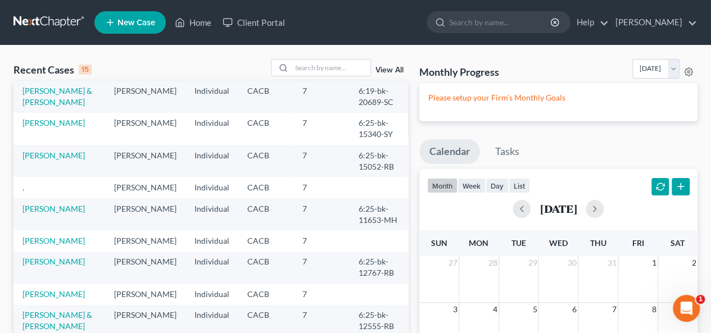
scroll to position [112, 0]
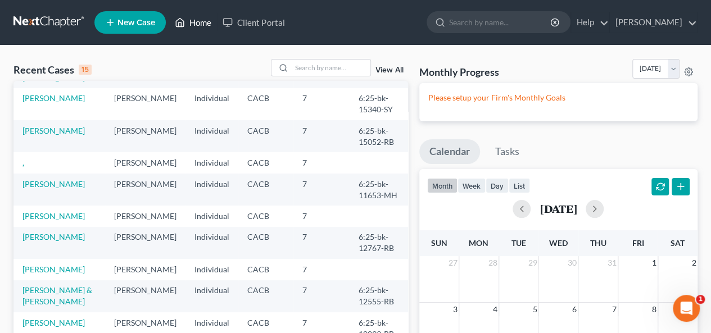
click at [206, 21] on link "Home" at bounding box center [193, 22] width 48 height 20
click at [201, 21] on link "Home" at bounding box center [193, 22] width 48 height 20
click at [142, 19] on span "New Case" at bounding box center [136, 23] width 38 height 8
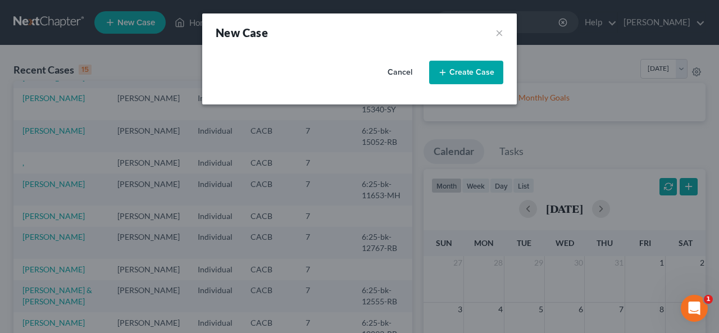
select select "7"
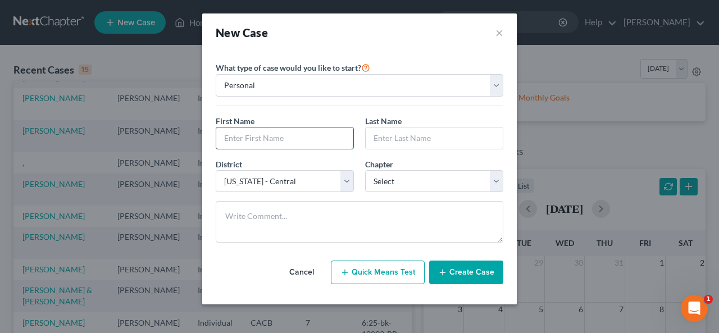
drag, startPoint x: 225, startPoint y: 140, endPoint x: 234, endPoint y: 126, distance: 16.2
click at [228, 130] on input "text" at bounding box center [284, 138] width 137 height 21
type input "[PERSON_NAME]"
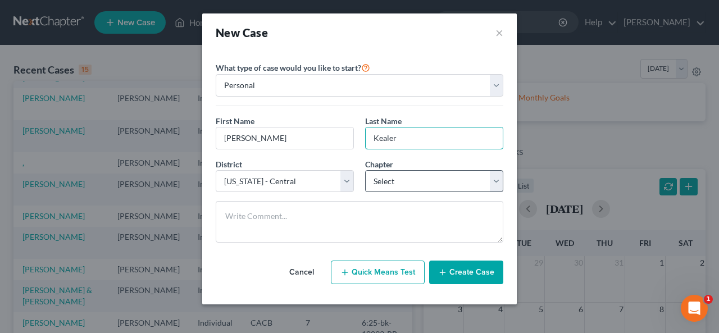
type input "Kealer"
click at [495, 186] on select "Select 7 11 12 13" at bounding box center [434, 181] width 138 height 22
select select "0"
click at [365, 170] on select "Select 7 11 12 13" at bounding box center [434, 181] width 138 height 22
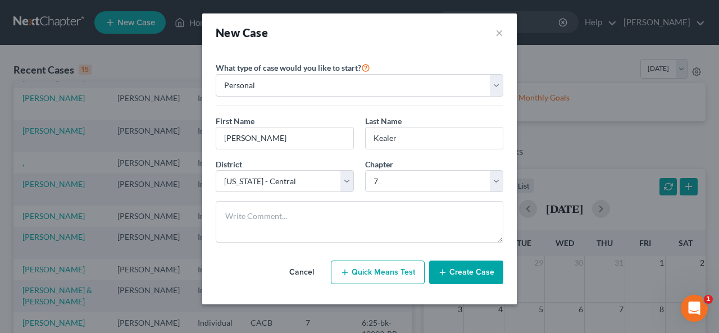
click at [447, 269] on icon "button" at bounding box center [442, 272] width 9 height 9
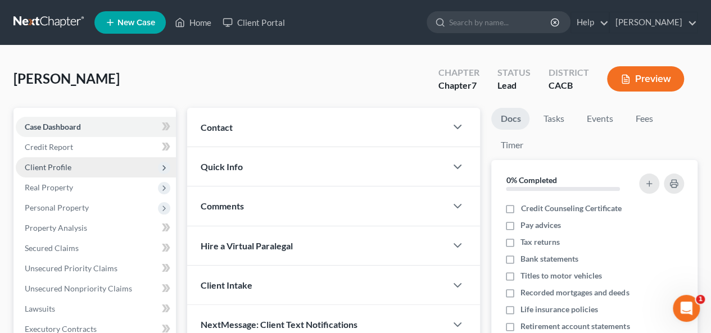
click at [78, 163] on span "Client Profile" at bounding box center [96, 167] width 160 height 20
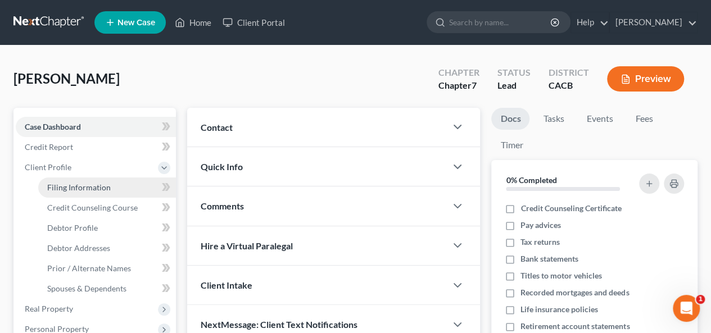
click at [82, 188] on span "Filing Information" at bounding box center [78, 188] width 63 height 10
select select "1"
select select "0"
select select "7"
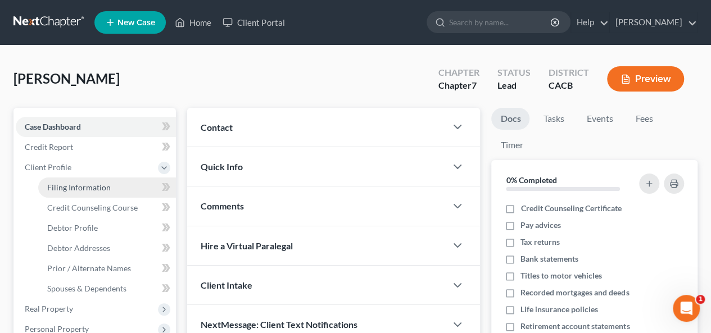
select select "4"
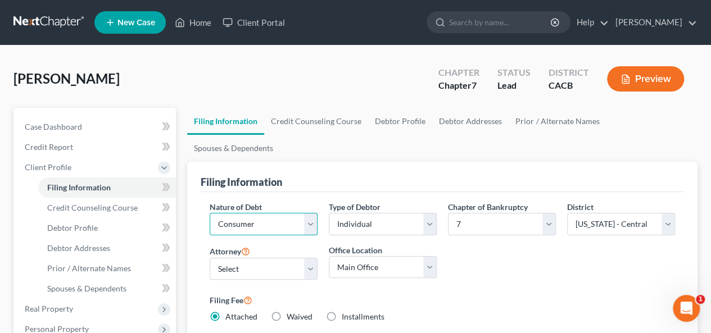
click at [313, 213] on select "Select Business Consumer Other" at bounding box center [264, 224] width 108 height 22
click at [210, 213] on select "Select Business Consumer Other" at bounding box center [264, 224] width 108 height 22
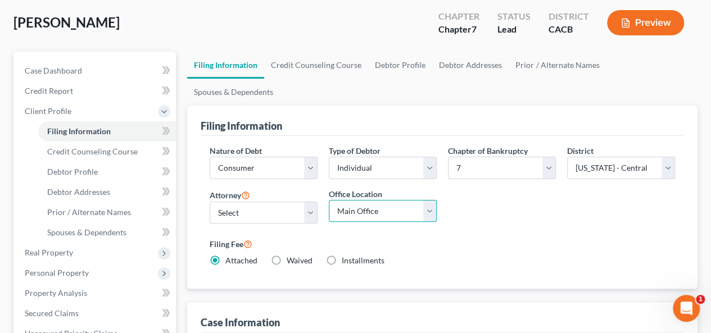
click at [432, 200] on select "Main Office Law Officers of [PERSON_NAME]" at bounding box center [383, 211] width 108 height 22
select select "0"
click at [329, 200] on select "Main Office Law Officers of [PERSON_NAME]" at bounding box center [383, 211] width 108 height 22
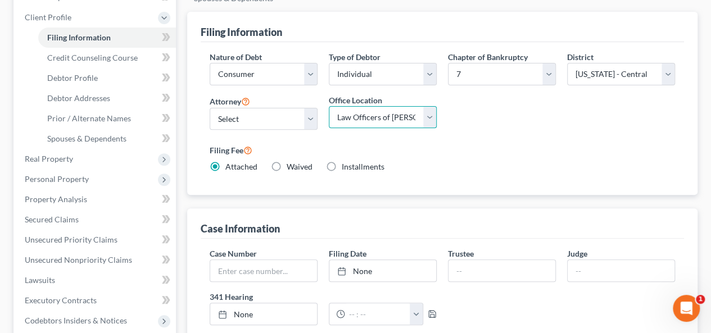
scroll to position [169, 0]
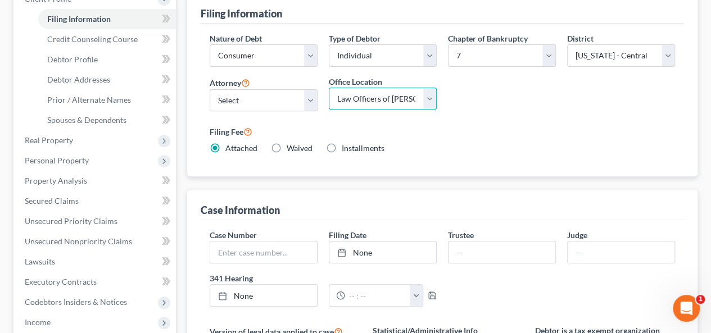
click at [430, 88] on select "Main Office Law Officers of [PERSON_NAME]" at bounding box center [383, 99] width 108 height 22
select select
click at [329, 88] on select "Main Office Law Officers of [PERSON_NAME]" at bounding box center [383, 99] width 108 height 22
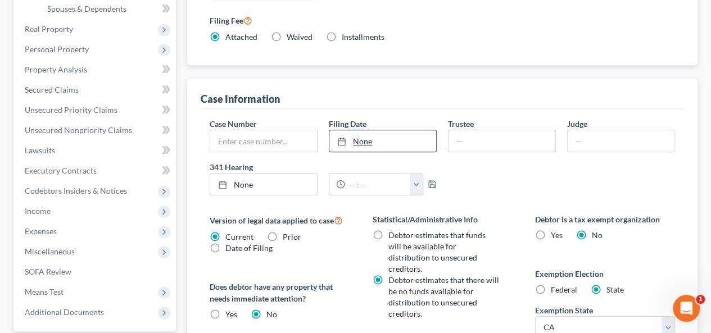
scroll to position [337, 0]
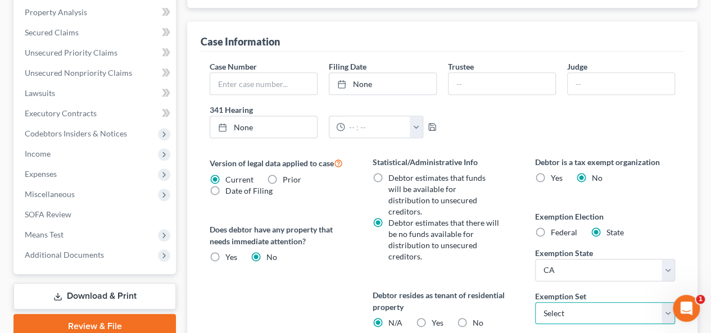
click at [668, 302] on select "Select 703 704" at bounding box center [605, 313] width 140 height 22
select select "1"
click at [535, 302] on select "Select 703 704" at bounding box center [605, 313] width 140 height 22
click at [431, 317] on label "Yes Yes" at bounding box center [437, 322] width 12 height 11
click at [435, 317] on input "Yes Yes" at bounding box center [438, 320] width 7 height 7
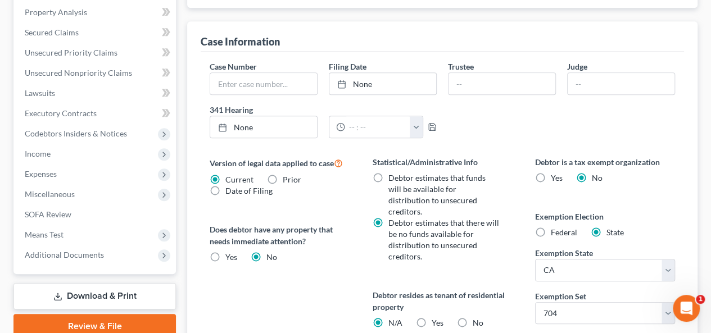
radio input "true"
radio input "false"
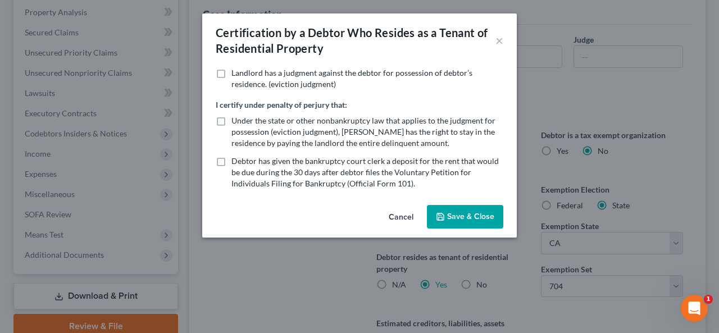
drag, startPoint x: 404, startPoint y: 213, endPoint x: 410, endPoint y: 210, distance: 6.3
click at [404, 212] on button "Cancel" at bounding box center [401, 217] width 43 height 22
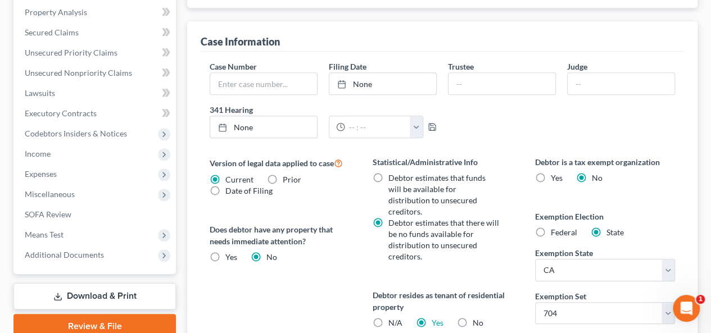
click at [472, 317] on label "No" at bounding box center [477, 322] width 11 height 11
click at [476, 317] on input "No" at bounding box center [479, 320] width 7 height 7
radio input "true"
radio input "false"
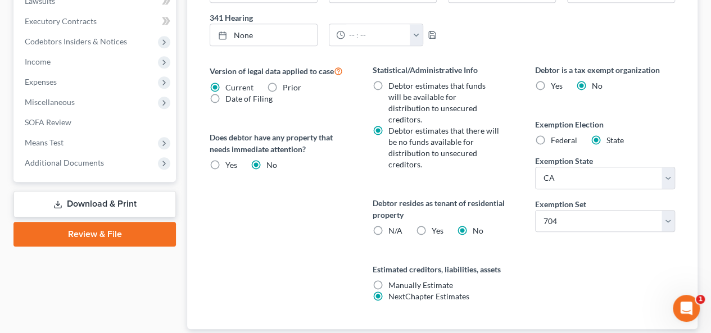
scroll to position [463, 0]
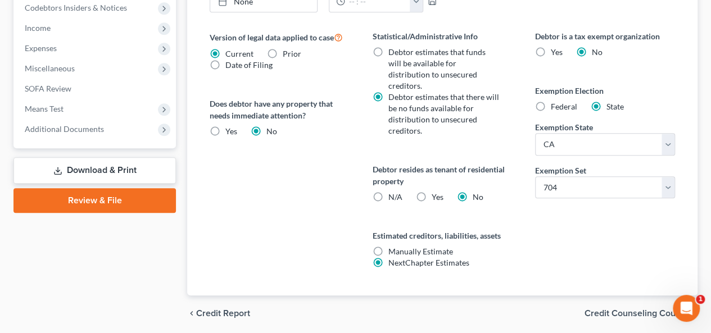
click at [592, 309] on span "Credit Counseling Course" at bounding box center [636, 313] width 104 height 9
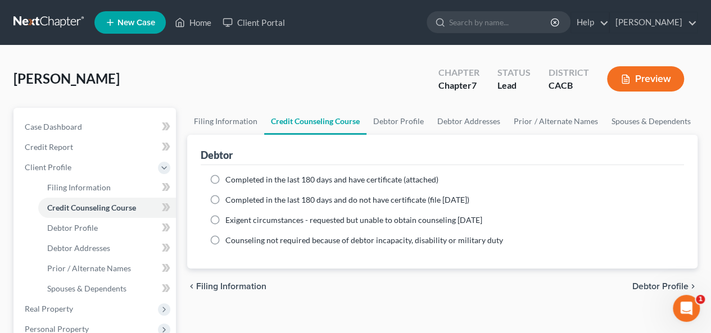
click at [225, 179] on label "Completed in the last 180 days and have certificate (attached)" at bounding box center [331, 179] width 213 height 11
click at [230, 179] on input "Completed in the last 180 days and have certificate (attached)" at bounding box center [233, 177] width 7 height 7
radio input "true"
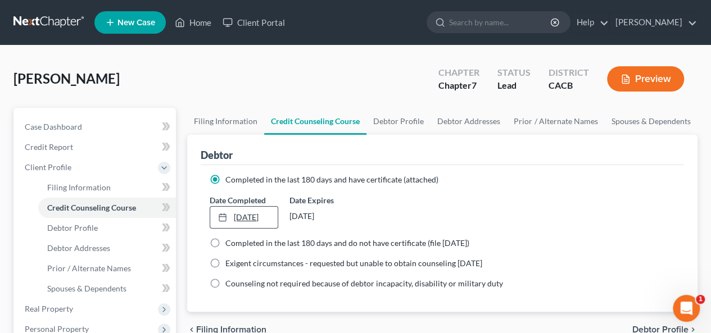
type input "[DATE]"
click at [224, 214] on icon at bounding box center [222, 217] width 9 height 9
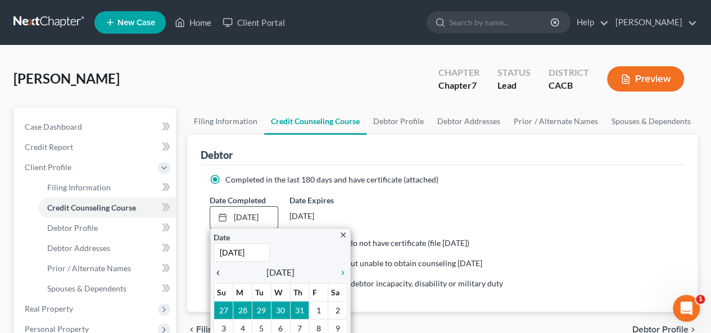
click at [213, 274] on div "close Date [DATE] Time 12:00 AM chevron_left [DATE] chevron_right Su M Tu W Th …" at bounding box center [280, 329] width 140 height 202
click at [216, 274] on icon "chevron_left" at bounding box center [220, 273] width 15 height 9
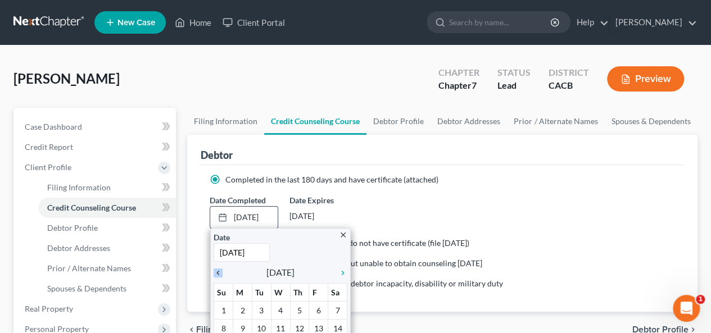
click at [216, 274] on icon "chevron_left" at bounding box center [220, 273] width 15 height 9
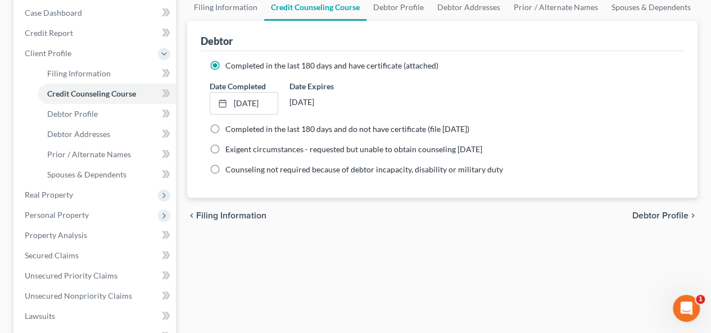
scroll to position [112, 0]
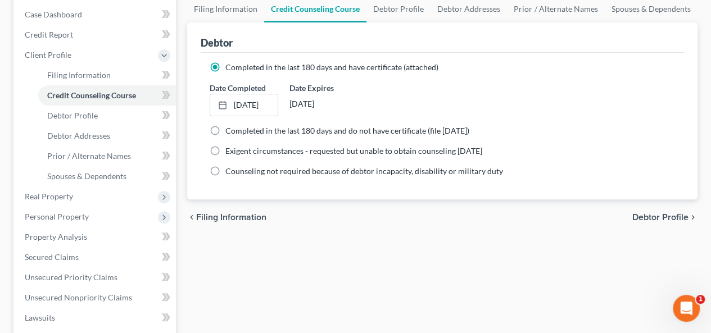
click at [672, 213] on span "Debtor Profile" at bounding box center [660, 217] width 56 height 9
select select "0"
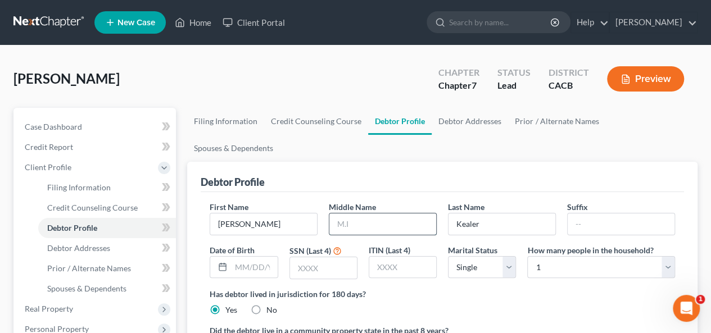
click at [344, 213] on input "text" at bounding box center [382, 223] width 107 height 21
type input "D"
type input "[DATE]"
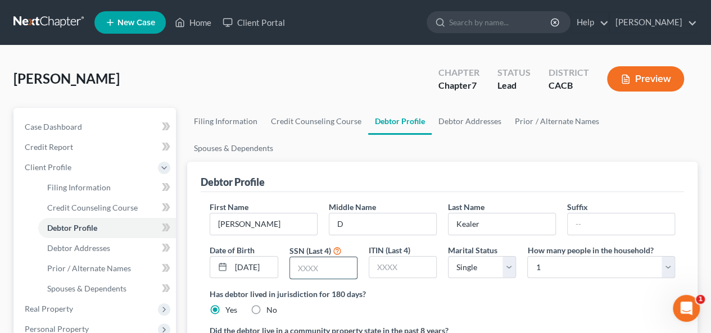
drag, startPoint x: 296, startPoint y: 239, endPoint x: 301, endPoint y: 242, distance: 6.1
click at [298, 257] on input "text" at bounding box center [323, 267] width 67 height 21
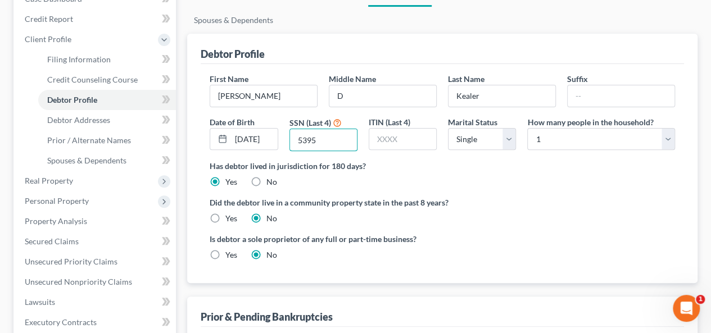
scroll to position [56, 0]
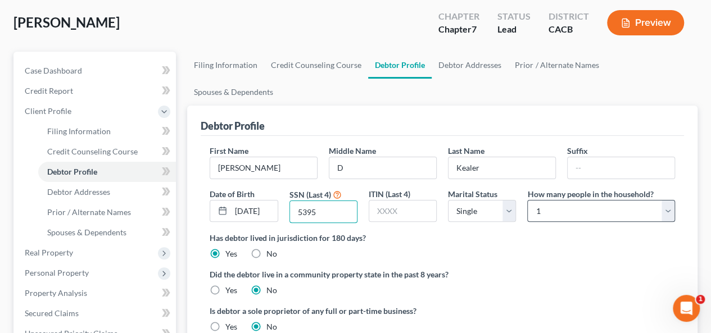
type input "5395"
click at [667, 200] on select "Select 1 2 3 4 5 6 7 8 9 10 11 12 13 14 15 16 17 18 19 20" at bounding box center [601, 211] width 148 height 22
select select "1"
click at [527, 200] on select "Select 1 2 3 4 5 6 7 8 9 10 11 12 13 14 15 16 17 18 19 20" at bounding box center [601, 211] width 148 height 22
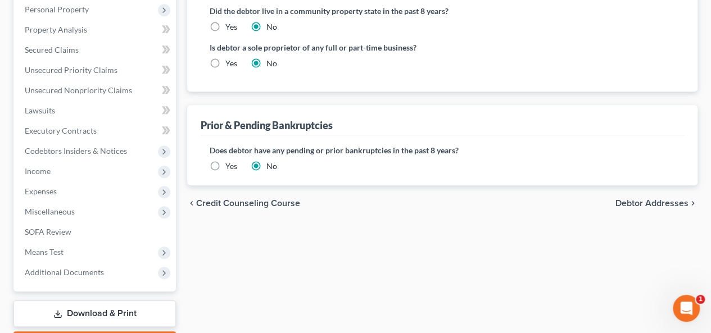
scroll to position [271, 0]
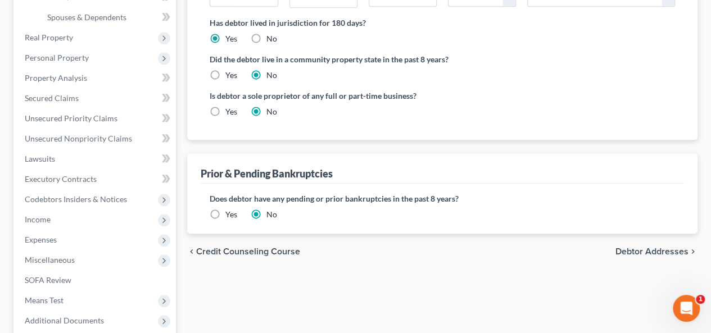
click at [622, 247] on span "Debtor Addresses" at bounding box center [651, 251] width 73 height 9
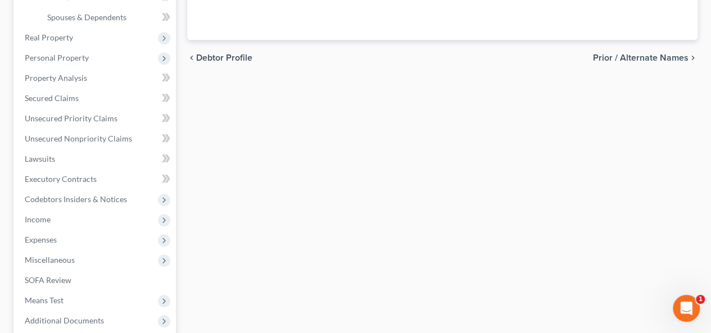
scroll to position [150, 0]
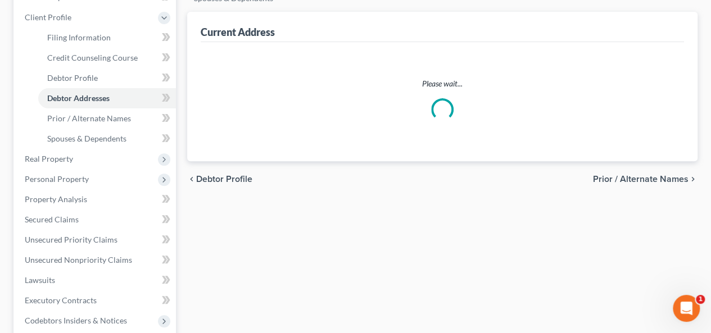
select select "0"
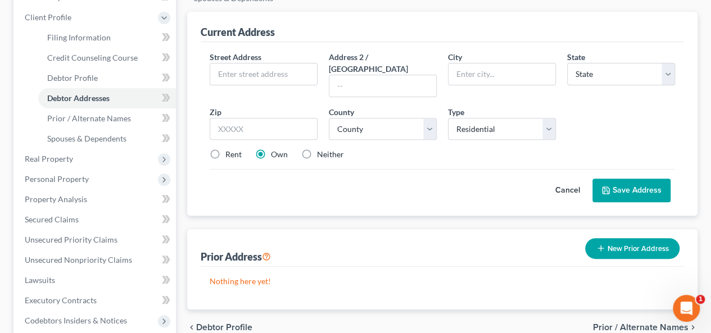
scroll to position [0, 0]
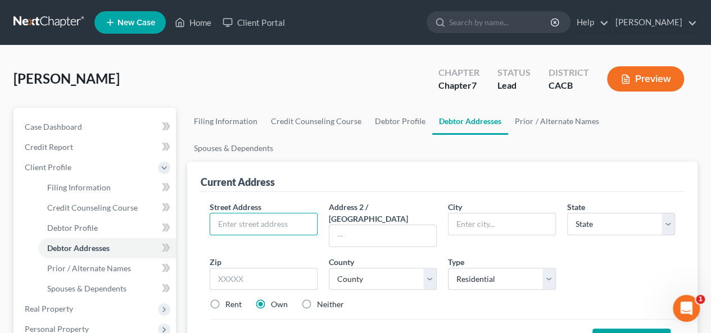
drag, startPoint x: 215, startPoint y: 192, endPoint x: 236, endPoint y: 180, distance: 24.1
click at [215, 213] on input "text" at bounding box center [263, 223] width 107 height 21
drag, startPoint x: 257, startPoint y: 195, endPoint x: 265, endPoint y: 194, distance: 8.0
click at [257, 213] on input "82445 Murahy C" at bounding box center [263, 223] width 107 height 21
type input "[STREET_ADDRESS][PERSON_NAME]"
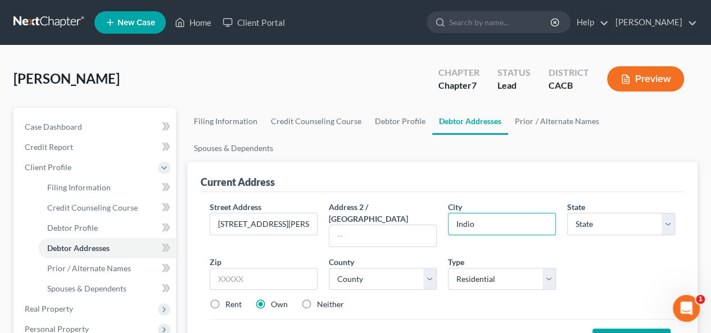
type input "Indio"
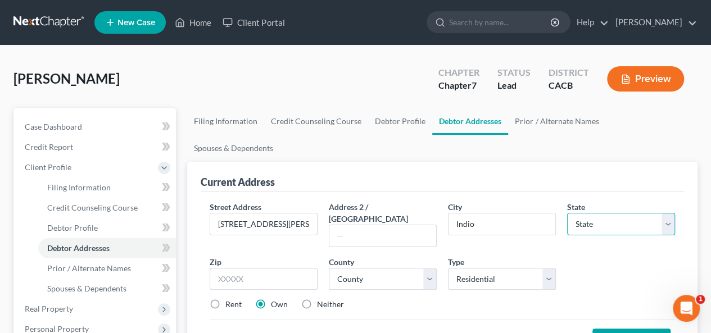
select select "4"
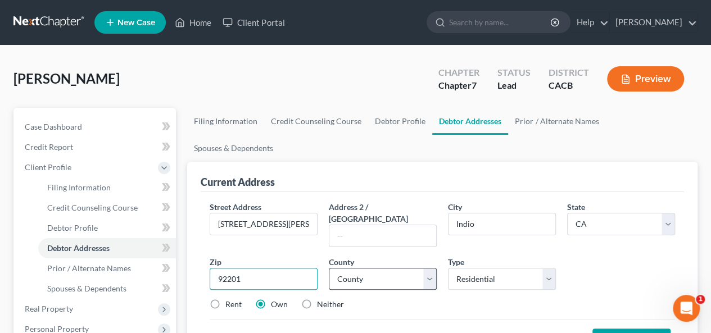
type input "92201"
click at [430, 268] on select "County [GEOGRAPHIC_DATA] [GEOGRAPHIC_DATA] [GEOGRAPHIC_DATA] [GEOGRAPHIC_DATA] …" at bounding box center [383, 279] width 108 height 22
select select "32"
click at [329, 268] on select "County [GEOGRAPHIC_DATA] [GEOGRAPHIC_DATA] [GEOGRAPHIC_DATA] [GEOGRAPHIC_DATA] …" at bounding box center [383, 279] width 108 height 22
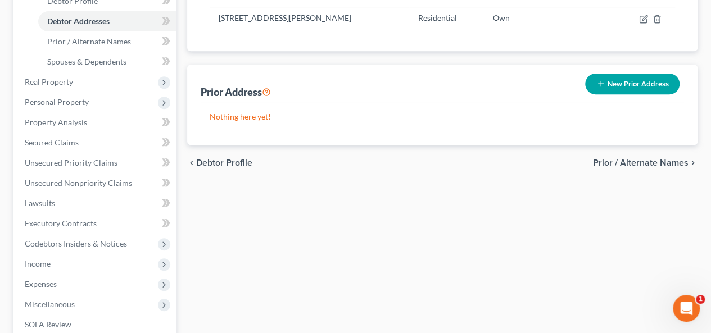
scroll to position [159, 0]
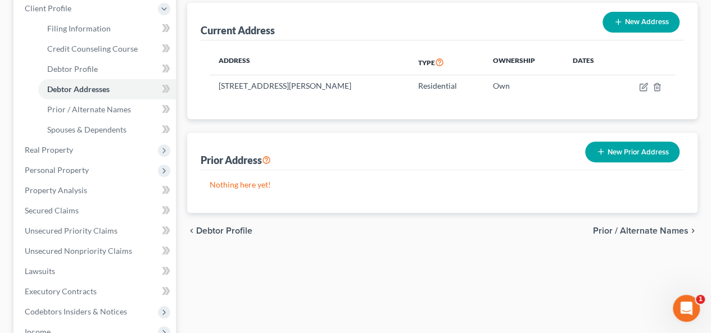
click at [619, 226] on span "Prior / Alternate Names" at bounding box center [640, 230] width 95 height 9
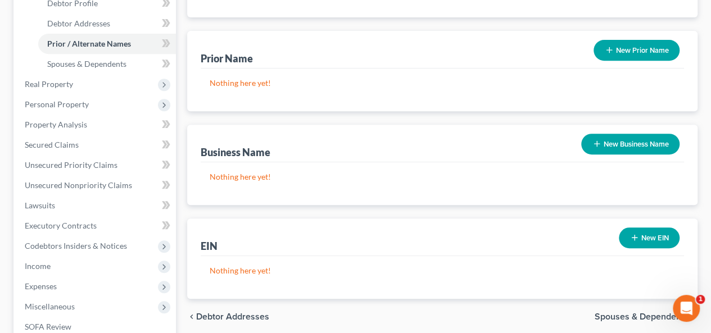
scroll to position [327, 0]
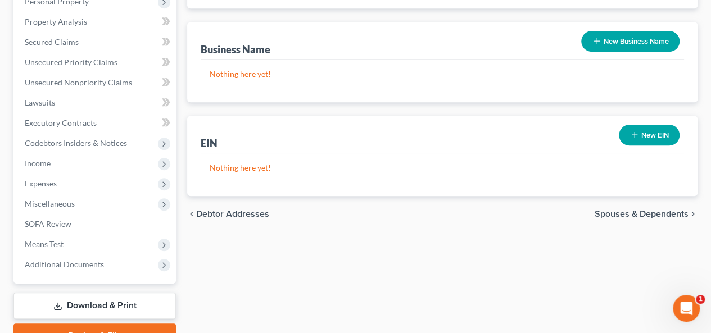
click at [601, 210] on span "Spouses & Dependents" at bounding box center [641, 214] width 94 height 9
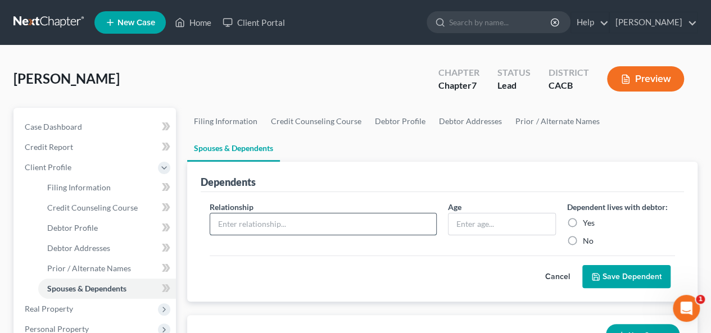
click at [249, 213] on input "text" at bounding box center [323, 223] width 226 height 21
type input "Brother"
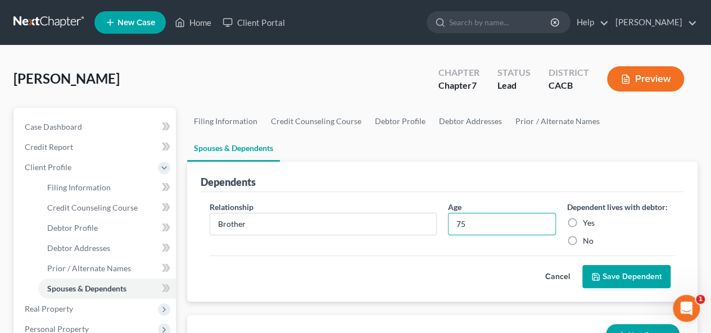
type input "75"
click at [583, 217] on label "Yes" at bounding box center [589, 222] width 12 height 11
click at [587, 217] on input "Yes" at bounding box center [590, 220] width 7 height 7
radio input "true"
click at [618, 265] on button "Save Dependent" at bounding box center [626, 277] width 88 height 24
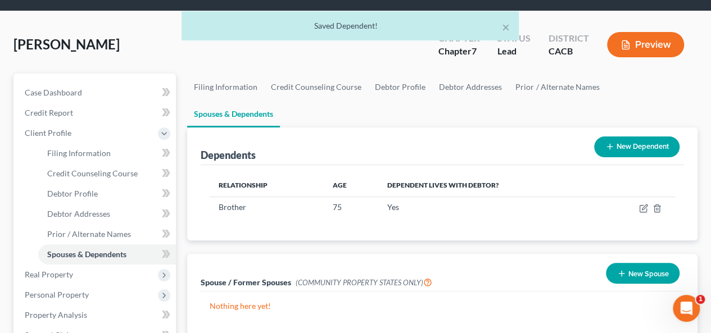
scroll to position [225, 0]
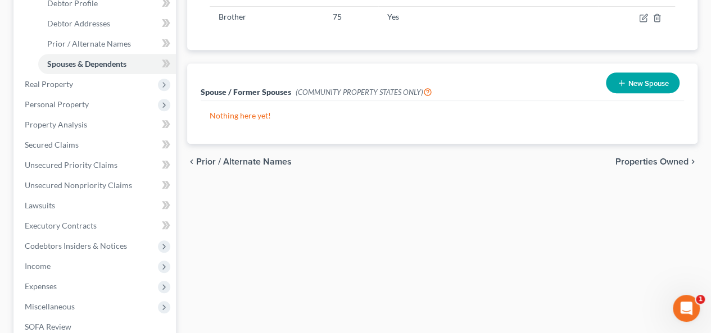
click at [636, 157] on span "Properties Owned" at bounding box center [651, 161] width 73 height 9
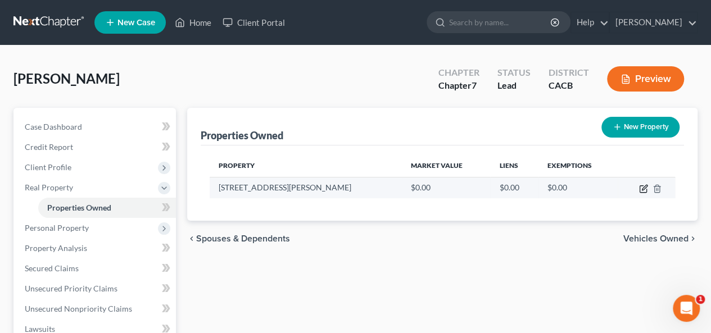
click at [640, 187] on icon "button" at bounding box center [643, 188] width 9 height 9
select select "4"
select select "32"
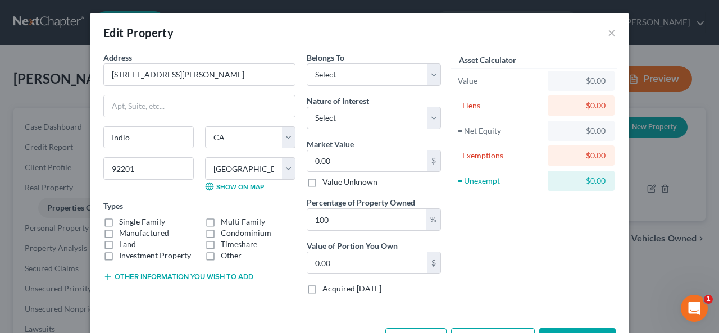
click at [119, 222] on label "Single Family" at bounding box center [142, 221] width 46 height 11
click at [124, 222] on input "Single Family" at bounding box center [127, 219] width 7 height 7
checkbox input "true"
click at [426, 69] on select "Select Debtor 1 Only Debtor 2 Only Debtor 1 And Debtor 2 Only At Least One Of T…" at bounding box center [374, 74] width 134 height 22
select select "0"
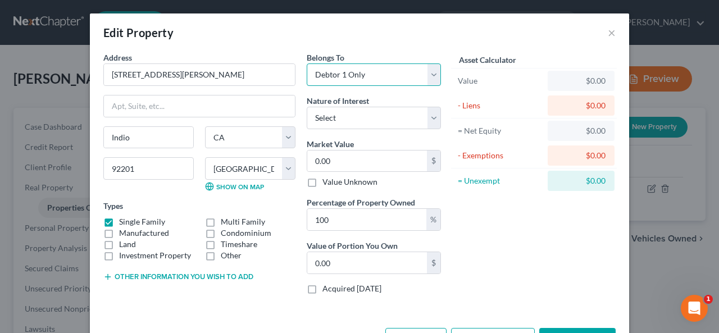
click at [307, 63] on select "Select Debtor 1 Only Debtor 2 Only Debtor 1 And Debtor 2 Only At Least One Of T…" at bounding box center [374, 74] width 134 height 22
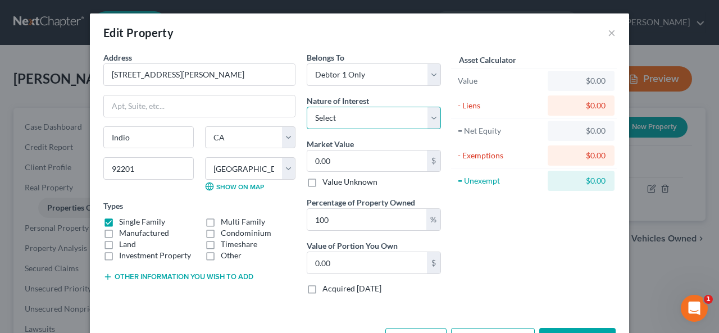
click at [427, 112] on select "Select Fee Simple Joint Tenant Life Estate Equitable Interest Future Interest T…" at bounding box center [374, 118] width 134 height 22
select select "0"
click at [307, 107] on select "Select Fee Simple Joint Tenant Life Estate Equitable Interest Future Interest T…" at bounding box center [374, 118] width 134 height 22
click at [352, 139] on div "Market Value 0.00 $ Value Unknown" at bounding box center [374, 163] width 134 height 50
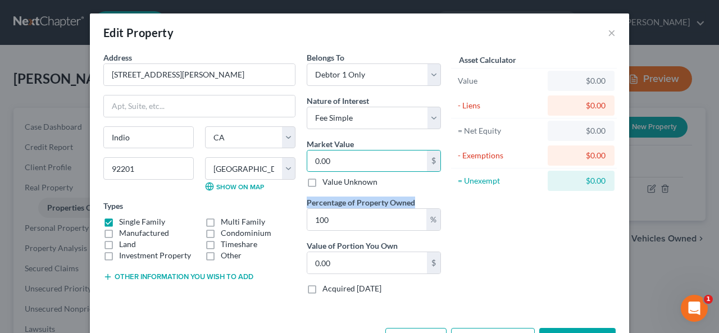
click at [416, 194] on div "Belongs To * Select Debtor 1 Only Debtor 2 Only Debtor 1 And Debtor 2 Only At L…" at bounding box center [373, 178] width 145 height 252
click at [380, 138] on div "Market Value 0.00 $ Value Unknown" at bounding box center [374, 163] width 134 height 50
click at [345, 163] on input "0.00" at bounding box center [367, 161] width 120 height 21
type input "6"
type input "6.00"
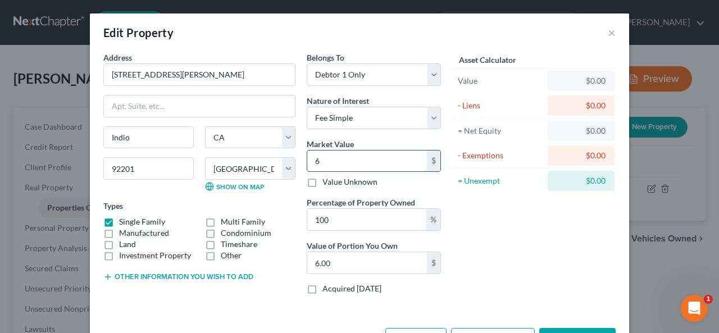
type input "63"
type input "63.00"
type input "637"
type input "637.00"
type input "6373"
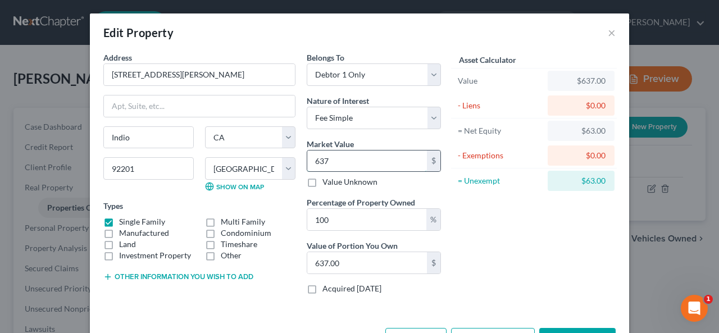
type input "6,373.00"
type input "6,3730"
type input "63,730.00"
type input "63,7300"
type input "637,300.00"
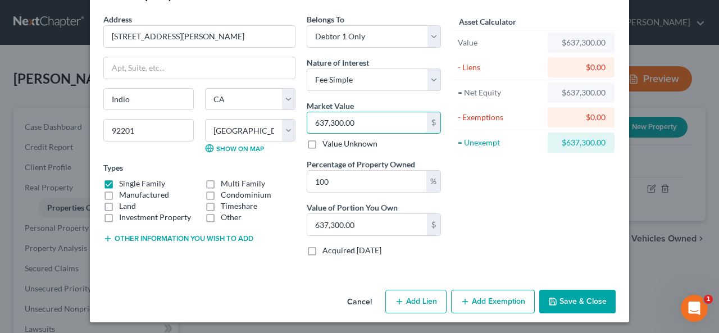
scroll to position [38, 0]
type input "637,300.00"
click at [412, 302] on button "Add Lien" at bounding box center [415, 302] width 61 height 24
select select "0"
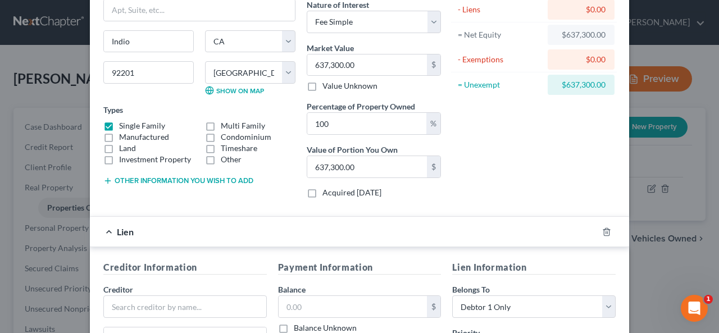
scroll to position [263, 0]
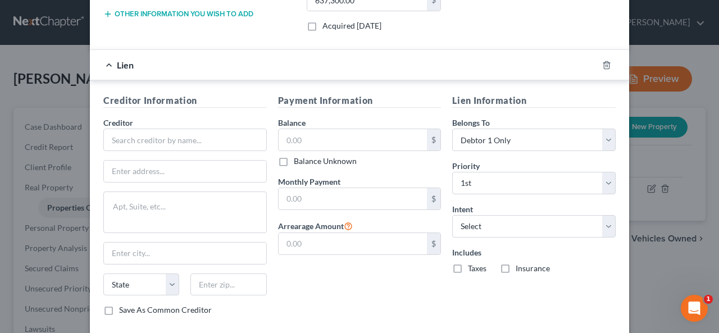
select select "0"
click at [126, 129] on input "text" at bounding box center [184, 140] width 163 height 22
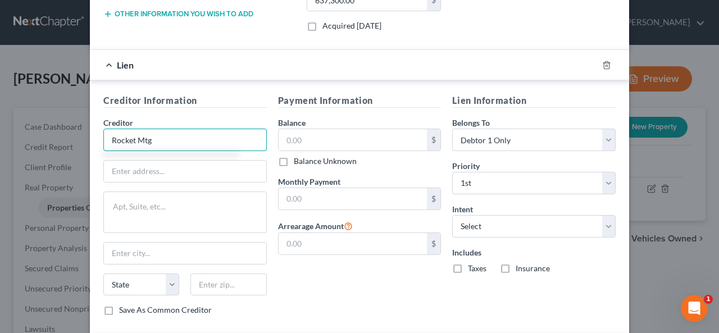
type input "Rocket Mtg"
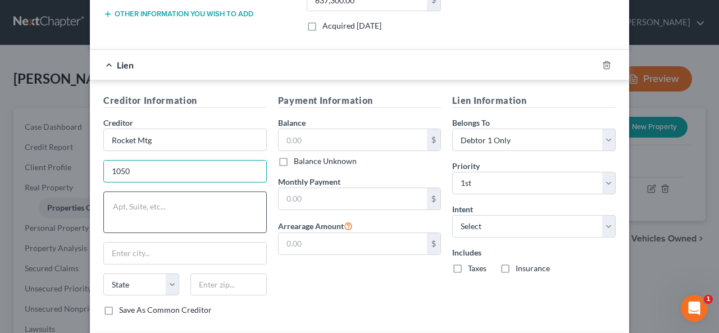
type input "[STREET_ADDRESS][PERSON_NAME]"
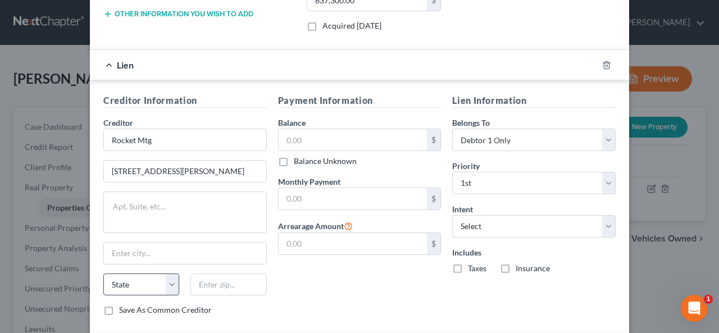
drag, startPoint x: 95, startPoint y: 276, endPoint x: 107, endPoint y: 270, distance: 13.1
click at [98, 277] on div "State [US_STATE] AK AR AZ CA CO CT DE DC [GEOGRAPHIC_DATA] [GEOGRAPHIC_DATA] GU…" at bounding box center [141, 285] width 87 height 22
click at [111, 283] on select "State [US_STATE] AK AR AZ CA CO CT DE DC [GEOGRAPHIC_DATA] [GEOGRAPHIC_DATA] GU…" at bounding box center [141, 285] width 76 height 22
drag, startPoint x: 209, startPoint y: 254, endPoint x: 209, endPoint y: 248, distance: 6.2
click at [209, 248] on input "text" at bounding box center [185, 253] width 162 height 21
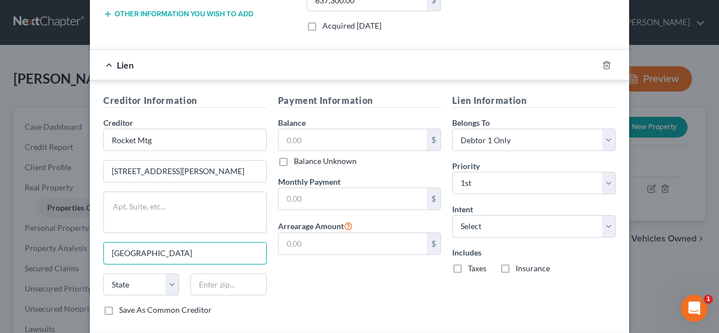
type input "[GEOGRAPHIC_DATA]"
select select "23"
drag, startPoint x: 195, startPoint y: 290, endPoint x: 207, endPoint y: 274, distance: 19.7
click at [200, 284] on input "text" at bounding box center [228, 285] width 76 height 22
type input "48226"
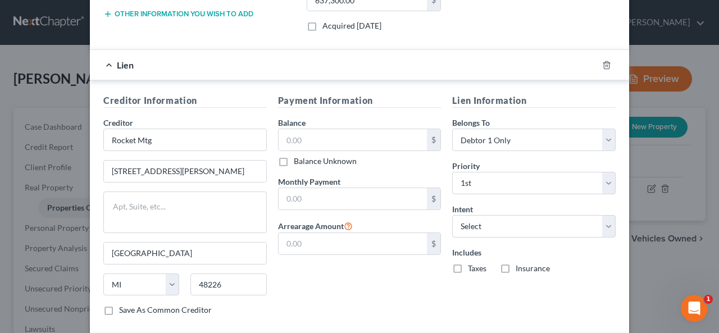
click at [119, 305] on label "Save As Common Creditor" at bounding box center [165, 309] width 93 height 11
click at [124, 305] on input "Save As Common Creditor" at bounding box center [127, 307] width 7 height 7
checkbox input "true"
drag, startPoint x: 284, startPoint y: 127, endPoint x: 301, endPoint y: 126, distance: 16.9
click at [279, 143] on input "text" at bounding box center [353, 139] width 149 height 21
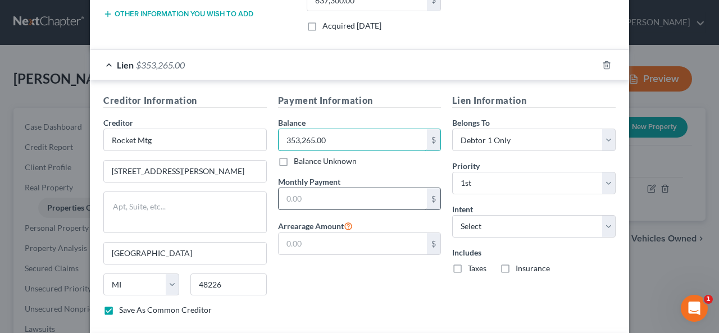
type input "353,265.00"
drag, startPoint x: 284, startPoint y: 201, endPoint x: 290, endPoint y: 183, distance: 19.0
click at [281, 197] on input "text" at bounding box center [353, 198] width 149 height 21
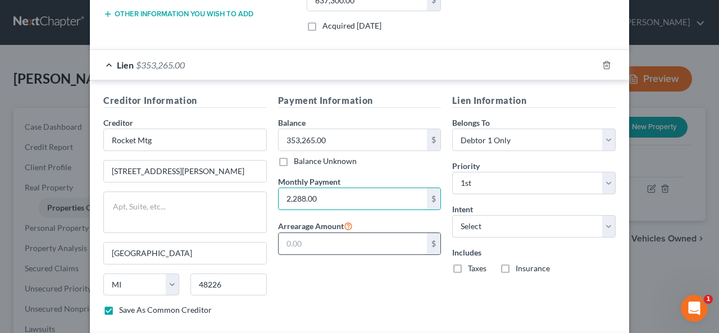
type input "2,288.00"
drag, startPoint x: 288, startPoint y: 231, endPoint x: 288, endPoint y: 240, distance: 9.0
click at [288, 240] on input "text" at bounding box center [353, 243] width 149 height 21
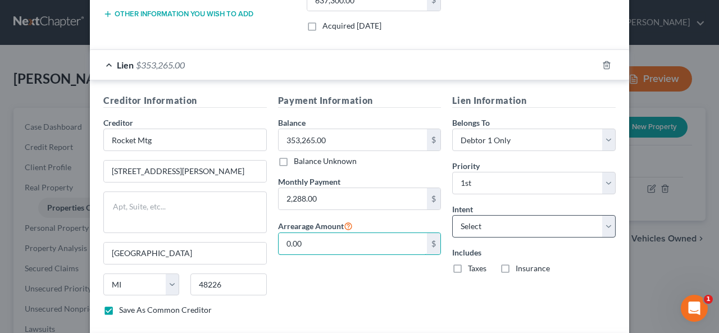
type input "0.00"
click at [606, 221] on select "Select Surrender Redeem Reaffirm Avoid Other" at bounding box center [533, 226] width 163 height 22
select select "4"
click at [452, 215] on select "Select Surrender Redeem Reaffirm Avoid Other" at bounding box center [533, 226] width 163 height 22
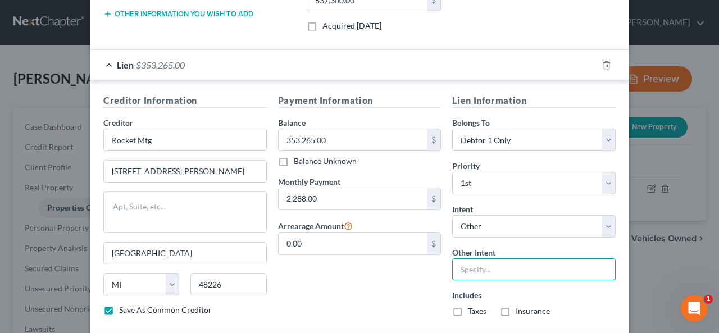
click at [461, 267] on input "text" at bounding box center [533, 269] width 163 height 22
type input "Continue with regular scheduled monthly payments."
click at [468, 316] on label "Taxes" at bounding box center [477, 311] width 19 height 11
click at [472, 313] on input "Taxes" at bounding box center [475, 309] width 7 height 7
checkbox input "true"
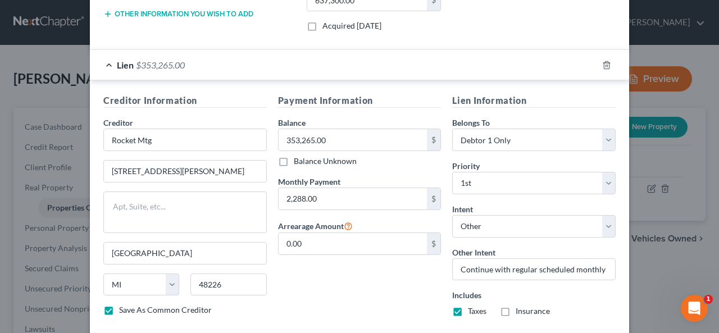
click at [516, 306] on label "Insurance" at bounding box center [533, 311] width 34 height 11
click at [516, 311] on label "Insurance" at bounding box center [533, 311] width 34 height 11
click at [520, 311] on input "Insurance" at bounding box center [523, 309] width 7 height 7
checkbox input "true"
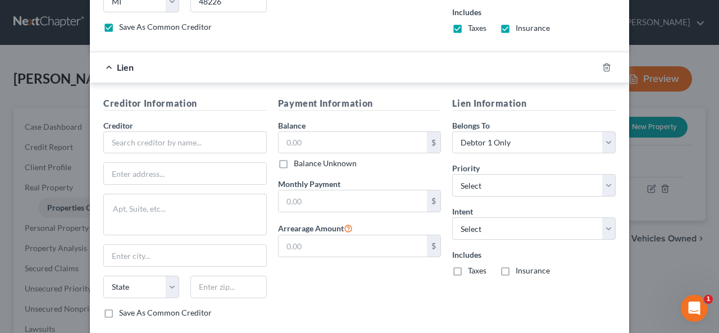
scroll to position [604, 0]
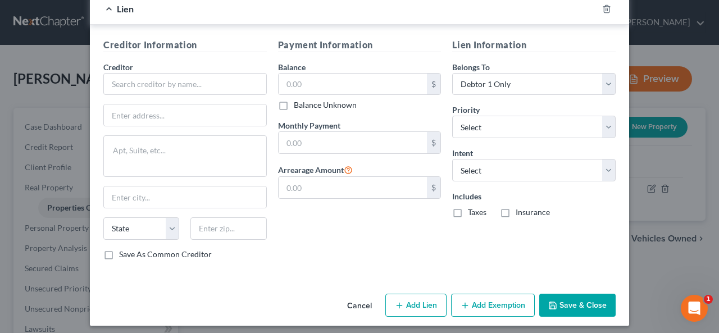
click at [498, 295] on button "Add Exemption" at bounding box center [493, 306] width 84 height 24
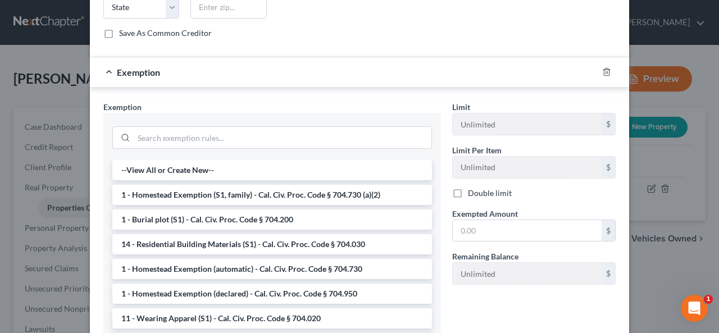
scroll to position [829, 0]
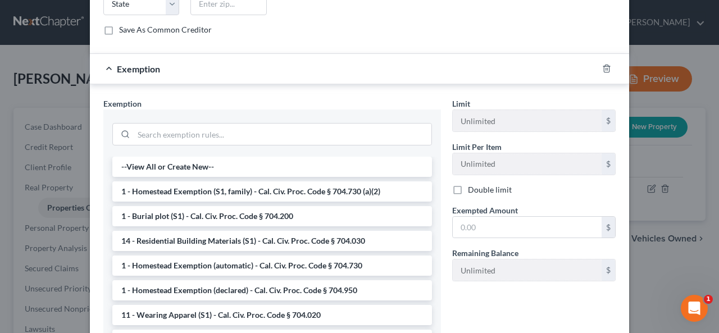
click at [290, 181] on li "1 - Homestead Exemption (S1, family) - Cal. Civ. Proc. Code § 704.730 (a)(2)" at bounding box center [272, 191] width 320 height 20
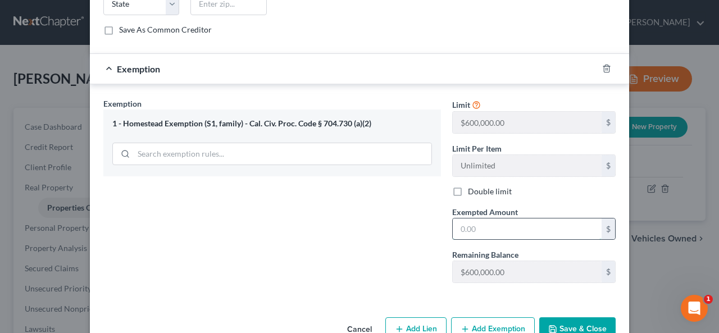
click at [456, 224] on input "text" at bounding box center [527, 229] width 149 height 21
type input "600,000.00"
drag, startPoint x: 502, startPoint y: 223, endPoint x: 327, endPoint y: 180, distance: 179.8
click at [360, 197] on div "Exemption Set must be selected for CA. Exemption * 1 - Homestead Exemption (S1,…" at bounding box center [360, 195] width 524 height 195
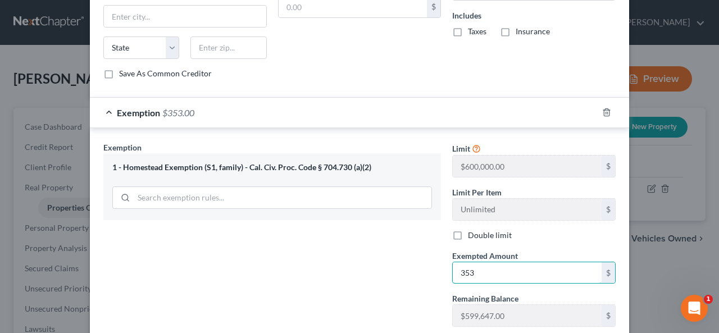
scroll to position [851, 0]
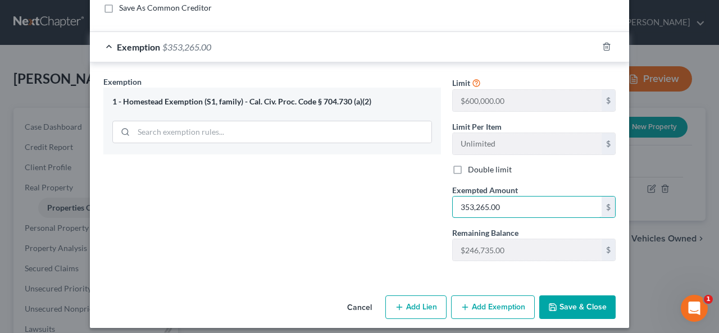
type input "353,265.00"
click at [575, 301] on button "Save & Close" at bounding box center [577, 307] width 76 height 24
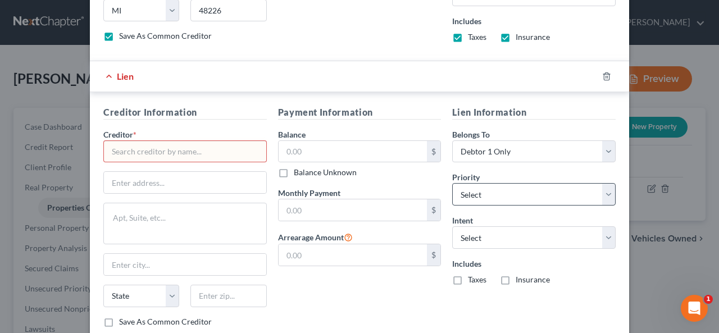
scroll to position [514, 0]
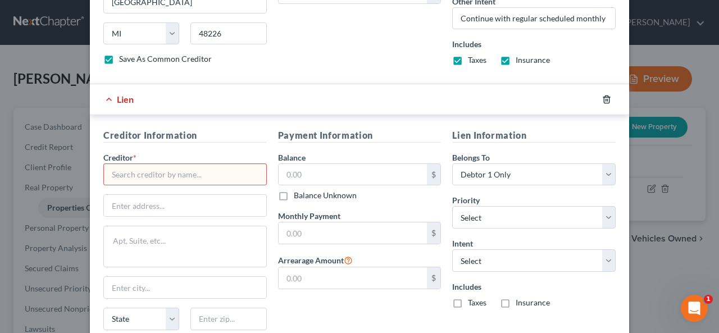
click at [606, 99] on line "button" at bounding box center [606, 100] width 0 height 2
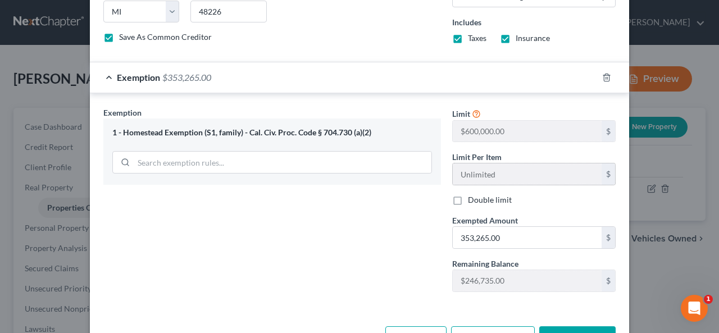
scroll to position [568, 0]
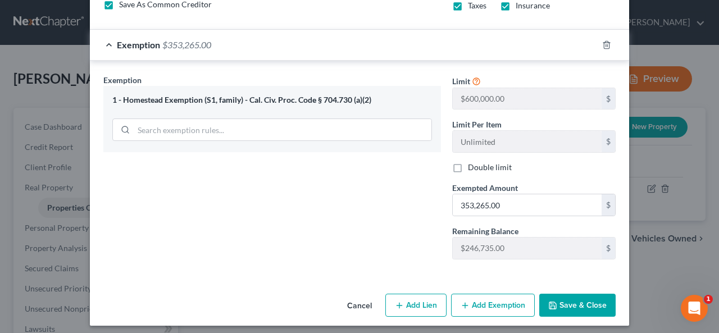
click at [566, 294] on button "Save & Close" at bounding box center [577, 306] width 76 height 24
checkbox input "false"
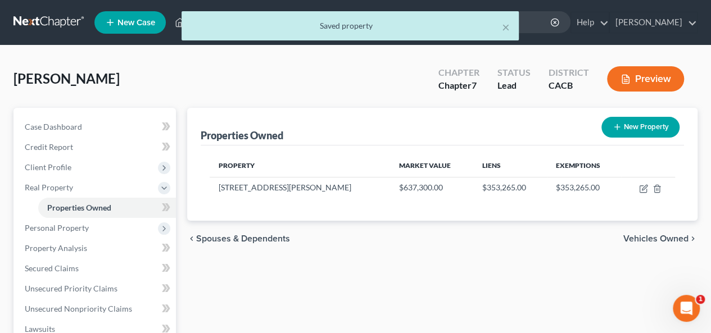
click at [657, 239] on span "Vehicles Owned" at bounding box center [655, 238] width 65 height 9
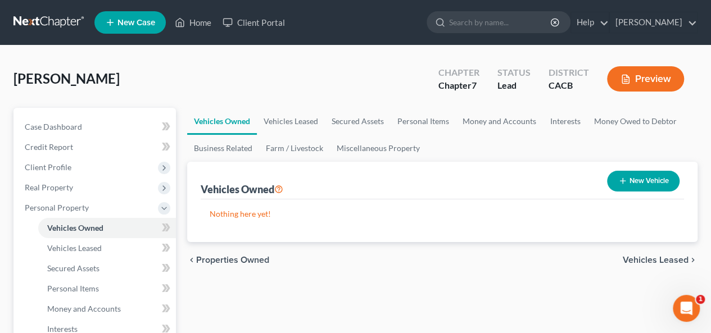
click at [640, 173] on button "New Vehicle" at bounding box center [643, 181] width 72 height 21
select select "0"
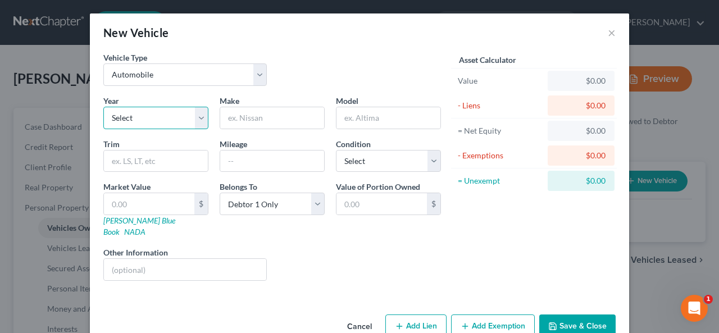
click at [198, 115] on select "Select 2026 2025 2024 2023 2022 2021 2020 2019 2018 2017 2016 2015 2014 2013 20…" at bounding box center [155, 118] width 105 height 22
select select "1"
click at [103, 107] on select "Select 2026 2025 2024 2023 2022 2021 2020 2019 2018 2017 2016 2015 2014 2013 20…" at bounding box center [155, 118] width 105 height 22
drag, startPoint x: 224, startPoint y: 122, endPoint x: 231, endPoint y: 116, distance: 10.4
click at [222, 124] on input "text" at bounding box center [272, 117] width 104 height 21
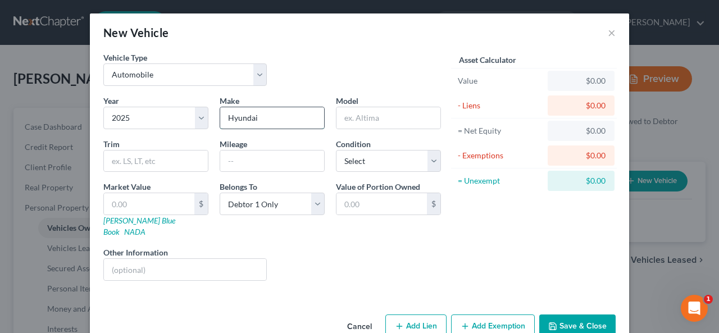
type input "Hyundai"
type input "Tuscon"
type input "2280"
click at [432, 160] on select "Select Excellent Very Good Good Fair Poor" at bounding box center [388, 161] width 105 height 22
select select "0"
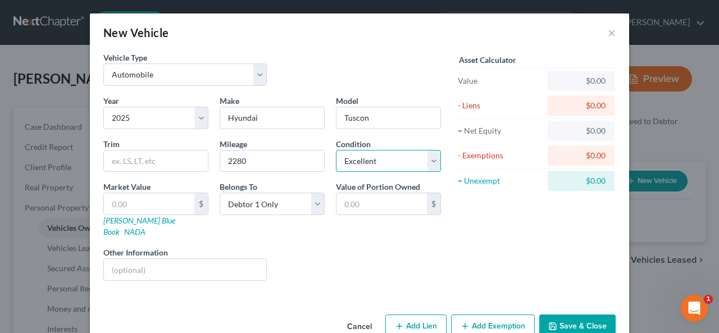
click at [336, 150] on select "Select Excellent Very Good Good Fair Poor" at bounding box center [388, 161] width 105 height 22
click at [145, 227] on link "NADA" at bounding box center [134, 232] width 21 height 10
click at [133, 222] on link "[PERSON_NAME] Blue Book" at bounding box center [139, 226] width 72 height 21
click at [107, 202] on input "text" at bounding box center [149, 203] width 90 height 21
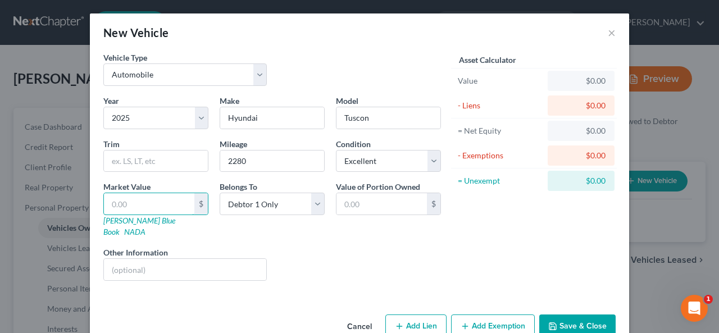
type input "2"
type input "2.00"
type input "28"
type input "28.00"
type input "287"
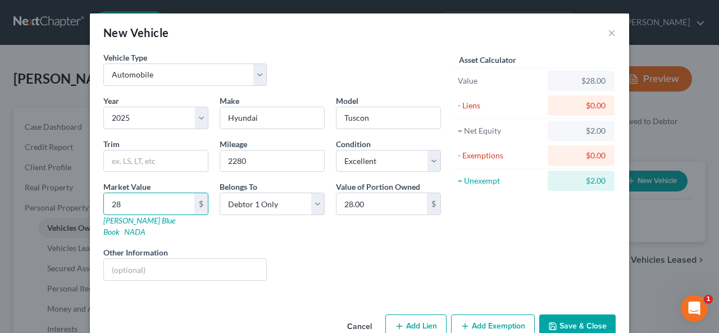
type input "287.00"
type input "2870"
type input "2,870.00"
type input "2,8705"
type input "28,705.00"
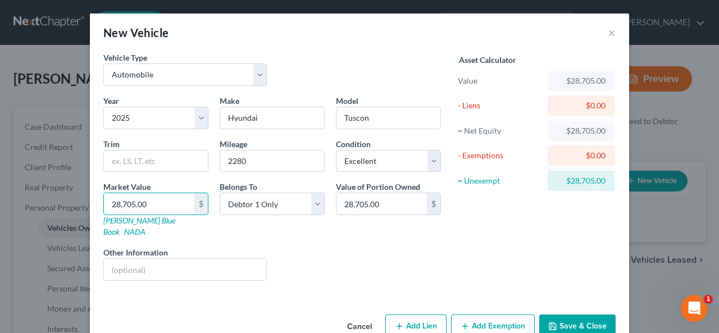
type input "28,705.00"
click at [415, 315] on button "Add Lien" at bounding box center [415, 327] width 61 height 24
select select "0"
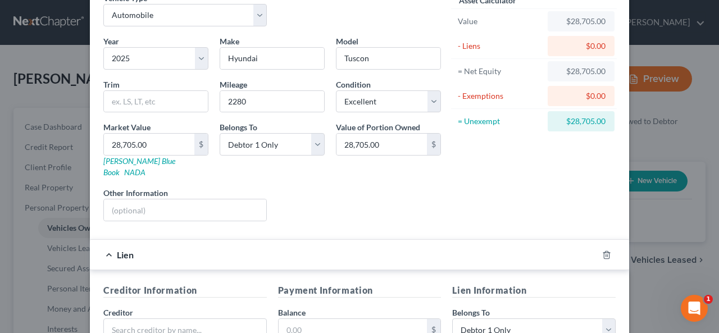
scroll to position [225, 0]
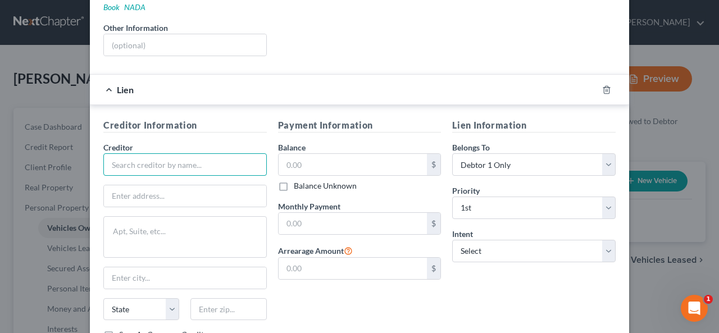
drag, startPoint x: 136, startPoint y: 147, endPoint x: 143, endPoint y: 139, distance: 10.8
click at [143, 153] on input "text" at bounding box center [184, 164] width 163 height 22
type input "Hyundai Fin"
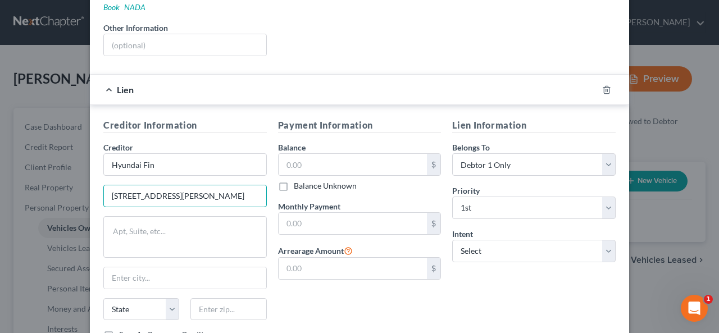
type input "[STREET_ADDRESS][PERSON_NAME]"
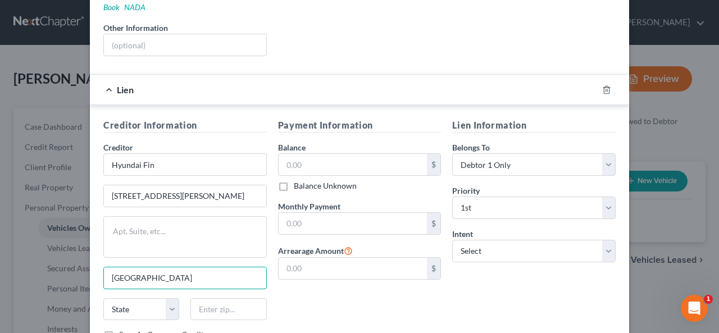
type input "[GEOGRAPHIC_DATA]"
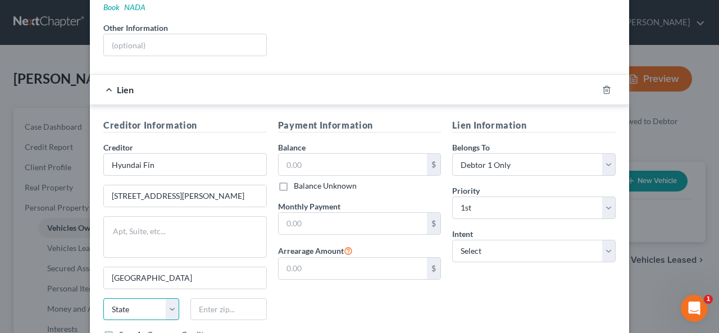
select select "4"
type input "92708"
click at [119, 329] on label "Save As Common Creditor" at bounding box center [165, 334] width 93 height 11
click at [124, 329] on input "Save As Common Creditor" at bounding box center [127, 332] width 7 height 7
checkbox input "true"
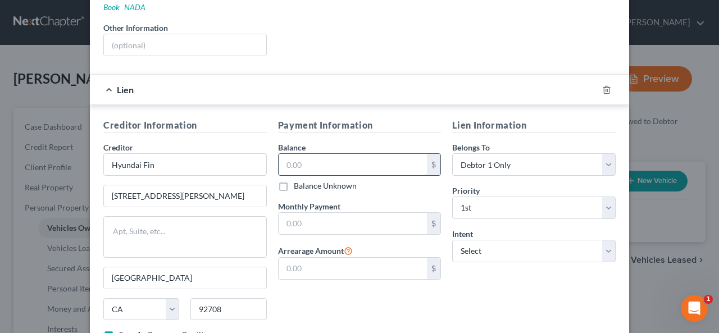
click at [281, 154] on input "text" at bounding box center [353, 164] width 149 height 21
type input "42,760.00"
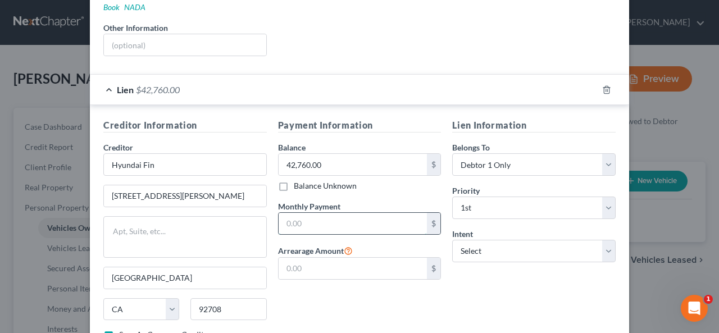
drag, startPoint x: 283, startPoint y: 204, endPoint x: 288, endPoint y: 199, distance: 6.4
click at [286, 213] on input "text" at bounding box center [353, 223] width 149 height 21
type input "687.00"
click at [279, 258] on input "text" at bounding box center [353, 268] width 149 height 21
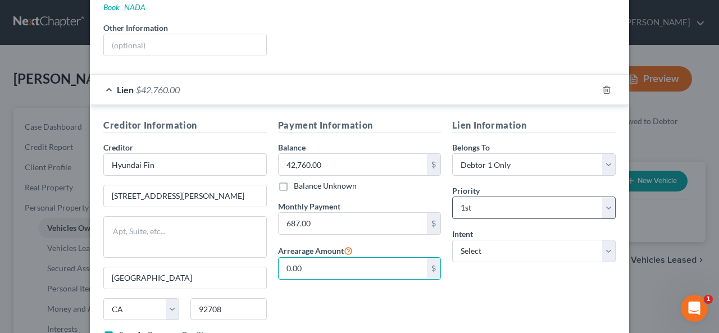
type input "0.00"
click at [603, 197] on select "Select 1st 2nd 3rd 4th 5th 6th 7th 8th 9th 10th 11th 12th 13th 14th 15th 16th 1…" at bounding box center [533, 208] width 163 height 22
drag, startPoint x: 601, startPoint y: 192, endPoint x: 617, endPoint y: 182, distance: 18.4
click at [601, 197] on select "Select 1st 2nd 3rd 4th 5th 6th 7th 8th 9th 10th 11th 12th 13th 14th 15th 16th 1…" at bounding box center [533, 208] width 163 height 22
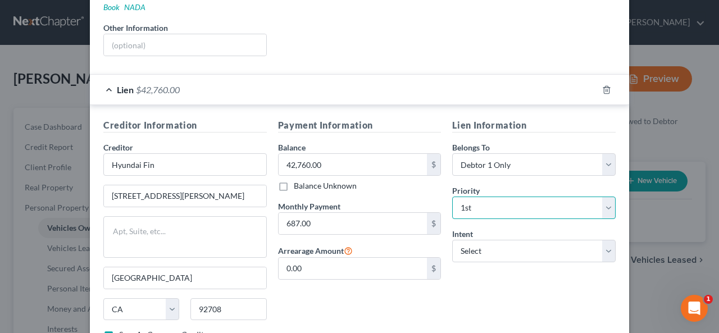
select select "1"
click at [452, 197] on select "Select 1st 2nd 3rd 4th 5th 6th 7th 8th 9th 10th 11th 12th 13th 14th 15th 16th 1…" at bounding box center [533, 208] width 163 height 22
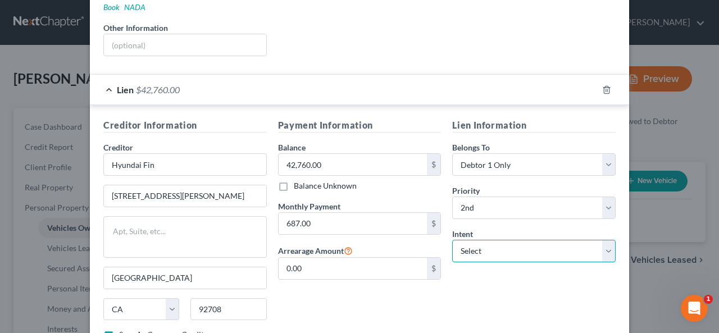
click at [606, 240] on select "Select Surrender Redeem Reaffirm Avoid Other" at bounding box center [533, 251] width 163 height 22
select select "2"
click at [452, 240] on select "Select Surrender Redeem Reaffirm Avoid Other" at bounding box center [533, 251] width 163 height 22
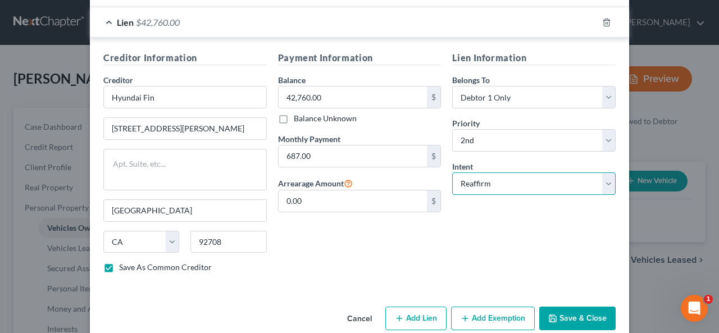
scroll to position [296, 0]
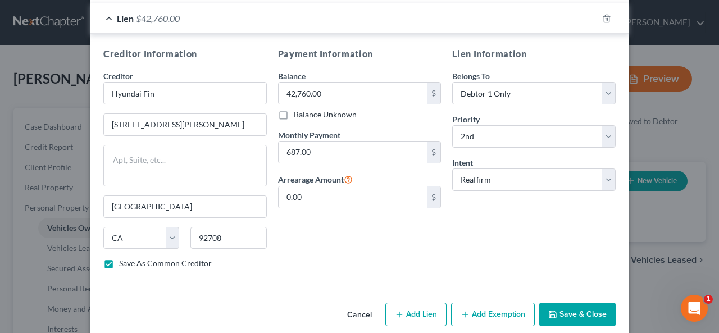
click at [559, 303] on button "Save & Close" at bounding box center [577, 315] width 76 height 24
checkbox input "false"
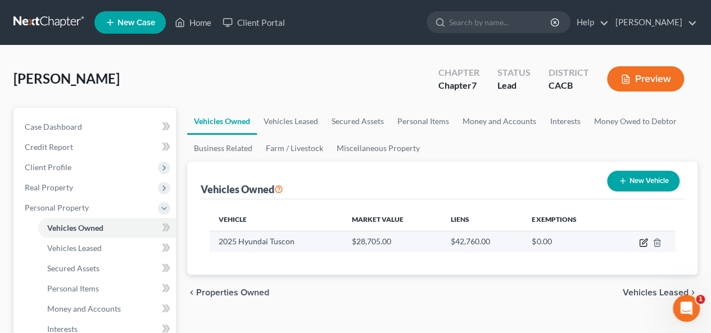
click at [644, 240] on icon "button" at bounding box center [644, 241] width 5 height 5
select select "0"
select select "1"
select select "0"
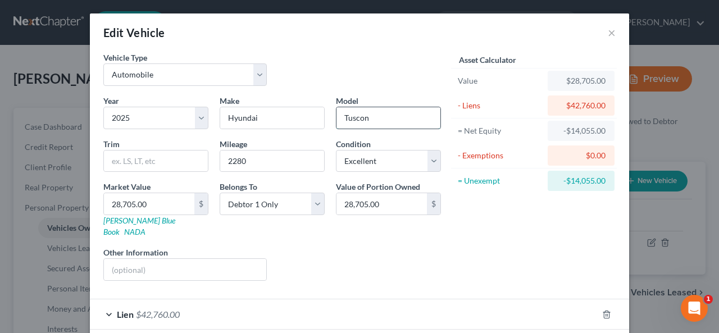
click at [347, 113] on input "Tuscon" at bounding box center [388, 117] width 104 height 21
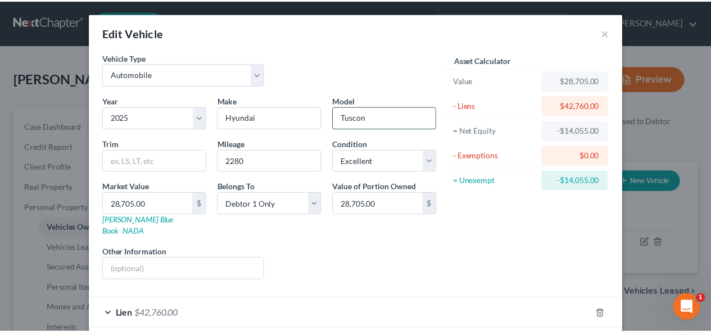
scroll to position [44, 0]
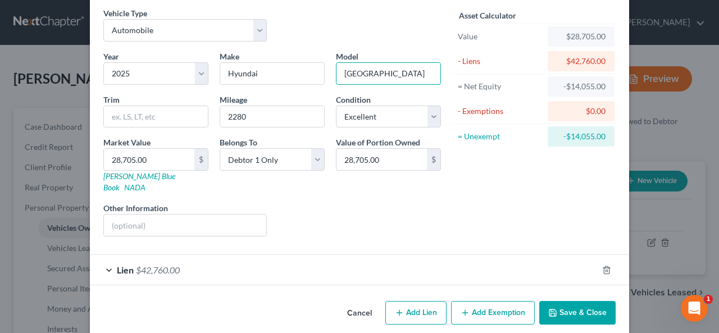
type input "[GEOGRAPHIC_DATA]"
drag, startPoint x: 581, startPoint y: 299, endPoint x: 585, endPoint y: 295, distance: 6.4
click at [582, 301] on button "Save & Close" at bounding box center [577, 313] width 76 height 24
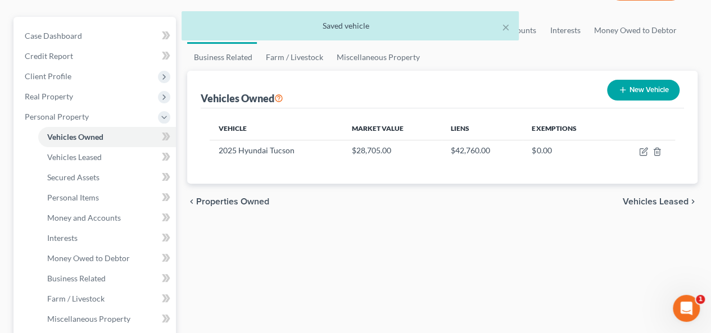
scroll to position [112, 0]
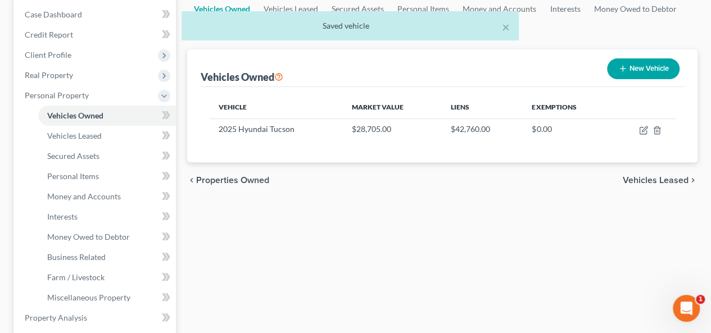
click at [645, 178] on span "Vehicles Leased" at bounding box center [655, 180] width 66 height 9
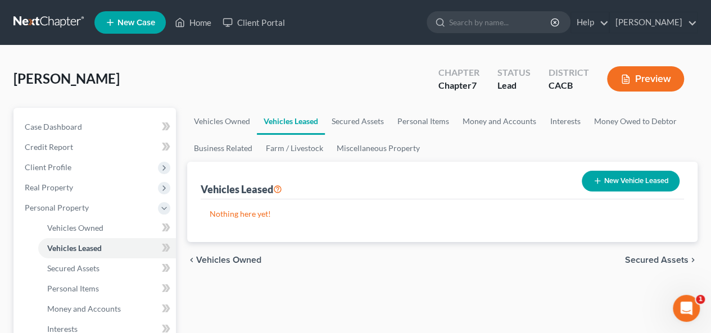
click at [654, 259] on span "Secured Assets" at bounding box center [656, 260] width 63 height 9
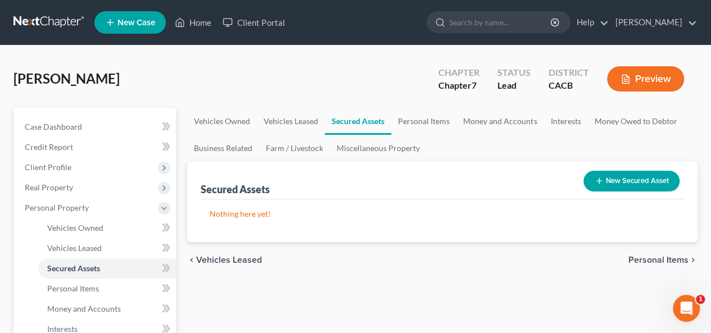
click at [652, 256] on span "Personal Items" at bounding box center [658, 260] width 60 height 9
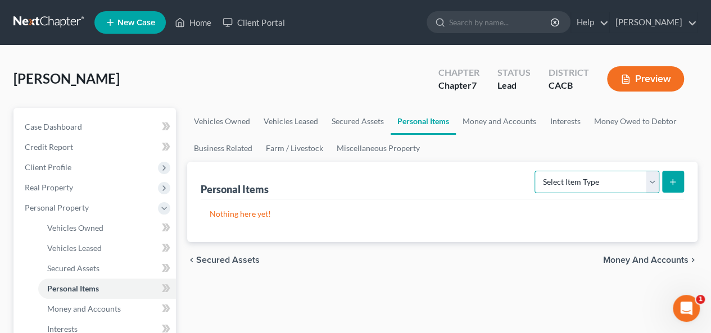
click at [651, 178] on select "Select Item Type Clothing Collectibles Of Value Electronics Firearms Household …" at bounding box center [596, 182] width 125 height 22
select select "household_goods"
click at [536, 171] on select "Select Item Type Clothing Collectibles Of Value Electronics Firearms Household …" at bounding box center [596, 182] width 125 height 22
drag, startPoint x: 688, startPoint y: 175, endPoint x: 680, endPoint y: 177, distance: 8.2
click at [686, 175] on div "Personal Items Select Item Type Clothing Collectibles Of Value Electronics Fire…" at bounding box center [442, 202] width 510 height 80
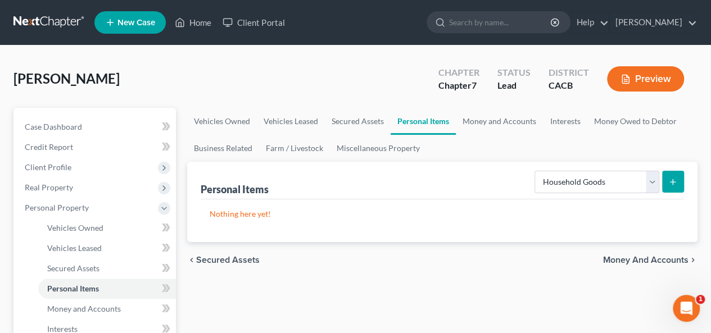
click at [672, 184] on icon "submit" at bounding box center [672, 182] width 9 height 9
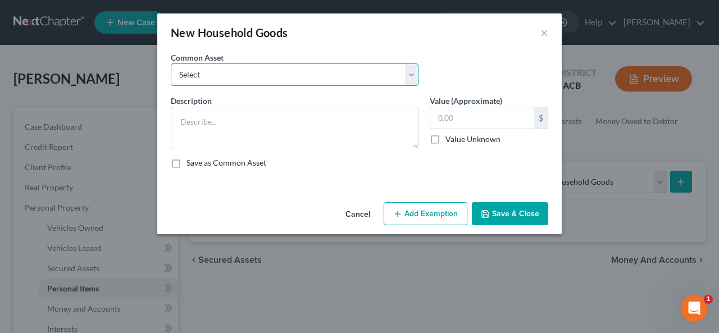
click at [411, 70] on select "Select Misc Books and Pictures Misc Books & Pictures Misc Used Household Furnis…" at bounding box center [295, 74] width 248 height 22
select select "8"
click at [171, 63] on select "Select Misc Books and Pictures Misc Books & Pictures Misc Used Household Furnis…" at bounding box center [295, 74] width 248 height 22
type textarea "Misc Used Household Furnishings"
type input "3,500.00"
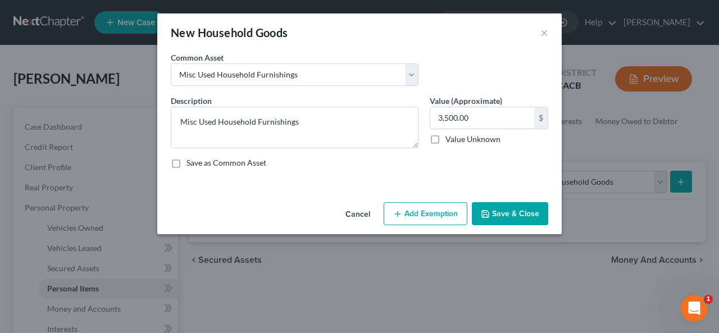
click at [430, 212] on button "Add Exemption" at bounding box center [426, 214] width 84 height 24
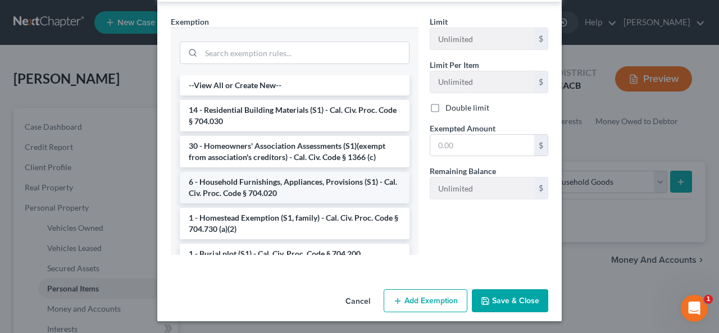
click at [266, 183] on li "6 - Household Furnishings, Appliances, Provisions (S1) - Cal. Civ. Proc. Code §…" at bounding box center [295, 187] width 230 height 31
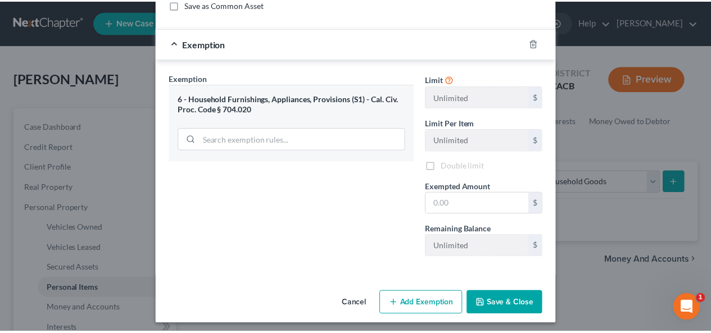
scroll to position [161, 0]
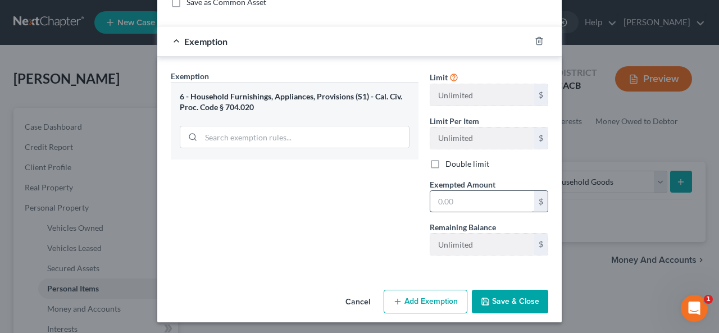
drag, startPoint x: 431, startPoint y: 201, endPoint x: 438, endPoint y: 195, distance: 8.4
click at [442, 194] on input "text" at bounding box center [482, 201] width 104 height 21
type input "3,500.00"
click at [492, 299] on button "Save & Close" at bounding box center [510, 302] width 76 height 24
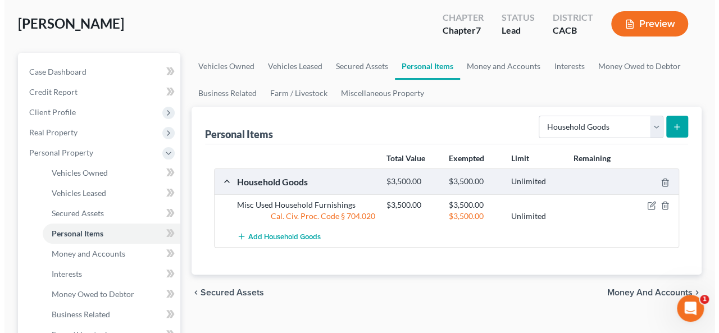
scroll to position [169, 0]
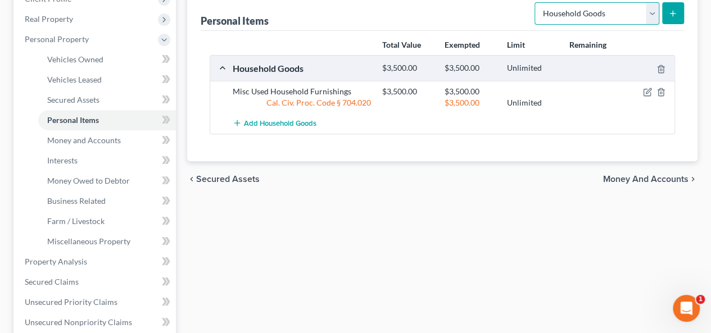
drag, startPoint x: 653, startPoint y: 10, endPoint x: 658, endPoint y: 11, distance: 5.7
click at [658, 11] on select "Select Item Type Clothing Collectibles Of Value Electronics Firearms Household …" at bounding box center [596, 13] width 125 height 22
select select "jewelry"
click at [536, 2] on select "Select Item Type Clothing Collectibles Of Value Electronics Firearms Household …" at bounding box center [596, 13] width 125 height 22
click at [675, 10] on icon "submit" at bounding box center [672, 13] width 9 height 9
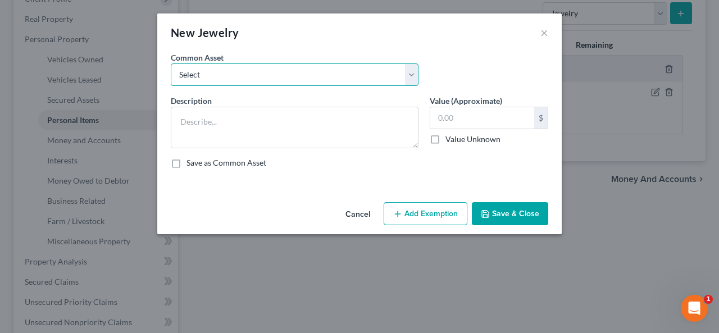
click at [410, 72] on select "Select Watch and Bracelet Wedding Band & Misc Costume Jewelry" at bounding box center [295, 74] width 248 height 22
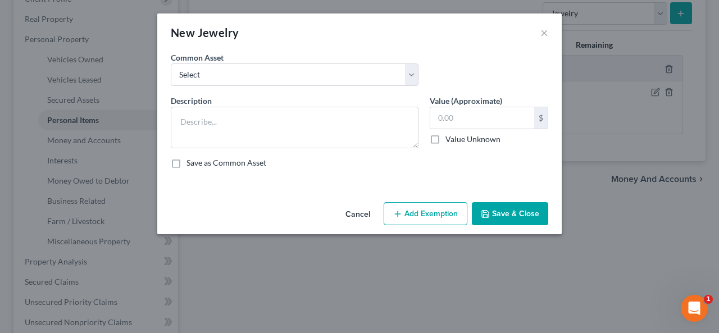
click at [434, 53] on div "Common Asset Select Watch and Bracelet Wedding Band & Misc Costume Jewelry" at bounding box center [359, 73] width 389 height 43
drag, startPoint x: 180, startPoint y: 121, endPoint x: 183, endPoint y: 116, distance: 6.1
click at [174, 124] on textarea at bounding box center [295, 128] width 248 height 42
type textarea "Gold Ring and Chain"
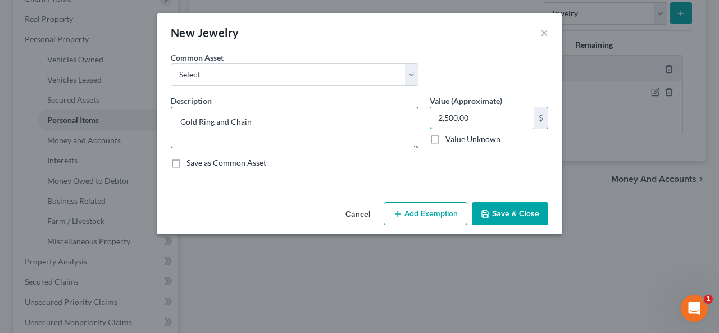
type input "2,500.00"
click at [207, 119] on textarea "Gold Ring and Chain" at bounding box center [295, 128] width 248 height 42
click at [212, 120] on textarea "Gold Ring and Chain" at bounding box center [295, 128] width 248 height 42
drag, startPoint x: 280, startPoint y: 104, endPoint x: 75, endPoint y: 134, distance: 207.2
click at [75, 134] on div "New Jewelry × An exemption set must first be selected from the Filing Informati…" at bounding box center [359, 166] width 719 height 333
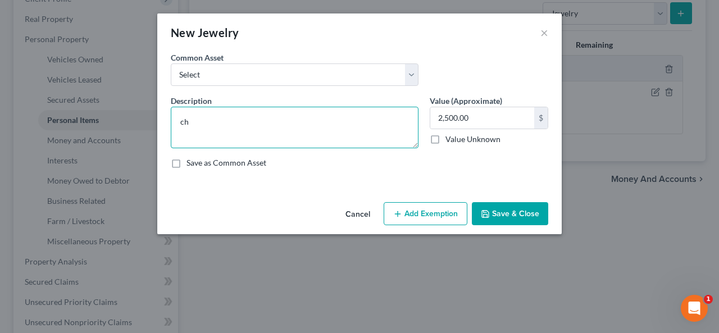
type textarea "h"
type textarea "Used Watches and Ring"
click at [427, 210] on button "Add Exemption" at bounding box center [426, 214] width 84 height 24
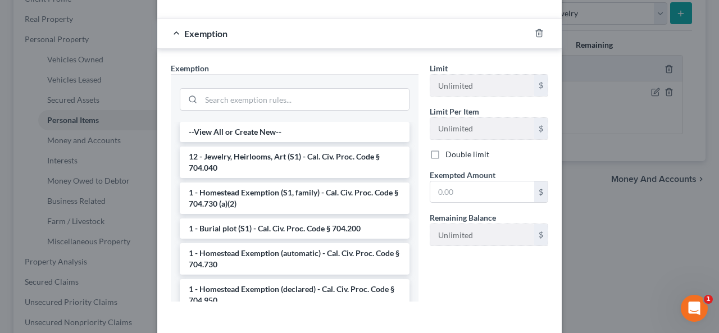
click at [294, 153] on li "12 - Jewelry, Heirlooms, Art (S1) - Cal. Civ. Proc. Code § 704.040" at bounding box center [295, 162] width 230 height 31
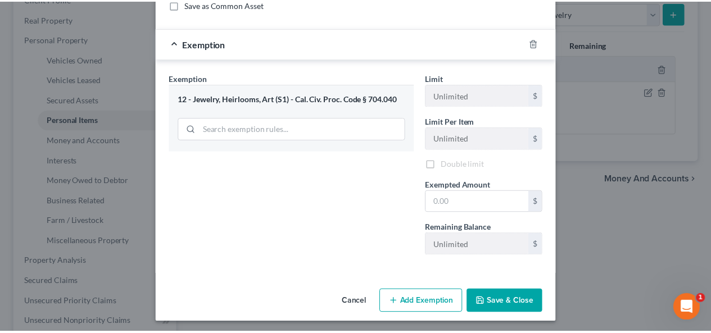
scroll to position [161, 0]
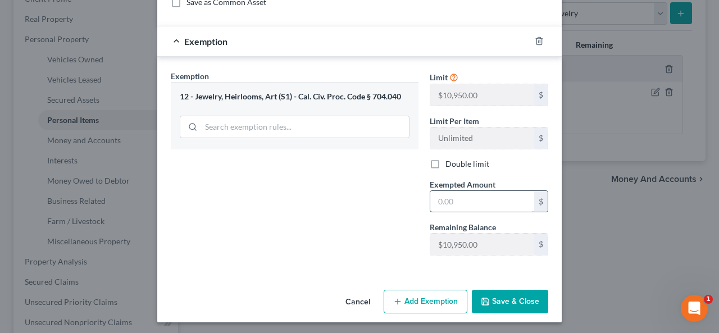
click at [444, 195] on input "text" at bounding box center [482, 201] width 104 height 21
type input "2,500.00"
click at [518, 299] on button "Save & Close" at bounding box center [510, 302] width 76 height 24
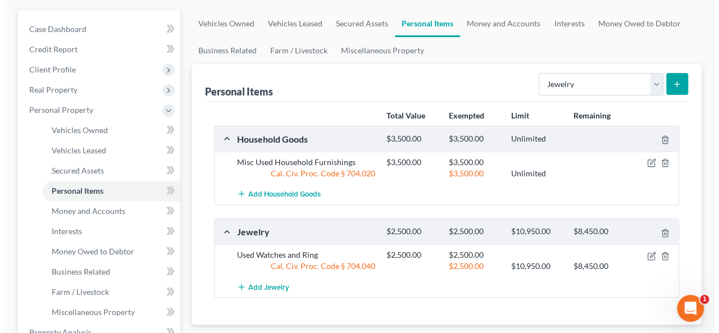
scroll to position [56, 0]
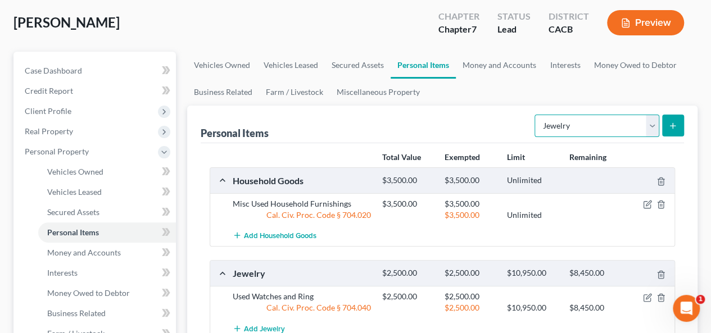
click at [653, 124] on select "Select Item Type Clothing Collectibles Of Value Electronics Firearms Household …" at bounding box center [596, 126] width 125 height 22
select select "collectibles_of_value"
click at [536, 115] on select "Select Item Type Clothing Collectibles Of Value Electronics Firearms Household …" at bounding box center [596, 126] width 125 height 22
click at [674, 121] on icon "submit" at bounding box center [672, 125] width 9 height 9
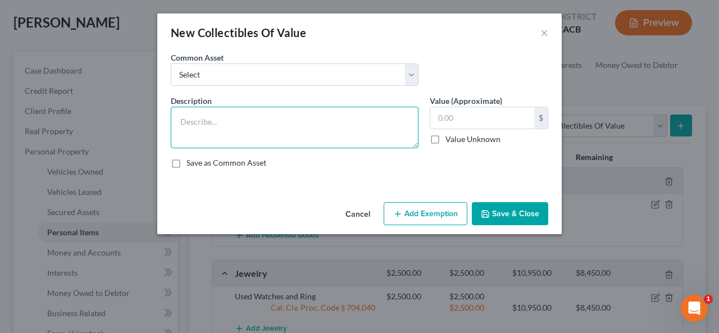
drag, startPoint x: 203, startPoint y: 129, endPoint x: 236, endPoint y: 128, distance: 32.6
click at [206, 129] on textarea at bounding box center [295, 128] width 248 height 42
type textarea "Misc Pictures and Books"
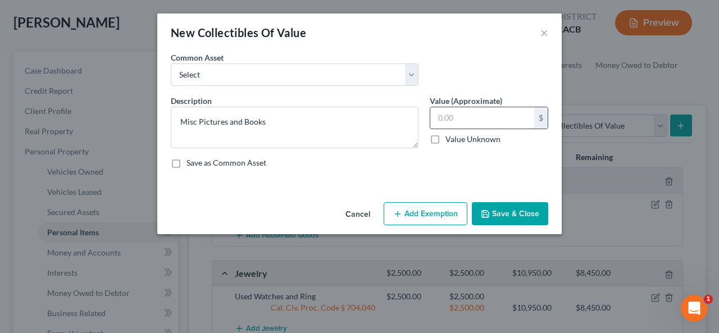
click at [431, 116] on input "text" at bounding box center [482, 117] width 104 height 21
click at [457, 116] on input "2,000" at bounding box center [482, 117] width 104 height 21
type input "2,000.00"
click at [225, 121] on textarea "Misc Pictures and Books" at bounding box center [295, 128] width 248 height 42
type textarea "Misc Pictures, Books and CD's"
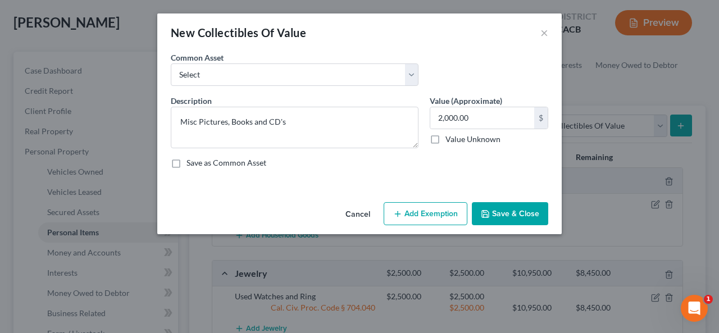
click at [423, 211] on button "Add Exemption" at bounding box center [426, 214] width 84 height 24
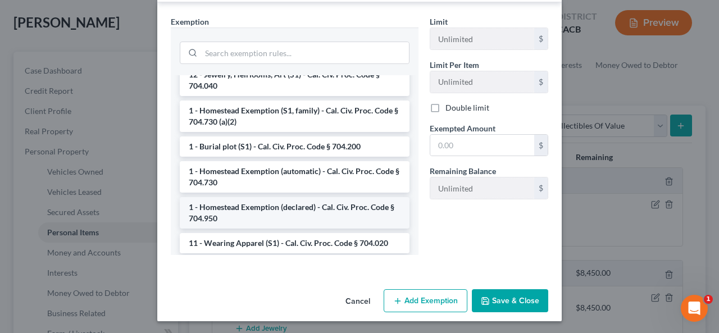
scroll to position [0, 0]
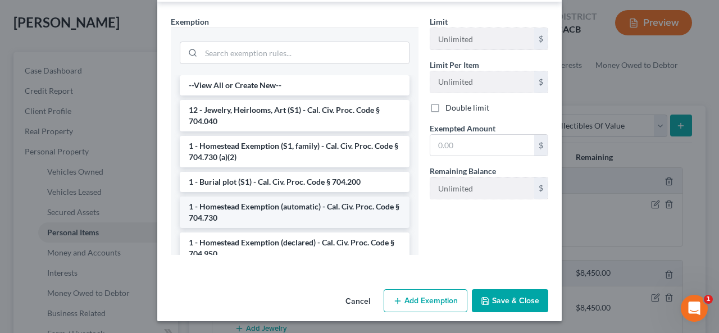
click at [352, 207] on li "1 - Homestead Exemption (automatic) - Cal. Civ. Proc. Code § 704.730" at bounding box center [295, 212] width 230 height 31
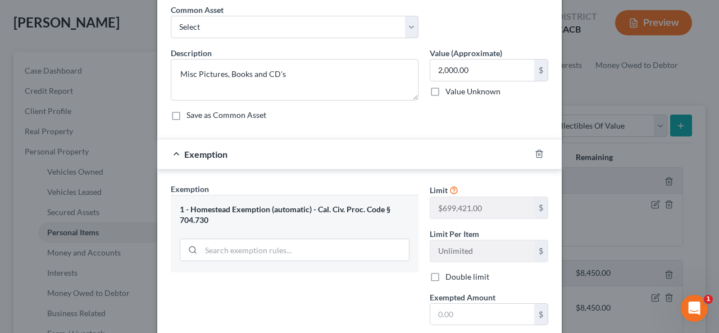
scroll to position [161, 0]
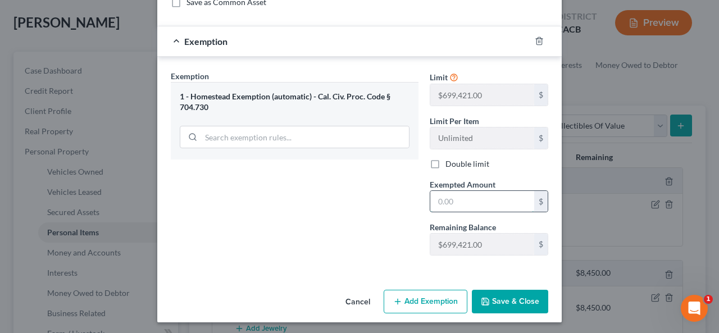
click at [431, 196] on input "text" at bounding box center [482, 201] width 104 height 21
type input "2,000.00"
click at [508, 295] on button "Save & Close" at bounding box center [510, 302] width 76 height 24
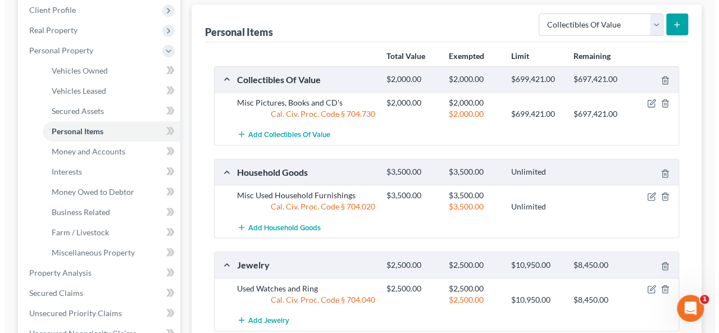
scroll to position [169, 0]
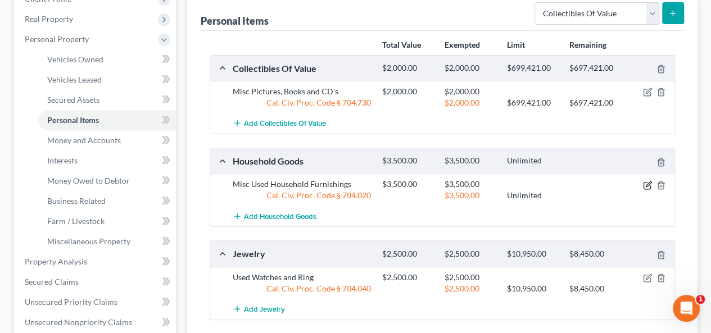
click at [647, 182] on icon "button" at bounding box center [646, 185] width 7 height 7
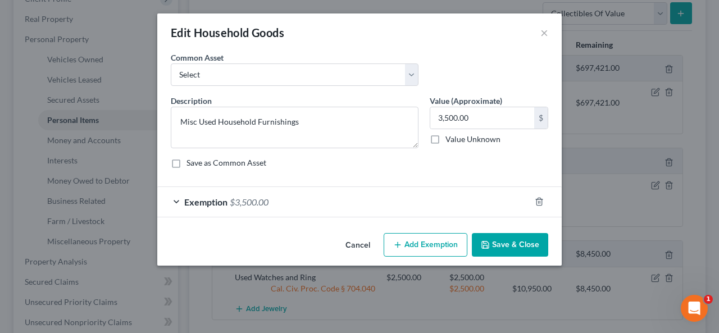
click at [442, 246] on button "Add Exemption" at bounding box center [426, 245] width 84 height 24
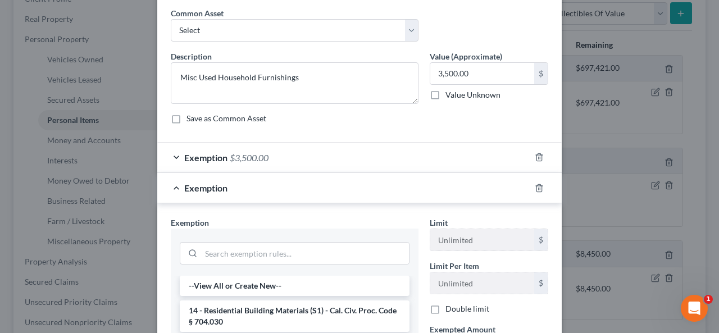
scroll to position [225, 0]
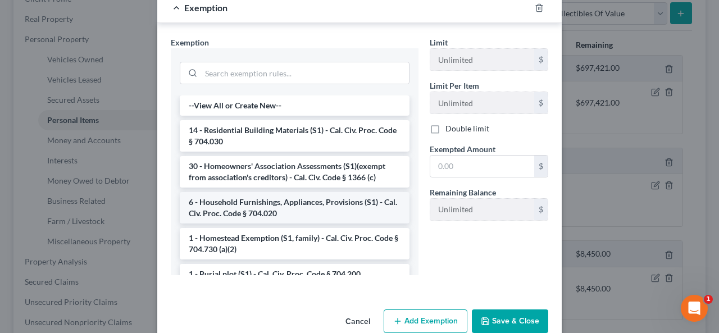
click at [336, 203] on li "6 - Household Furnishings, Appliances, Provisions (S1) - Cal. Civ. Proc. Code §…" at bounding box center [295, 207] width 230 height 31
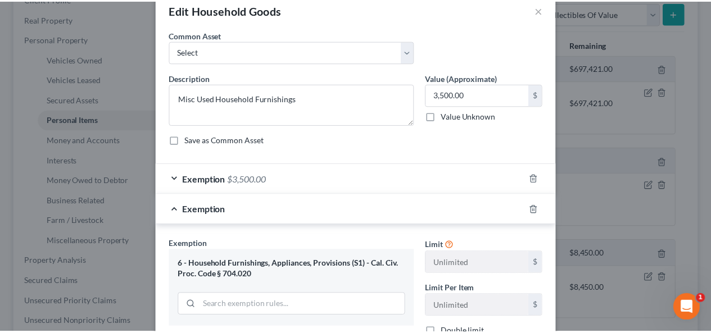
scroll to position [191, 0]
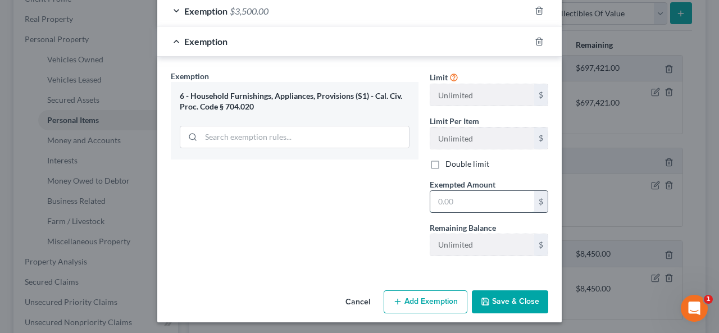
click at [438, 199] on input "text" at bounding box center [482, 201] width 104 height 21
type input "3,500.00"
click at [507, 301] on button "Save & Close" at bounding box center [510, 302] width 76 height 24
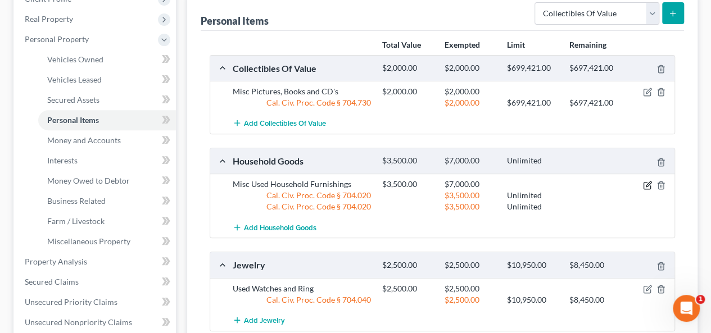
click at [647, 184] on icon "button" at bounding box center [647, 185] width 9 height 9
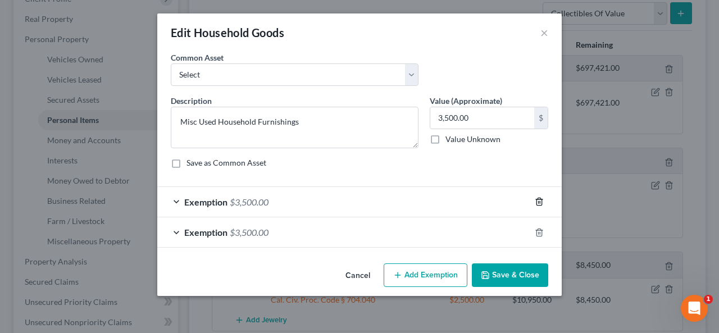
click at [540, 202] on line "button" at bounding box center [540, 203] width 0 height 2
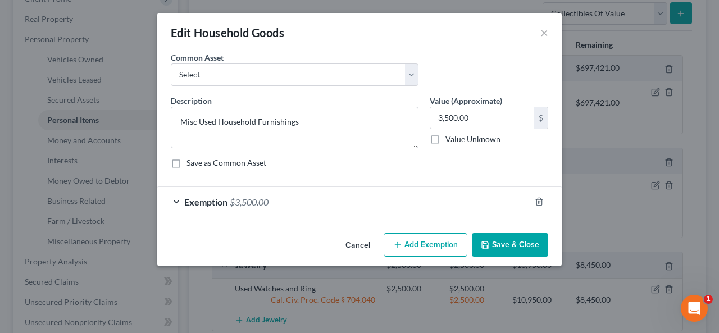
click at [524, 243] on button "Save & Close" at bounding box center [510, 245] width 76 height 24
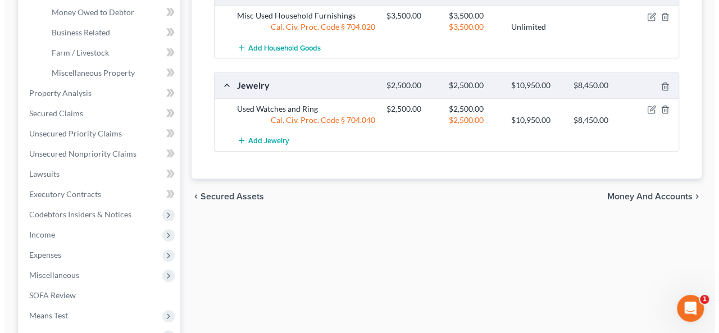
scroll to position [56, 0]
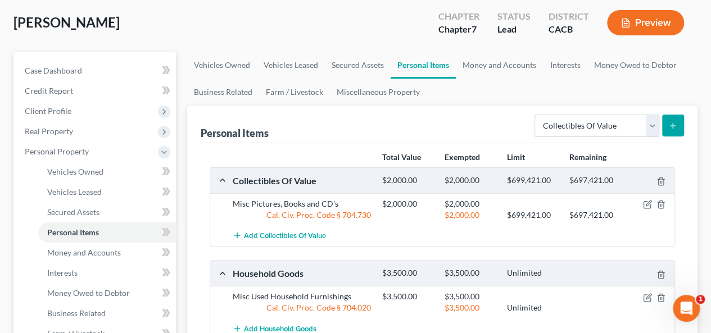
click at [676, 121] on icon "submit" at bounding box center [672, 125] width 9 height 9
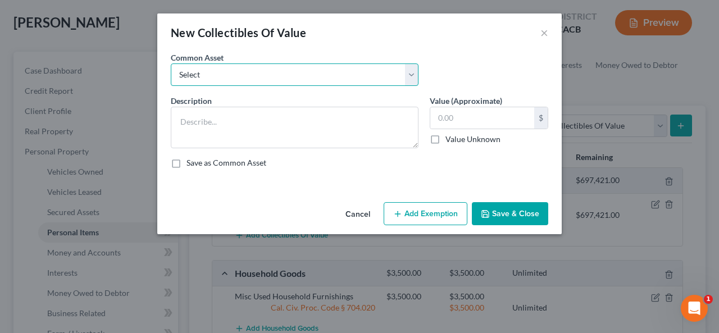
drag, startPoint x: 417, startPoint y: 66, endPoint x: 410, endPoint y: 68, distance: 7.6
click at [410, 68] on select "Select Misc Used Books and Pictures" at bounding box center [295, 74] width 248 height 22
click at [412, 74] on select "Select Misc Used Books and Pictures" at bounding box center [295, 74] width 248 height 22
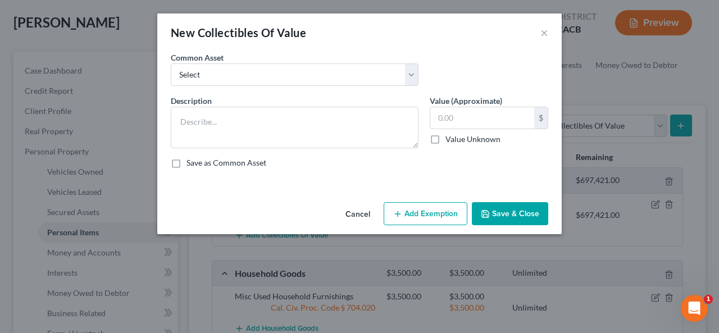
click at [492, 211] on button "Save & Close" at bounding box center [510, 214] width 76 height 24
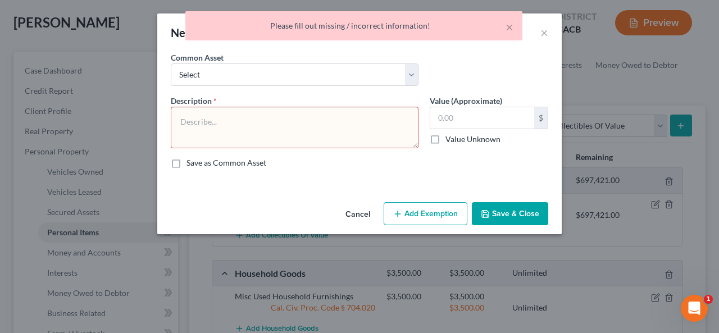
click at [361, 212] on button "Cancel" at bounding box center [357, 214] width 43 height 22
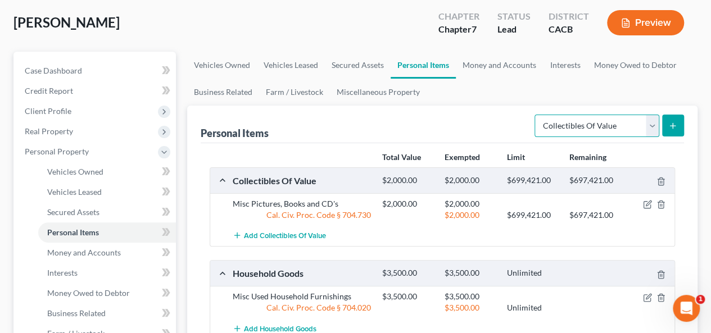
click at [656, 117] on select "Select Item Type Clothing Collectibles Of Value Electronics Firearms Household …" at bounding box center [596, 126] width 125 height 22
select select "clothing"
click at [536, 115] on select "Select Item Type Clothing Collectibles Of Value Electronics Firearms Household …" at bounding box center [596, 126] width 125 height 22
click at [675, 124] on icon "submit" at bounding box center [672, 125] width 9 height 9
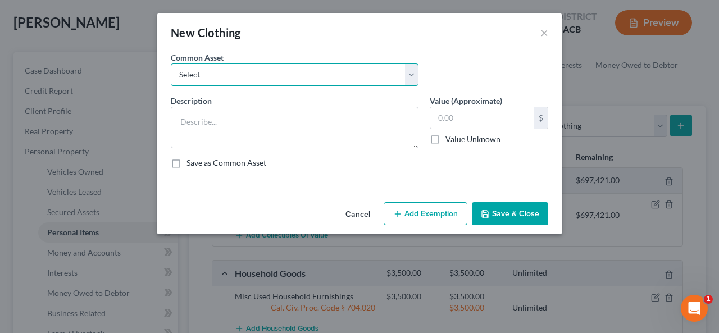
click at [415, 70] on select "Select Misc Used Men's Misc Used Men's Clothing & Shoes Misc Used Men's and Wom…" at bounding box center [295, 74] width 248 height 22
select select "1"
click at [171, 63] on select "Select Misc Used Men's Misc Used Men's Clothing & Shoes Misc Used Men's and Wom…" at bounding box center [295, 74] width 248 height 22
type textarea "Misc Used Men's Clothing & Shoes"
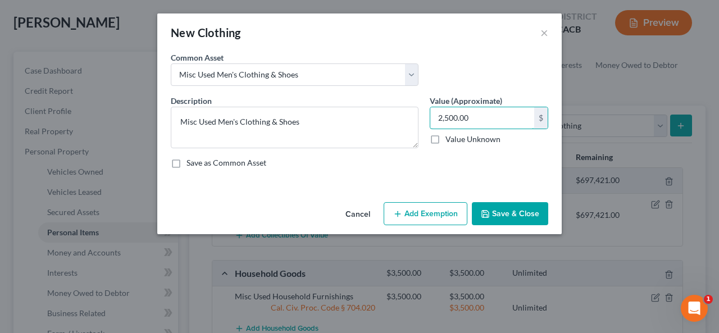
type input "2,500.00"
click at [427, 210] on button "Add Exemption" at bounding box center [426, 214] width 84 height 24
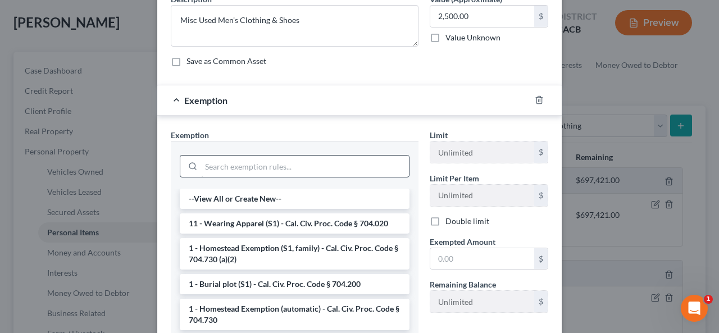
scroll to position [112, 0]
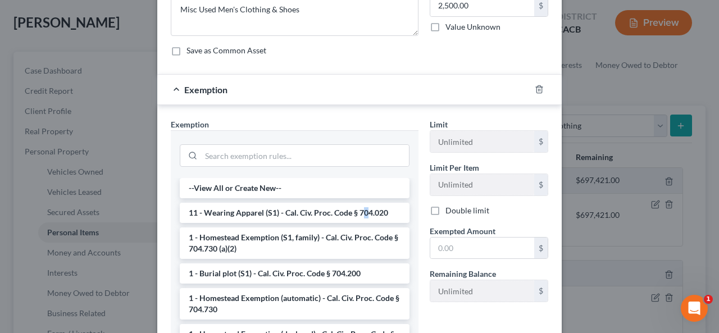
click at [364, 213] on li "11 - Wearing Apparel (S1) - Cal. Civ. Proc. Code § 704.020" at bounding box center [295, 213] width 230 height 20
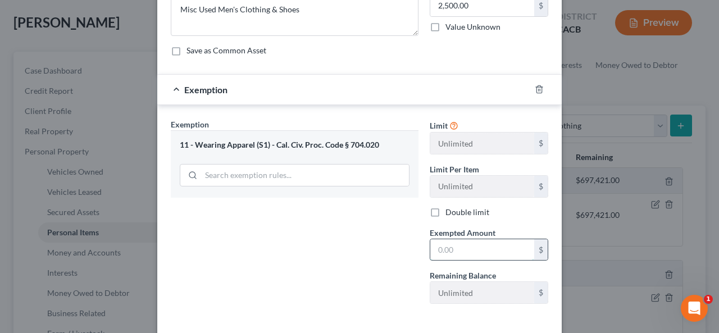
click at [434, 252] on input "text" at bounding box center [482, 249] width 104 height 21
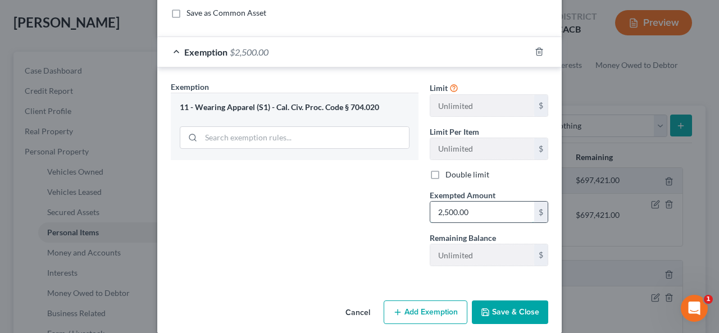
scroll to position [161, 0]
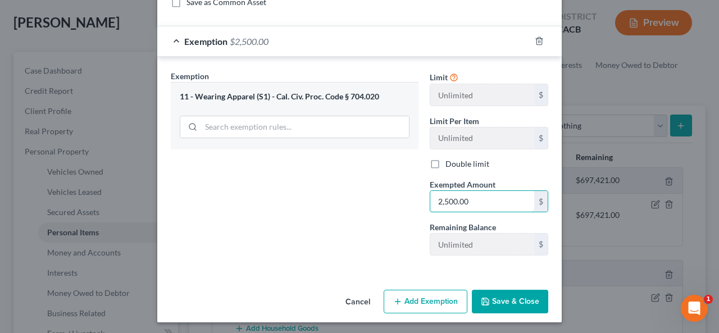
type input "2,500.00"
click at [517, 295] on button "Save & Close" at bounding box center [510, 302] width 76 height 24
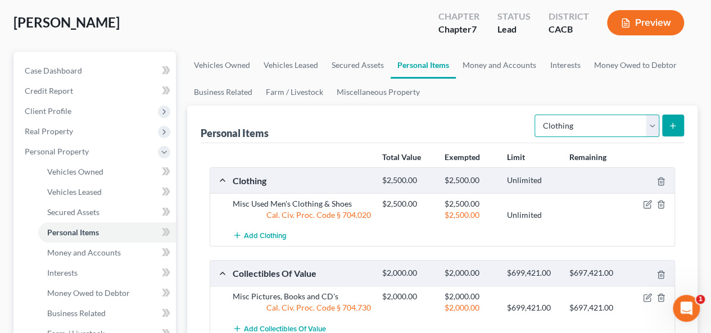
click at [648, 120] on select "Select Item Type Clothing Collectibles Of Value Electronics Firearms Household …" at bounding box center [596, 126] width 125 height 22
click at [536, 115] on select "Select Item Type Clothing Collectibles Of Value Electronics Firearms Household …" at bounding box center [596, 126] width 125 height 22
click at [679, 122] on button "submit" at bounding box center [673, 126] width 22 height 22
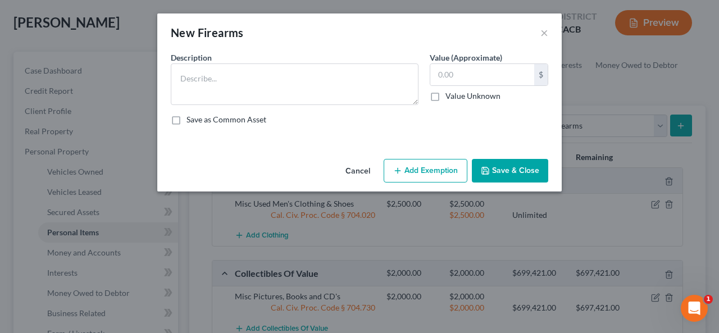
drag, startPoint x: 365, startPoint y: 164, endPoint x: 362, endPoint y: 169, distance: 5.8
click at [362, 169] on button "Cancel" at bounding box center [357, 171] width 43 height 22
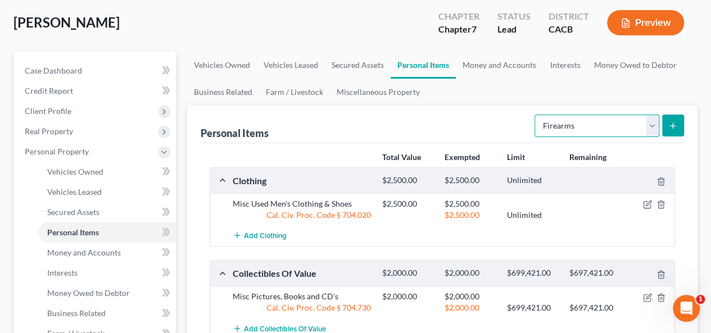
click at [652, 123] on select "Select Item Type Clothing Collectibles Of Value Electronics Firearms Household …" at bounding box center [596, 126] width 125 height 22
select select "sports_and_hobby_equipment"
click at [536, 115] on select "Select Item Type Clothing Collectibles Of Value Electronics Firearms Household …" at bounding box center [596, 126] width 125 height 22
click at [670, 126] on line "submit" at bounding box center [672, 126] width 5 height 0
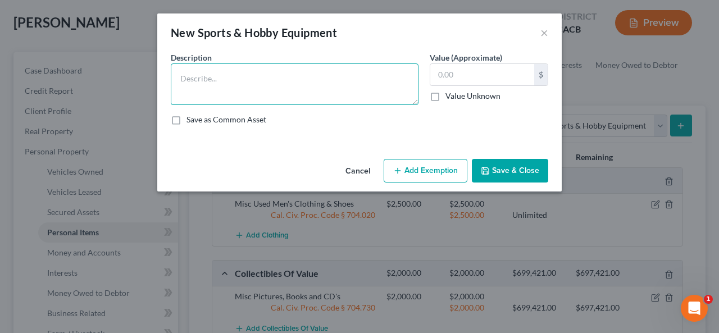
click at [386, 86] on textarea at bounding box center [295, 84] width 248 height 42
type textarea "Misc Sports & Hobby Equipment"
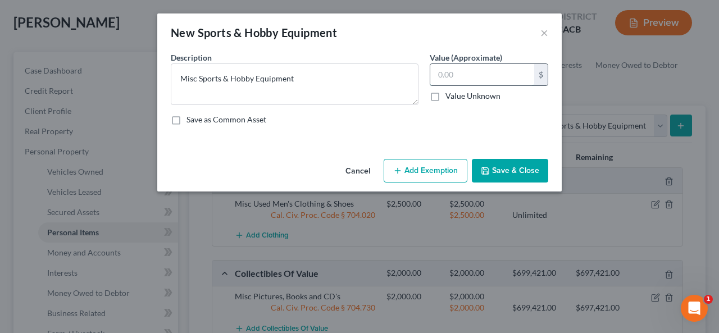
click at [440, 74] on input "text" at bounding box center [482, 74] width 104 height 21
type input "750.00"
click at [434, 167] on button "Add Exemption" at bounding box center [426, 171] width 84 height 24
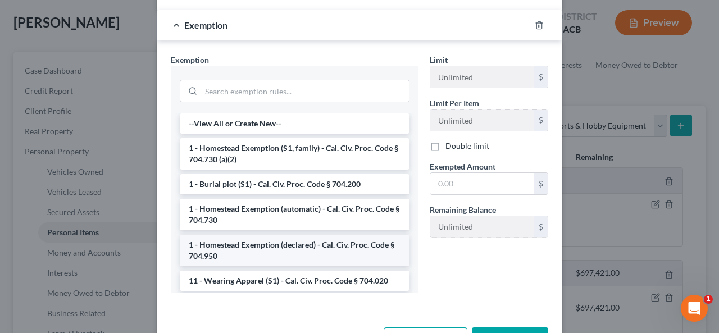
scroll to position [116, 0]
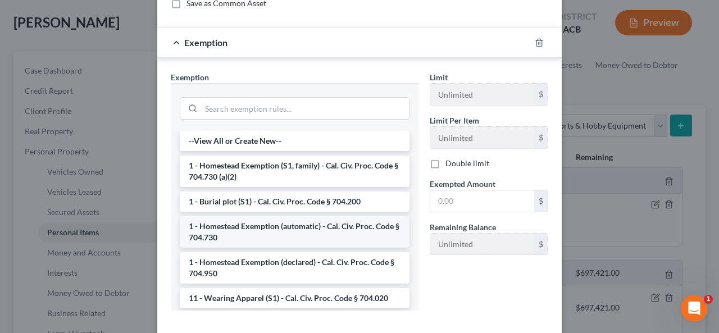
click at [324, 223] on li "1 - Homestead Exemption (automatic) - Cal. Civ. Proc. Code § 704.730" at bounding box center [295, 231] width 230 height 31
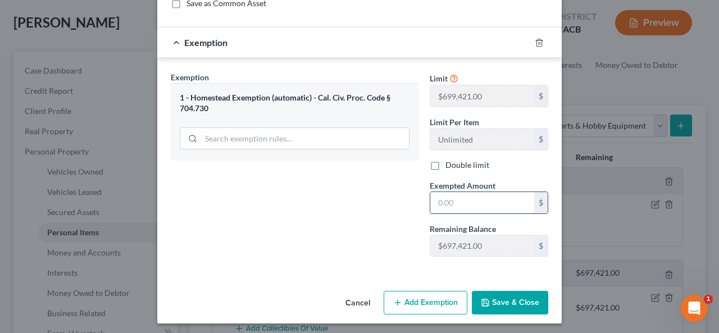
click at [434, 200] on input "text" at bounding box center [482, 202] width 104 height 21
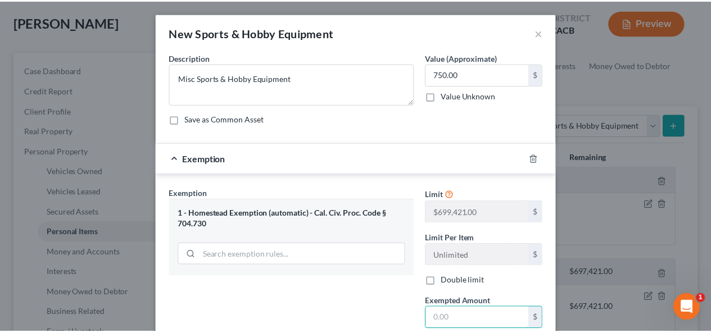
scroll to position [118, 0]
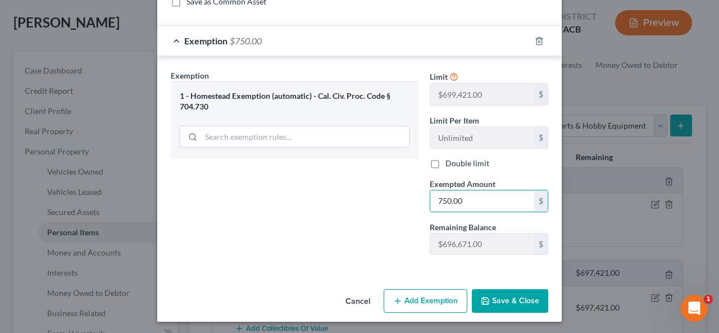
type input "750.00"
drag, startPoint x: 531, startPoint y: 295, endPoint x: 524, endPoint y: 298, distance: 8.6
click at [524, 298] on button "Save & Close" at bounding box center [510, 301] width 76 height 24
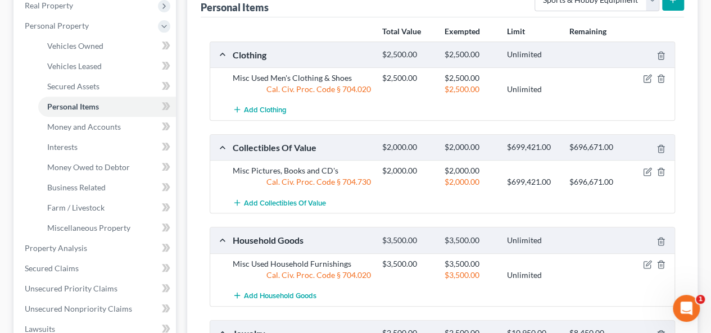
scroll to position [128, 0]
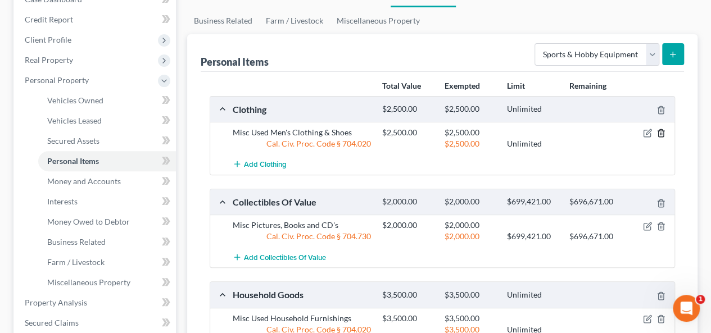
click at [658, 131] on icon "button" at bounding box center [660, 133] width 9 height 9
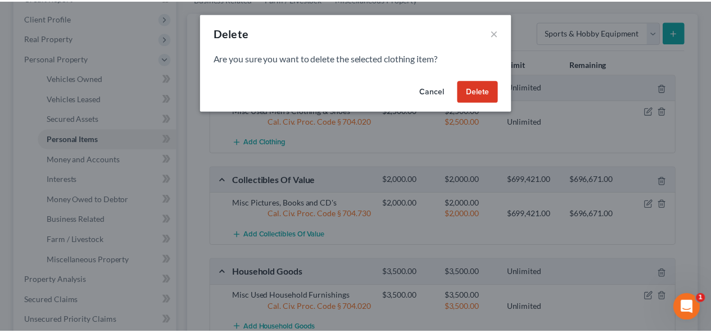
scroll to position [184, 0]
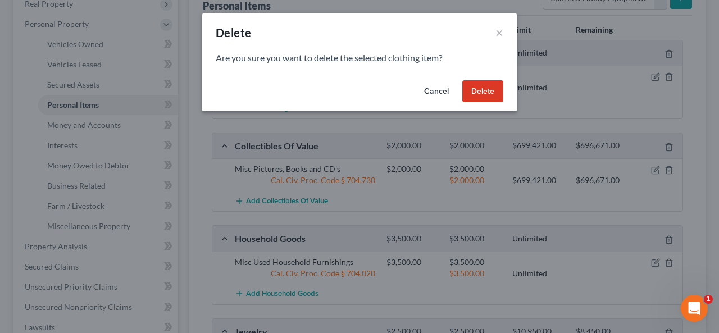
click at [478, 90] on button "Delete" at bounding box center [482, 91] width 41 height 22
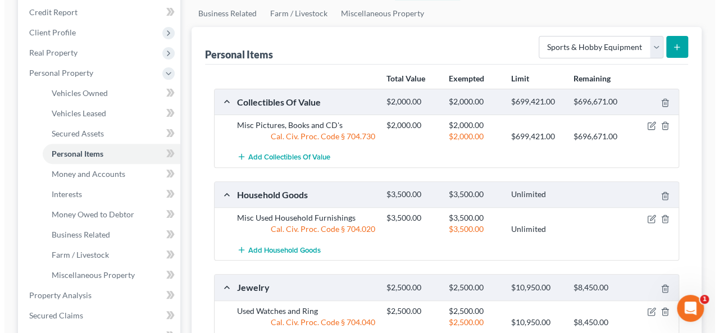
scroll to position [71, 0]
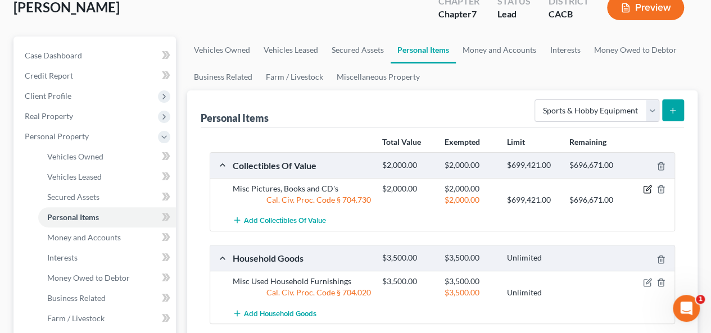
click at [646, 189] on icon "button" at bounding box center [647, 188] width 5 height 5
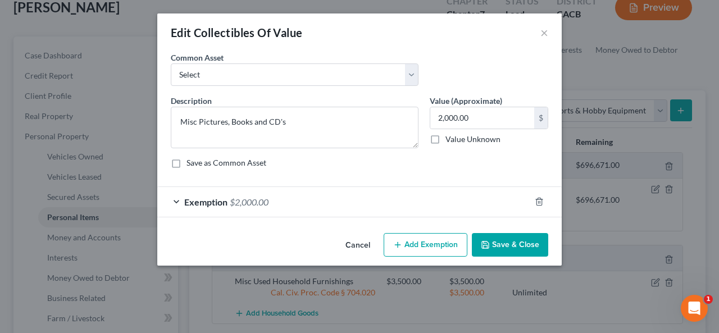
click at [430, 241] on button "Add Exemption" at bounding box center [426, 245] width 84 height 24
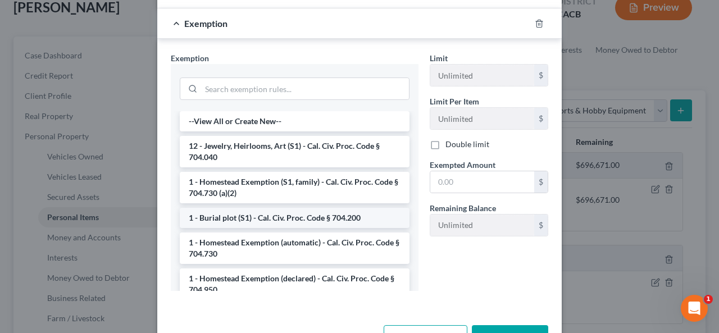
scroll to position [225, 0]
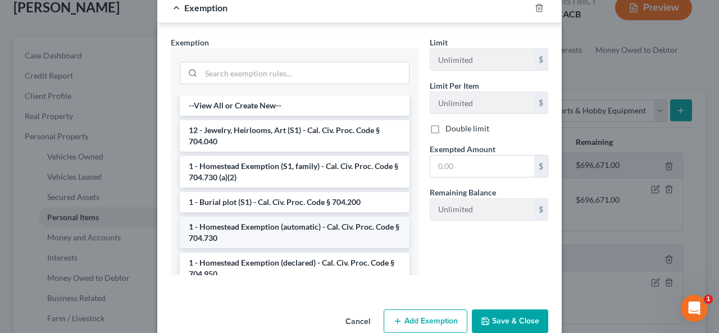
click at [336, 229] on li "1 - Homestead Exemption (automatic) - Cal. Civ. Proc. Code § 704.730" at bounding box center [295, 232] width 230 height 31
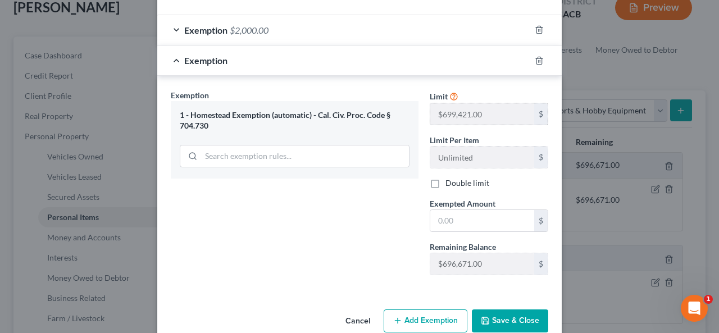
scroll to position [191, 0]
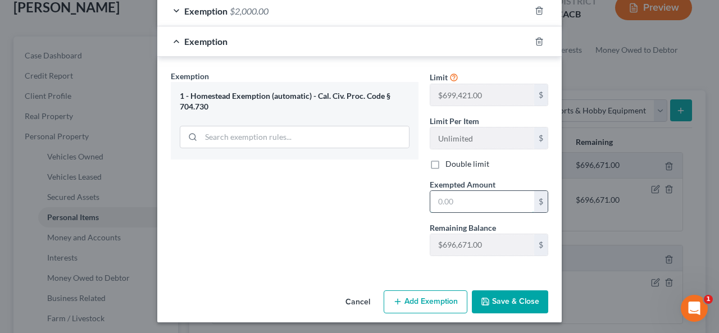
click at [437, 198] on input "text" at bounding box center [482, 201] width 104 height 21
type input "2,000.00"
click at [502, 299] on button "Save & Close" at bounding box center [510, 302] width 76 height 24
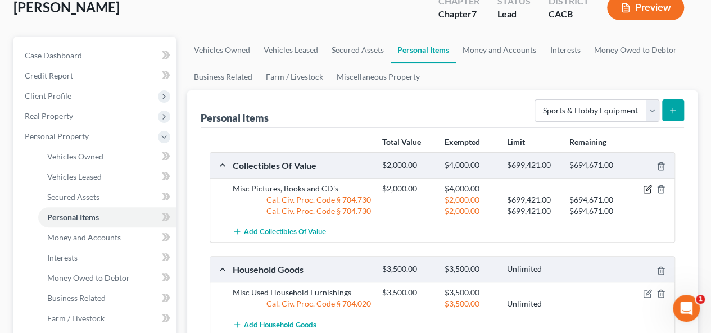
click at [649, 188] on icon "button" at bounding box center [647, 188] width 5 height 5
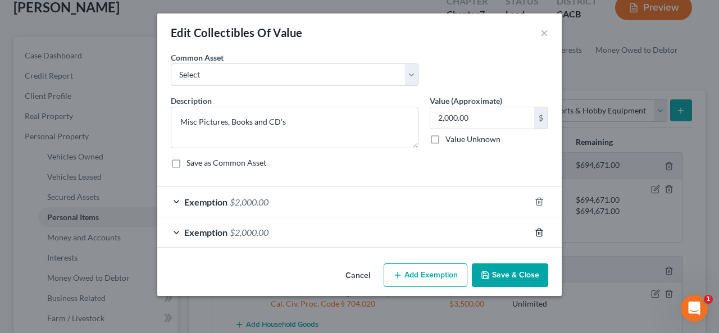
click at [537, 233] on icon "button" at bounding box center [539, 232] width 9 height 9
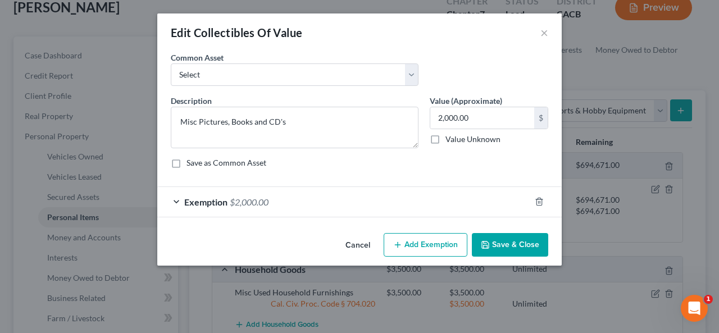
click at [526, 241] on button "Save & Close" at bounding box center [510, 245] width 76 height 24
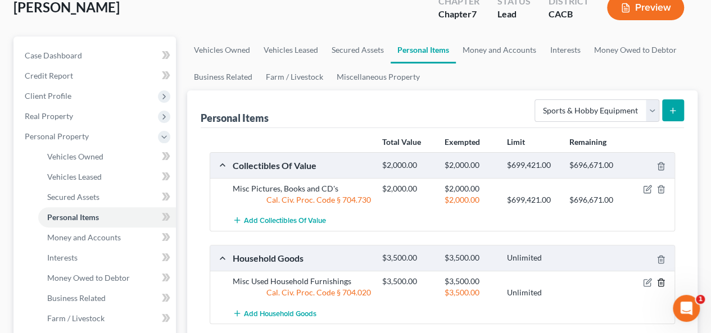
click at [657, 281] on icon "button" at bounding box center [660, 282] width 9 height 9
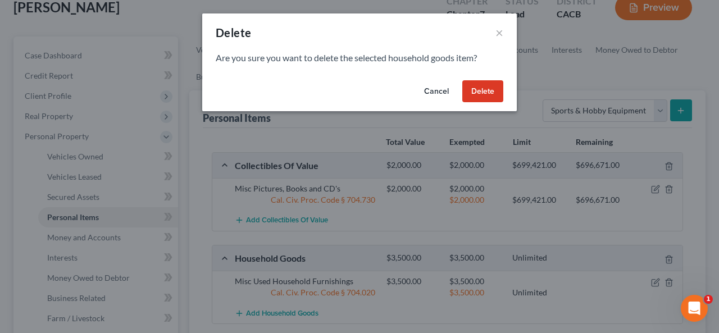
click at [491, 87] on button "Delete" at bounding box center [482, 91] width 41 height 22
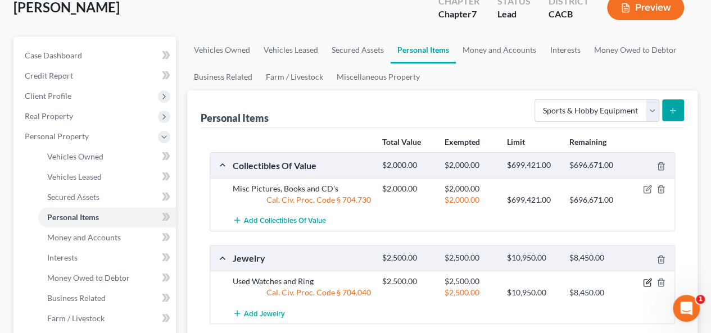
click at [648, 280] on icon "button" at bounding box center [647, 282] width 9 height 9
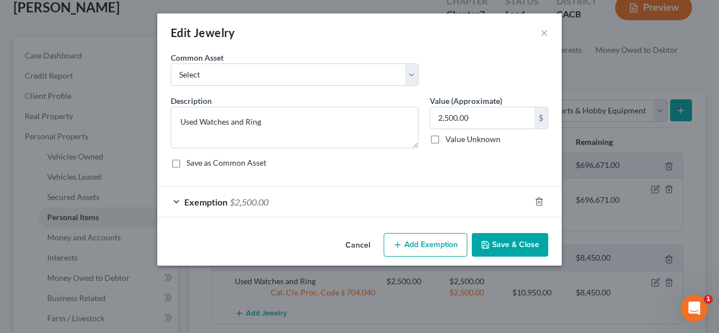
click at [433, 242] on button "Add Exemption" at bounding box center [426, 245] width 84 height 24
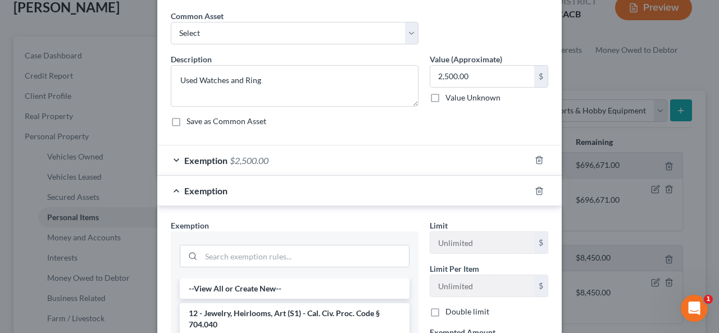
scroll to position [112, 0]
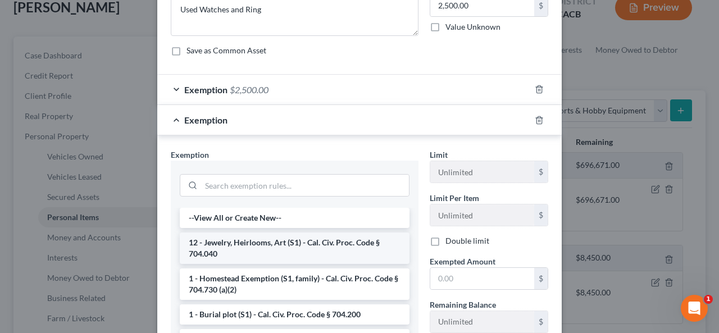
click at [353, 241] on li "12 - Jewelry, Heirlooms, Art (S1) - Cal. Civ. Proc. Code § 704.040" at bounding box center [295, 248] width 230 height 31
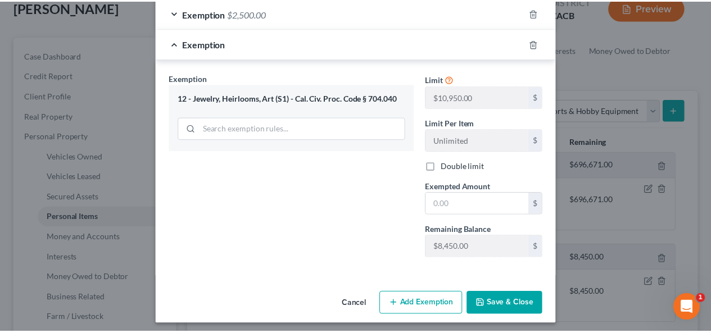
scroll to position [191, 0]
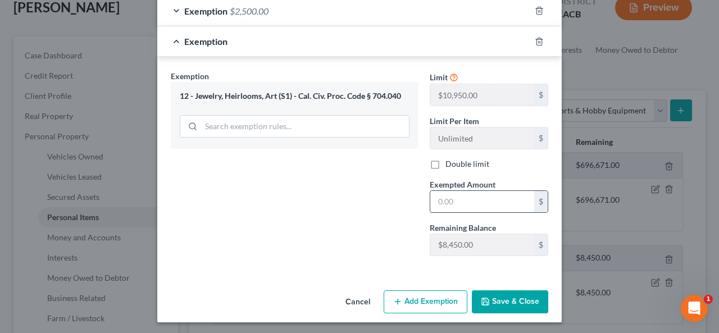
click at [430, 199] on input "text" at bounding box center [482, 201] width 104 height 21
type input "2,500.00"
click at [506, 294] on button "Save & Close" at bounding box center [510, 302] width 76 height 24
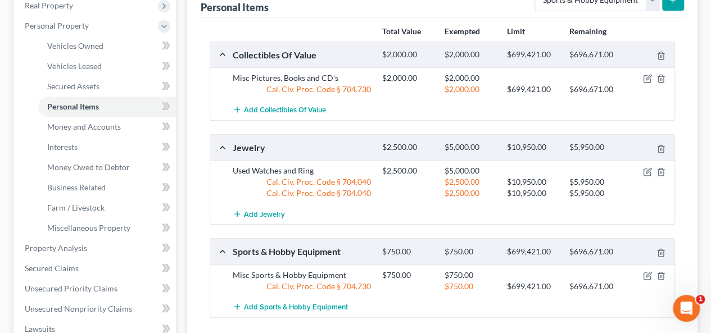
scroll to position [184, 0]
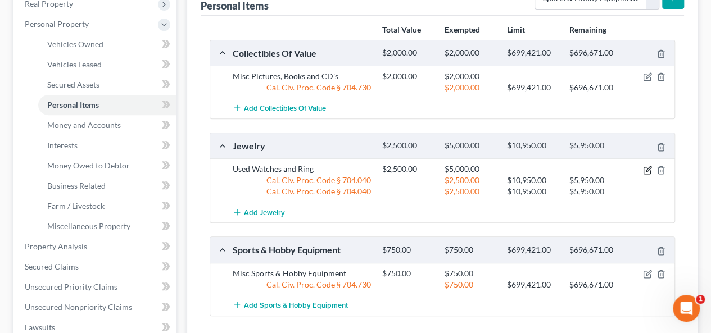
click at [645, 167] on icon "button" at bounding box center [647, 170] width 9 height 9
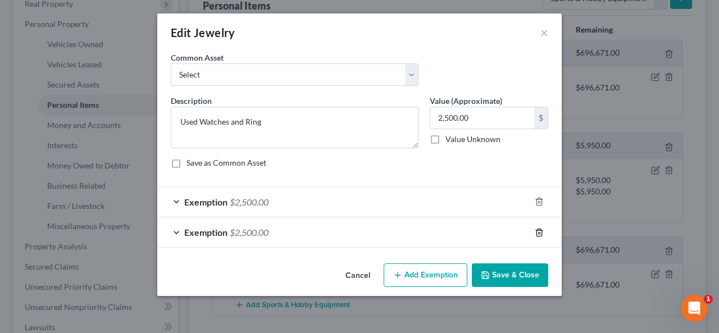
drag, startPoint x: 540, startPoint y: 231, endPoint x: 526, endPoint y: 233, distance: 14.7
click at [542, 231] on icon "button" at bounding box center [539, 232] width 9 height 9
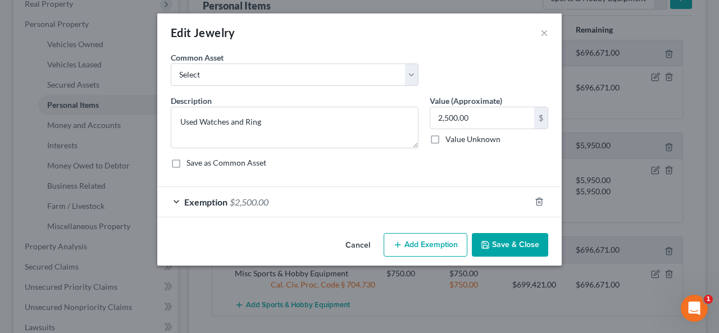
click at [516, 242] on button "Save & Close" at bounding box center [510, 245] width 76 height 24
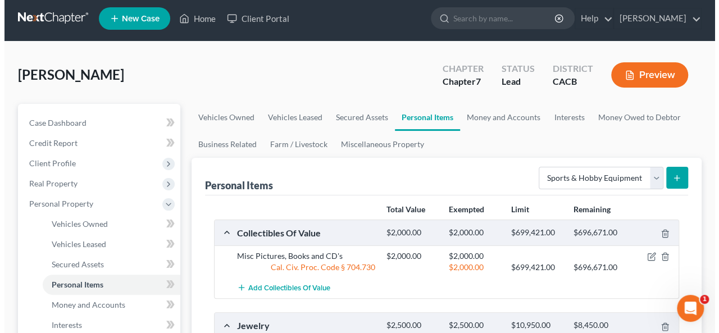
scroll to position [0, 0]
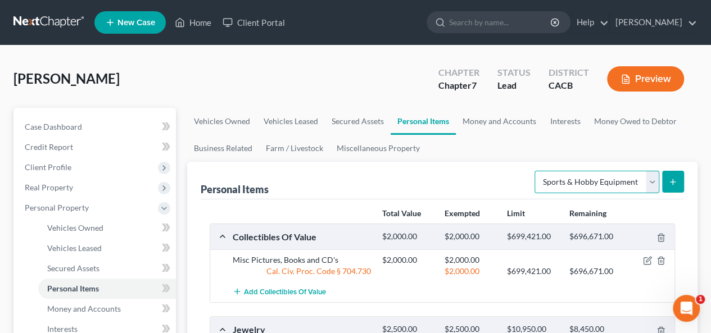
click at [654, 174] on select "Select Item Type Clothing Collectibles Of Value Electronics Firearms Household …" at bounding box center [596, 182] width 125 height 22
select select "household_goods"
click at [536, 171] on select "Select Item Type Clothing Collectibles Of Value Electronics Firearms Household …" at bounding box center [596, 182] width 125 height 22
click at [672, 180] on line "submit" at bounding box center [672, 181] width 0 height 5
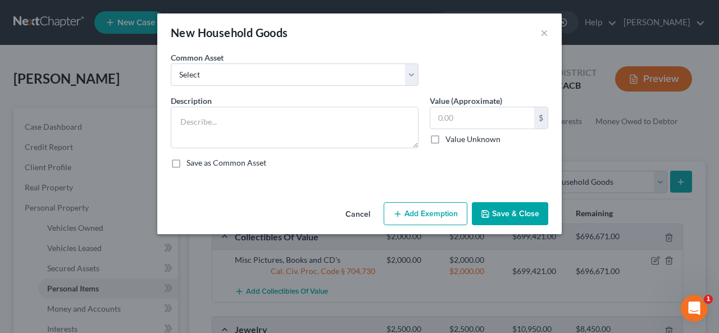
click at [416, 71] on div "Common Asset Select Misc Books and Pictures Misc Books & Pictures Misc Used Hou…" at bounding box center [294, 69] width 259 height 34
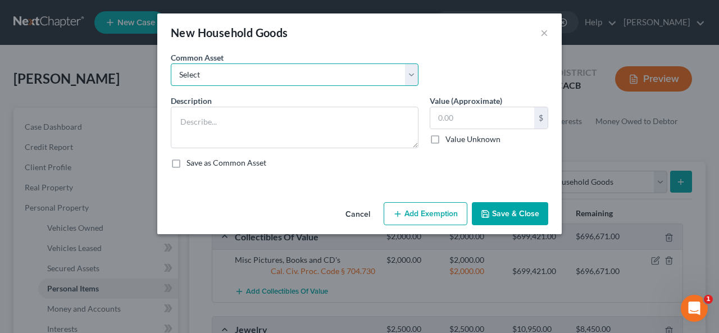
click at [412, 74] on select "Select Misc Books and Pictures Misc Books & Pictures Misc Used Household Furnis…" at bounding box center [295, 74] width 248 height 22
select select "5"
click at [171, 63] on select "Select Misc Books and Pictures Misc Books & Pictures Misc Used Household Furnis…" at bounding box center [295, 74] width 248 height 22
type textarea "Misc Used Household Furnishings"
type input "2,360.00"
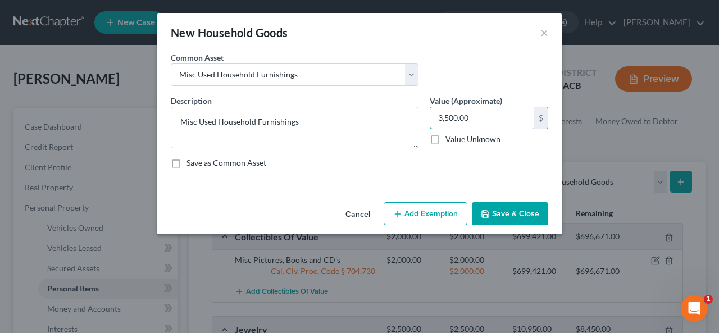
type input "3,500.00"
click at [443, 210] on button "Add Exemption" at bounding box center [426, 214] width 84 height 24
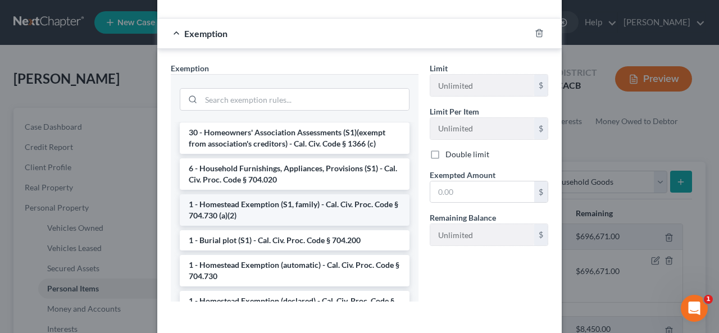
scroll to position [56, 0]
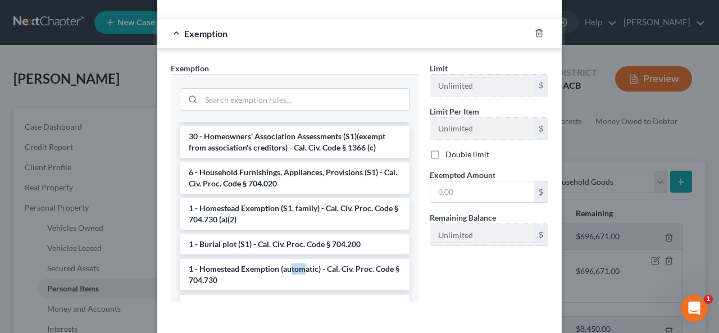
drag, startPoint x: 288, startPoint y: 271, endPoint x: 298, endPoint y: 263, distance: 12.4
click at [285, 269] on li "1 - Homestead Exemption (automatic) - Cal. Civ. Proc. Code § 704.730" at bounding box center [295, 274] width 230 height 31
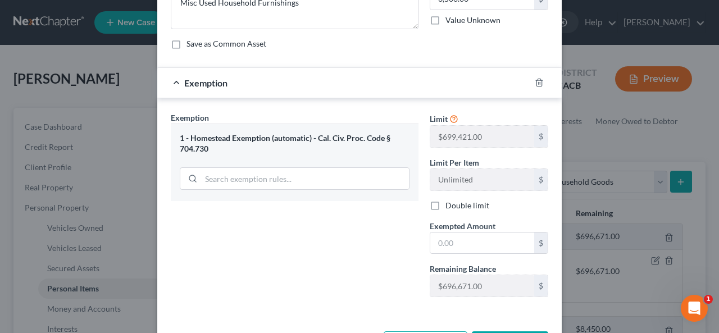
scroll to position [104, 0]
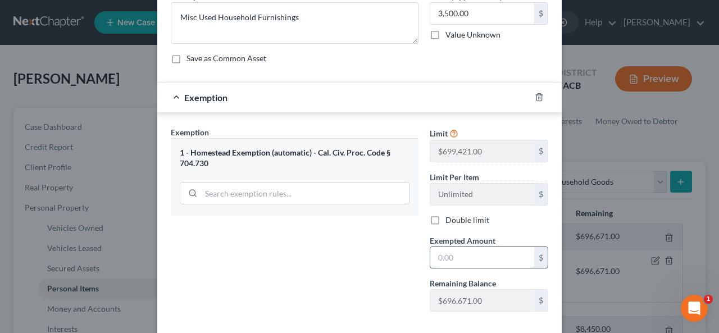
click at [433, 253] on input "text" at bounding box center [482, 257] width 104 height 21
drag, startPoint x: 438, startPoint y: 253, endPoint x: 431, endPoint y: 258, distance: 8.1
click at [438, 253] on input "text" at bounding box center [482, 257] width 104 height 21
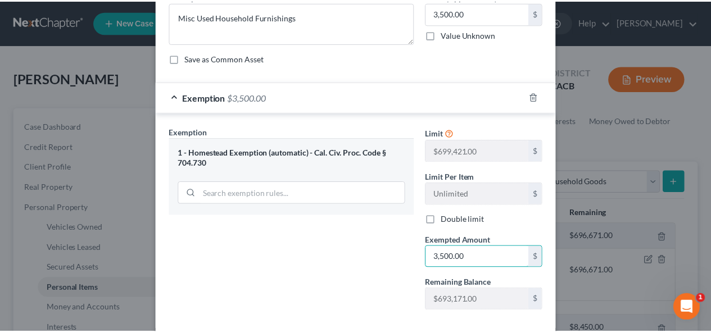
scroll to position [161, 0]
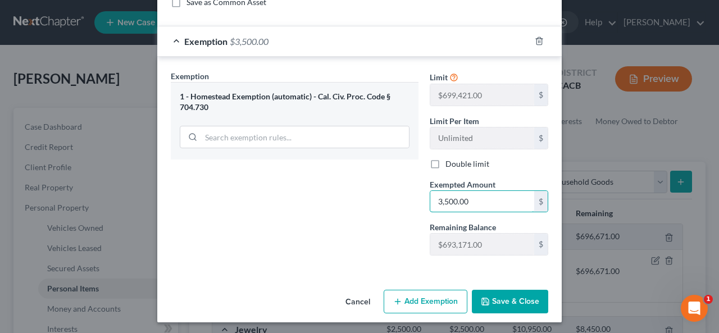
type input "3,500.00"
click at [506, 297] on button "Save & Close" at bounding box center [510, 302] width 76 height 24
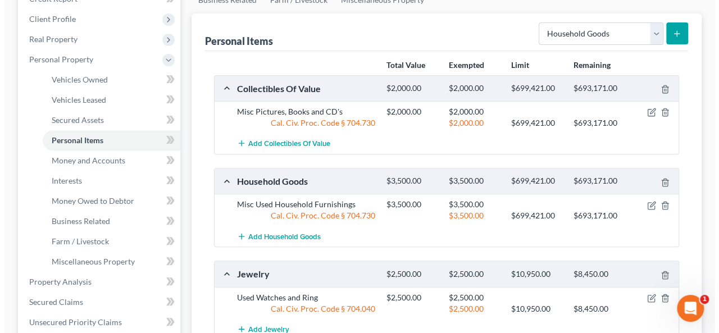
scroll to position [56, 0]
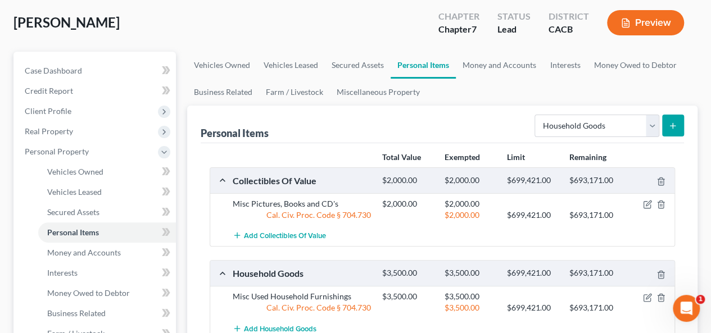
click at [633, 22] on button "Preview" at bounding box center [645, 22] width 77 height 25
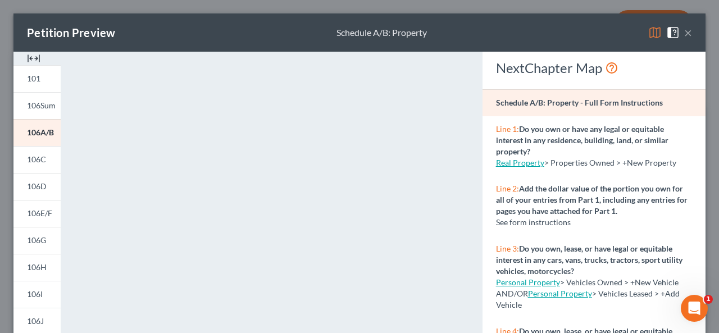
click at [682, 40] on div "Petition Preview Schedule A/B: Property ×" at bounding box center [359, 32] width 692 height 38
drag, startPoint x: 674, startPoint y: 34, endPoint x: 680, endPoint y: 33, distance: 6.3
click at [684, 34] on button "×" at bounding box center [688, 32] width 8 height 13
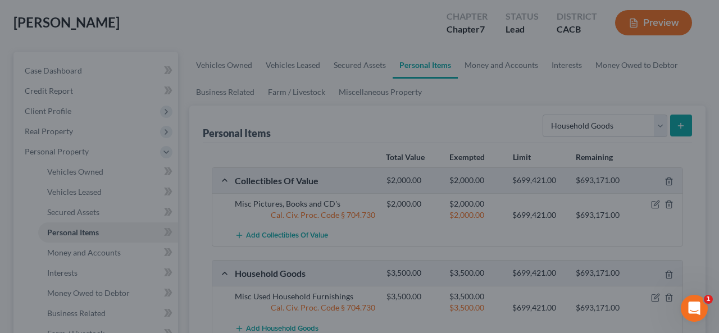
click at [681, 32] on div at bounding box center [359, 166] width 719 height 333
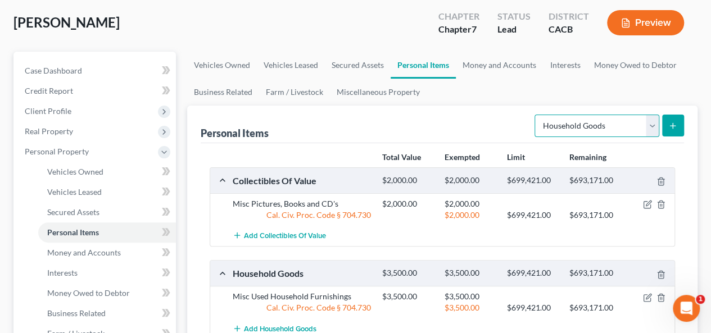
click at [652, 121] on select "Select Item Type Clothing Collectibles Of Value Electronics Firearms Household …" at bounding box center [596, 126] width 125 height 22
select select "clothing"
click at [536, 115] on select "Select Item Type Clothing Collectibles Of Value Electronics Firearms Household …" at bounding box center [596, 126] width 125 height 22
click at [676, 121] on icon "submit" at bounding box center [672, 125] width 9 height 9
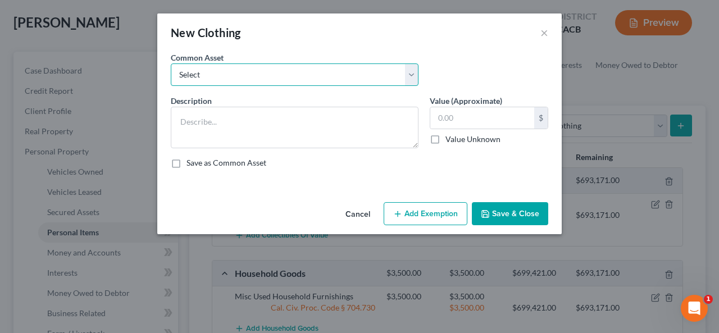
click at [415, 70] on select "Select Misc Used Men's Misc Used Men's Clothing & Shoes Misc Used Men's and Wom…" at bounding box center [295, 74] width 248 height 22
select select "1"
click at [171, 63] on select "Select Misc Used Men's Misc Used Men's Clothing & Shoes Misc Used Men's and Wom…" at bounding box center [295, 74] width 248 height 22
type textarea "Misc Used Men's Clothing & Shoes"
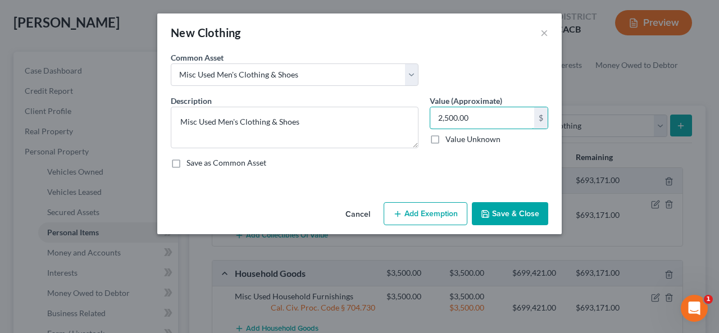
type input "2,500.00"
click at [436, 215] on button "Add Exemption" at bounding box center [426, 214] width 84 height 24
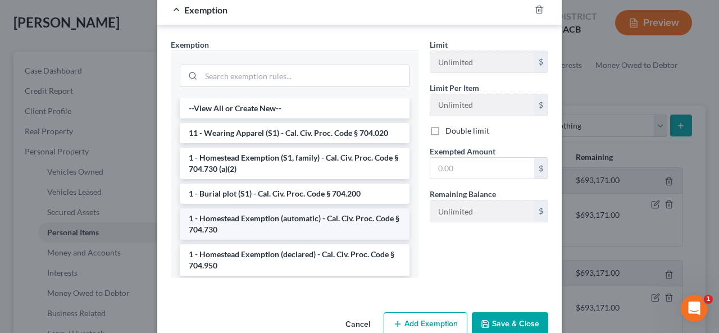
scroll to position [215, 0]
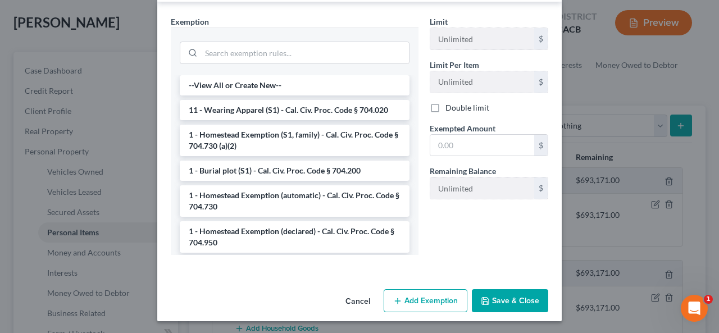
click at [340, 111] on li "11 - Wearing Apparel (S1) - Cal. Civ. Proc. Code § 704.020" at bounding box center [295, 110] width 230 height 20
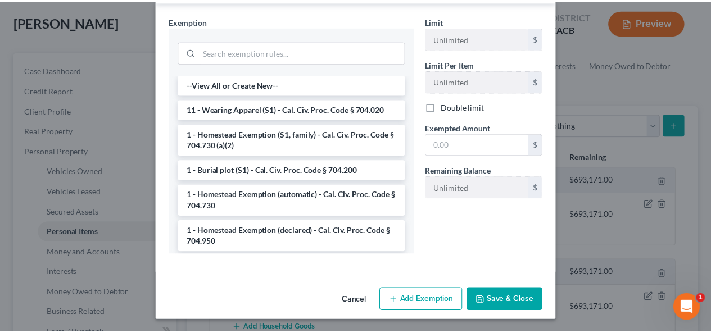
scroll to position [161, 0]
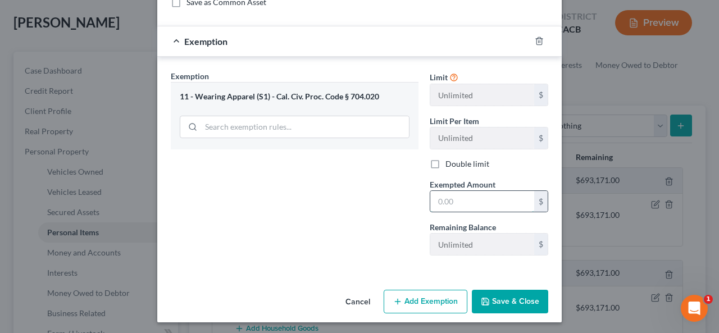
click at [441, 197] on input "text" at bounding box center [482, 201] width 104 height 21
type input "2,500.00"
click at [511, 297] on button "Save & Close" at bounding box center [510, 302] width 76 height 24
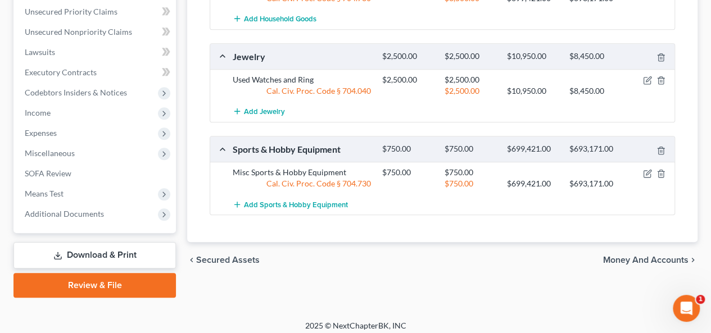
scroll to position [465, 0]
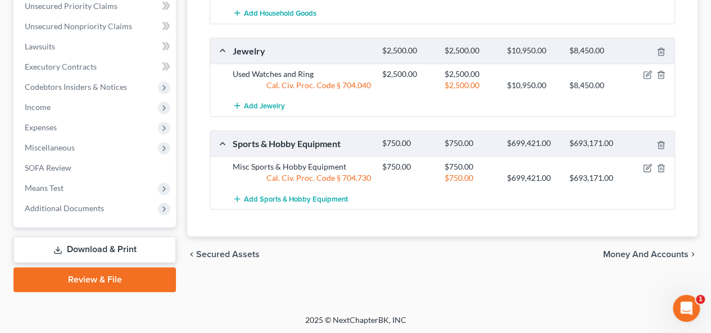
drag, startPoint x: 638, startPoint y: 250, endPoint x: 647, endPoint y: 249, distance: 9.1
click at [638, 252] on span "Money and Accounts" at bounding box center [645, 254] width 85 height 9
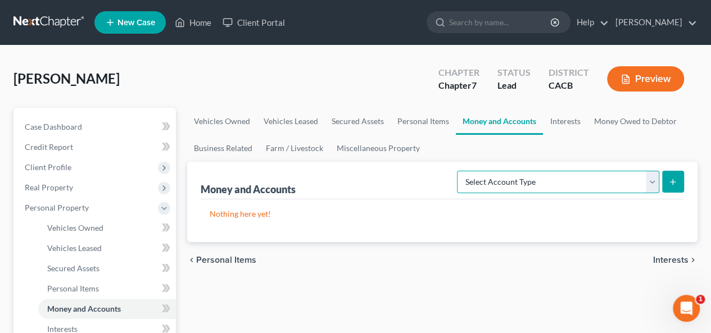
click at [650, 178] on select "Select Account Type Brokerage Cash on Hand Certificates of Deposit Checking Acc…" at bounding box center [558, 182] width 202 height 22
select select "checking"
click at [460, 171] on select "Select Account Type Brokerage Cash on Hand Certificates of Deposit Checking Acc…" at bounding box center [558, 182] width 202 height 22
click at [677, 175] on button "submit" at bounding box center [673, 182] width 22 height 22
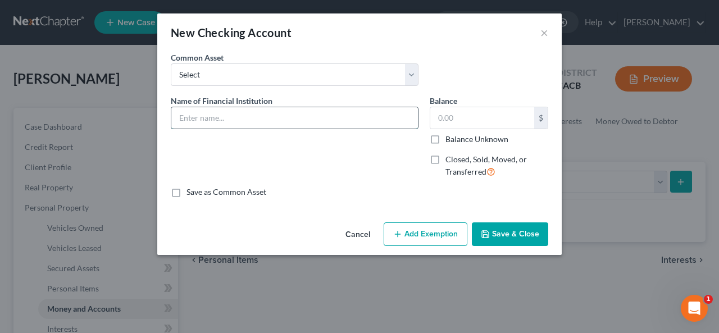
click at [184, 117] on input "text" at bounding box center [294, 117] width 247 height 21
type input "Checking Account ending 9652 with [PERSON_NAME] Fargo Bank"
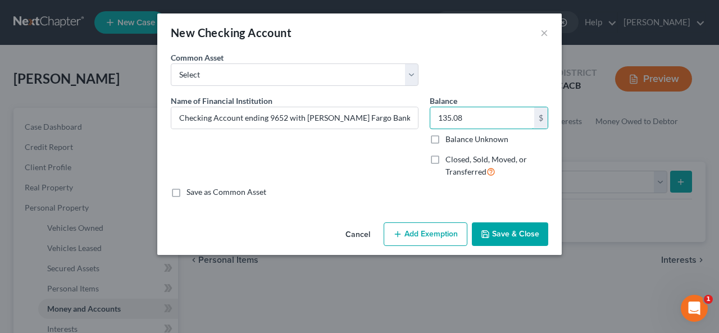
type input "135.08"
drag, startPoint x: 417, startPoint y: 233, endPoint x: 425, endPoint y: 231, distance: 8.0
click at [425, 231] on button "Add Exemption" at bounding box center [426, 234] width 84 height 24
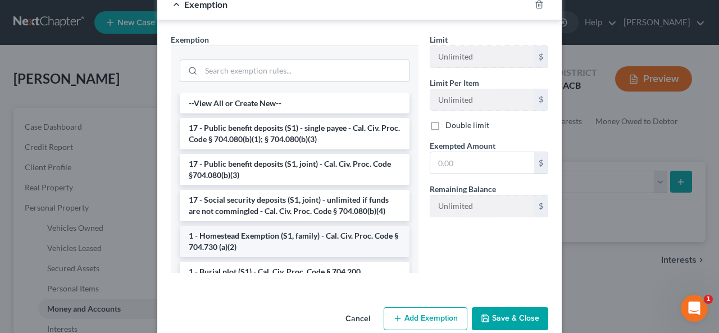
scroll to position [225, 0]
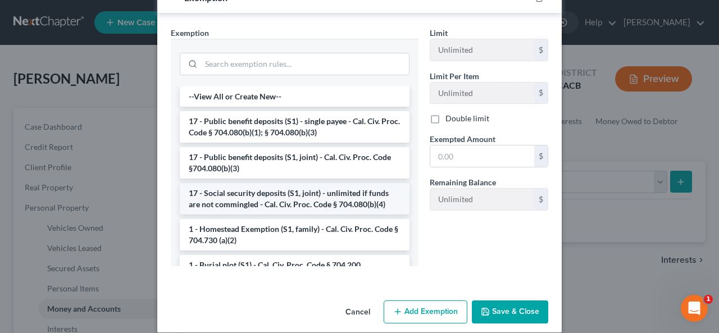
click at [342, 197] on li "17 - Social security deposits (S1, joint) - unlimited if funds are not commingl…" at bounding box center [295, 198] width 230 height 31
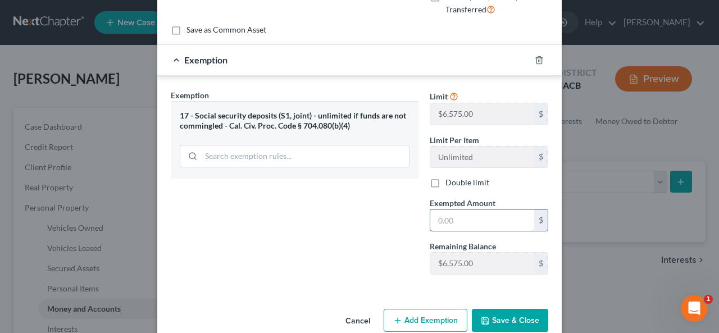
scroll to position [181, 0]
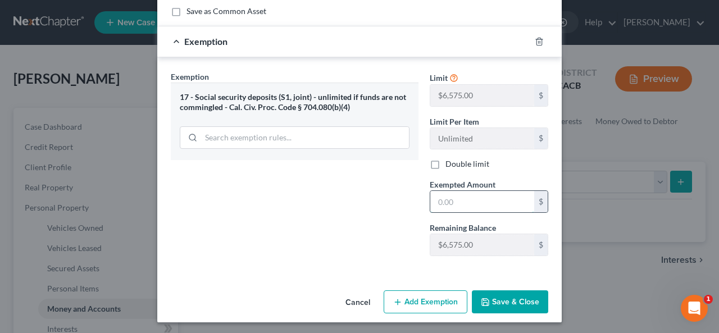
click at [434, 203] on input "text" at bounding box center [482, 201] width 104 height 21
type input "135.08"
drag, startPoint x: 504, startPoint y: 293, endPoint x: 519, endPoint y: 289, distance: 15.0
click at [498, 294] on button "Save & Close" at bounding box center [510, 302] width 76 height 24
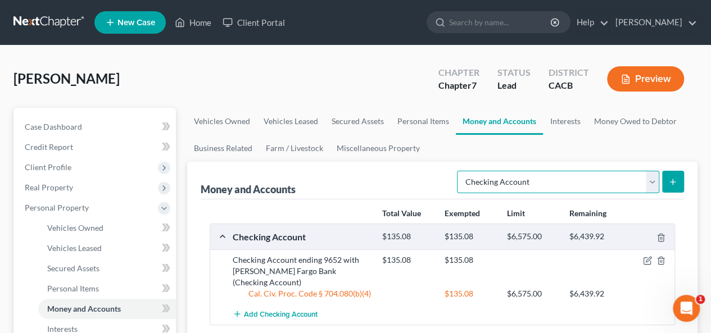
click at [653, 180] on select "Select Account Type Brokerage Cash on Hand Certificates of Deposit Checking Acc…" at bounding box center [558, 182] width 202 height 22
select select "savings"
click at [460, 171] on select "Select Account Type Brokerage Cash on Hand Certificates of Deposit Checking Acc…" at bounding box center [558, 182] width 202 height 22
click at [672, 175] on button "submit" at bounding box center [673, 182] width 22 height 22
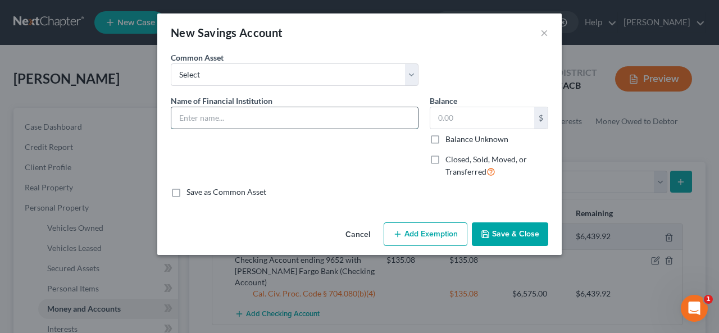
click at [202, 116] on input "text" at bounding box center [294, 117] width 247 height 21
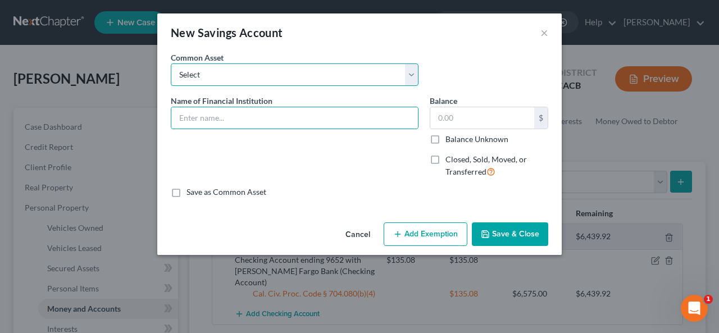
click at [415, 75] on select "Select Chase Bank ending #3699" at bounding box center [295, 74] width 248 height 22
click at [408, 76] on select "Select Chase Bank ending #3699" at bounding box center [295, 74] width 248 height 22
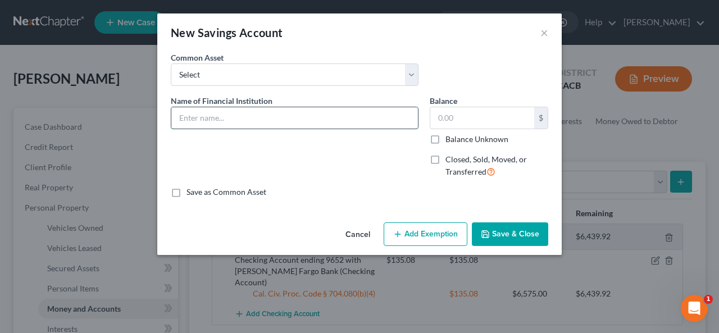
drag, startPoint x: 251, startPoint y: 111, endPoint x: 247, endPoint y: 115, distance: 6.0
click at [246, 116] on input "text" at bounding box center [294, 117] width 247 height 21
type input "Savings Account Number Ending 7168 with [PERSON_NAME] Fargo Bank"
type input "0.01"
click at [417, 235] on button "Add Exemption" at bounding box center [426, 234] width 84 height 24
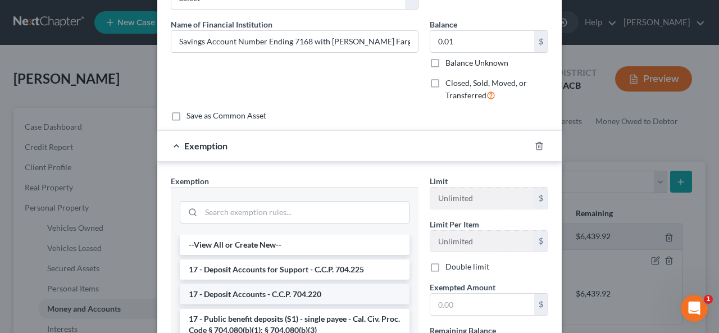
scroll to position [225, 0]
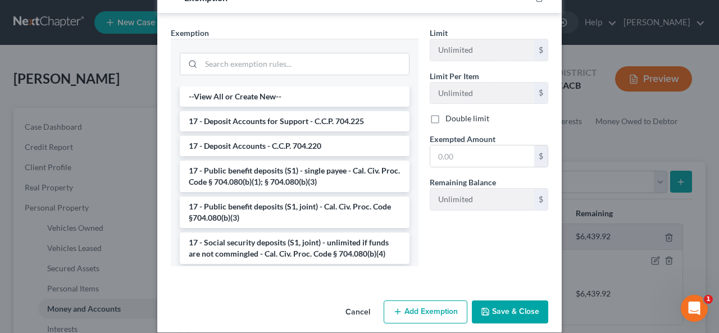
click at [364, 140] on li "17 - Deposit Accounts - C.C.P. 704.220" at bounding box center [295, 146] width 230 height 20
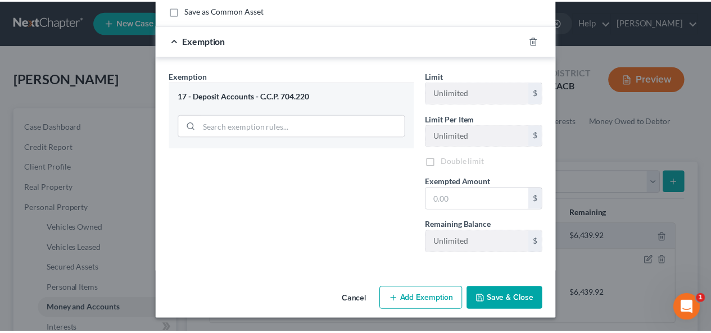
scroll to position [181, 0]
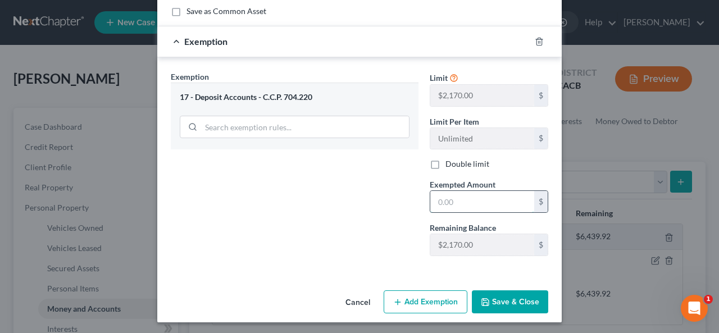
click at [440, 202] on input "text" at bounding box center [482, 201] width 104 height 21
type input "0.01"
click at [497, 292] on button "Save & Close" at bounding box center [510, 302] width 76 height 24
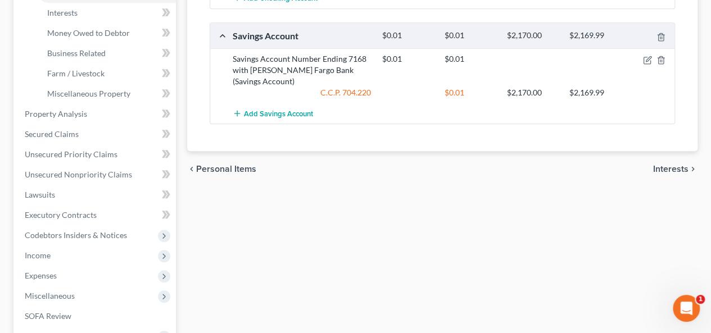
scroll to position [225, 0]
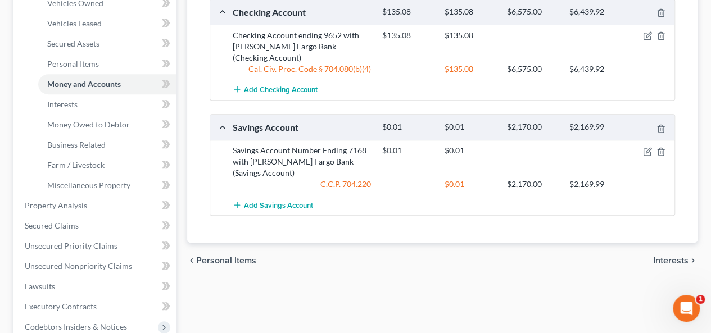
click at [673, 256] on span "Interests" at bounding box center [670, 260] width 35 height 9
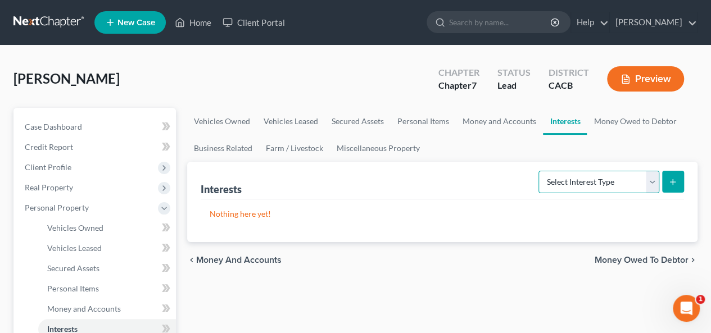
click at [650, 183] on select "Select Interest Type 401K Annuity Bond Education IRA Government Bond Government…" at bounding box center [598, 182] width 121 height 22
click at [646, 256] on span "Money Owed to Debtor" at bounding box center [641, 260] width 94 height 9
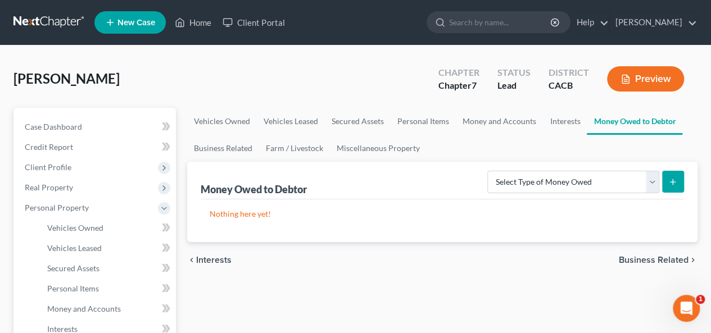
click at [653, 256] on span "Business Related" at bounding box center [653, 260] width 70 height 9
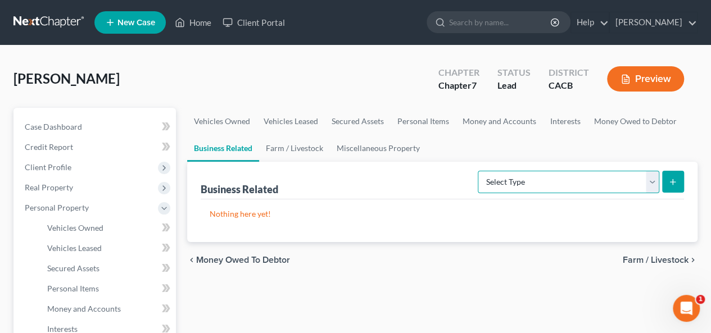
click at [652, 180] on select "Select Type Customer Lists Franchises Inventory Licenses Machinery Office Equip…" at bounding box center [567, 182] width 181 height 22
click at [675, 222] on div "Nothing here yet!" at bounding box center [442, 220] width 483 height 43
click at [207, 259] on span "Money Owed to Debtor" at bounding box center [243, 260] width 94 height 9
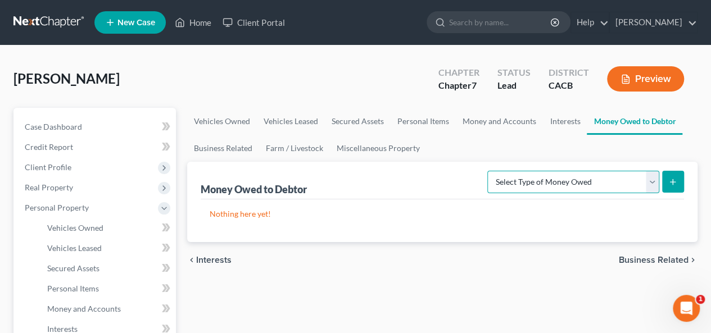
click at [665, 189] on form "Select Type of Money Owed Accounts Receivable Alimony Child Support Claims Agai…" at bounding box center [585, 182] width 197 height 23
click at [654, 180] on select "Select Type of Money Owed Accounts Receivable Alimony Child Support Claims Agai…" at bounding box center [573, 182] width 172 height 22
click at [637, 260] on span "Business Related" at bounding box center [653, 260] width 70 height 9
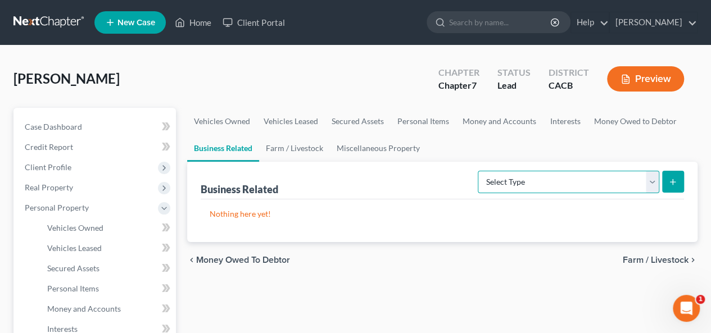
click at [654, 180] on select "Select Type Customer Lists Franchises Inventory Licenses Machinery Office Equip…" at bounding box center [567, 182] width 181 height 22
click at [652, 179] on select "Select Type Customer Lists Franchises Inventory Licenses Machinery Office Equip…" at bounding box center [567, 182] width 181 height 22
click at [653, 257] on span "Farm / Livestock" at bounding box center [655, 260] width 66 height 9
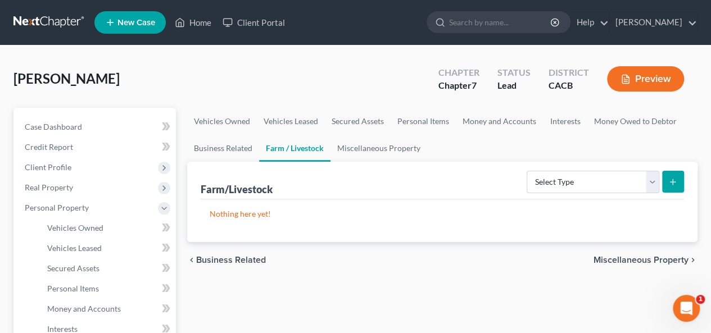
click at [208, 258] on span "Business Related" at bounding box center [231, 260] width 70 height 9
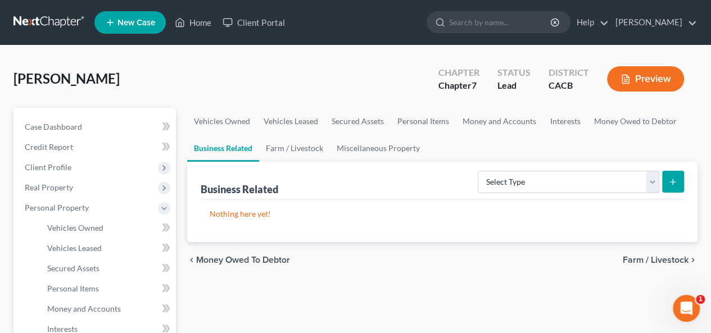
click at [211, 260] on span "Money Owed to Debtor" at bounding box center [243, 260] width 94 height 9
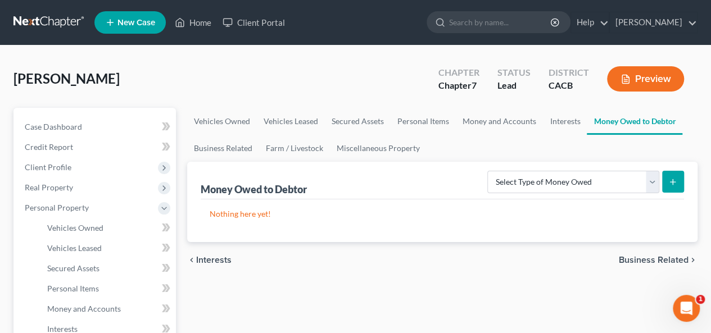
click at [210, 260] on span "Interests" at bounding box center [213, 260] width 35 height 9
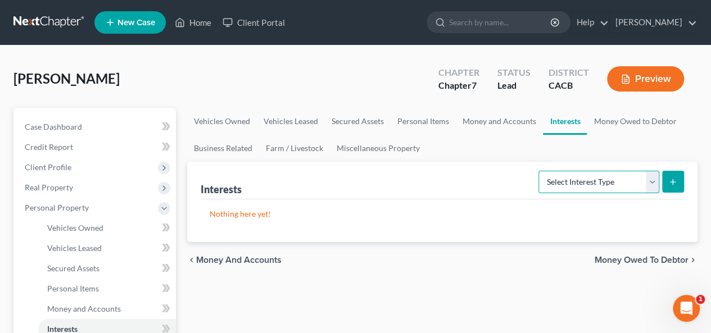
drag, startPoint x: 647, startPoint y: 181, endPoint x: 655, endPoint y: 183, distance: 8.0
click at [655, 183] on select "Select Interest Type 401K Annuity Bond Education IRA Government Bond Government…" at bounding box center [598, 182] width 121 height 22
click at [642, 262] on span "Money Owed to Debtor" at bounding box center [641, 260] width 94 height 9
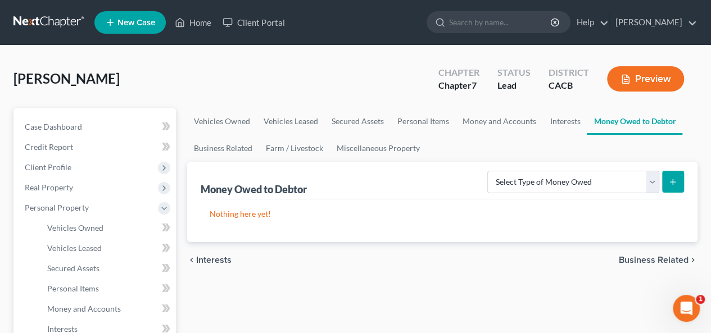
click at [203, 257] on span "Interests" at bounding box center [213, 260] width 35 height 9
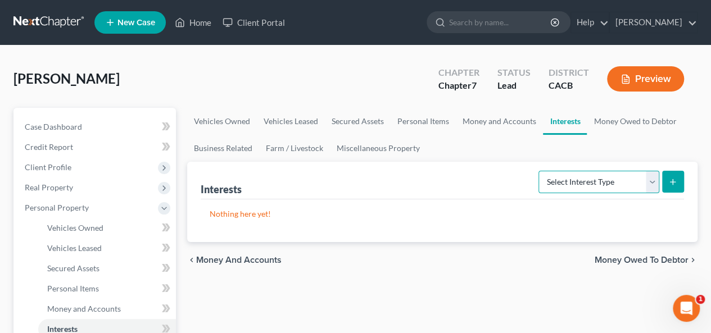
click at [656, 176] on select "Select Interest Type 401K Annuity Bond Education IRA Government Bond Government…" at bounding box center [598, 182] width 121 height 22
select select "incorporated_business"
click at [540, 171] on select "Select Interest Type 401K Annuity Bond Education IRA Government Bond Government…" at bounding box center [598, 182] width 121 height 22
click at [676, 181] on icon "submit" at bounding box center [672, 182] width 9 height 9
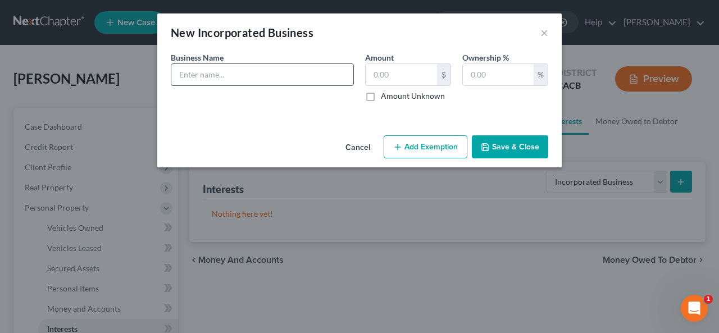
click at [179, 71] on input "text" at bounding box center [262, 74] width 182 height 21
type input "Haven Enterprises Inc"
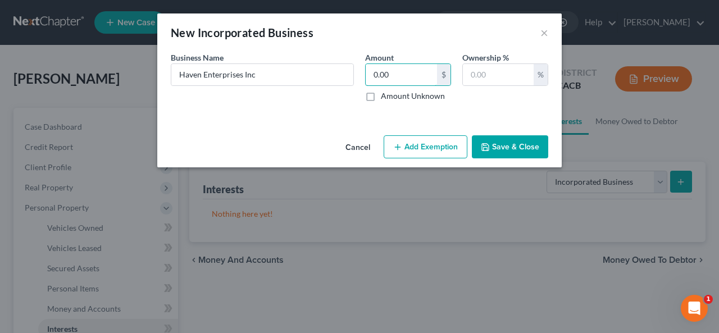
type input "0.00"
type input "100"
click at [520, 144] on button "Save & Close" at bounding box center [510, 147] width 76 height 24
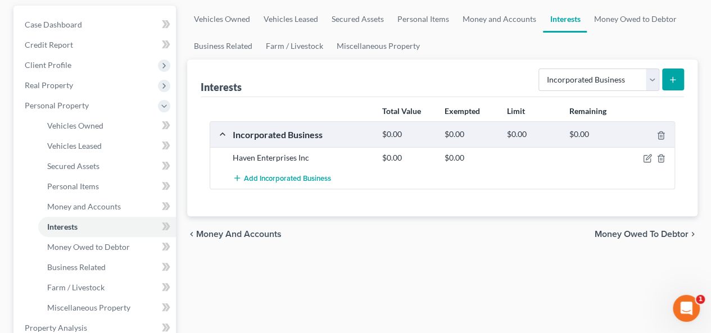
scroll to position [112, 0]
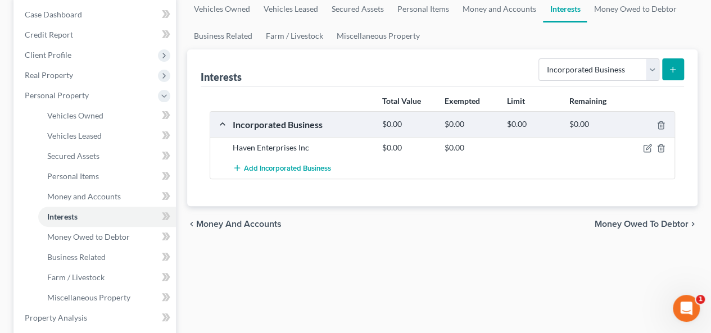
click at [635, 220] on span "Money Owed to Debtor" at bounding box center [641, 224] width 94 height 9
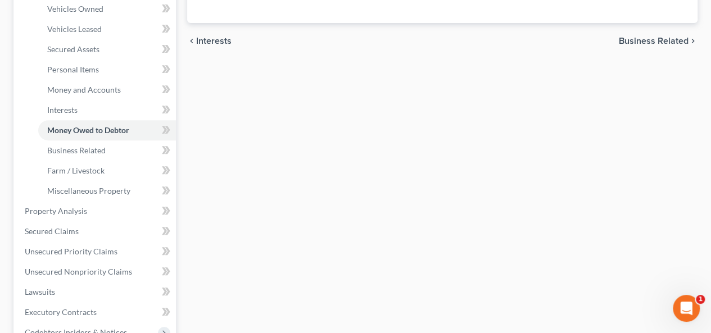
scroll to position [225, 0]
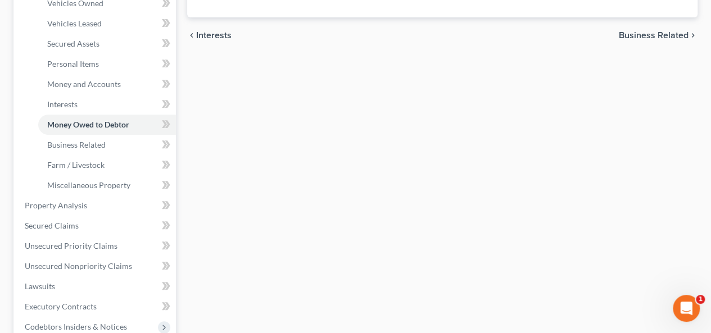
click at [643, 35] on span "Business Related" at bounding box center [653, 35] width 70 height 9
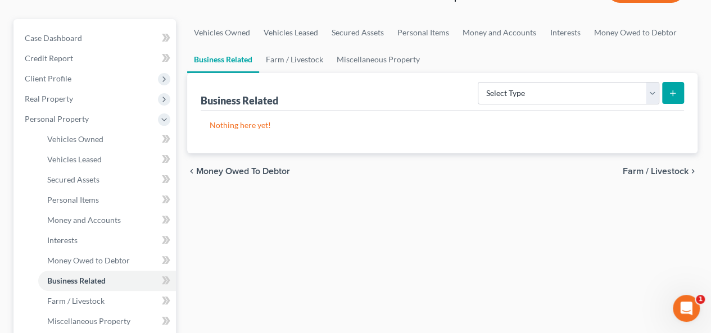
scroll to position [225, 0]
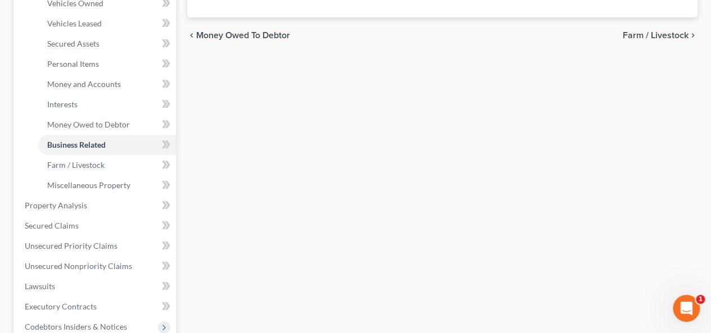
click at [636, 34] on span "Farm / Livestock" at bounding box center [655, 35] width 66 height 9
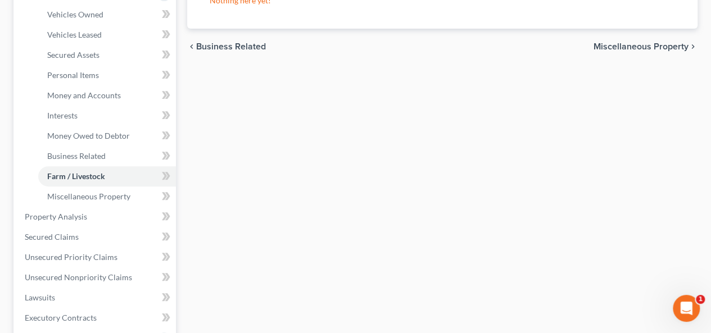
scroll to position [225, 0]
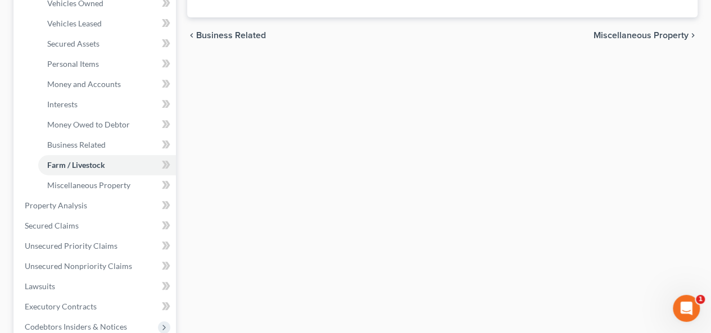
click at [625, 39] on div "chevron_left Business Related Miscellaneous Property chevron_right" at bounding box center [442, 35] width 510 height 36
click at [628, 34] on span "Miscellaneous Property" at bounding box center [640, 35] width 95 height 9
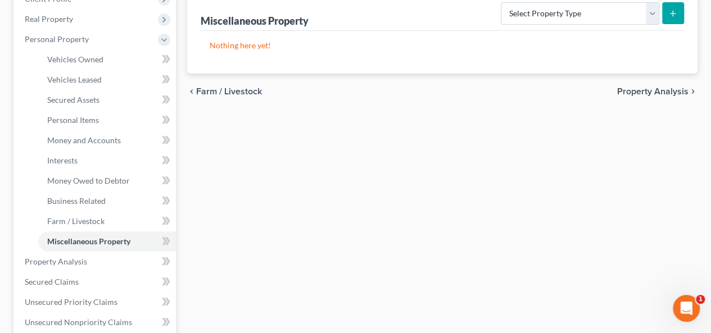
click at [630, 92] on span "Property Analysis" at bounding box center [652, 91] width 71 height 9
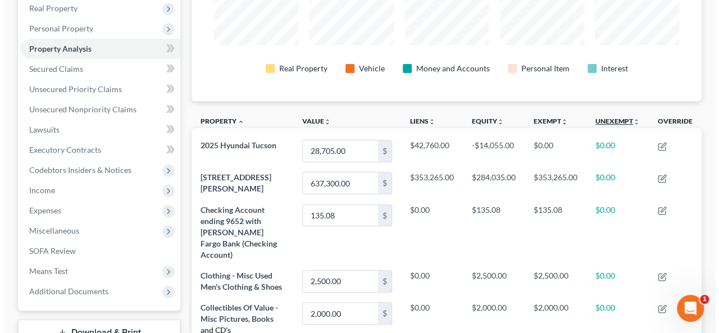
scroll to position [225, 0]
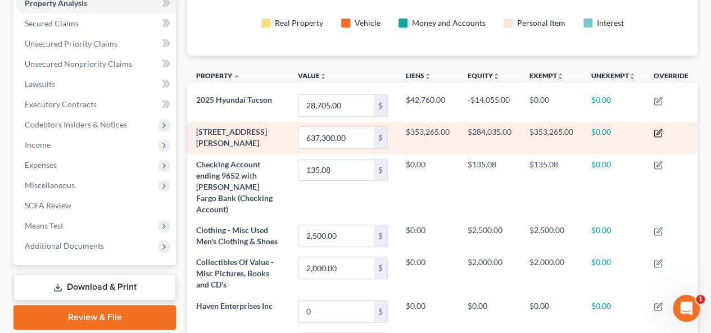
click at [659, 132] on icon "button" at bounding box center [657, 133] width 9 height 9
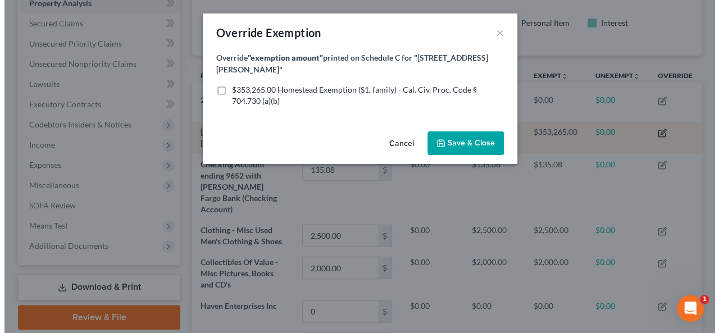
scroll to position [561572, 561229]
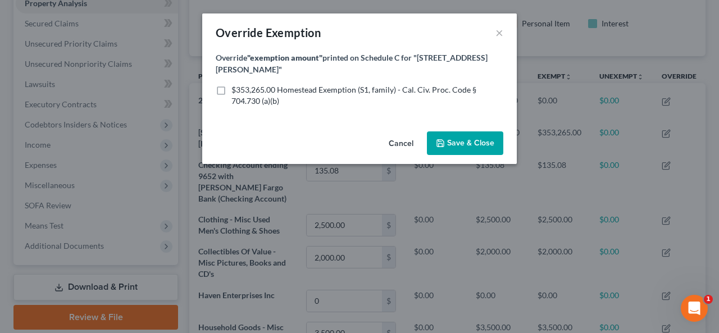
click at [473, 142] on span "Save & Close" at bounding box center [470, 143] width 47 height 10
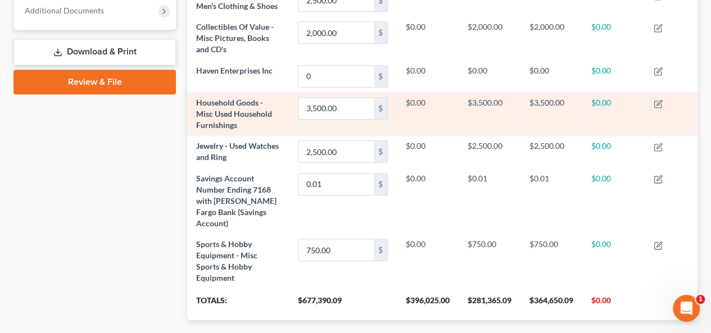
scroll to position [513, 0]
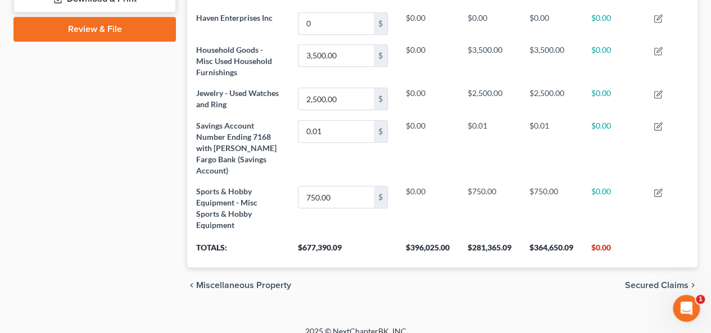
click at [659, 281] on span "Secured Claims" at bounding box center [656, 285] width 63 height 9
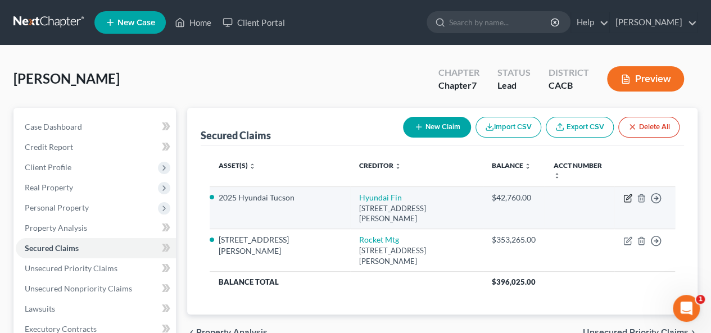
click at [626, 196] on icon "button" at bounding box center [627, 198] width 9 height 9
select select "4"
select select "2"
select select "0"
select select "1"
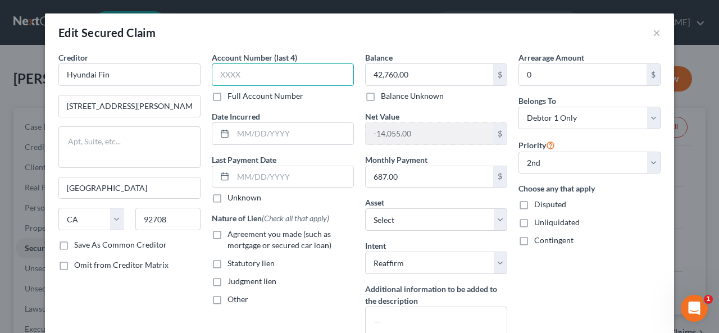
click at [213, 74] on input "text" at bounding box center [283, 74] width 142 height 22
type input "3735"
click at [233, 126] on input "text" at bounding box center [293, 133] width 120 height 21
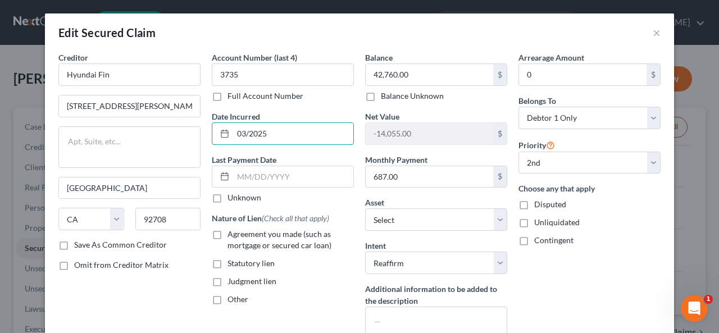
type input "03/2025"
click at [228, 199] on label "Unknown" at bounding box center [245, 197] width 34 height 11
click at [232, 199] on input "Unknown" at bounding box center [235, 195] width 7 height 7
checkbox input "true"
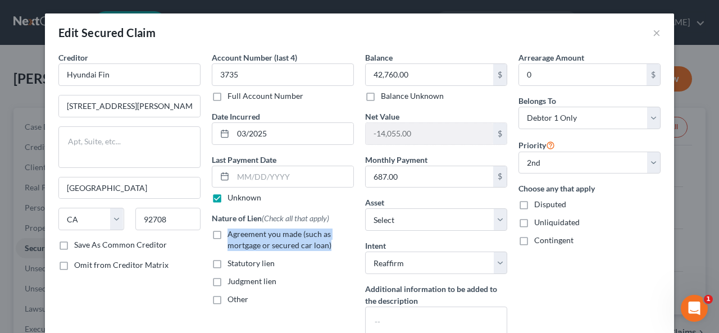
drag, startPoint x: 211, startPoint y: 231, endPoint x: 216, endPoint y: 242, distance: 11.8
click at [206, 243] on div "Account Number (last 4) 3735 Full Account Number Date Incurred 03/2025 Last Pay…" at bounding box center [282, 205] width 153 height 306
drag, startPoint x: 199, startPoint y: 245, endPoint x: 203, endPoint y: 236, distance: 9.8
click at [199, 245] on div "Creditor * Hyundai Fin [GEOGRAPHIC_DATA][PERSON_NAME] [US_STATE][GEOGRAPHIC_DAT…" at bounding box center [129, 205] width 153 height 306
click at [228, 234] on label "Agreement you made (such as mortgage or secured car loan)" at bounding box center [291, 240] width 126 height 22
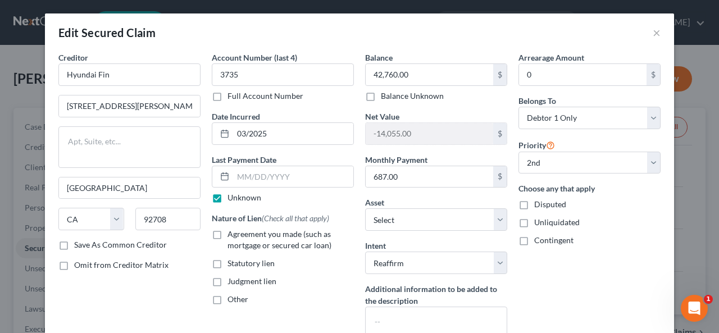
click at [232, 234] on input "Agreement you made (such as mortgage or secured car loan)" at bounding box center [235, 232] width 7 height 7
checkbox input "true"
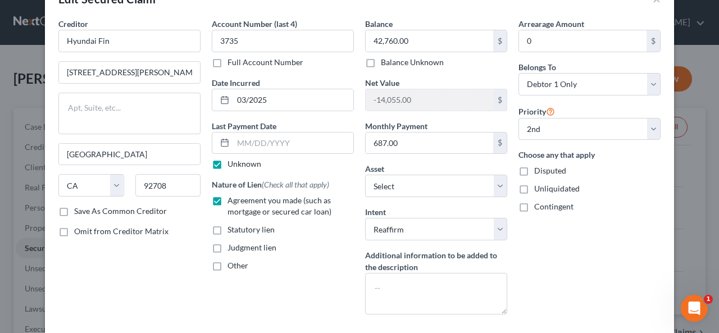
scroll to position [125, 0]
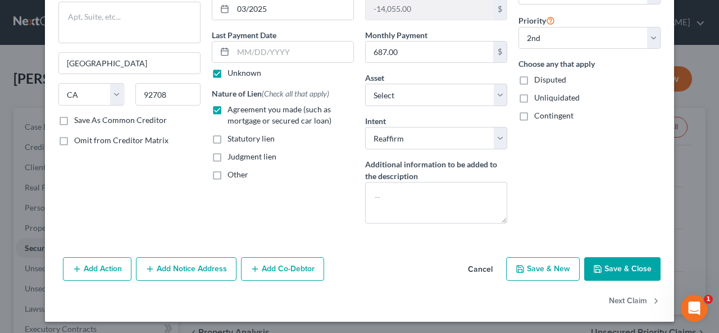
click at [607, 266] on button "Save & Close" at bounding box center [622, 269] width 76 height 24
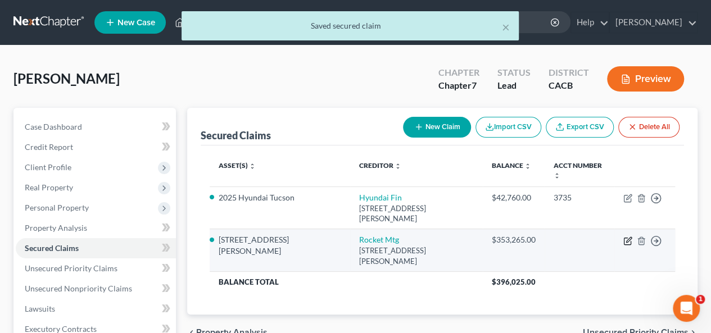
click at [630, 240] on icon "button" at bounding box center [627, 240] width 9 height 9
select select "23"
select select "2"
select select "4"
select select "0"
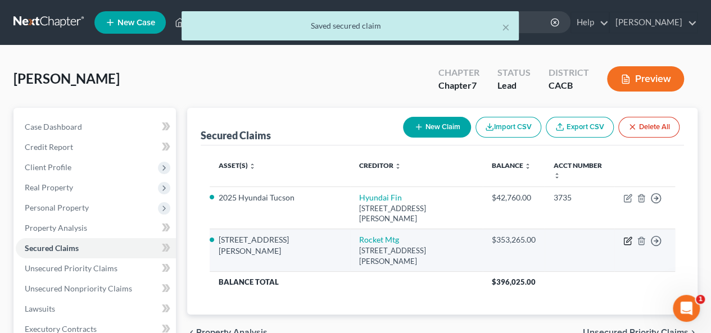
select select "0"
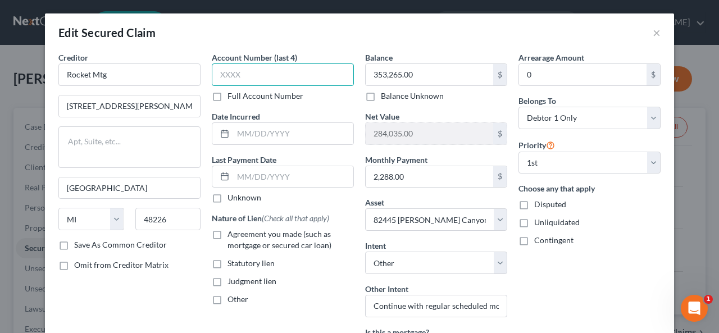
click at [215, 70] on input "text" at bounding box center [283, 74] width 142 height 22
type input "9067"
drag, startPoint x: 231, startPoint y: 133, endPoint x: 233, endPoint y: 126, distance: 7.1
click at [233, 132] on input "text" at bounding box center [293, 133] width 120 height 21
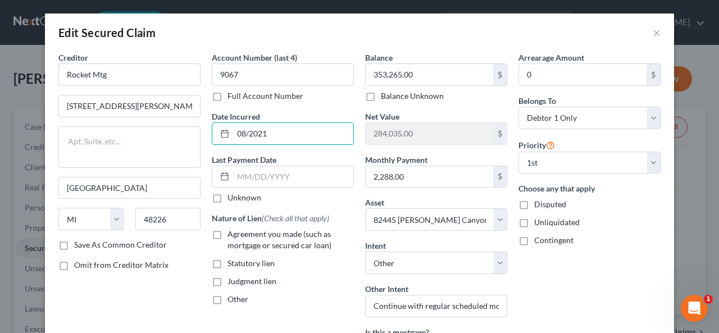
type input "08/2021"
drag, startPoint x: 217, startPoint y: 197, endPoint x: 211, endPoint y: 198, distance: 5.9
click at [228, 201] on label "Unknown" at bounding box center [245, 197] width 34 height 11
click at [232, 199] on input "Unknown" at bounding box center [235, 195] width 7 height 7
checkbox input "true"
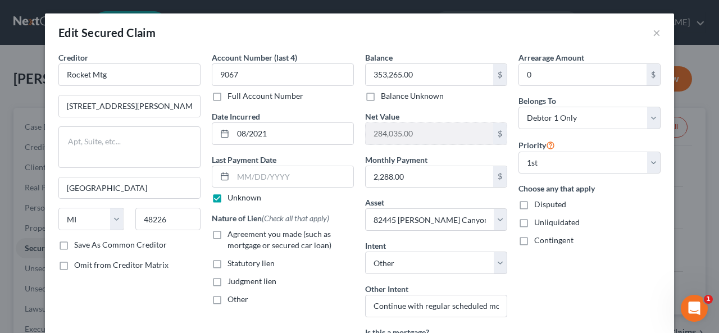
click at [228, 233] on label "Agreement you made (such as mortgage or secured car loan)" at bounding box center [291, 240] width 126 height 22
click at [232, 233] on input "Agreement you made (such as mortgage or secured car loan)" at bounding box center [235, 232] width 7 height 7
checkbox input "true"
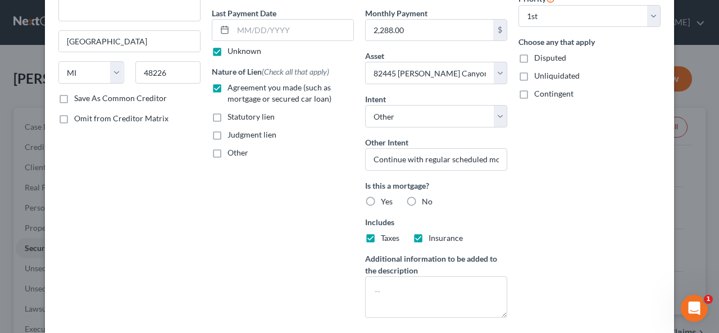
scroll to position [225, 0]
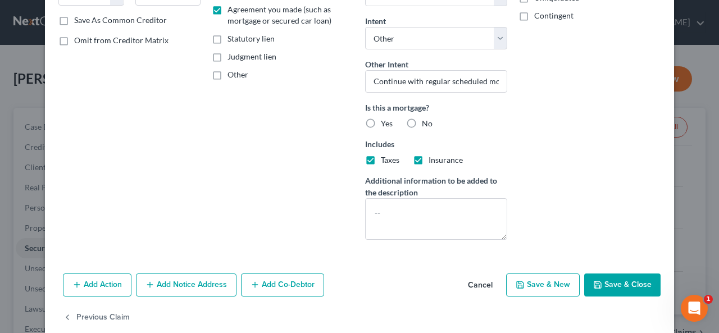
click at [381, 121] on label "Yes" at bounding box center [387, 123] width 12 height 11
click at [385, 121] on input "Yes" at bounding box center [388, 121] width 7 height 7
radio input "true"
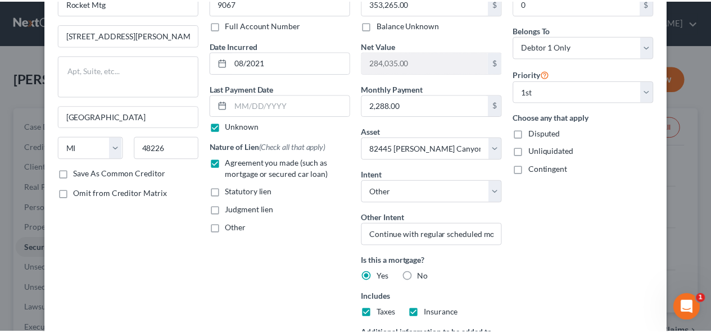
scroll to position [240, 0]
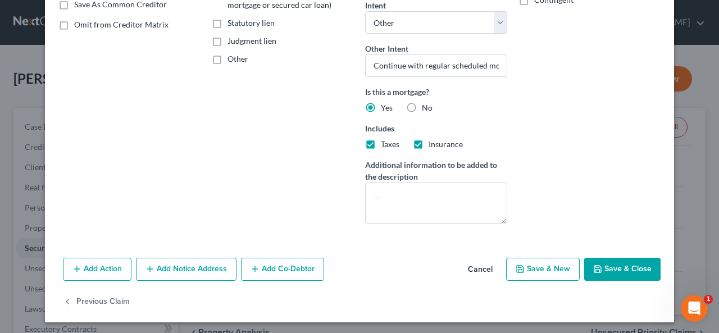
drag, startPoint x: 616, startPoint y: 266, endPoint x: 618, endPoint y: 257, distance: 8.9
click at [616, 263] on button "Save & Close" at bounding box center [622, 270] width 76 height 24
select select
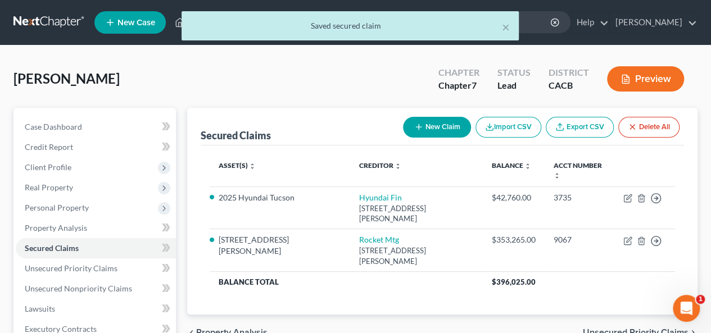
scroll to position [112, 0]
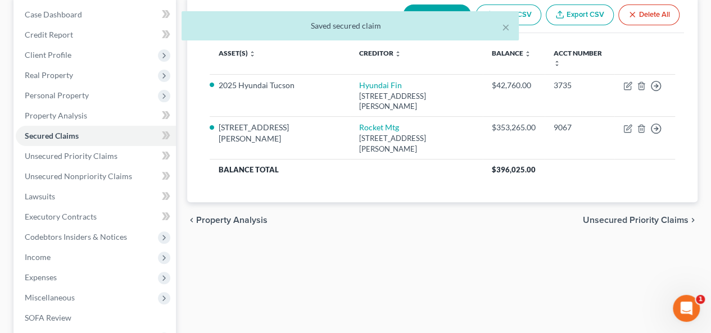
click at [641, 216] on span "Unsecured Priority Claims" at bounding box center [636, 220] width 106 height 9
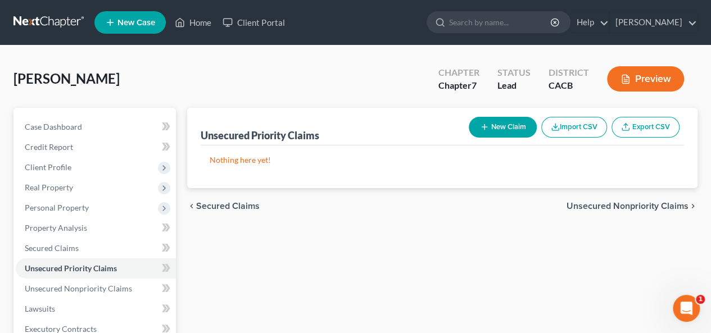
click at [636, 205] on span "Unsecured Nonpriority Claims" at bounding box center [627, 206] width 122 height 9
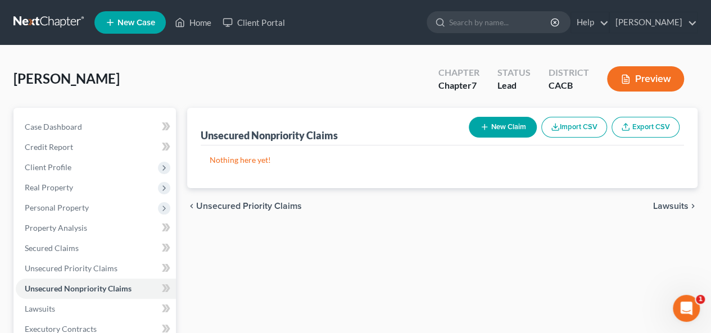
click at [506, 124] on button "New Claim" at bounding box center [502, 127] width 68 height 21
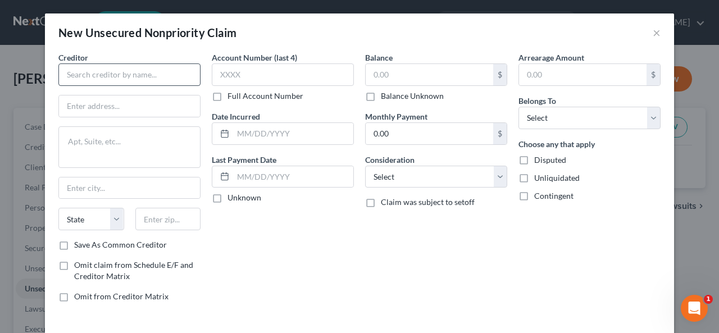
click at [70, 67] on div "Creditor * State [US_STATE] AK AR AZ CA CO CT DE DC [GEOGRAPHIC_DATA] [GEOGRAPH…" at bounding box center [129, 182] width 153 height 260
click at [143, 51] on div "New Unsecured Nonpriority Claim ×" at bounding box center [359, 32] width 629 height 38
click at [62, 73] on input "text" at bounding box center [129, 74] width 142 height 22
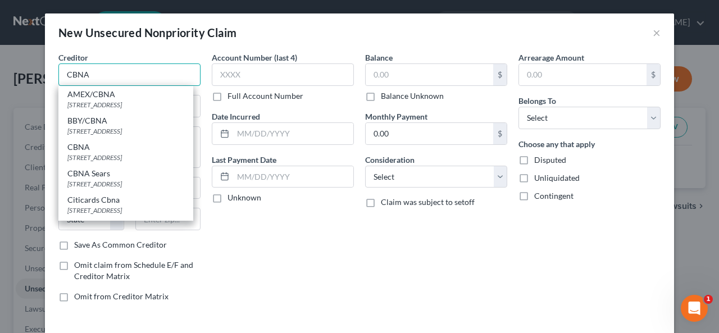
type input "CBNA"
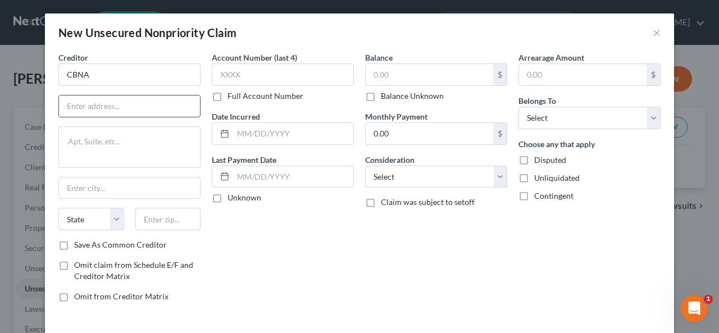
drag, startPoint x: 77, startPoint y: 91, endPoint x: 63, endPoint y: 102, distance: 17.6
click at [61, 106] on div "Creditor * CBNA State [US_STATE] AK AR AZ CA CO [GEOGRAPHIC_DATA] DE DC [GEOGRA…" at bounding box center [129, 146] width 142 height 188
click at [59, 101] on input "text" at bounding box center [129, 105] width 141 height 21
type input "PO Box 6497"
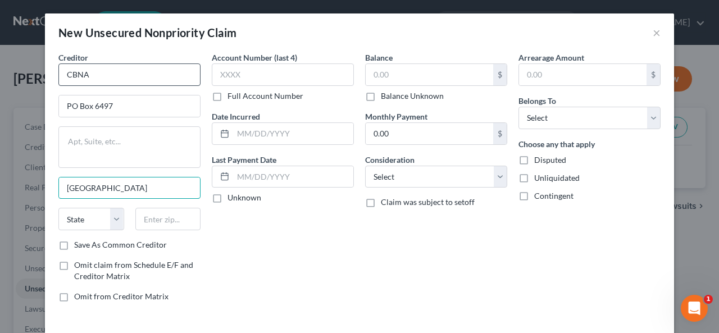
type input "[GEOGRAPHIC_DATA]"
select select "43"
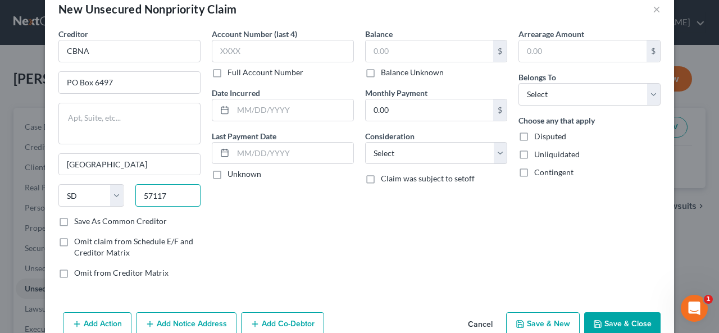
scroll to position [47, 0]
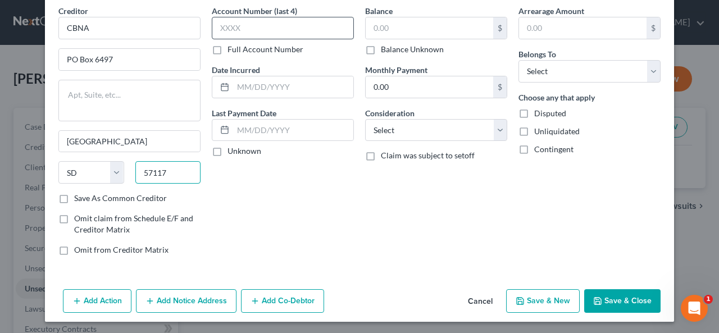
type input "57117"
click at [216, 29] on input "text" at bounding box center [283, 28] width 142 height 22
click at [74, 197] on label "Save As Common Creditor" at bounding box center [120, 198] width 93 height 11
click at [79, 197] on input "Save As Common Creditor" at bounding box center [82, 196] width 7 height 7
checkbox input "true"
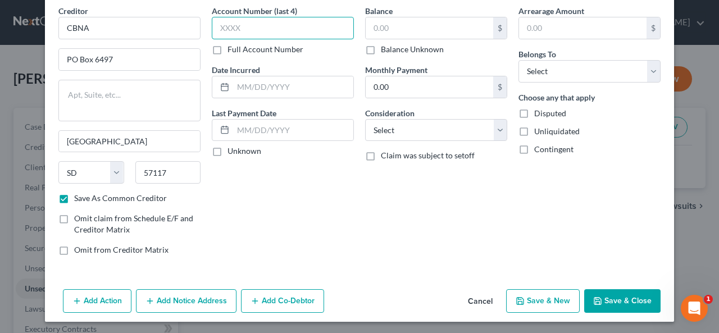
click at [217, 25] on input "text" at bounding box center [283, 28] width 142 height 22
type input "0870"
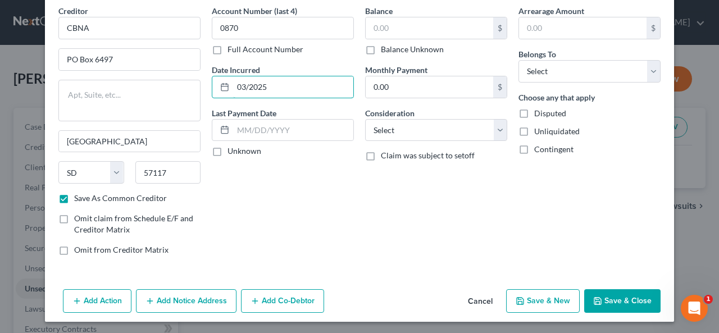
type input "03/2025"
drag, startPoint x: 212, startPoint y: 150, endPoint x: 329, endPoint y: 85, distance: 133.3
click at [228, 151] on label "Unknown" at bounding box center [245, 150] width 34 height 11
click at [232, 151] on input "Unknown" at bounding box center [235, 148] width 7 height 7
checkbox input "true"
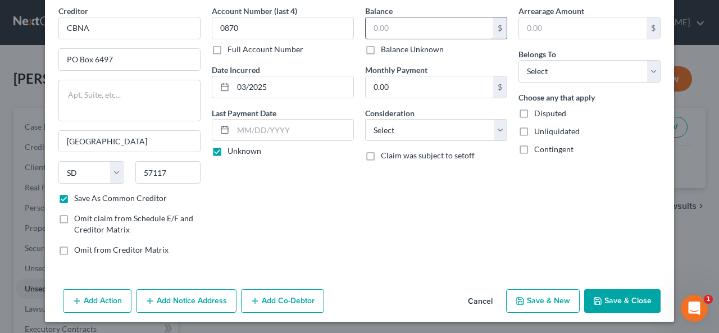
drag, startPoint x: 366, startPoint y: 29, endPoint x: 373, endPoint y: 25, distance: 7.5
click at [366, 29] on input "text" at bounding box center [430, 27] width 128 height 21
type input "3,480.00"
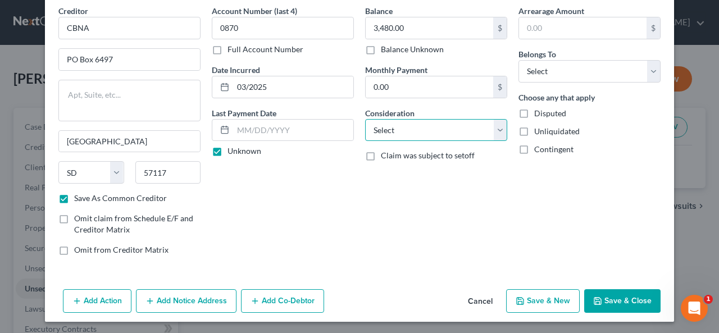
click at [495, 128] on select "Select Cable / Satellite Services Collection Agency Credit Card Debt Debt Couns…" at bounding box center [436, 130] width 142 height 22
select select "2"
click at [365, 119] on select "Select Cable / Satellite Services Collection Agency Credit Card Debt Debt Couns…" at bounding box center [436, 130] width 142 height 22
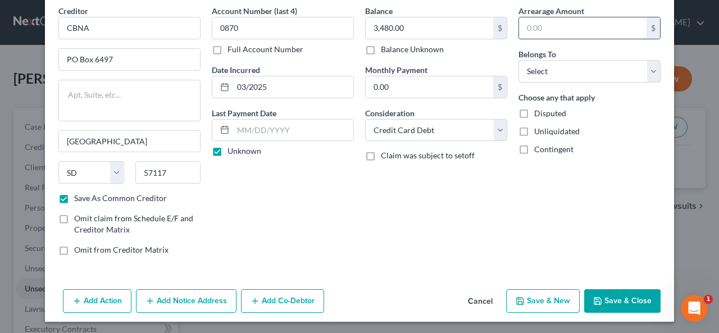
click at [520, 26] on input "text" at bounding box center [583, 27] width 128 height 21
type input "3,480.00"
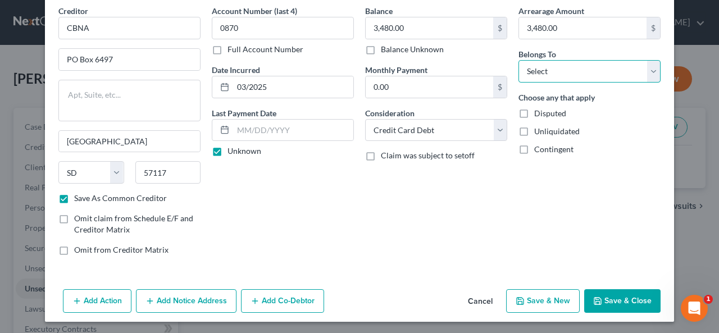
click at [653, 66] on select "Select Debtor 1 Only Debtor 2 Only Debtor 1 And Debtor 2 Only At Least One Of T…" at bounding box center [589, 71] width 142 height 22
select select "0"
click at [518, 60] on select "Select Debtor 1 Only Debtor 2 Only Debtor 1 And Debtor 2 Only At Least One Of T…" at bounding box center [589, 71] width 142 height 22
drag, startPoint x: 530, startPoint y: 290, endPoint x: 529, endPoint y: 299, distance: 8.4
click at [541, 285] on div "Add Action Add Notice Address Add Co-Debtor Cancel Save & New Save & Close" at bounding box center [359, 303] width 629 height 37
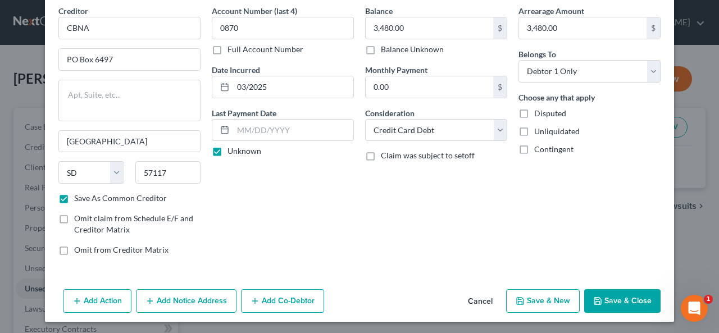
click at [527, 298] on button "Save & New" at bounding box center [543, 301] width 74 height 24
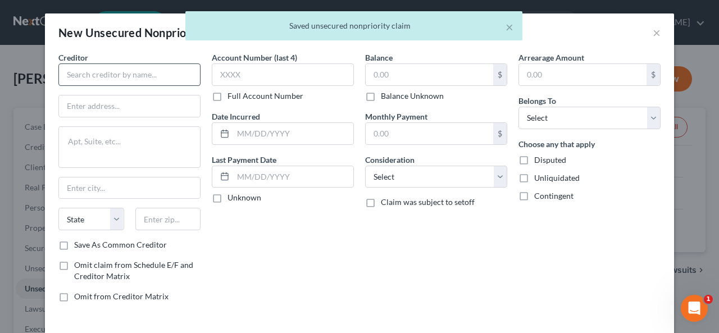
click at [47, 83] on div "Creditor * State [US_STATE] AK AR AZ CA CO CT DE DC [GEOGRAPHIC_DATA] [GEOGRAPH…" at bounding box center [359, 192] width 629 height 280
click at [62, 71] on input "text" at bounding box center [129, 74] width 142 height 22
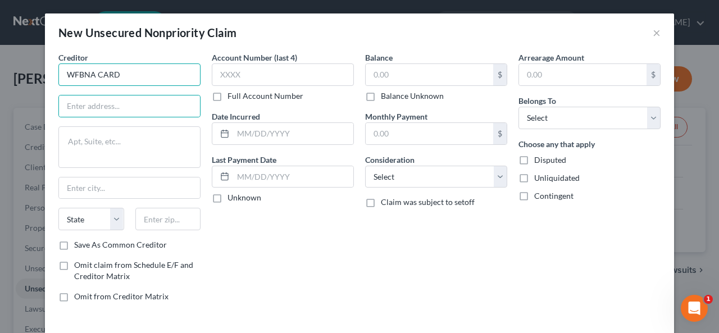
click at [112, 72] on input "WFBNA CARD" at bounding box center [129, 74] width 142 height 22
drag, startPoint x: 94, startPoint y: 71, endPoint x: 103, endPoint y: 75, distance: 9.3
click at [167, 80] on input "WFBNA CARD" at bounding box center [129, 74] width 142 height 22
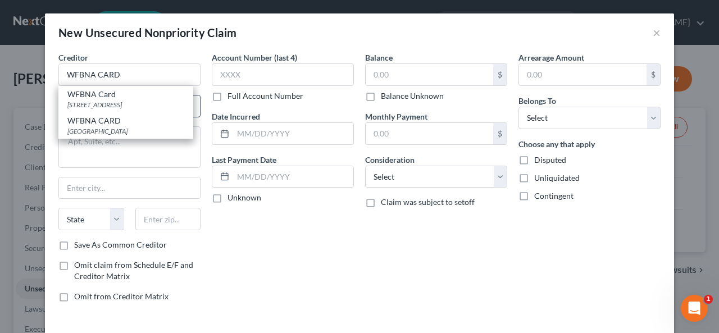
click at [99, 102] on div "[STREET_ADDRESS]" at bounding box center [125, 105] width 117 height 10
type input "WFBNA Card"
type input "PO Box 393"
type input "[GEOGRAPHIC_DATA]"
select select "24"
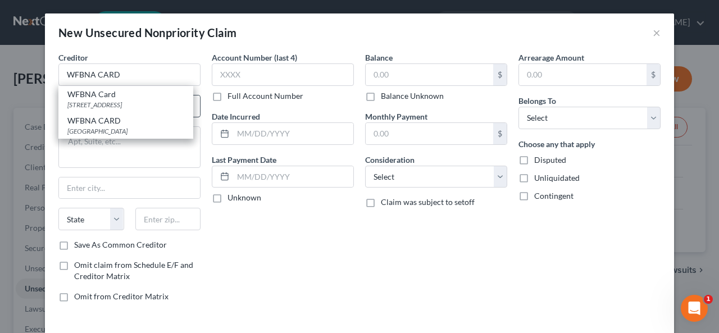
type input "55480"
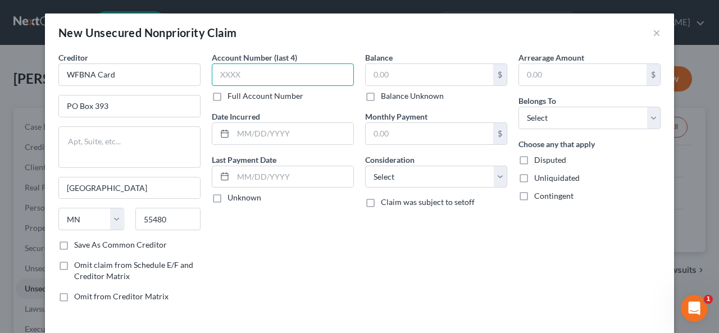
click at [212, 74] on input "text" at bounding box center [283, 74] width 142 height 22
type input "7172"
click at [232, 134] on div at bounding box center [283, 133] width 142 height 22
click at [233, 130] on input "text" at bounding box center [293, 133] width 120 height 21
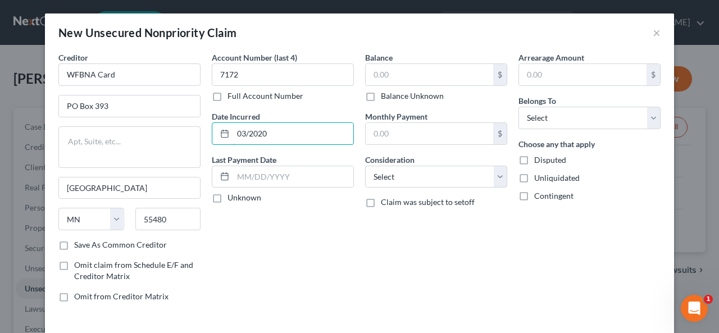
type input "03/2020"
drag, startPoint x: 213, startPoint y: 196, endPoint x: 245, endPoint y: 180, distance: 35.4
click at [228, 195] on label "Unknown" at bounding box center [245, 197] width 34 height 11
click at [232, 195] on input "Unknown" at bounding box center [235, 195] width 7 height 7
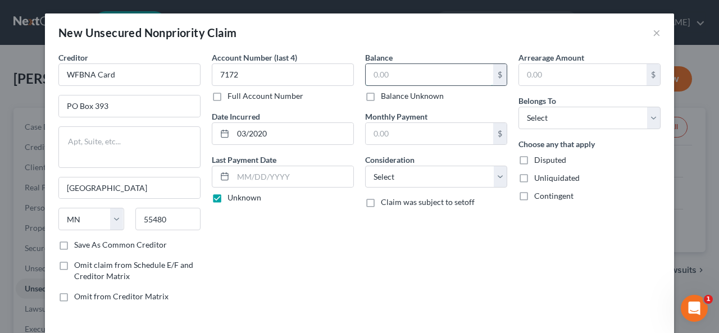
click at [366, 66] on input "text" at bounding box center [430, 74] width 128 height 21
click at [366, 133] on input "text" at bounding box center [430, 133] width 128 height 21
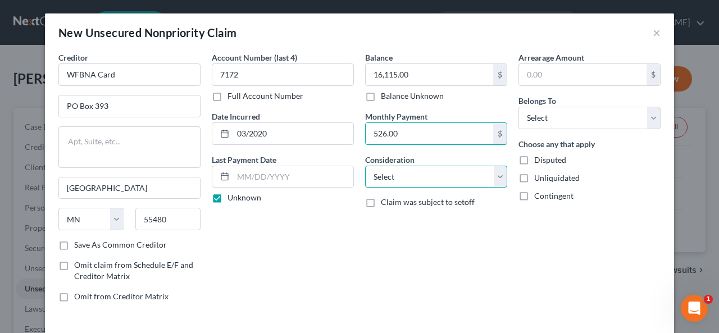
click at [495, 172] on select "Select Cable / Satellite Services Collection Agency Credit Card Debt Debt Couns…" at bounding box center [436, 177] width 142 height 22
click at [365, 166] on select "Select Cable / Satellite Services Collection Agency Credit Card Debt Debt Couns…" at bounding box center [436, 177] width 142 height 22
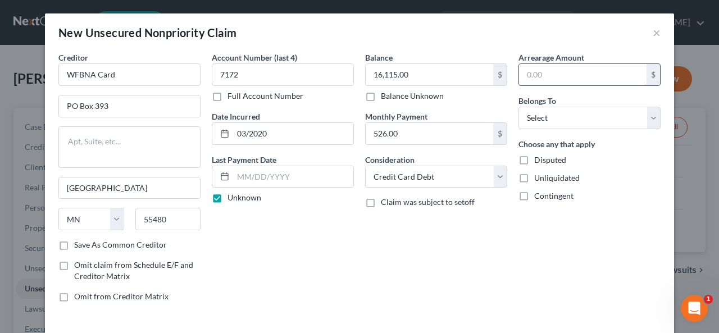
click at [522, 74] on input "text" at bounding box center [583, 74] width 128 height 21
click at [612, 169] on div "Choose any that apply Disputed Unliquidated Contingent" at bounding box center [589, 169] width 142 height 63
drag, startPoint x: 648, startPoint y: 112, endPoint x: 643, endPoint y: 115, distance: 6.3
click at [648, 113] on select "Select Debtor 1 Only Debtor 2 Only Debtor 1 And Debtor 2 Only At Least One Of T…" at bounding box center [589, 118] width 142 height 22
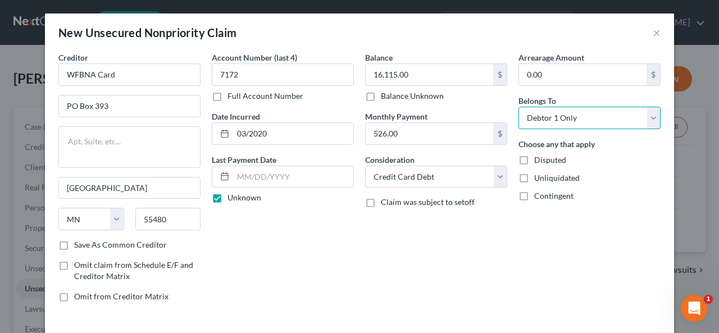
click at [518, 107] on select "Select Debtor 1 Only Debtor 2 Only Debtor 1 And Debtor 2 Only At Least One Of T…" at bounding box center [589, 118] width 142 height 22
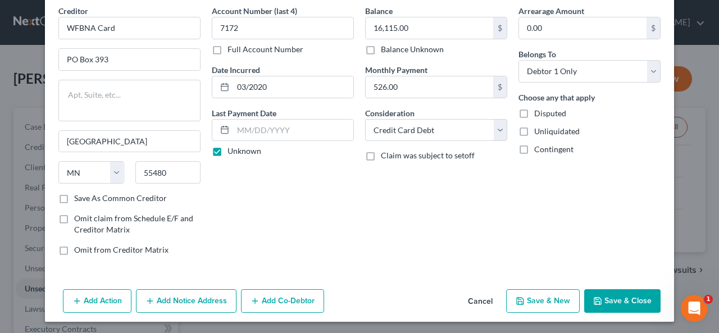
drag, startPoint x: 618, startPoint y: 296, endPoint x: 622, endPoint y: 292, distance: 6.0
click at [618, 296] on button "Save & Close" at bounding box center [622, 301] width 76 height 24
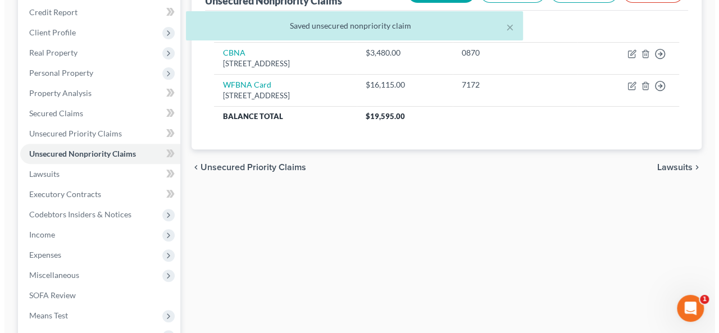
scroll to position [0, 0]
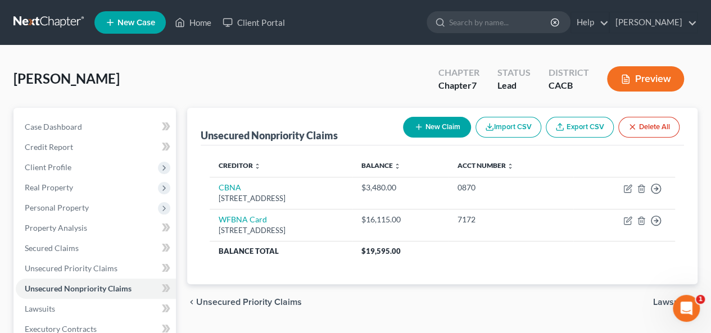
click at [444, 121] on button "New Claim" at bounding box center [437, 127] width 68 height 21
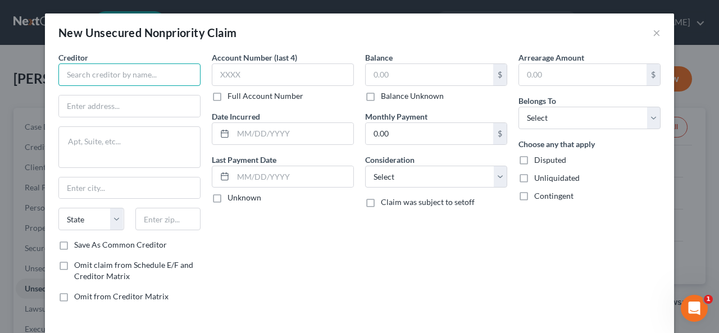
click at [67, 70] on input "text" at bounding box center [129, 74] width 142 height 22
drag, startPoint x: 107, startPoint y: 86, endPoint x: 124, endPoint y: 79, distance: 17.6
click at [117, 84] on input "Discovercard" at bounding box center [129, 74] width 142 height 22
click at [116, 71] on input "Discovercard" at bounding box center [129, 74] width 142 height 22
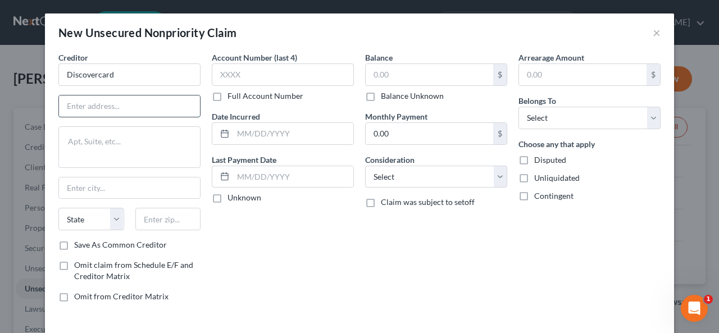
drag, startPoint x: 61, startPoint y: 95, endPoint x: 79, endPoint y: 97, distance: 17.5
click at [61, 95] on input "text" at bounding box center [129, 105] width 141 height 21
click at [63, 97] on input "text" at bounding box center [129, 105] width 141 height 21
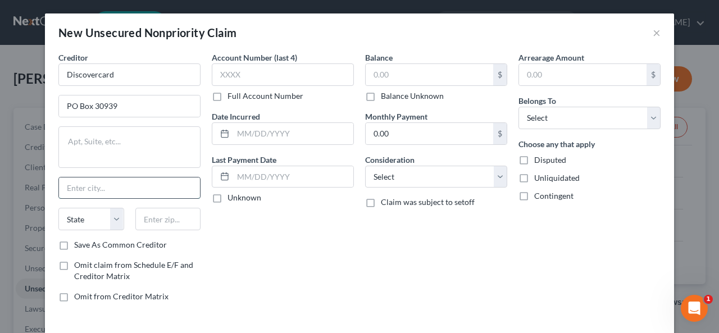
drag, startPoint x: 63, startPoint y: 187, endPoint x: 66, endPoint y: 177, distance: 10.5
click at [63, 185] on input "text" at bounding box center [129, 188] width 141 height 21
drag, startPoint x: 59, startPoint y: 241, endPoint x: 219, endPoint y: 189, distance: 168.2
click at [74, 242] on label "Save As Common Creditor" at bounding box center [120, 244] width 93 height 11
click at [79, 242] on input "Save As Common Creditor" at bounding box center [82, 242] width 7 height 7
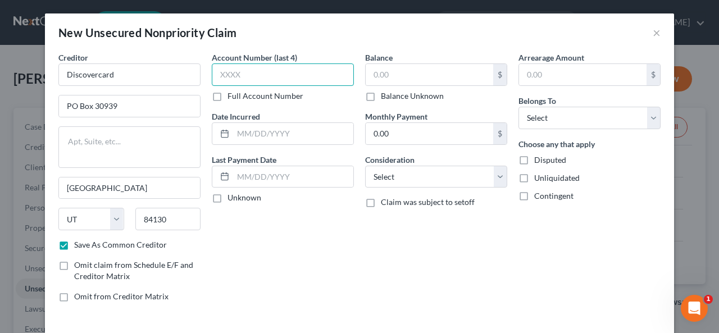
click at [220, 70] on input "text" at bounding box center [283, 74] width 142 height 22
click at [228, 199] on label "Unknown" at bounding box center [245, 197] width 34 height 11
click at [232, 199] on input "Unknown" at bounding box center [235, 195] width 7 height 7
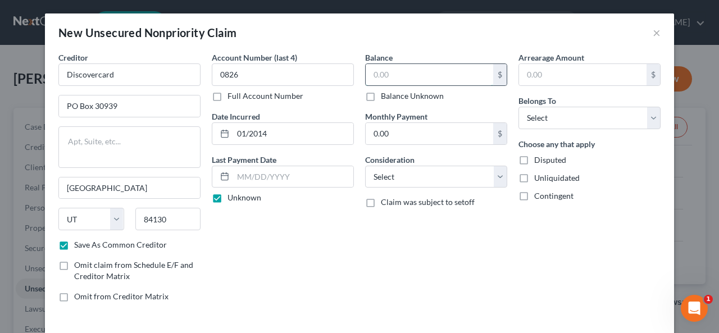
click at [366, 75] on input "text" at bounding box center [430, 74] width 128 height 21
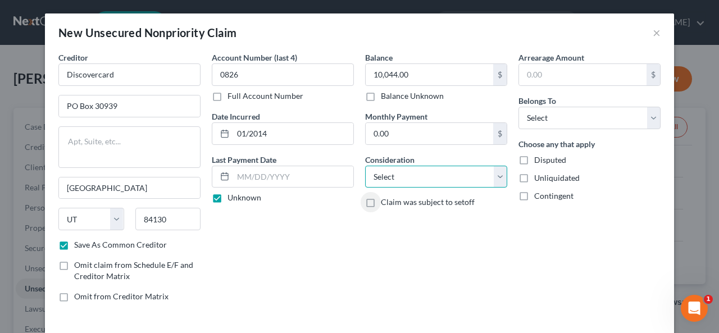
click at [494, 174] on select "Select Cable / Satellite Services Collection Agency Credit Card Debt Debt Couns…" at bounding box center [436, 177] width 142 height 22
click at [365, 166] on select "Select Cable / Satellite Services Collection Agency Credit Card Debt Debt Couns…" at bounding box center [436, 177] width 142 height 22
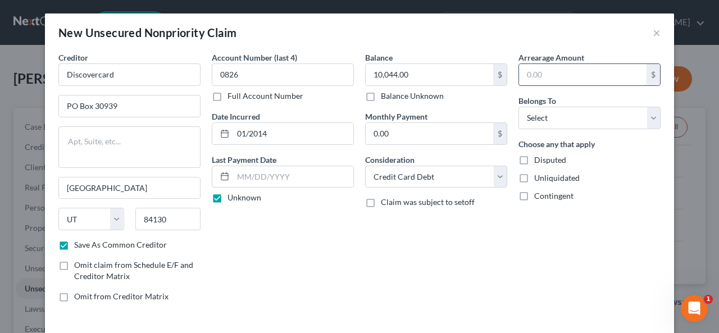
click at [522, 68] on input "text" at bounding box center [583, 74] width 128 height 21
click at [651, 114] on select "Select Debtor 1 Only Debtor 2 Only Debtor 1 And Debtor 2 Only At Least One Of T…" at bounding box center [589, 118] width 142 height 22
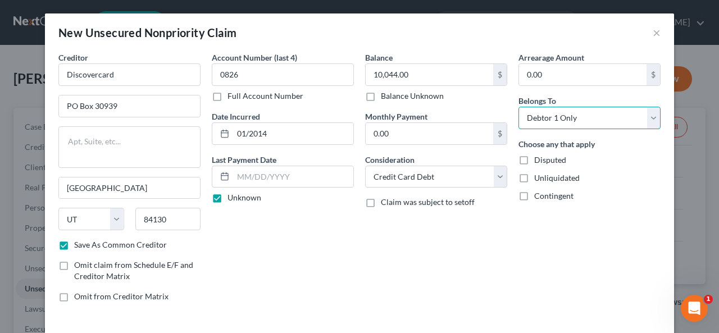
click at [518, 107] on select "Select Debtor 1 Only Debtor 2 Only Debtor 1 And Debtor 2 Only At Least One Of T…" at bounding box center [589, 118] width 142 height 22
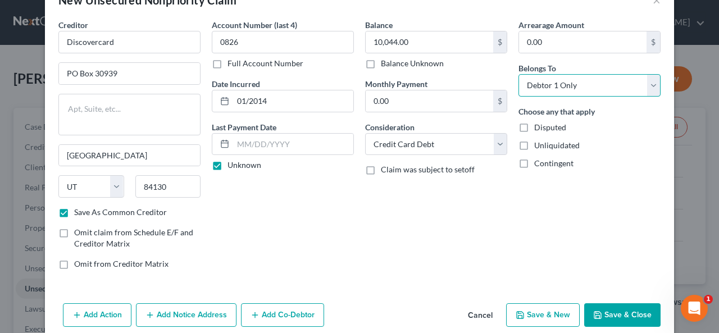
scroll to position [47, 0]
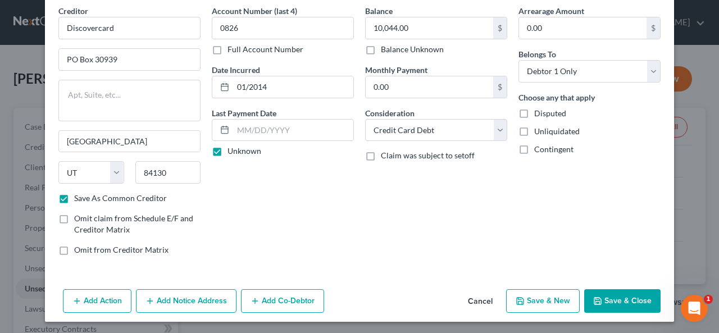
drag, startPoint x: 547, startPoint y: 299, endPoint x: 552, endPoint y: 296, distance: 6.1
click at [552, 296] on button "Save & New" at bounding box center [543, 301] width 74 height 24
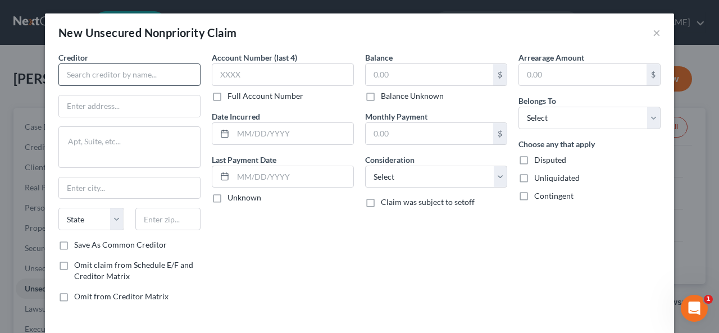
click at [58, 72] on div "Creditor *" at bounding box center [129, 69] width 142 height 34
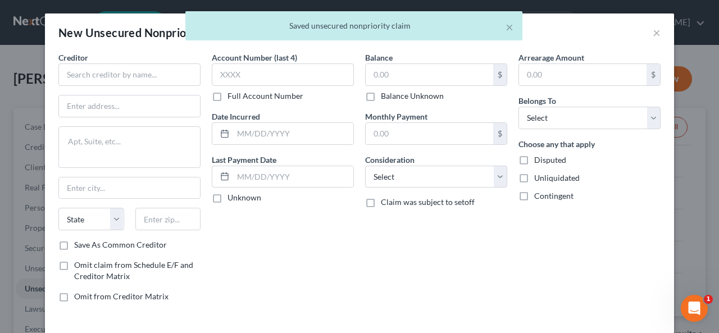
click at [125, 37] on div "× Saved unsecured nonpriority claim" at bounding box center [353, 28] width 719 height 35
click at [61, 76] on input "text" at bounding box center [129, 74] width 142 height 22
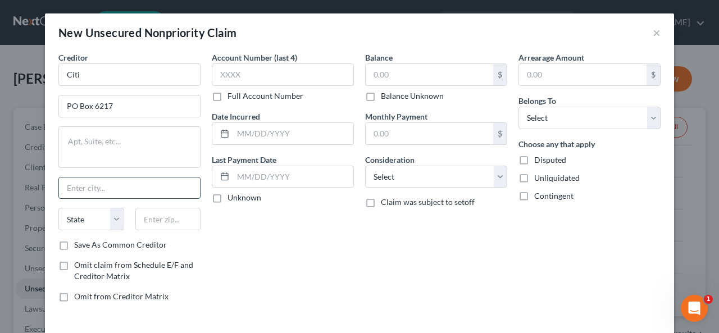
drag, startPoint x: 64, startPoint y: 190, endPoint x: 73, endPoint y: 184, distance: 10.9
click at [71, 186] on input "text" at bounding box center [129, 188] width 141 height 21
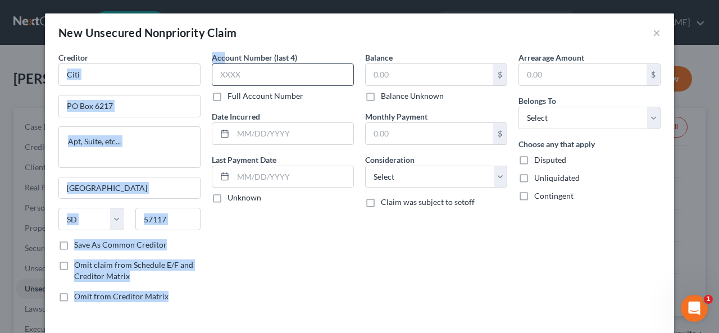
drag, startPoint x: 198, startPoint y: 83, endPoint x: 222, endPoint y: 66, distance: 29.6
click at [199, 81] on div "Creditor * Citi PO Box 6217 [GEOGRAPHIC_DATA] [US_STATE][GEOGRAPHIC_DATA] [GEOG…" at bounding box center [359, 182] width 613 height 260
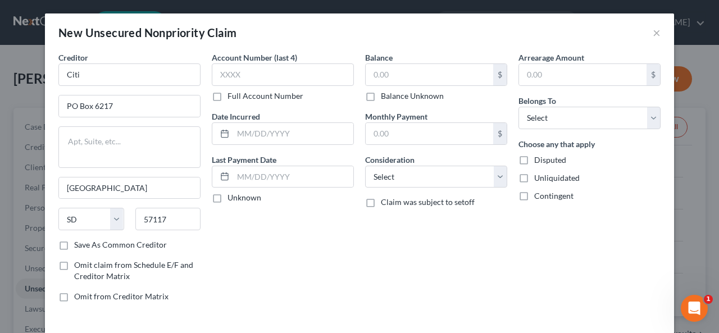
click at [314, 35] on div "New Unsecured Nonpriority Claim ×" at bounding box center [359, 32] width 629 height 38
click at [220, 71] on input "text" at bounding box center [283, 74] width 142 height 22
drag, startPoint x: 212, startPoint y: 197, endPoint x: 229, endPoint y: 187, distance: 19.4
click at [228, 197] on label "Unknown" at bounding box center [245, 197] width 34 height 11
click at [232, 197] on input "Unknown" at bounding box center [235, 195] width 7 height 7
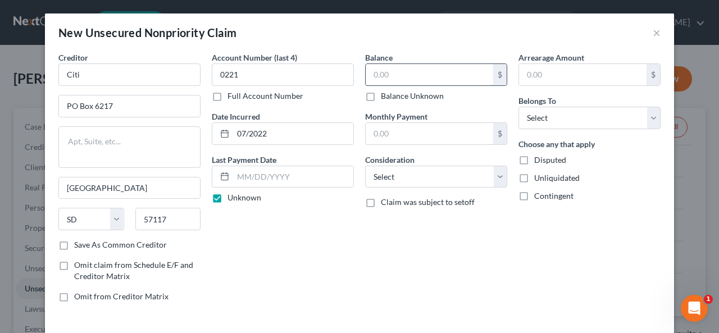
drag, startPoint x: 360, startPoint y: 87, endPoint x: 365, endPoint y: 79, distance: 10.1
click at [366, 77] on input "text" at bounding box center [430, 74] width 128 height 21
click at [395, 130] on input "text" at bounding box center [430, 133] width 128 height 21
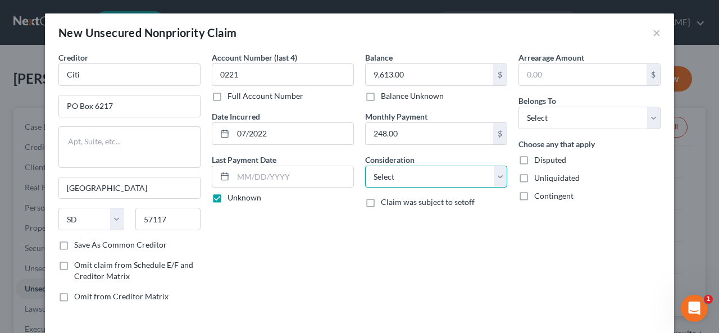
drag, startPoint x: 497, startPoint y: 174, endPoint x: 499, endPoint y: 166, distance: 7.6
click at [497, 174] on select "Select Cable / Satellite Services Collection Agency Credit Card Debt Debt Couns…" at bounding box center [436, 177] width 142 height 22
click at [365, 166] on select "Select Cable / Satellite Services Collection Agency Credit Card Debt Debt Couns…" at bounding box center [436, 177] width 142 height 22
click at [522, 70] on input "text" at bounding box center [583, 74] width 128 height 21
click at [648, 115] on select "Select Debtor 1 Only Debtor 2 Only Debtor 1 And Debtor 2 Only At Least One Of T…" at bounding box center [589, 118] width 142 height 22
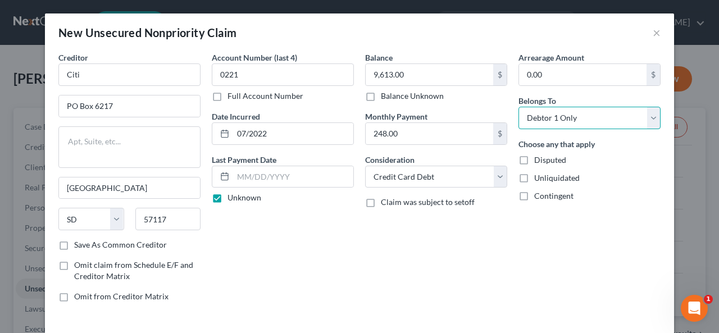
click at [518, 107] on select "Select Debtor 1 Only Debtor 2 Only Debtor 1 And Debtor 2 Only At Least One Of T…" at bounding box center [589, 118] width 142 height 22
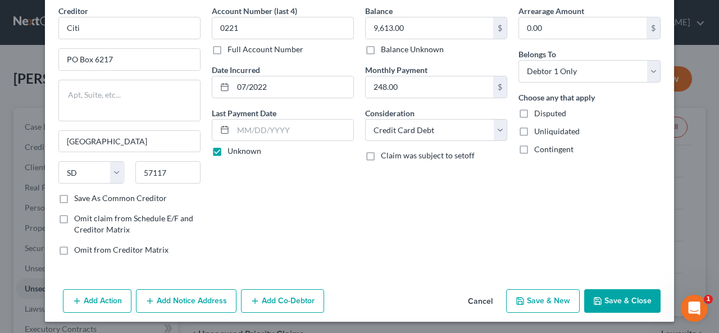
click at [555, 295] on button "Save & New" at bounding box center [543, 301] width 74 height 24
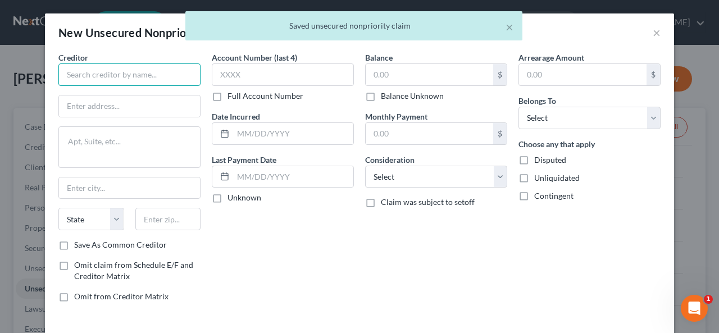
click at [65, 71] on input "text" at bounding box center [129, 74] width 142 height 22
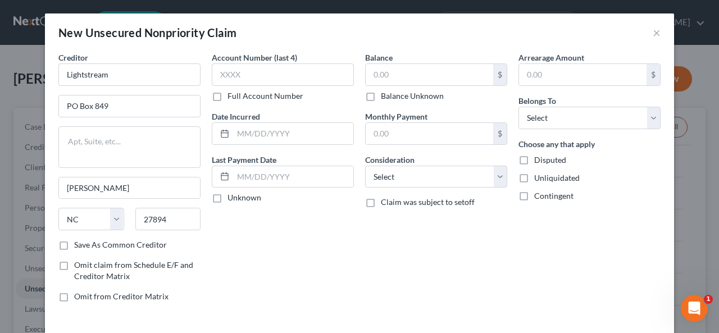
click at [60, 241] on div "Creditor * Lightstream PO Box 849 [PERSON_NAME] State [US_STATE] AK AR AZ CA CO…" at bounding box center [129, 182] width 153 height 260
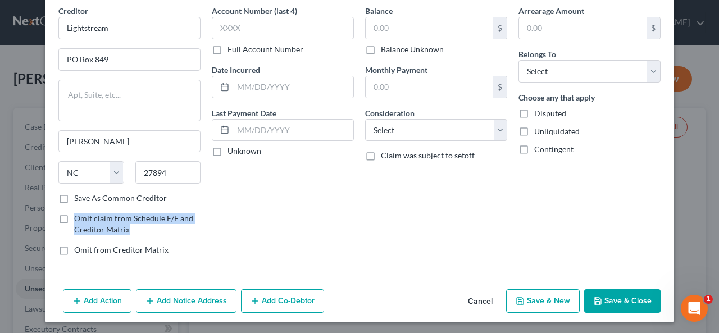
drag, startPoint x: 60, startPoint y: 195, endPoint x: 44, endPoint y: 204, distance: 17.8
click at [74, 195] on label "Save As Common Creditor" at bounding box center [120, 198] width 93 height 11
click at [79, 195] on input "Save As Common Creditor" at bounding box center [82, 196] width 7 height 7
drag, startPoint x: 176, startPoint y: 193, endPoint x: 193, endPoint y: 194, distance: 16.3
click at [176, 193] on div "Save As Common Creditor" at bounding box center [129, 198] width 142 height 11
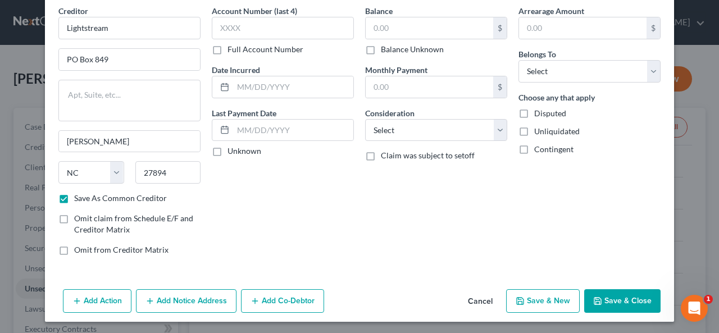
click at [220, 236] on div "Account Number (last 4) Full Account Number Date Incurred Last Payment Date Unk…" at bounding box center [282, 135] width 153 height 260
click at [216, 26] on input "text" at bounding box center [283, 28] width 142 height 22
click at [240, 80] on input "text" at bounding box center [293, 86] width 120 height 21
click at [238, 79] on input "text" at bounding box center [293, 86] width 120 height 21
drag, startPoint x: 213, startPoint y: 151, endPoint x: 311, endPoint y: 93, distance: 113.9
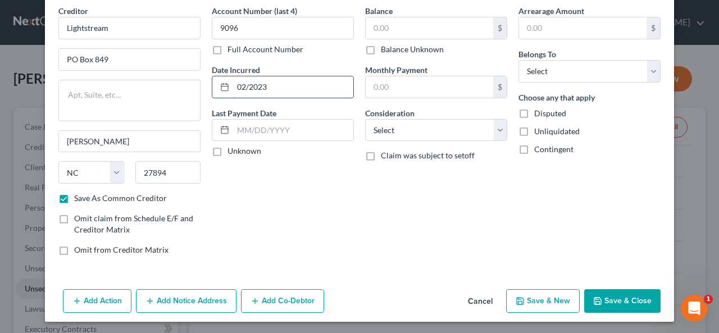
click at [228, 151] on label "Unknown" at bounding box center [245, 150] width 34 height 11
click at [232, 151] on input "Unknown" at bounding box center [235, 148] width 7 height 7
click at [370, 21] on input "text" at bounding box center [430, 27] width 128 height 21
click at [374, 82] on input "text" at bounding box center [430, 86] width 128 height 21
click at [499, 126] on select "Select Cable / Satellite Services Collection Agency Credit Card Debt Debt Couns…" at bounding box center [436, 130] width 142 height 22
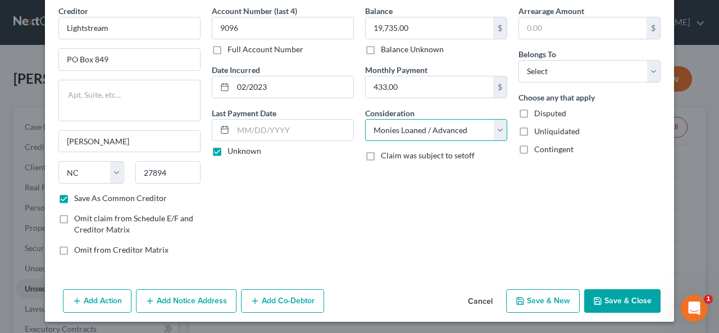
click at [365, 119] on select "Select Cable / Satellite Services Collection Agency Credit Card Debt Debt Couns…" at bounding box center [436, 130] width 142 height 22
click at [498, 127] on select "Select Cable / Satellite Services Collection Agency Credit Card Debt Debt Couns…" at bounding box center [436, 130] width 142 height 22
click at [365, 119] on select "Select Cable / Satellite Services Collection Agency Credit Card Debt Debt Couns…" at bounding box center [436, 130] width 142 height 22
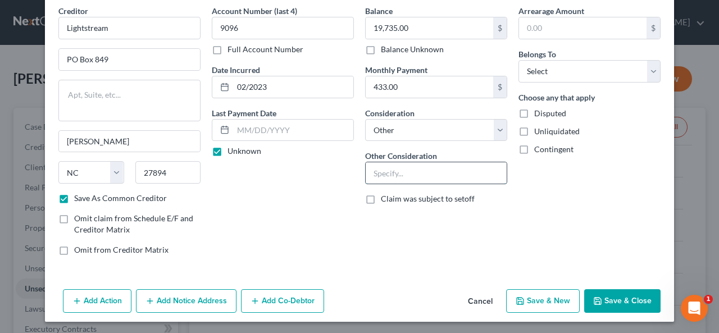
click at [368, 172] on input "text" at bounding box center [436, 172] width 141 height 21
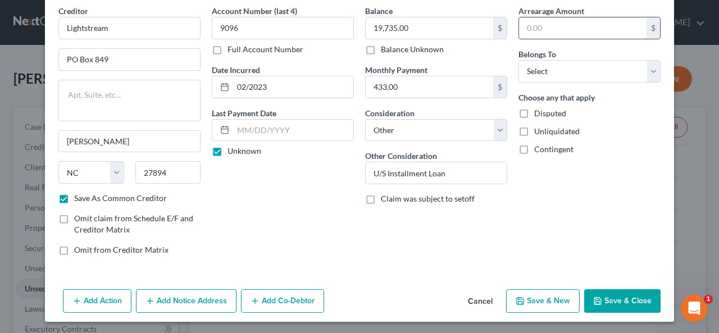
click at [527, 27] on input "text" at bounding box center [583, 27] width 128 height 21
click at [610, 171] on div "Arrearage Amount 0.00 $ Belongs To * Select Debtor 1 Only Debtor 2 Only Debtor …" at bounding box center [589, 135] width 153 height 260
click at [652, 67] on select "Select Debtor 1 Only Debtor 2 Only Debtor 1 And Debtor 2 Only At Least One Of T…" at bounding box center [589, 71] width 142 height 22
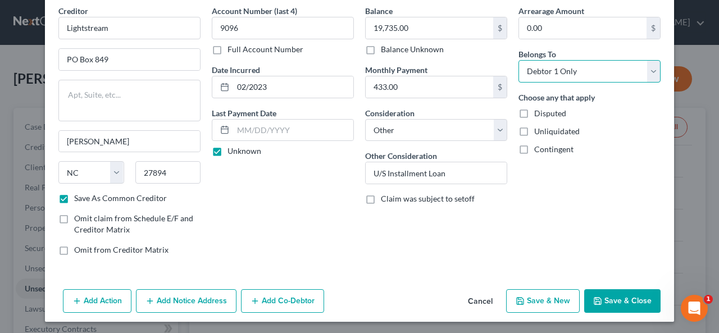
click at [518, 60] on select "Select Debtor 1 Only Debtor 2 Only Debtor 1 And Debtor 2 Only At Least One Of T…" at bounding box center [589, 71] width 142 height 22
drag, startPoint x: 554, startPoint y: 294, endPoint x: 559, endPoint y: 289, distance: 7.1
click at [559, 289] on button "Save & New" at bounding box center [543, 301] width 74 height 24
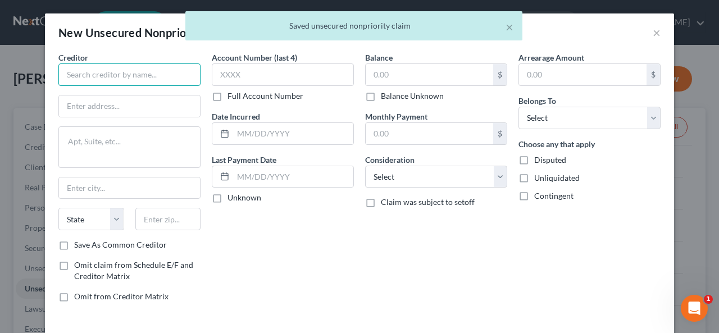
drag, startPoint x: 60, startPoint y: 75, endPoint x: 74, endPoint y: 70, distance: 14.2
click at [80, 70] on input "text" at bounding box center [129, 74] width 142 height 22
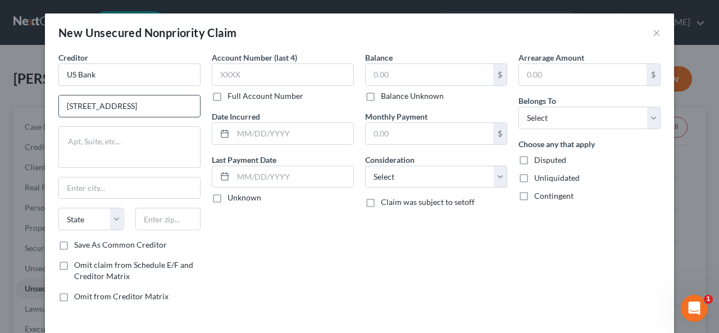
click at [81, 108] on input "[STREET_ADDRESS]" at bounding box center [129, 105] width 141 height 21
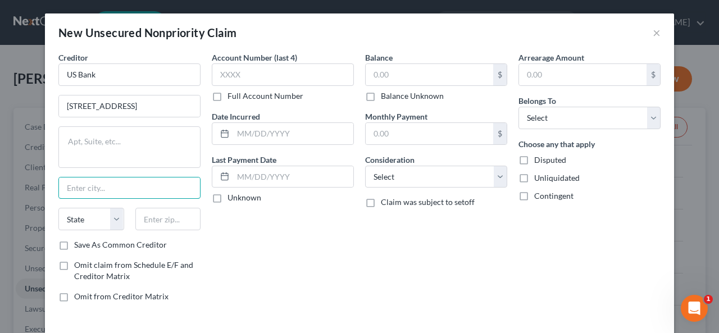
drag, startPoint x: 64, startPoint y: 190, endPoint x: 75, endPoint y: 172, distance: 20.9
click at [77, 172] on div "Creditor * US Bank [GEOGRAPHIC_DATA][US_STATE] AZ CA CO CT DE DC [GEOGRAPHIC_DA…" at bounding box center [129, 146] width 142 height 188
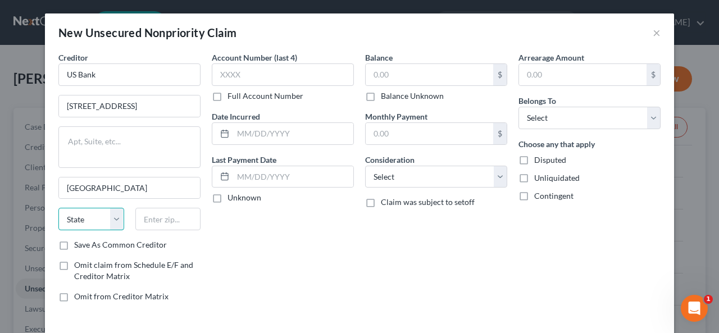
click at [58, 220] on select "State [US_STATE] AK AR AZ CA CO CT DE DC [GEOGRAPHIC_DATA] [GEOGRAPHIC_DATA] GU…" at bounding box center [91, 219] width 66 height 22
click at [58, 208] on select "State [US_STATE] AK AR AZ CA CO CT DE DC [GEOGRAPHIC_DATA] [GEOGRAPHIC_DATA] GU…" at bounding box center [91, 219] width 66 height 22
click at [130, 225] on div at bounding box center [168, 219] width 77 height 22
click at [152, 225] on input "text" at bounding box center [168, 219] width 66 height 22
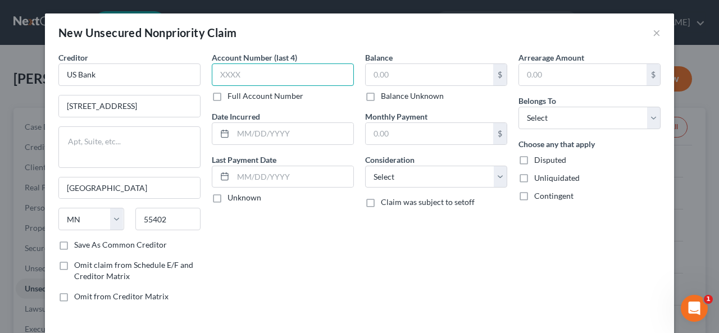
click at [222, 69] on input "text" at bounding box center [283, 74] width 142 height 22
click at [235, 133] on input "text" at bounding box center [293, 133] width 120 height 21
click at [228, 195] on label "Unknown" at bounding box center [245, 197] width 34 height 11
click at [232, 195] on input "Unknown" at bounding box center [235, 195] width 7 height 7
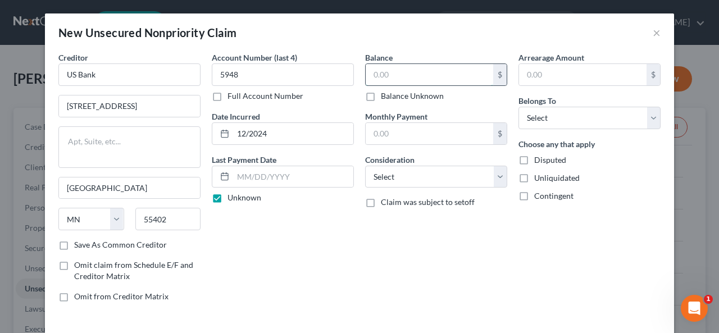
click at [366, 75] on input "text" at bounding box center [430, 74] width 128 height 21
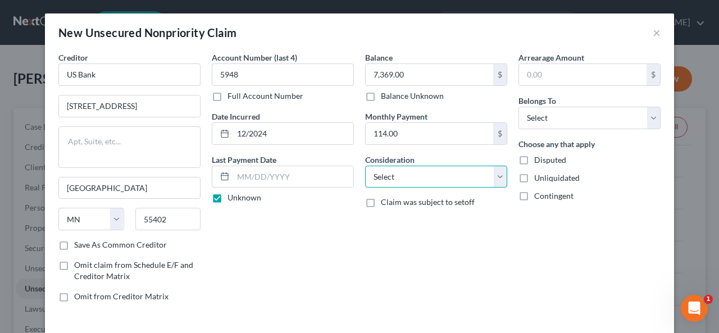
drag, startPoint x: 495, startPoint y: 176, endPoint x: 491, endPoint y: 167, distance: 9.8
click at [495, 175] on select "Select Cable / Satellite Services Collection Agency Credit Card Debt Debt Couns…" at bounding box center [436, 177] width 142 height 22
click at [365, 166] on select "Select Cable / Satellite Services Collection Agency Credit Card Debt Debt Couns…" at bounding box center [436, 177] width 142 height 22
click at [644, 117] on select "Select Debtor 1 Only Debtor 2 Only Debtor 1 And Debtor 2 Only At Least One Of T…" at bounding box center [589, 118] width 142 height 22
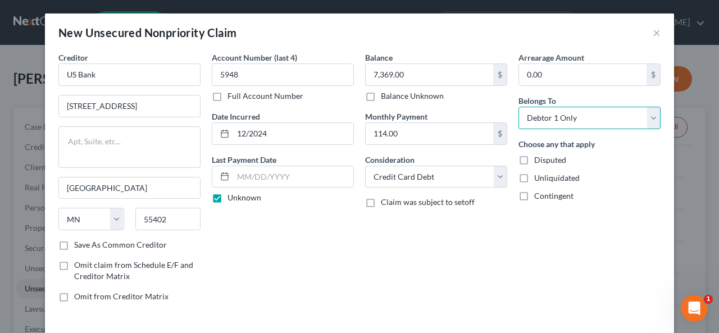
click at [518, 107] on select "Select Debtor 1 Only Debtor 2 Only Debtor 1 And Debtor 2 Only At Least One Of T…" at bounding box center [589, 118] width 142 height 22
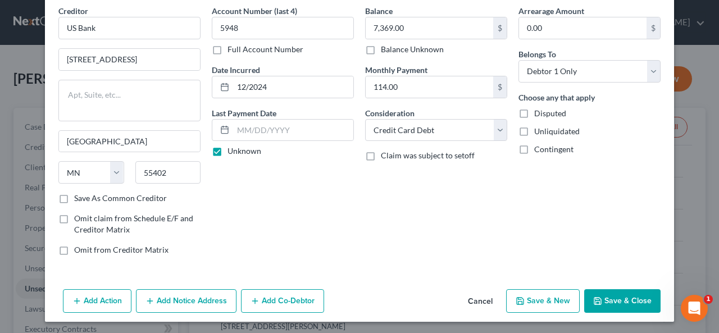
click at [549, 294] on button "Save & New" at bounding box center [543, 301] width 74 height 24
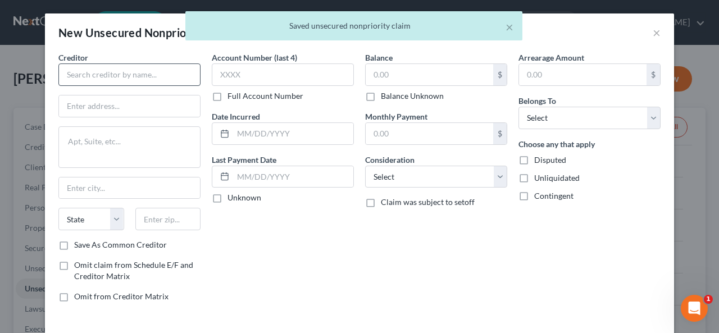
click at [36, 70] on div "New Unsecured Nonpriority Claim × Creditor * State [US_STATE] AK AR AZ [GEOGRAP…" at bounding box center [359, 166] width 719 height 333
click at [65, 75] on input "text" at bounding box center [129, 74] width 142 height 22
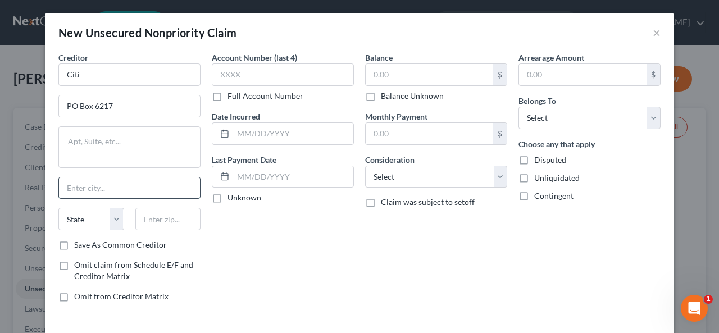
click at [73, 187] on input "text" at bounding box center [129, 188] width 141 height 21
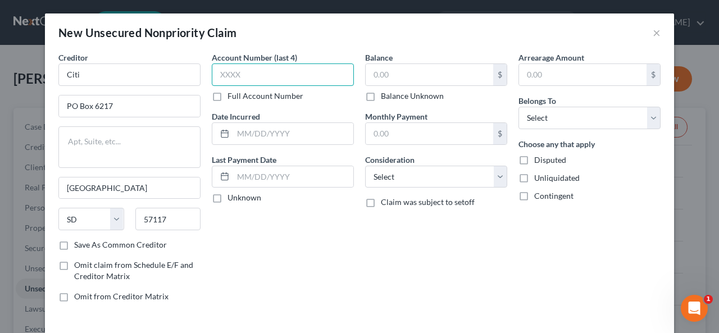
click at [213, 77] on input "text" at bounding box center [283, 74] width 142 height 22
click at [228, 198] on label "Unknown" at bounding box center [245, 197] width 34 height 11
click at [232, 198] on input "Unknown" at bounding box center [235, 195] width 7 height 7
click at [228, 198] on label "Unknown" at bounding box center [245, 197] width 34 height 11
click at [232, 198] on input "Unknown" at bounding box center [235, 195] width 7 height 7
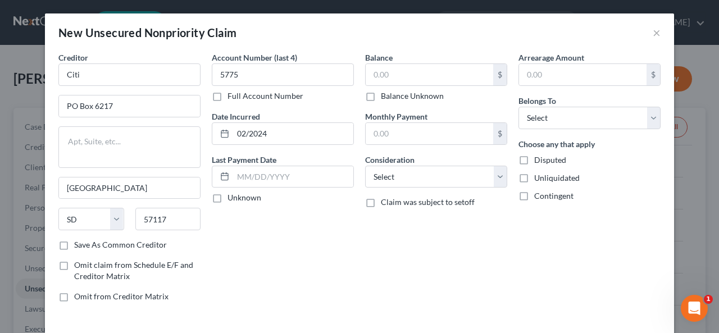
click at [228, 197] on label "Unknown" at bounding box center [245, 197] width 34 height 11
click at [232, 197] on input "Unknown" at bounding box center [235, 195] width 7 height 7
click at [366, 64] on input "text" at bounding box center [430, 74] width 128 height 21
click at [498, 172] on select "Select Cable / Satellite Services Collection Agency Credit Card Debt Debt Couns…" at bounding box center [436, 177] width 142 height 22
click at [365, 166] on select "Select Cable / Satellite Services Collection Agency Credit Card Debt Debt Couns…" at bounding box center [436, 177] width 142 height 22
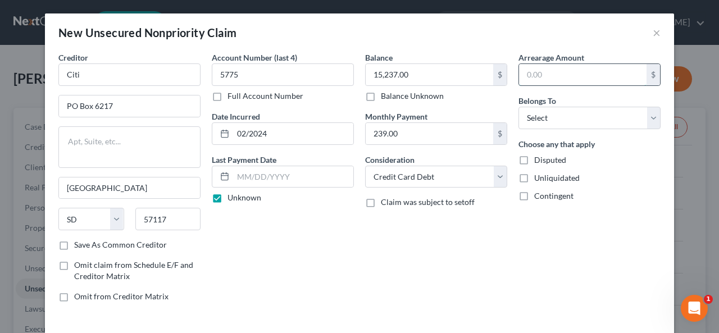
click at [522, 75] on input "text" at bounding box center [583, 74] width 128 height 21
click at [649, 113] on select "Select Debtor 1 Only Debtor 2 Only Debtor 1 And Debtor 2 Only At Least One Of T…" at bounding box center [589, 118] width 142 height 22
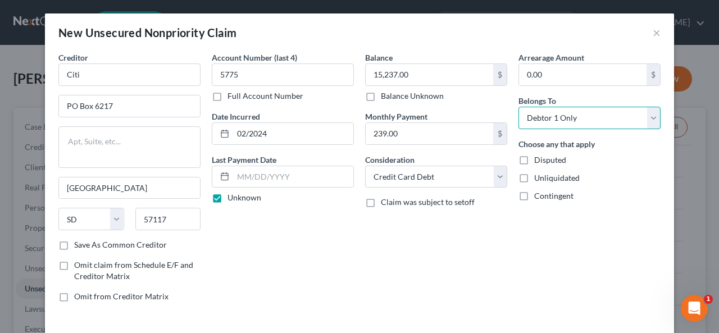
click at [518, 107] on select "Select Debtor 1 Only Debtor 2 Only Debtor 1 And Debtor 2 Only At Least One Of T…" at bounding box center [589, 118] width 142 height 22
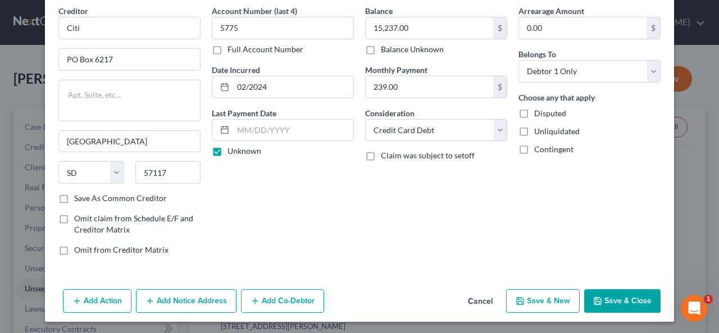
click at [540, 290] on button "Save & New" at bounding box center [543, 301] width 74 height 24
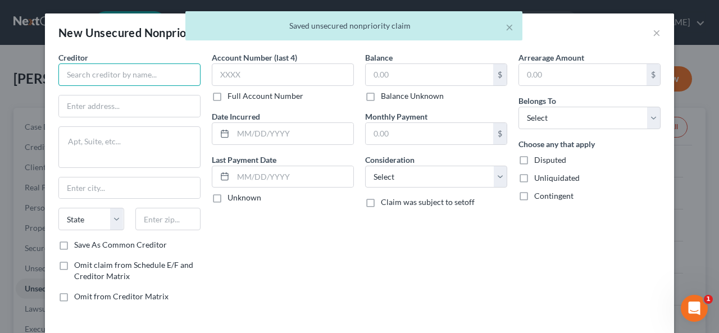
drag, startPoint x: 65, startPoint y: 76, endPoint x: 56, endPoint y: 76, distance: 9.0
click at [65, 76] on input "text" at bounding box center [129, 74] width 142 height 22
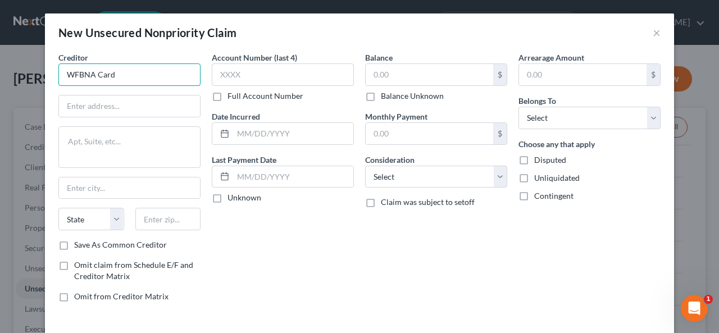
click at [98, 69] on input "WFBNA Card" at bounding box center [129, 74] width 142 height 22
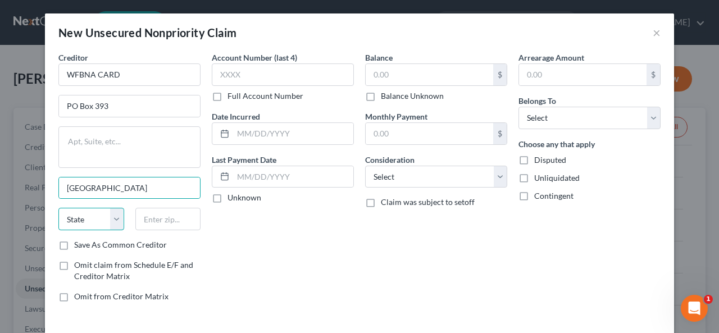
drag, startPoint x: 75, startPoint y: 207, endPoint x: 73, endPoint y: 216, distance: 9.3
click at [71, 216] on select "State [US_STATE] AK AR AZ CA CO CT DE DC [GEOGRAPHIC_DATA] [GEOGRAPHIC_DATA] GU…" at bounding box center [91, 219] width 66 height 22
click at [58, 208] on select "State [US_STATE] AK AR AZ CA CO CT DE DC [GEOGRAPHIC_DATA] [GEOGRAPHIC_DATA] GU…" at bounding box center [91, 219] width 66 height 22
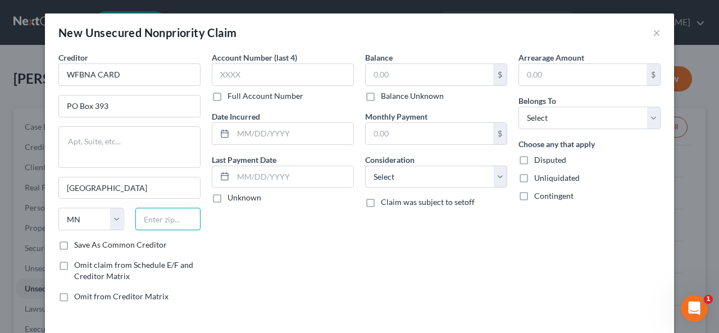
drag, startPoint x: 138, startPoint y: 206, endPoint x: 155, endPoint y: 213, distance: 18.2
click at [130, 212] on div at bounding box center [168, 219] width 77 height 22
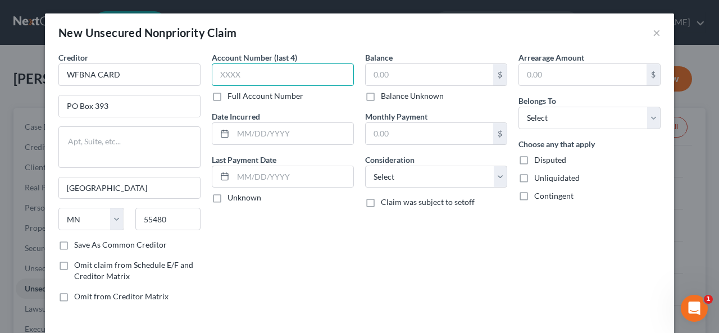
drag, startPoint x: 210, startPoint y: 77, endPoint x: 229, endPoint y: 71, distance: 20.1
click at [216, 76] on input "text" at bounding box center [283, 74] width 142 height 22
drag, startPoint x: 212, startPoint y: 197, endPoint x: 218, endPoint y: 197, distance: 6.2
click at [228, 197] on label "Unknown" at bounding box center [245, 197] width 34 height 11
click at [232, 197] on input "Unknown" at bounding box center [235, 195] width 7 height 7
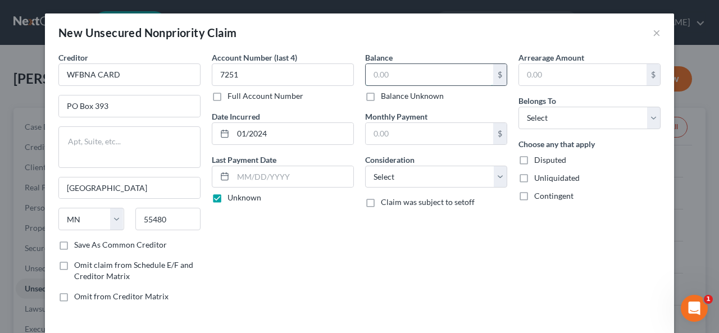
click at [368, 73] on input "text" at bounding box center [430, 74] width 128 height 21
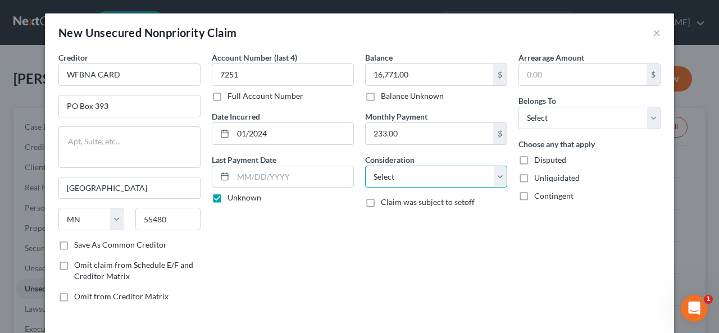
click at [497, 175] on select "Select Cable / Satellite Services Collection Agency Credit Card Debt Debt Couns…" at bounding box center [436, 177] width 142 height 22
click at [365, 166] on select "Select Cable / Satellite Services Collection Agency Credit Card Debt Debt Couns…" at bounding box center [436, 177] width 142 height 22
click at [520, 74] on input "text" at bounding box center [583, 74] width 128 height 21
click at [651, 119] on select "Select Debtor 1 Only Debtor 2 Only Debtor 1 And Debtor 2 Only At Least One Of T…" at bounding box center [589, 118] width 142 height 22
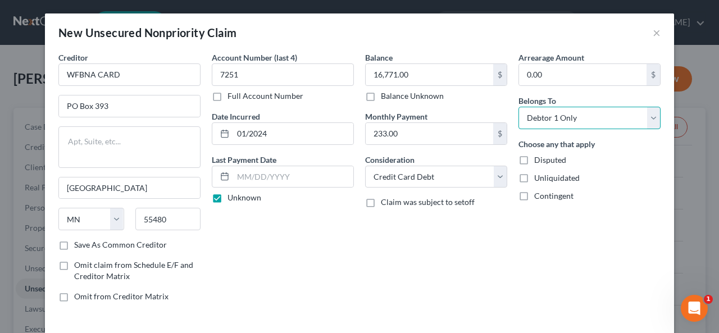
click at [518, 107] on select "Select Debtor 1 Only Debtor 2 Only Debtor 1 And Debtor 2 Only At Least One Of T…" at bounding box center [589, 118] width 142 height 22
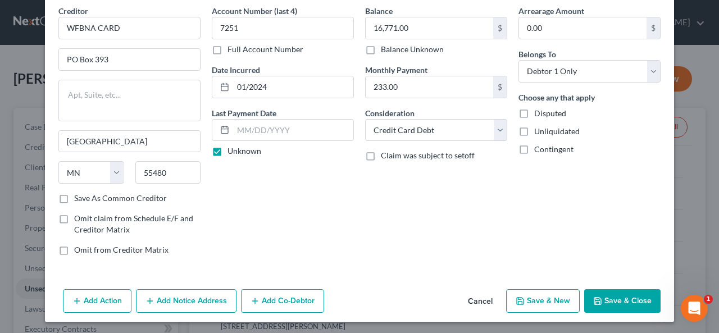
click at [558, 300] on button "Save & New" at bounding box center [543, 301] width 74 height 24
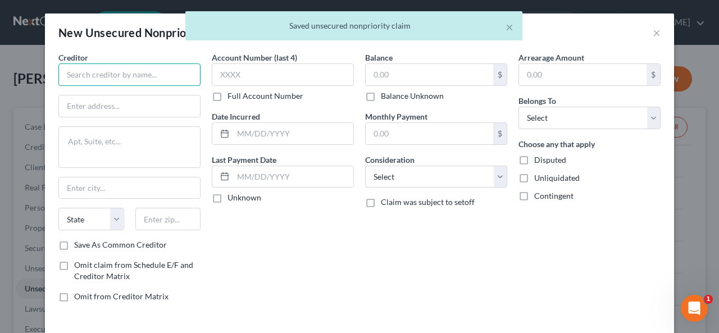
click at [66, 71] on input "text" at bounding box center [129, 74] width 142 height 22
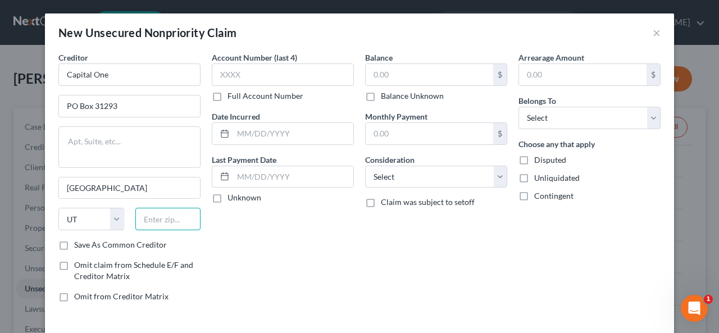
click at [135, 213] on input "text" at bounding box center [168, 219] width 66 height 22
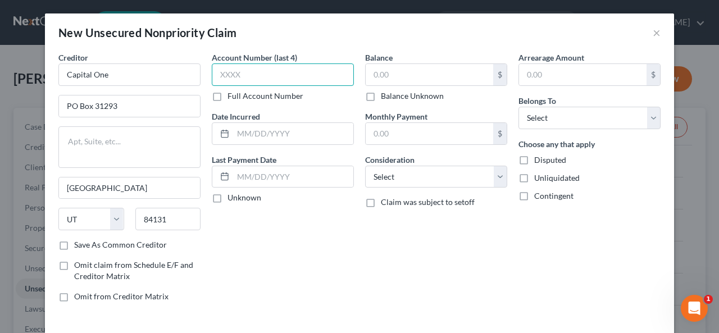
click at [217, 70] on input "text" at bounding box center [283, 74] width 142 height 22
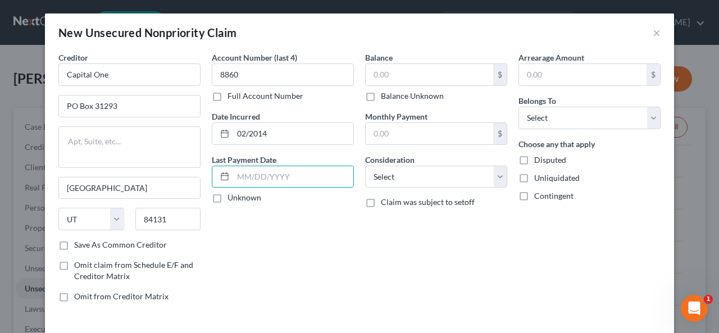
click at [228, 197] on label "Unknown" at bounding box center [245, 197] width 34 height 11
click at [232, 197] on input "Unknown" at bounding box center [235, 195] width 7 height 7
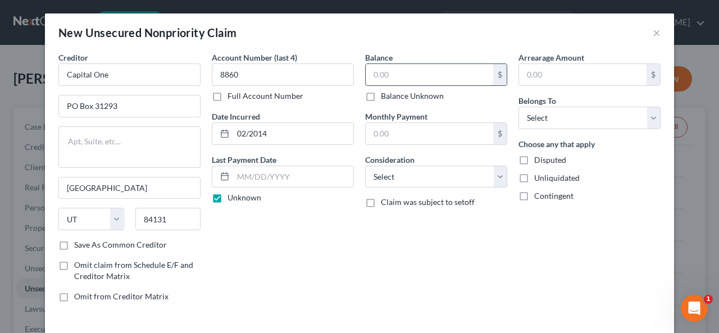
click at [367, 75] on input "text" at bounding box center [430, 74] width 128 height 21
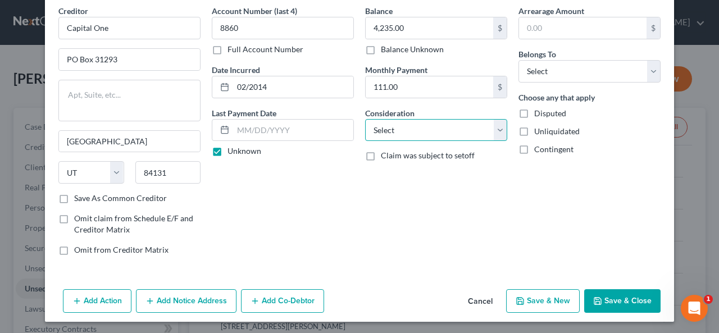
click at [499, 123] on select "Select Cable / Satellite Services Collection Agency Credit Card Debt Debt Couns…" at bounding box center [436, 130] width 142 height 22
click at [365, 119] on select "Select Cable / Satellite Services Collection Agency Credit Card Debt Debt Couns…" at bounding box center [436, 130] width 142 height 22
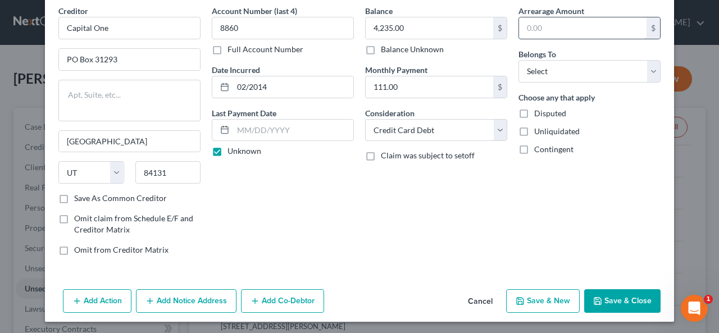
click at [519, 28] on input "text" at bounding box center [583, 27] width 128 height 21
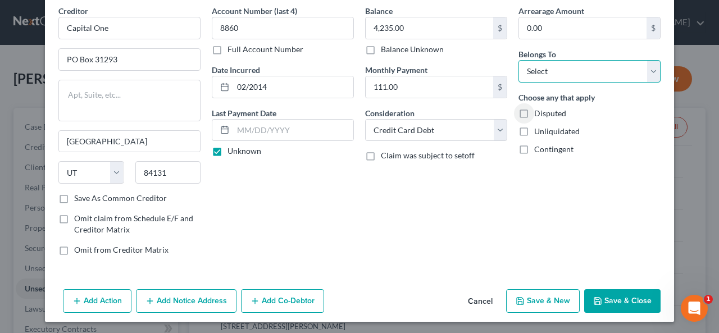
drag, startPoint x: 651, startPoint y: 67, endPoint x: 638, endPoint y: 68, distance: 13.0
click at [651, 67] on select "Select Debtor 1 Only Debtor 2 Only Debtor 1 And Debtor 2 Only At Least One Of T…" at bounding box center [589, 71] width 142 height 22
click at [518, 60] on select "Select Debtor 1 Only Debtor 2 Only Debtor 1 And Debtor 2 Only At Least One Of T…" at bounding box center [589, 71] width 142 height 22
click at [563, 296] on button "Save & New" at bounding box center [543, 301] width 74 height 24
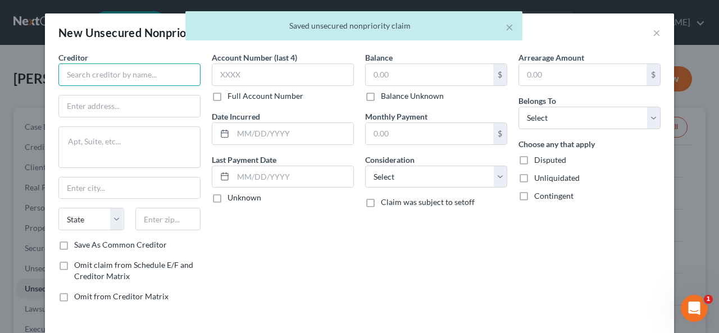
drag, startPoint x: 111, startPoint y: 70, endPoint x: 111, endPoint y: 63, distance: 6.7
click at [103, 70] on input "text" at bounding box center [129, 74] width 142 height 22
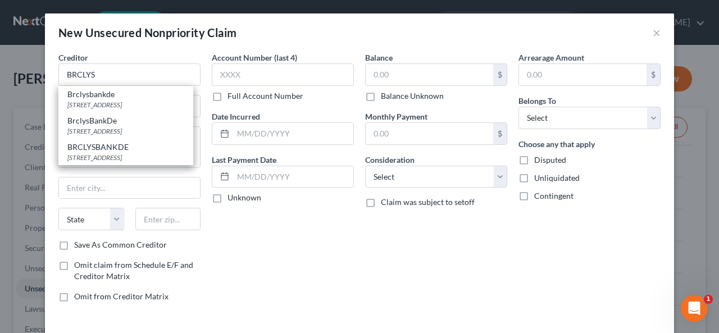
click at [111, 62] on div "Creditor * BRCLYS [GEOGRAPHIC_DATA][STREET_ADDRESS] BrclysBankDe [GEOGRAPHIC_DA…" at bounding box center [129, 69] width 142 height 34
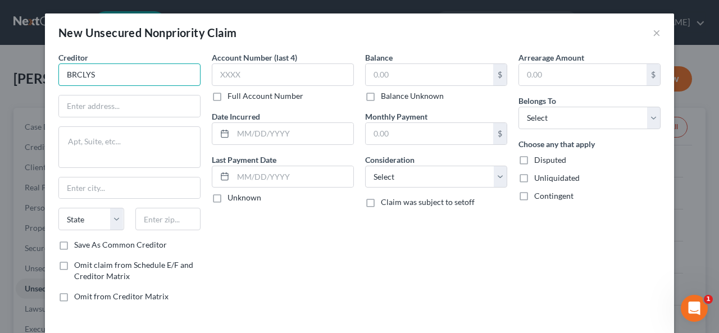
drag, startPoint x: 94, startPoint y: 75, endPoint x: 46, endPoint y: 61, distance: 50.2
click at [113, 62] on div "Creditor * BRCLYS" at bounding box center [129, 69] width 142 height 34
click at [90, 72] on input "BRCLYS" at bounding box center [129, 74] width 142 height 22
click at [88, 75] on input "BRCLYS" at bounding box center [129, 74] width 142 height 22
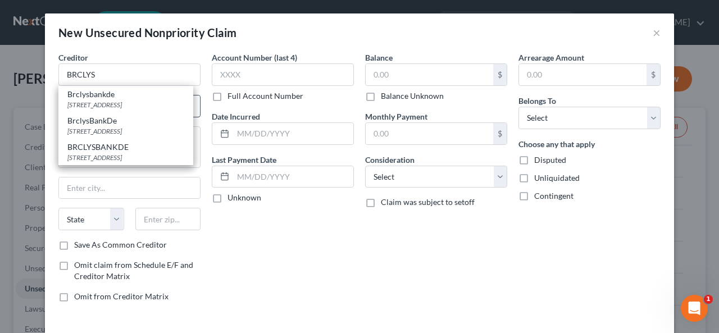
click at [105, 95] on div "Brclysbankde" at bounding box center [125, 94] width 117 height 11
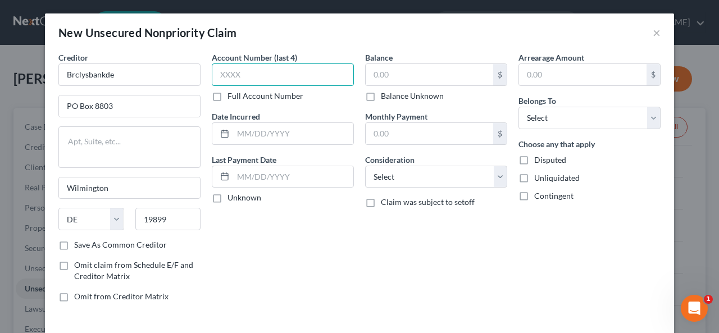
click at [217, 78] on input "text" at bounding box center [283, 74] width 142 height 22
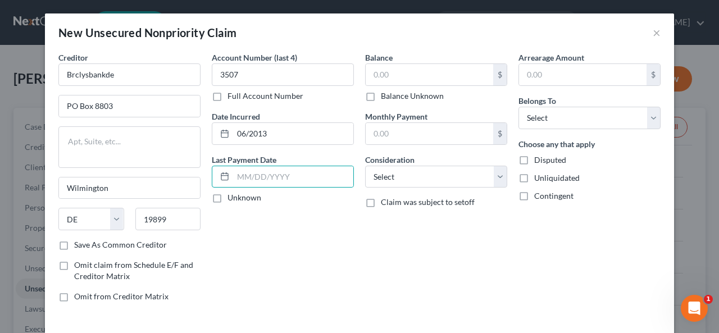
click at [228, 199] on label "Unknown" at bounding box center [245, 197] width 34 height 11
click at [232, 199] on input "Unknown" at bounding box center [235, 195] width 7 height 7
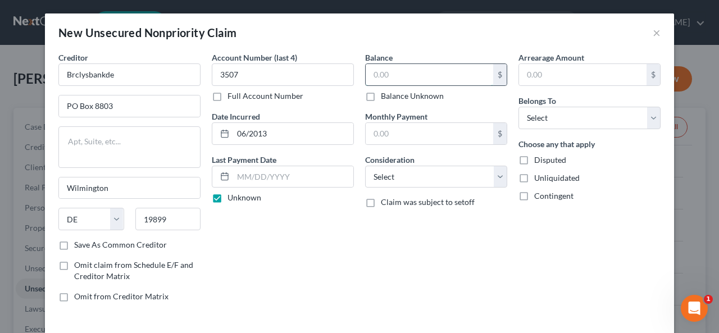
click at [366, 72] on input "text" at bounding box center [430, 74] width 128 height 21
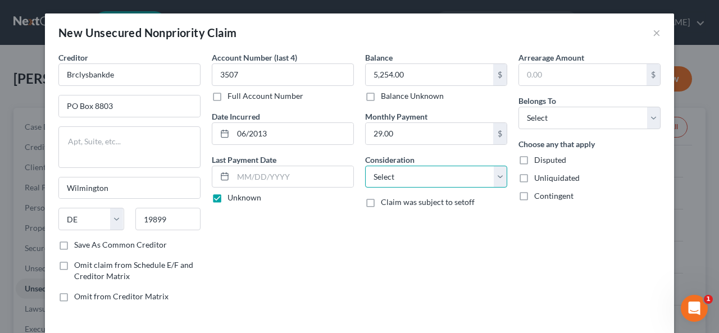
click at [493, 174] on select "Select Cable / Satellite Services Collection Agency Credit Card Debt Debt Couns…" at bounding box center [436, 177] width 142 height 22
click at [365, 166] on select "Select Cable / Satellite Services Collection Agency Credit Card Debt Debt Couns…" at bounding box center [436, 177] width 142 height 22
drag, startPoint x: 521, startPoint y: 72, endPoint x: 561, endPoint y: 67, distance: 40.2
click at [525, 71] on input "text" at bounding box center [583, 74] width 128 height 21
click at [651, 120] on select "Select Debtor 1 Only Debtor 2 Only Debtor 1 And Debtor 2 Only At Least One Of T…" at bounding box center [589, 118] width 142 height 22
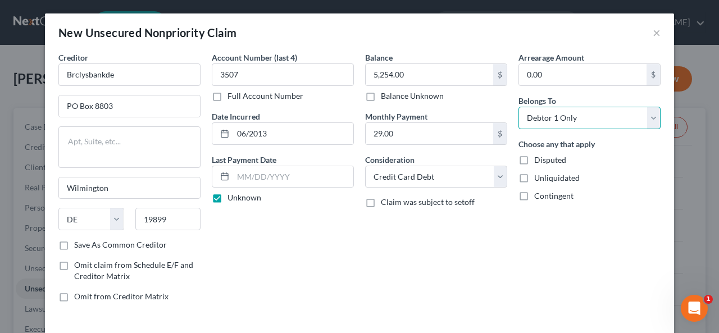
click at [518, 107] on select "Select Debtor 1 Only Debtor 2 Only Debtor 1 And Debtor 2 Only At Least One Of T…" at bounding box center [589, 118] width 142 height 22
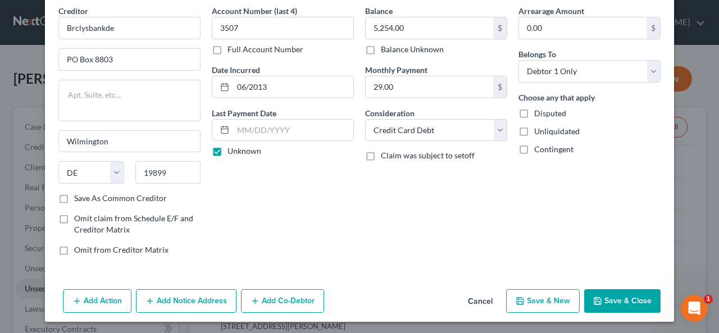
click at [550, 292] on button "Save & New" at bounding box center [543, 301] width 74 height 24
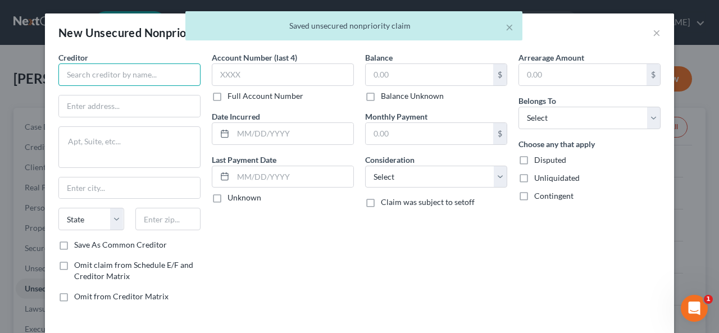
click at [65, 76] on input "text" at bounding box center [129, 74] width 142 height 22
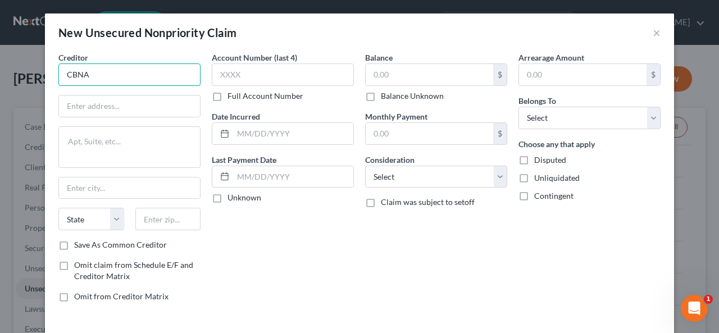
drag, startPoint x: 84, startPoint y: 72, endPoint x: 0, endPoint y: 59, distance: 85.3
click at [0, 59] on div "New Unsecured Nonpriority Claim × Creditor * CBNA State [US_STATE] AK AR [GEOGR…" at bounding box center [359, 166] width 719 height 333
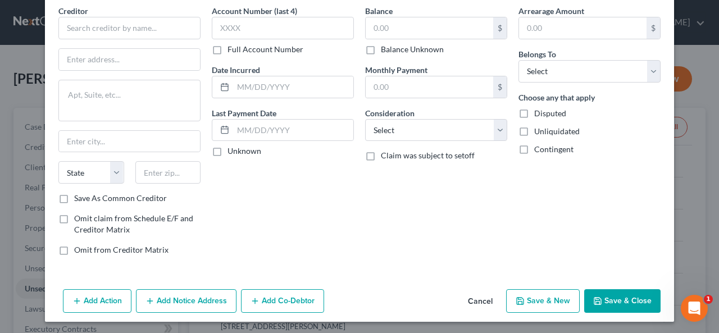
drag, startPoint x: 489, startPoint y: 296, endPoint x: 494, endPoint y: 287, distance: 10.3
click at [483, 295] on button "Cancel" at bounding box center [480, 301] width 43 height 22
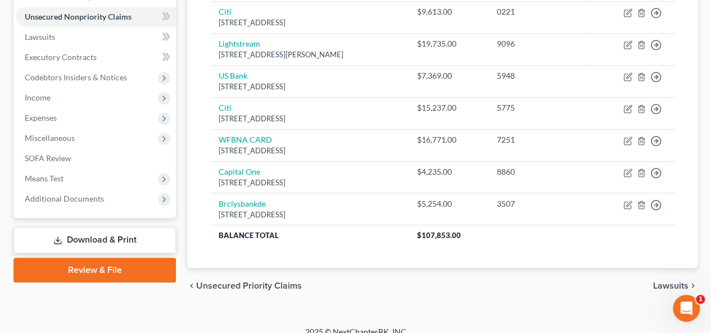
scroll to position [283, 0]
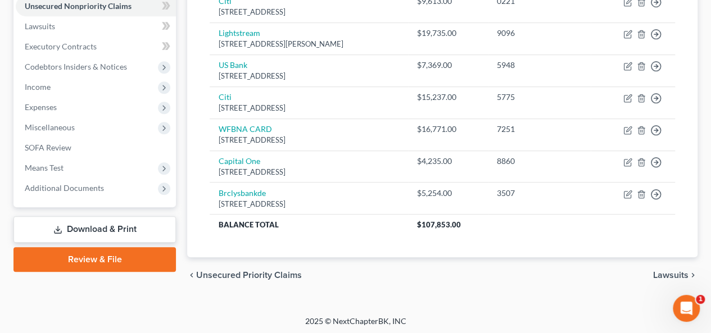
click at [666, 272] on span "Lawsuits" at bounding box center [670, 275] width 35 height 9
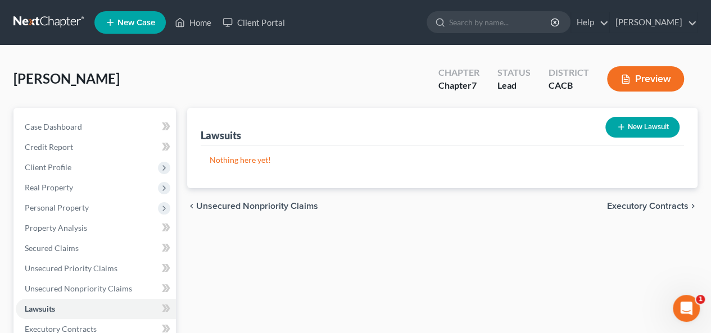
click at [658, 280] on div "Lawsuits New Lawsuit Nothing here yet! Court Name Date Filed Status Creditor Na…" at bounding box center [441, 331] width 521 height 447
click at [639, 207] on span "Executory Contracts" at bounding box center [647, 206] width 81 height 9
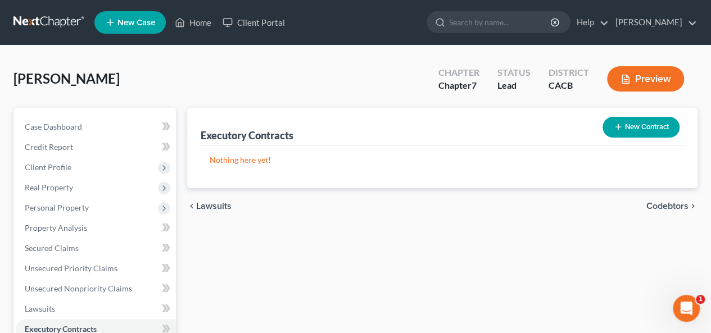
click at [664, 205] on span "Codebtors" at bounding box center [667, 206] width 42 height 9
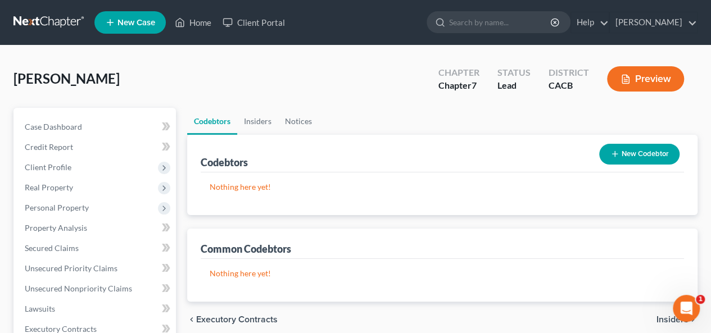
scroll to position [169, 0]
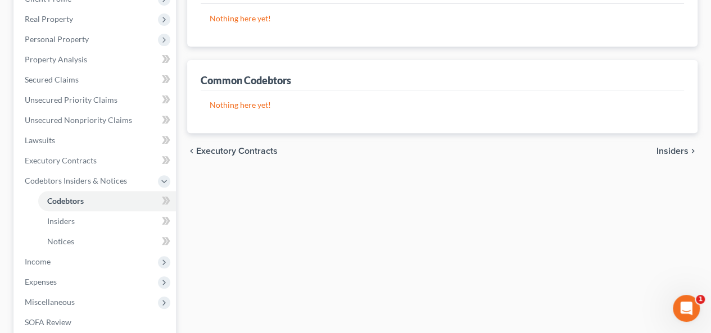
click at [670, 149] on span "Insiders" at bounding box center [672, 151] width 32 height 9
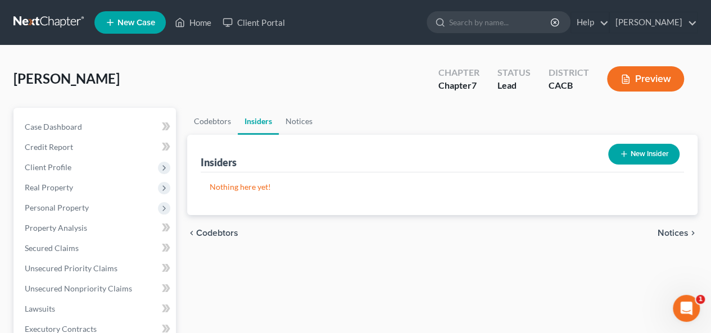
click at [669, 230] on span "Notices" at bounding box center [672, 233] width 31 height 9
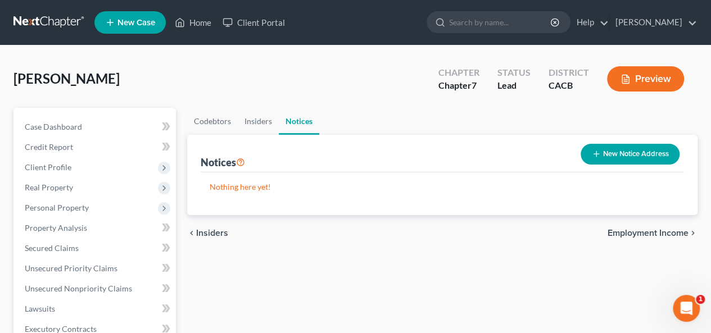
click at [665, 232] on span "Employment Income" at bounding box center [647, 233] width 81 height 9
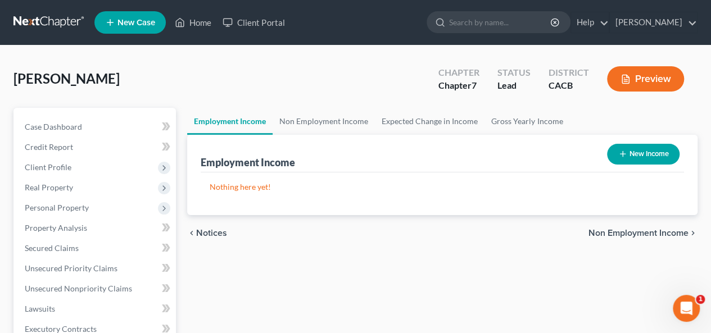
click at [663, 230] on span "Non Employment Income" at bounding box center [638, 233] width 100 height 9
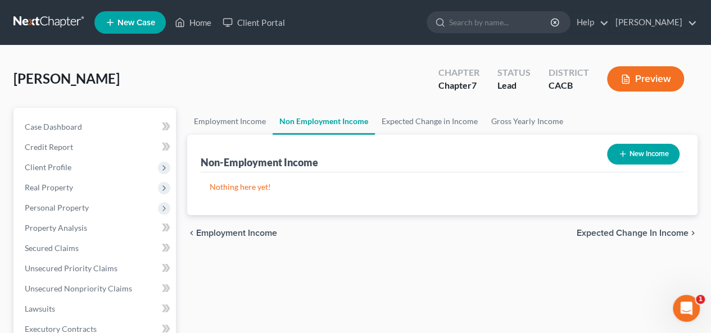
click at [647, 152] on button "New Income" at bounding box center [643, 154] width 72 height 21
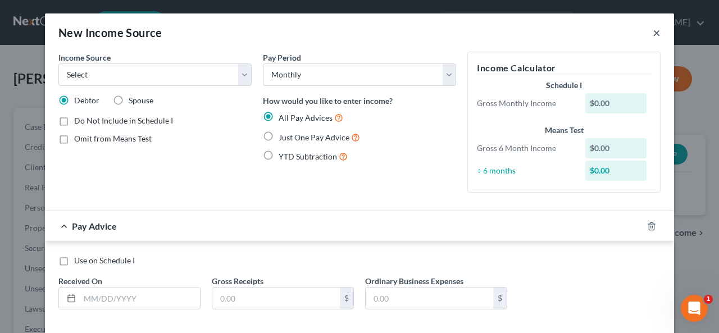
click at [654, 34] on button "×" at bounding box center [657, 32] width 8 height 13
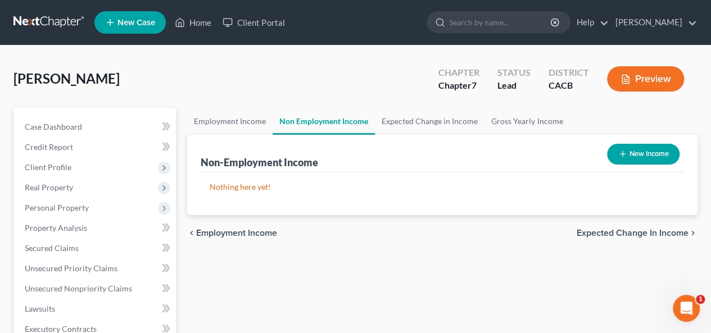
click at [231, 230] on span "Employment Income" at bounding box center [236, 233] width 81 height 9
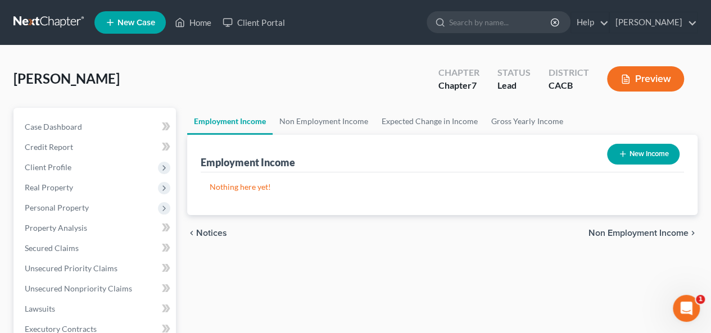
click at [612, 233] on span "Non Employment Income" at bounding box center [638, 233] width 100 height 9
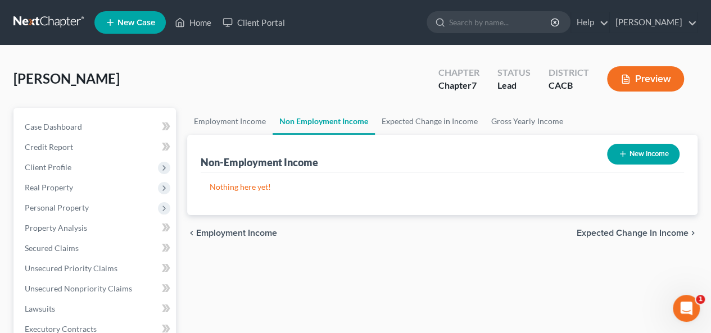
click at [636, 151] on button "New Income" at bounding box center [643, 154] width 72 height 21
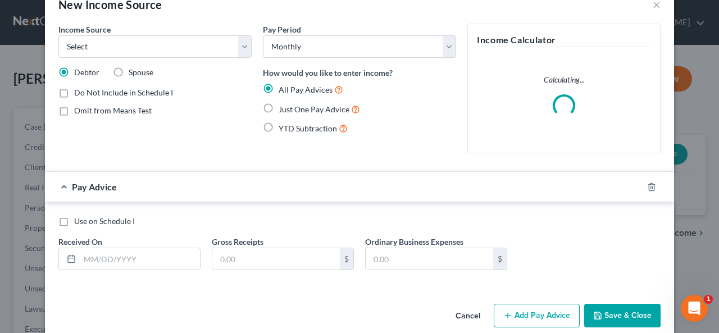
scroll to position [43, 0]
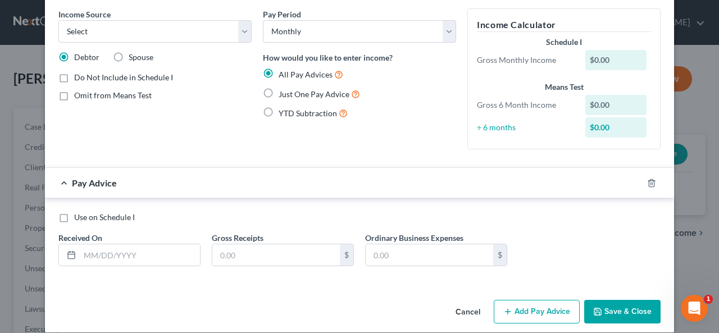
click at [462, 313] on button "Cancel" at bounding box center [468, 312] width 43 height 22
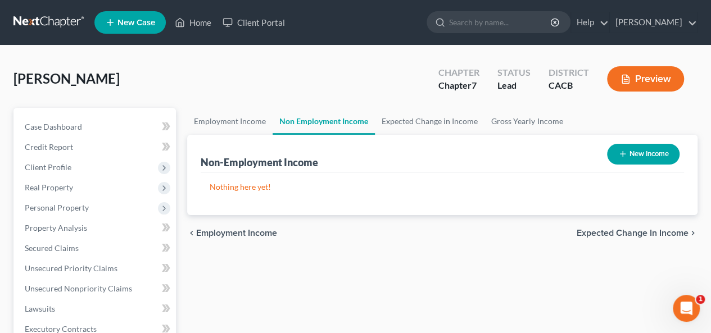
click at [630, 150] on button "New Income" at bounding box center [643, 154] width 72 height 21
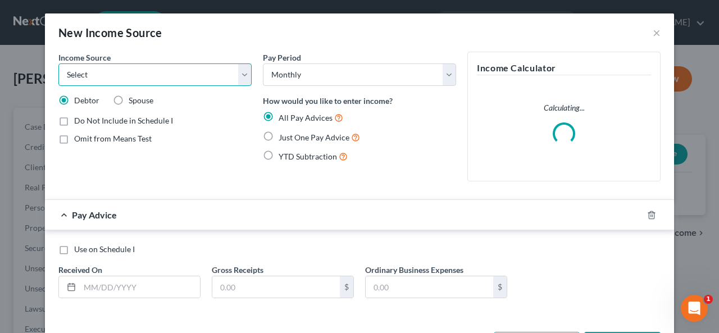
drag, startPoint x: 246, startPoint y: 71, endPoint x: 240, endPoint y: 73, distance: 6.1
click at [240, 73] on select "Select Unemployment Disability (from employer) Pension Retirement Social Securi…" at bounding box center [154, 74] width 193 height 22
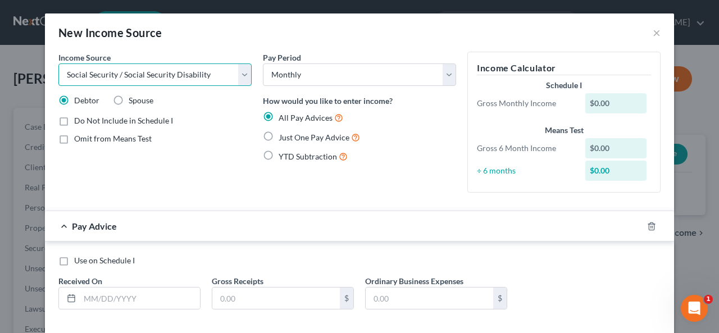
click at [58, 63] on select "Select Unemployment Disability (from employer) Pension Retirement Social Securi…" at bounding box center [154, 74] width 193 height 22
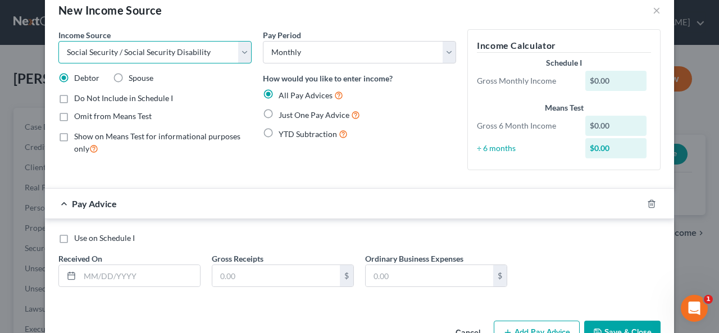
scroll to position [54, 0]
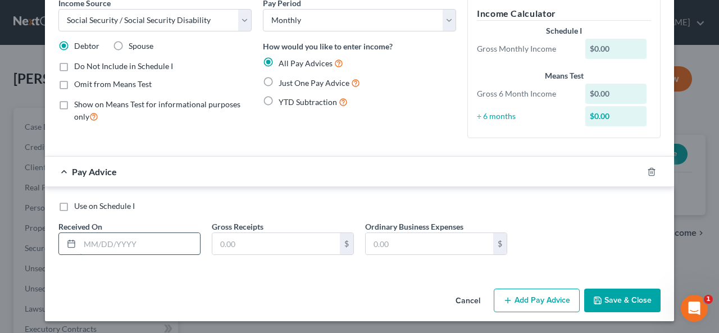
click at [85, 237] on input "text" at bounding box center [140, 243] width 120 height 21
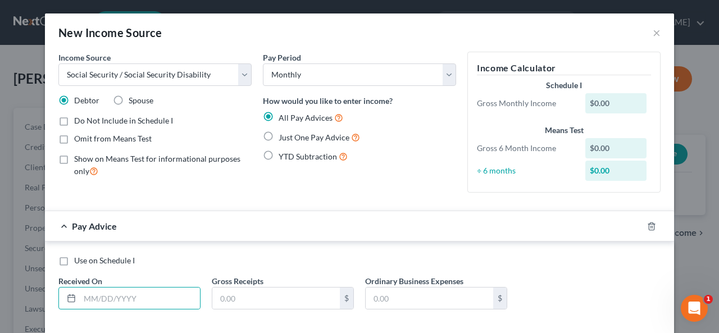
click at [279, 138] on label "Just One Pay Advice" at bounding box center [319, 137] width 81 height 13
click at [283, 138] on input "Just One Pay Advice" at bounding box center [286, 134] width 7 height 7
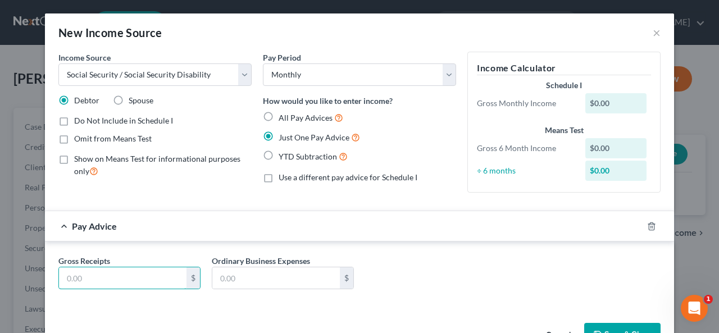
drag, startPoint x: 60, startPoint y: 274, endPoint x: 60, endPoint y: 283, distance: 8.4
click at [62, 276] on input "text" at bounding box center [123, 277] width 128 height 21
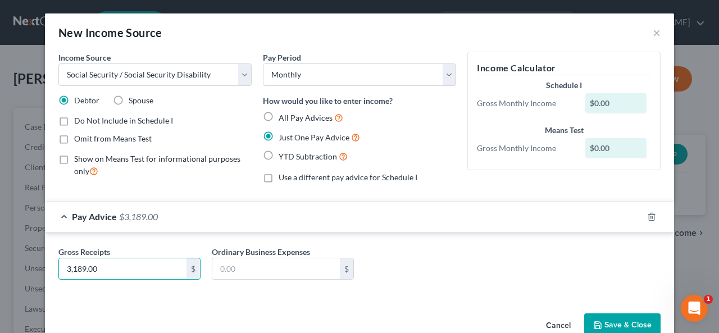
scroll to position [25, 0]
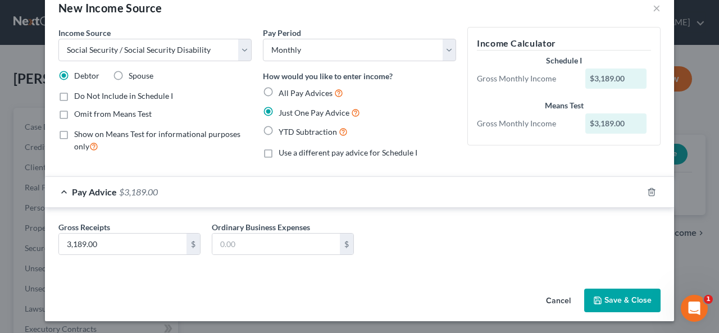
click at [619, 294] on button "Save & Close" at bounding box center [622, 301] width 76 height 24
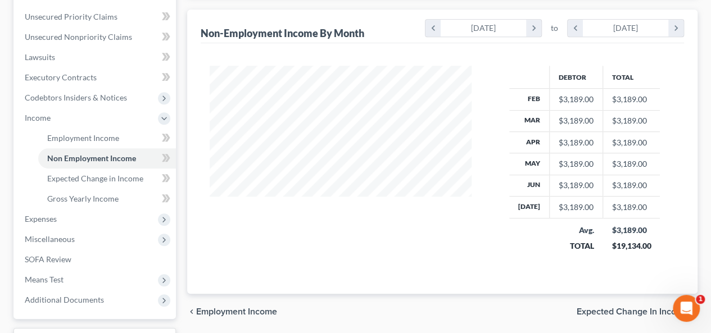
scroll to position [281, 0]
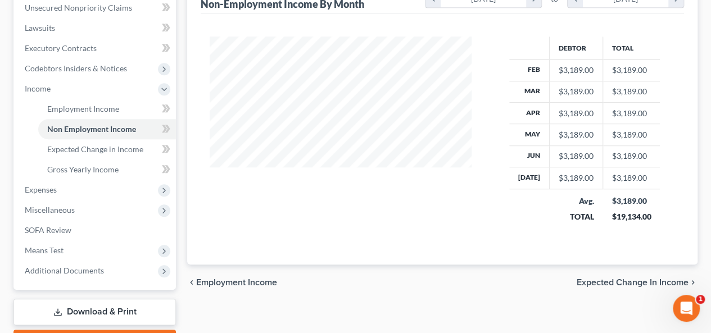
click at [628, 278] on span "Expected Change in Income" at bounding box center [632, 282] width 112 height 9
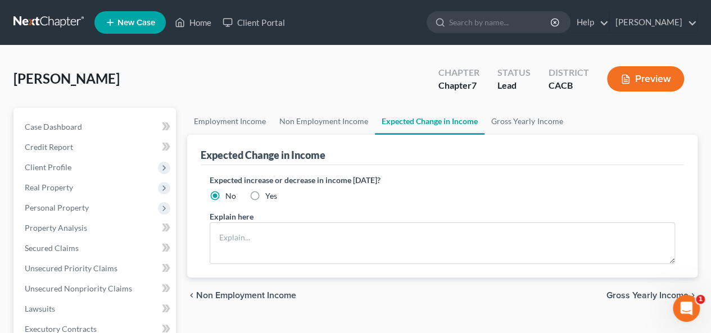
drag, startPoint x: 620, startPoint y: 294, endPoint x: 613, endPoint y: 290, distance: 7.3
click at [620, 293] on span "Gross Yearly Income" at bounding box center [647, 295] width 82 height 9
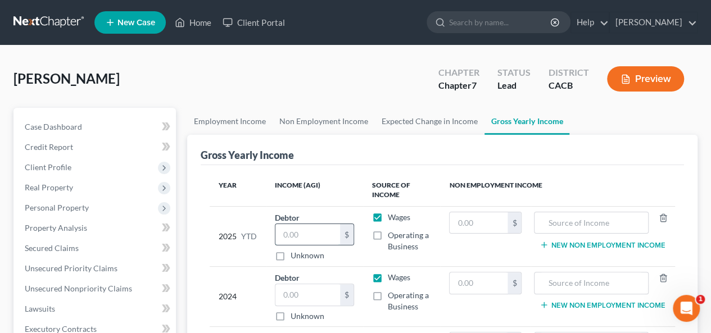
click at [282, 235] on input "text" at bounding box center [307, 234] width 64 height 21
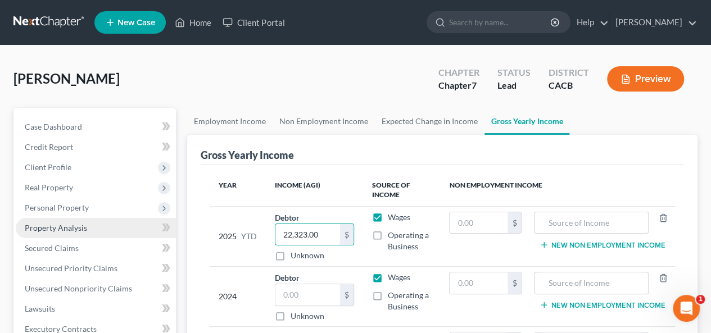
drag, startPoint x: 312, startPoint y: 234, endPoint x: 63, endPoint y: 220, distance: 249.8
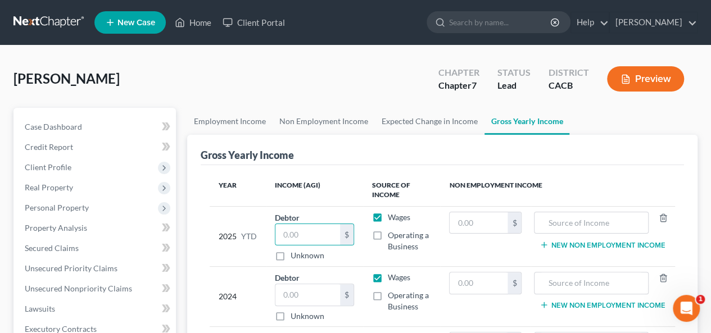
click at [388, 217] on label "Wages" at bounding box center [399, 217] width 22 height 11
click at [392, 217] on input "Wages" at bounding box center [395, 215] width 7 height 7
click at [452, 220] on input "text" at bounding box center [478, 222] width 58 height 21
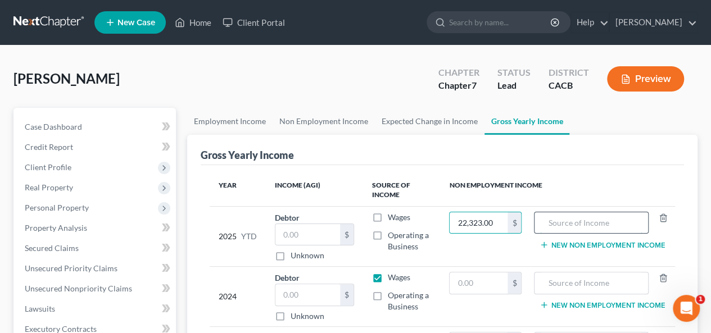
click at [545, 220] on input "text" at bounding box center [591, 222] width 102 height 21
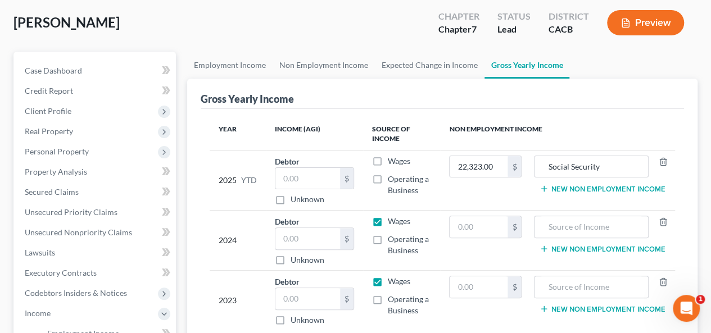
click at [388, 240] on label "Operating a Business" at bounding box center [410, 245] width 44 height 22
click at [392, 240] on input "Operating a Business" at bounding box center [395, 237] width 7 height 7
click at [388, 218] on label "Wages" at bounding box center [399, 221] width 22 height 11
click at [392, 218] on input "Wages" at bounding box center [395, 219] width 7 height 7
click at [281, 235] on input "text" at bounding box center [307, 238] width 64 height 21
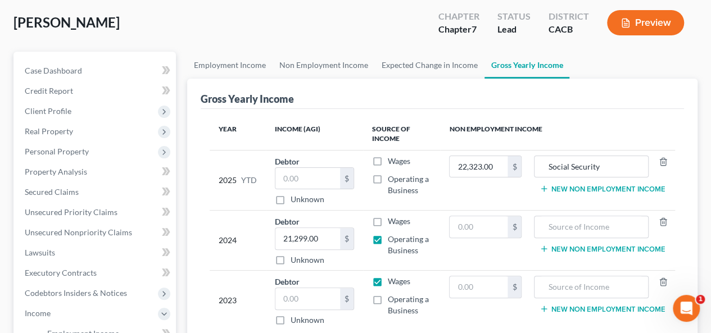
click at [388, 278] on label "Wages" at bounding box center [399, 281] width 22 height 11
click at [392, 278] on input "Wages" at bounding box center [395, 279] width 7 height 7
drag, startPoint x: 379, startPoint y: 302, endPoint x: 429, endPoint y: 293, distance: 51.3
click at [388, 302] on label "Operating a Business" at bounding box center [410, 305] width 44 height 22
click at [392, 301] on input "Operating a Business" at bounding box center [395, 297] width 7 height 7
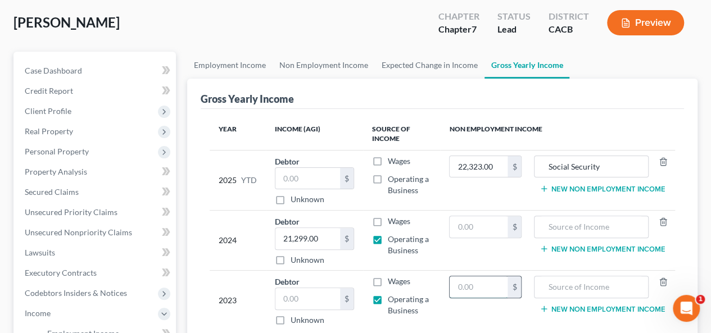
click at [455, 286] on input "text" at bounding box center [478, 286] width 58 height 21
click at [276, 300] on input "text" at bounding box center [307, 298] width 64 height 21
click at [284, 235] on input "21,299.00" at bounding box center [307, 238] width 64 height 21
drag, startPoint x: 283, startPoint y: 175, endPoint x: 308, endPoint y: 161, distance: 28.6
click at [281, 176] on input "text" at bounding box center [307, 178] width 64 height 21
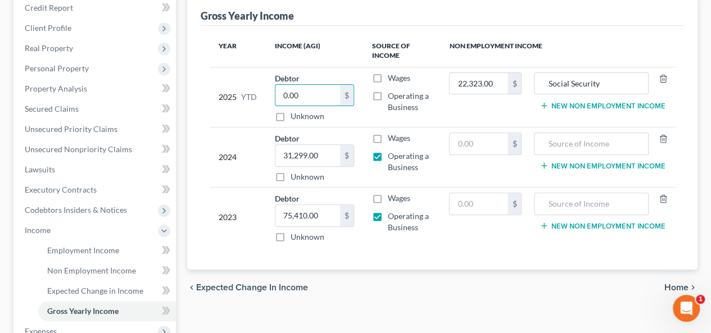
scroll to position [225, 0]
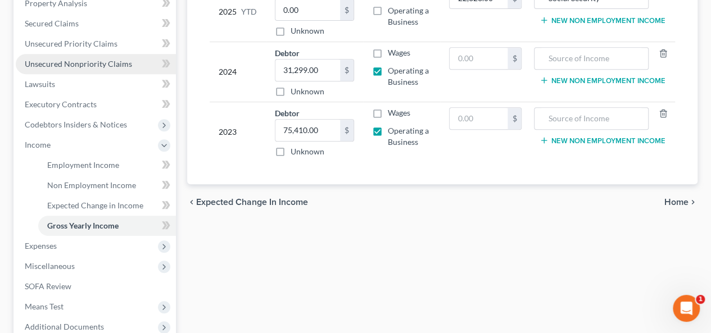
click at [124, 58] on link "Unsecured Nonpriority Claims" at bounding box center [96, 64] width 160 height 20
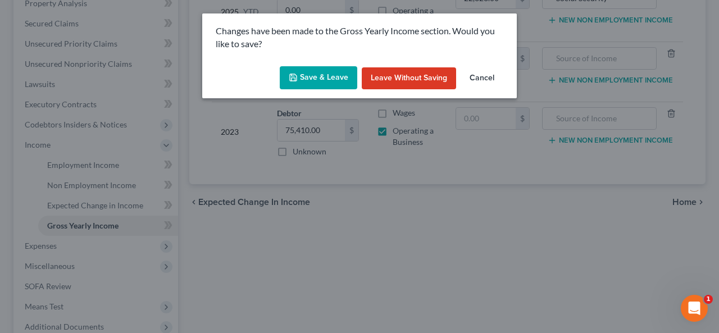
click at [336, 77] on button "Save & Leave" at bounding box center [319, 78] width 78 height 24
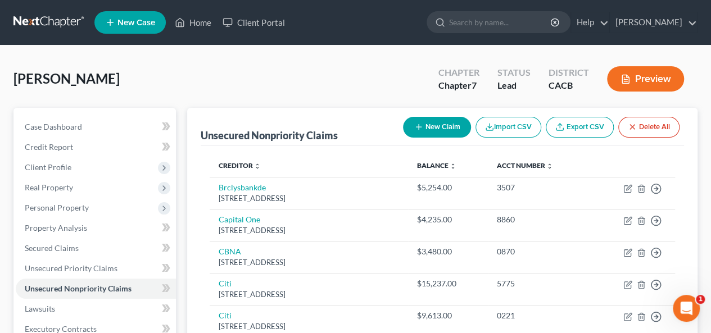
click at [442, 126] on button "New Claim" at bounding box center [437, 127] width 68 height 21
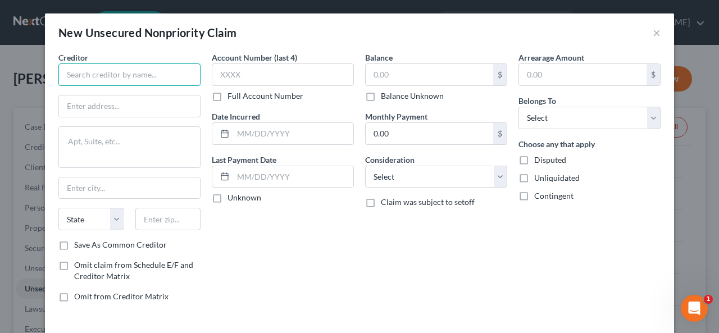
drag, startPoint x: 63, startPoint y: 75, endPoint x: 78, endPoint y: 68, distance: 16.3
click at [65, 75] on input "text" at bounding box center [129, 74] width 142 height 22
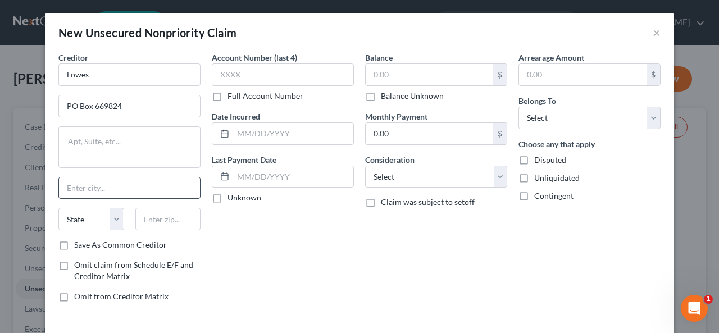
drag, startPoint x: 53, startPoint y: 181, endPoint x: 69, endPoint y: 175, distance: 16.4
click at [53, 183] on div "Creditor * Lowes PO Box 669824 State [US_STATE] AK AR AZ CA CO CT DE DC [GEOGRA…" at bounding box center [129, 182] width 153 height 260
drag, startPoint x: 63, startPoint y: 185, endPoint x: 67, endPoint y: 177, distance: 9.1
click at [65, 184] on input "text" at bounding box center [129, 188] width 141 height 21
click at [74, 245] on label "Save As Common Creditor" at bounding box center [120, 244] width 93 height 11
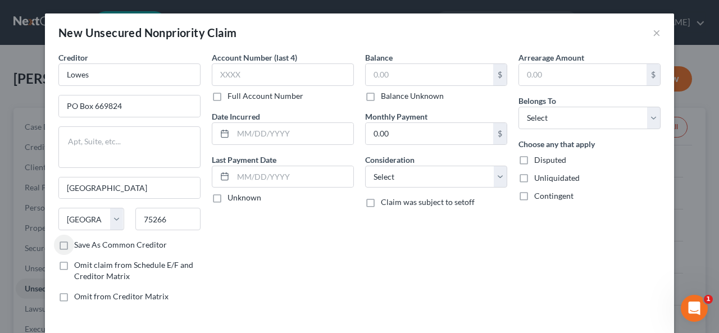
click at [79, 245] on input "Save As Common Creditor" at bounding box center [82, 242] width 7 height 7
drag, startPoint x: 204, startPoint y: 71, endPoint x: 234, endPoint y: 58, distance: 32.5
click at [216, 62] on div "Account Number (last 4) Full Account Number Date Incurred Last Payment Date Unk…" at bounding box center [282, 182] width 153 height 260
drag, startPoint x: 213, startPoint y: 67, endPoint x: 219, endPoint y: 76, distance: 10.6
click at [212, 75] on input "text" at bounding box center [283, 74] width 142 height 22
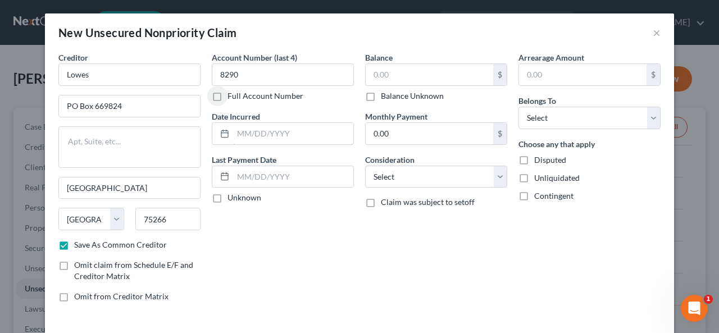
click at [233, 137] on input "text" at bounding box center [293, 133] width 120 height 21
click at [228, 197] on label "Unknown" at bounding box center [245, 197] width 34 height 11
click at [232, 197] on input "Unknown" at bounding box center [235, 195] width 7 height 7
click at [367, 76] on input "text" at bounding box center [430, 74] width 128 height 21
drag, startPoint x: 495, startPoint y: 175, endPoint x: 503, endPoint y: 174, distance: 8.0
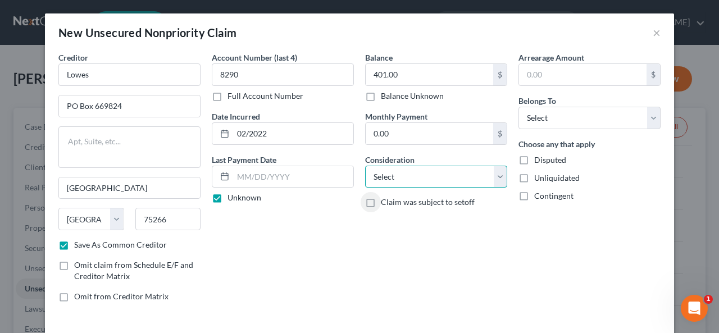
click at [499, 177] on select "Select Cable / Satellite Services Collection Agency Credit Card Debt Debt Couns…" at bounding box center [436, 177] width 142 height 22
click at [365, 166] on select "Select Cable / Satellite Services Collection Agency Credit Card Debt Debt Couns…" at bounding box center [436, 177] width 142 height 22
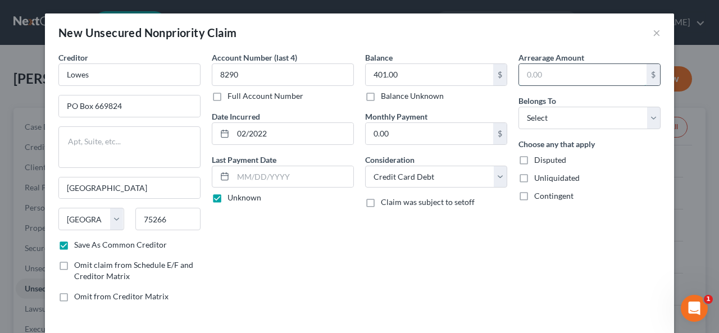
click at [520, 74] on input "text" at bounding box center [583, 74] width 128 height 21
click at [645, 112] on select "Select Debtor 1 Only Debtor 2 Only Debtor 1 And Debtor 2 Only At Least One Of T…" at bounding box center [589, 118] width 142 height 22
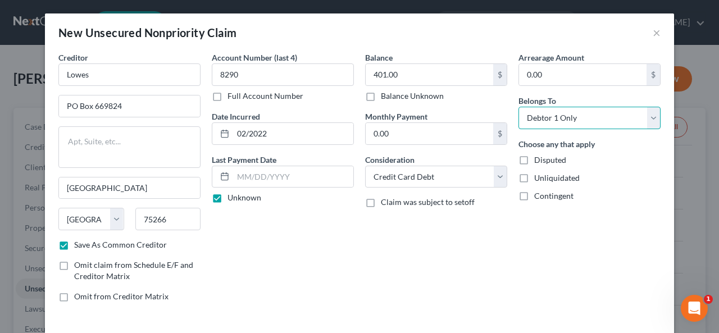
click at [518, 107] on select "Select Debtor 1 Only Debtor 2 Only Debtor 1 And Debtor 2 Only At Least One Of T…" at bounding box center [589, 118] width 142 height 22
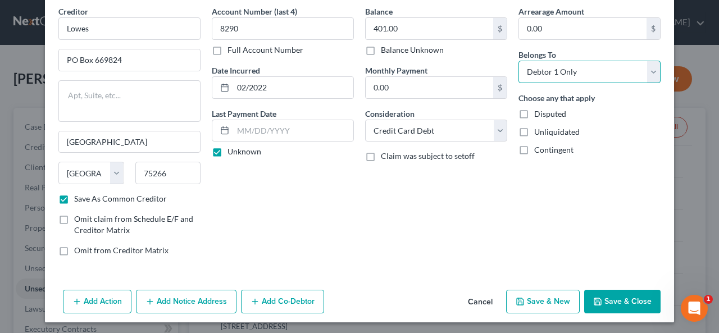
scroll to position [47, 0]
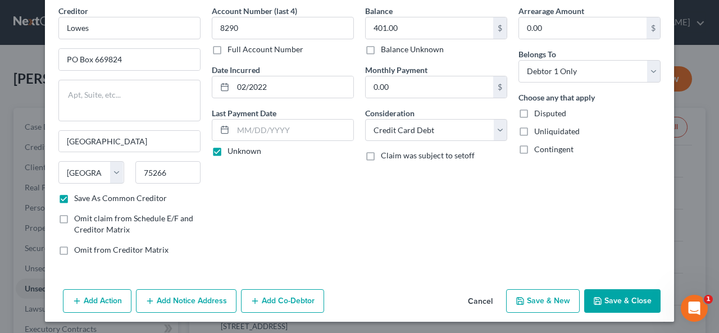
click at [539, 302] on button "Save & New" at bounding box center [543, 301] width 74 height 24
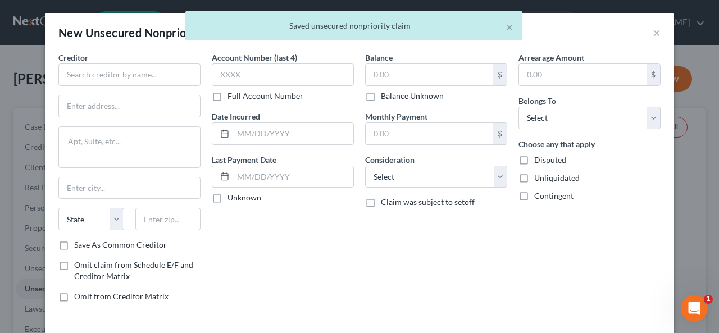
drag, startPoint x: 45, startPoint y: 75, endPoint x: 62, endPoint y: 61, distance: 21.6
click at [47, 75] on div "Creditor * State [US_STATE] AK AR AZ CA CO CT DE DC [GEOGRAPHIC_DATA] [GEOGRAPH…" at bounding box center [359, 192] width 629 height 280
click at [53, 74] on div "Creditor * State [US_STATE] AK AR AZ CA CO CT DE DC [GEOGRAPHIC_DATA] [GEOGRAPH…" at bounding box center [129, 182] width 153 height 260
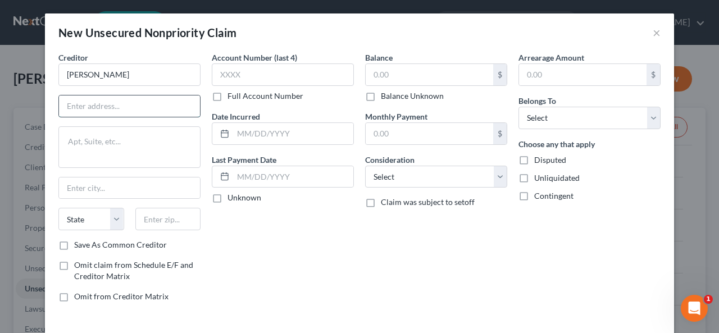
click at [60, 107] on input "text" at bounding box center [129, 105] width 141 height 21
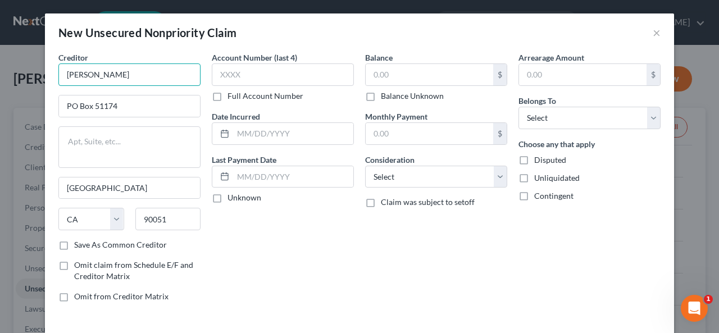
click at [90, 76] on input "[PERSON_NAME]" at bounding box center [129, 74] width 142 height 22
click at [74, 241] on label "Save As Common Creditor" at bounding box center [120, 244] width 93 height 11
click at [79, 241] on input "Save As Common Creditor" at bounding box center [82, 242] width 7 height 7
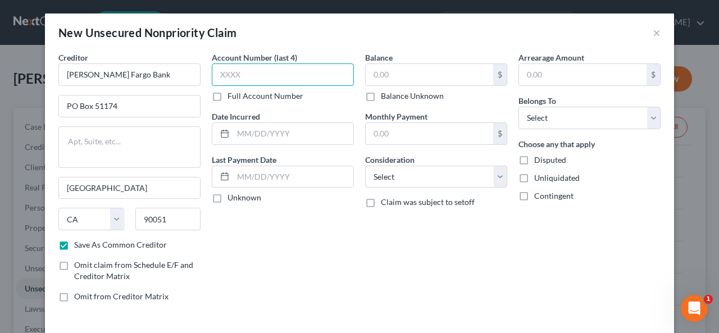
drag, startPoint x: 223, startPoint y: 66, endPoint x: 217, endPoint y: 74, distance: 10.0
click at [212, 77] on input "text" at bounding box center [283, 74] width 142 height 22
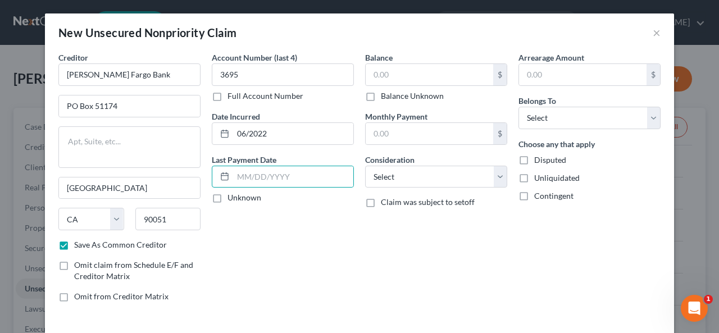
click at [228, 197] on label "Unknown" at bounding box center [245, 197] width 34 height 11
click at [232, 197] on input "Unknown" at bounding box center [235, 195] width 7 height 7
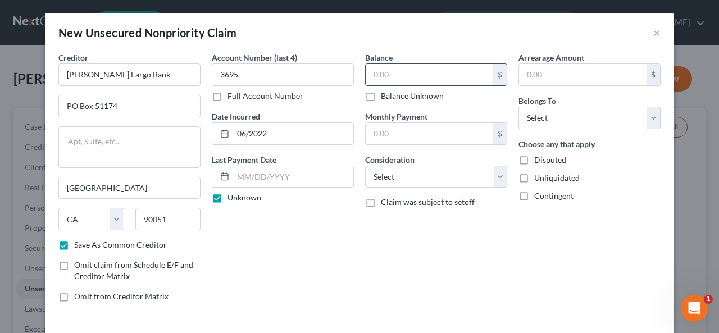
drag, startPoint x: 360, startPoint y: 77, endPoint x: 366, endPoint y: 74, distance: 7.0
click at [360, 78] on div "Balance $ Balance Unknown Balance Undetermined $ Balance Unknown Monthly Paymen…" at bounding box center [436, 182] width 153 height 260
click at [366, 74] on input "text" at bounding box center [430, 74] width 128 height 21
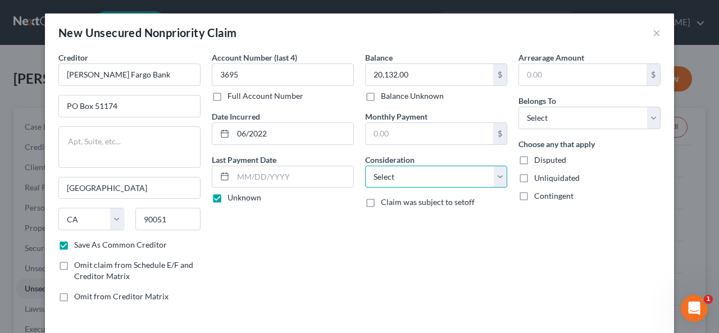
click at [499, 175] on select "Select Cable / Satellite Services Collection Agency Credit Card Debt Debt Couns…" at bounding box center [436, 177] width 142 height 22
click at [365, 166] on select "Select Cable / Satellite Services Collection Agency Credit Card Debt Debt Couns…" at bounding box center [436, 177] width 142 height 22
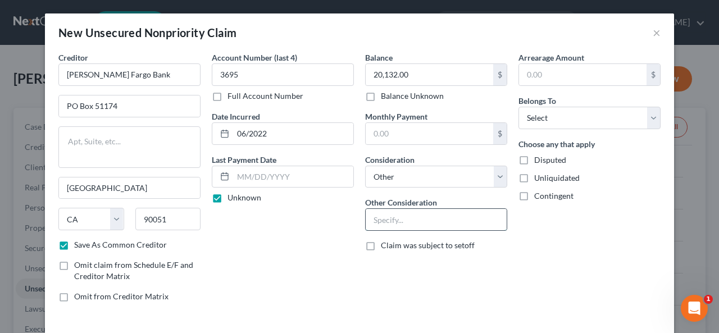
drag, startPoint x: 381, startPoint y: 215, endPoint x: 386, endPoint y: 210, distance: 7.1
click at [381, 215] on input "text" at bounding box center [436, 219] width 141 height 21
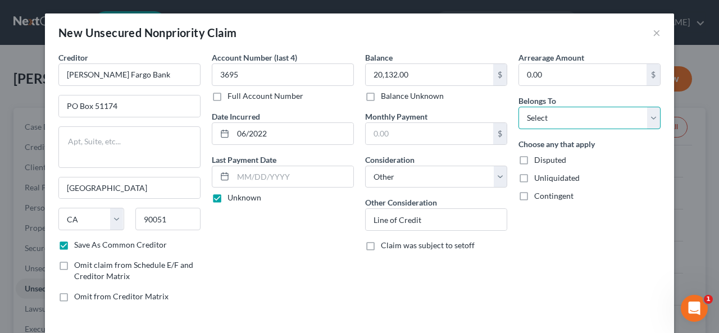
drag, startPoint x: 651, startPoint y: 112, endPoint x: 637, endPoint y: 123, distance: 17.6
click at [651, 112] on select "Select Debtor 1 Only Debtor 2 Only Debtor 1 And Debtor 2 Only At Least One Of T…" at bounding box center [589, 118] width 142 height 22
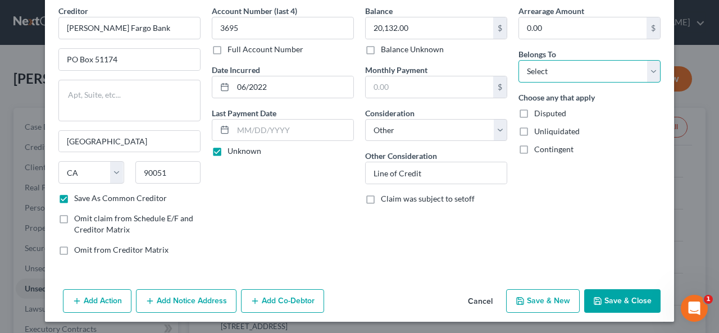
drag, startPoint x: 649, startPoint y: 74, endPoint x: 617, endPoint y: 79, distance: 33.0
click at [649, 74] on select "Select Debtor 1 Only Debtor 2 Only Debtor 1 And Debtor 2 Only At Least One Of T…" at bounding box center [589, 71] width 142 height 22
click at [518, 60] on select "Select Debtor 1 Only Debtor 2 Only Debtor 1 And Debtor 2 Only At Least One Of T…" at bounding box center [589, 71] width 142 height 22
click at [547, 294] on button "Save & New" at bounding box center [543, 301] width 74 height 24
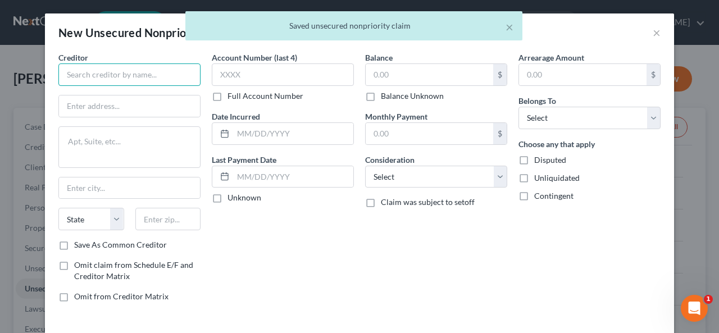
drag, startPoint x: 58, startPoint y: 74, endPoint x: 67, endPoint y: 68, distance: 10.1
click at [58, 73] on input "text" at bounding box center [129, 74] width 142 height 22
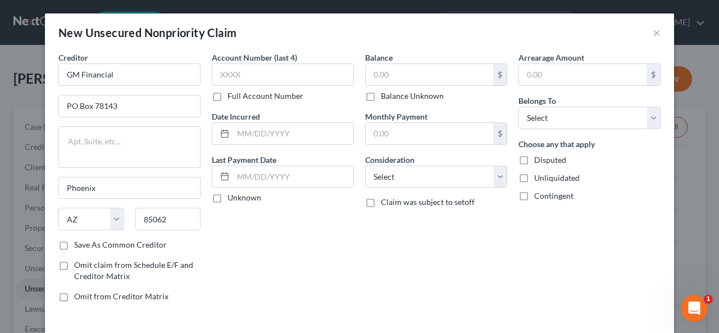
click at [74, 242] on label "Save As Common Creditor" at bounding box center [120, 244] width 93 height 11
click at [79, 242] on input "Save As Common Creditor" at bounding box center [82, 242] width 7 height 7
drag, startPoint x: 222, startPoint y: 70, endPoint x: 228, endPoint y: 60, distance: 11.1
click at [213, 71] on input "text" at bounding box center [283, 74] width 142 height 22
click at [228, 198] on label "Unknown" at bounding box center [245, 197] width 34 height 11
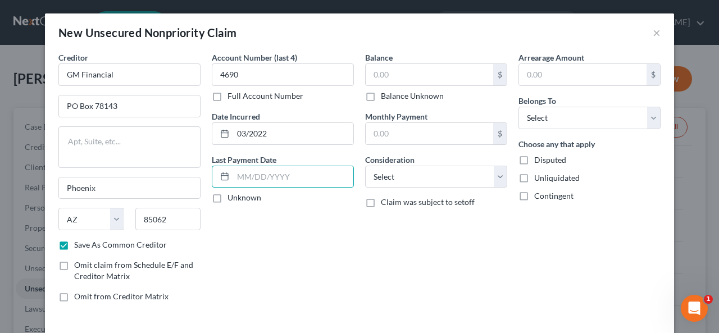
click at [232, 198] on input "Unknown" at bounding box center [235, 195] width 7 height 7
click at [366, 75] on input "text" at bounding box center [430, 74] width 128 height 21
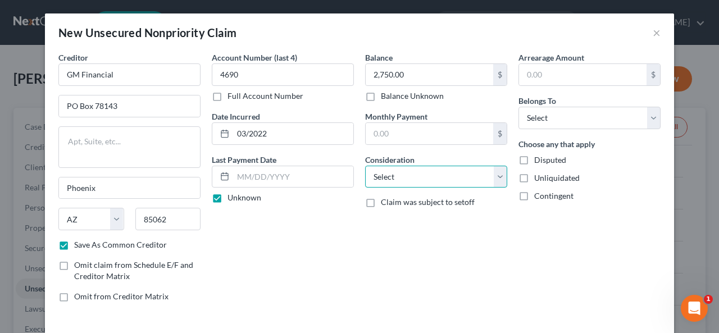
click at [488, 178] on select "Select Cable / Satellite Services Collection Agency Credit Card Debt Debt Couns…" at bounding box center [436, 177] width 142 height 22
click at [365, 166] on select "Select Cable / Satellite Services Collection Agency Credit Card Debt Debt Couns…" at bounding box center [436, 177] width 142 height 22
drag, startPoint x: 516, startPoint y: 76, endPoint x: 522, endPoint y: 70, distance: 9.5
click at [520, 76] on input "text" at bounding box center [583, 74] width 128 height 21
drag, startPoint x: 647, startPoint y: 119, endPoint x: 639, endPoint y: 128, distance: 11.5
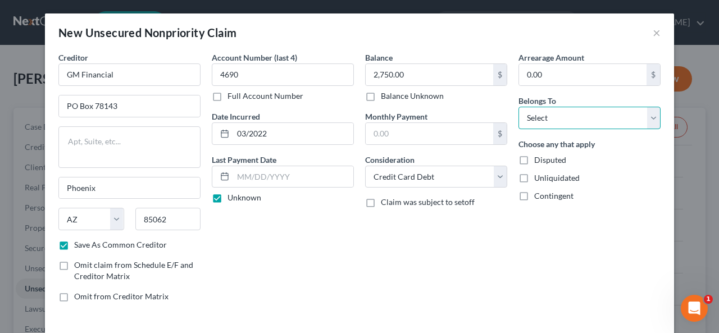
click at [647, 119] on select "Select Debtor 1 Only Debtor 2 Only Debtor 1 And Debtor 2 Only At Least One Of T…" at bounding box center [589, 118] width 142 height 22
click at [518, 107] on select "Select Debtor 1 Only Debtor 2 Only Debtor 1 And Debtor 2 Only At Least One Of T…" at bounding box center [589, 118] width 142 height 22
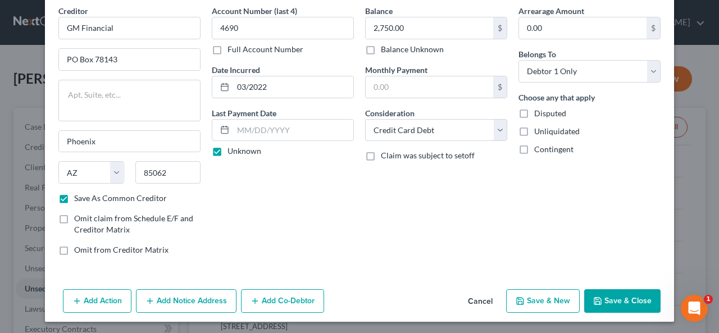
click at [565, 298] on button "Save & New" at bounding box center [543, 301] width 74 height 24
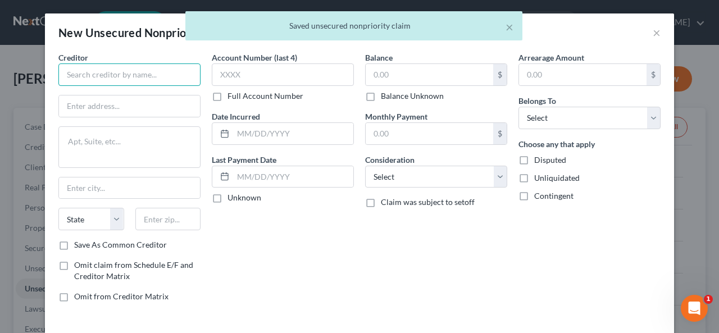
drag, startPoint x: 90, startPoint y: 72, endPoint x: 118, endPoint y: 67, distance: 28.6
click at [91, 74] on input "text" at bounding box center [129, 74] width 142 height 22
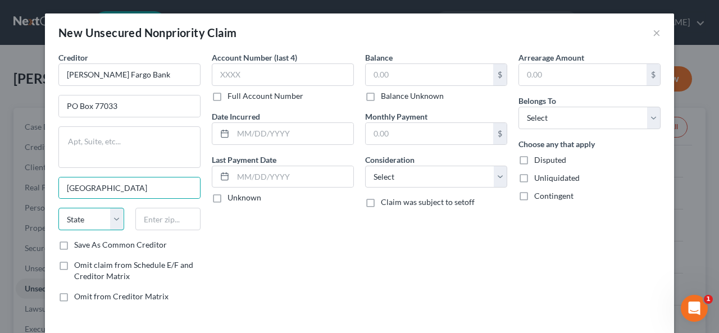
click at [74, 217] on select "State [US_STATE] AK AR AZ CA CO CT DE DC [GEOGRAPHIC_DATA] [GEOGRAPHIC_DATA] GU…" at bounding box center [91, 219] width 66 height 22
click at [58, 208] on select "State [US_STATE] AK AR AZ CA CO CT DE DC [GEOGRAPHIC_DATA] [GEOGRAPHIC_DATA] GU…" at bounding box center [91, 219] width 66 height 22
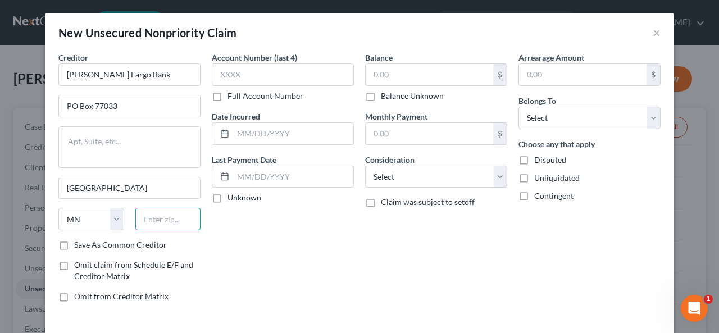
click at [154, 217] on input "text" at bounding box center [168, 219] width 66 height 22
click at [74, 241] on label "Save As Common Creditor" at bounding box center [120, 244] width 93 height 11
click at [79, 241] on input "Save As Common Creditor" at bounding box center [82, 242] width 7 height 7
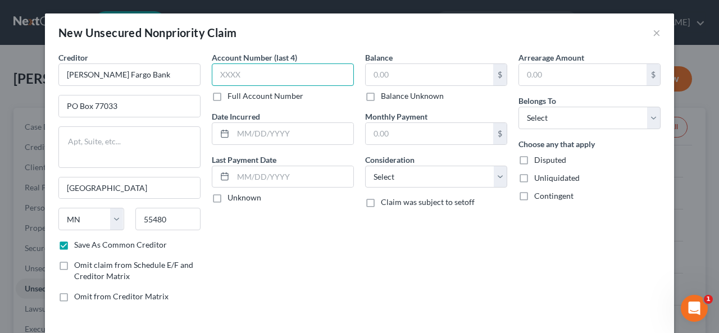
drag, startPoint x: 220, startPoint y: 69, endPoint x: 235, endPoint y: 70, distance: 14.6
click at [212, 77] on input "text" at bounding box center [283, 74] width 142 height 22
click at [228, 201] on label "Unknown" at bounding box center [245, 197] width 34 height 11
click at [232, 199] on input "Unknown" at bounding box center [235, 195] width 7 height 7
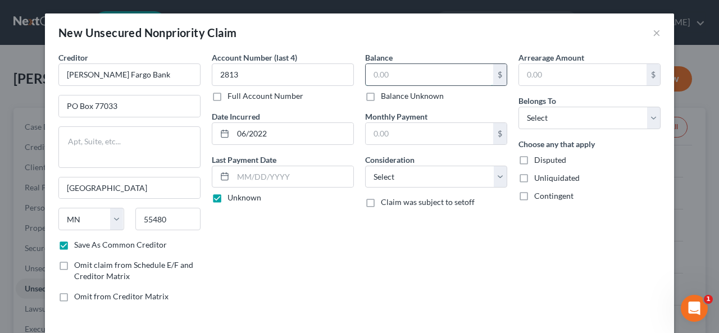
click at [366, 76] on input "text" at bounding box center [430, 74] width 128 height 21
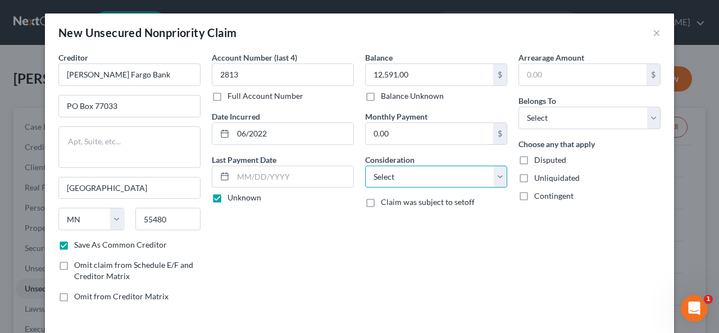
click at [493, 172] on select "Select Cable / Satellite Services Collection Agency Credit Card Debt Debt Couns…" at bounding box center [436, 177] width 142 height 22
click at [365, 166] on select "Select Cable / Satellite Services Collection Agency Credit Card Debt Debt Couns…" at bounding box center [436, 177] width 142 height 22
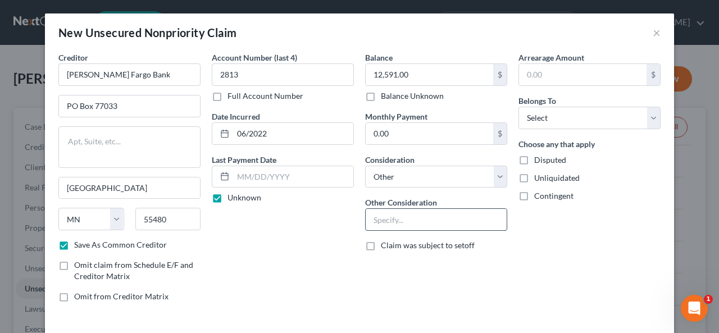
click at [366, 210] on input "text" at bounding box center [436, 219] width 141 height 21
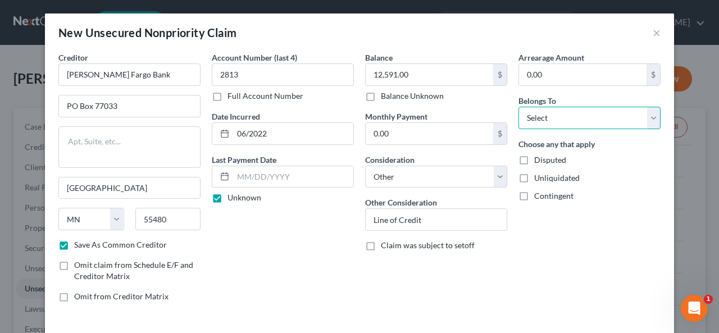
click at [640, 116] on select "Select Debtor 1 Only Debtor 2 Only Debtor 1 And Debtor 2 Only At Least One Of T…" at bounding box center [589, 118] width 142 height 22
click at [518, 107] on select "Select Debtor 1 Only Debtor 2 Only Debtor 1 And Debtor 2 Only At Least One Of T…" at bounding box center [589, 118] width 142 height 22
drag, startPoint x: 648, startPoint y: 111, endPoint x: 620, endPoint y: 126, distance: 31.9
click at [647, 111] on select "Select Debtor 1 Only Debtor 2 Only Debtor 1 And Debtor 2 Only At Least One Of T…" at bounding box center [589, 118] width 142 height 22
click at [518, 107] on select "Select Debtor 1 Only Debtor 2 Only Debtor 1 And Debtor 2 Only At Least One Of T…" at bounding box center [589, 118] width 142 height 22
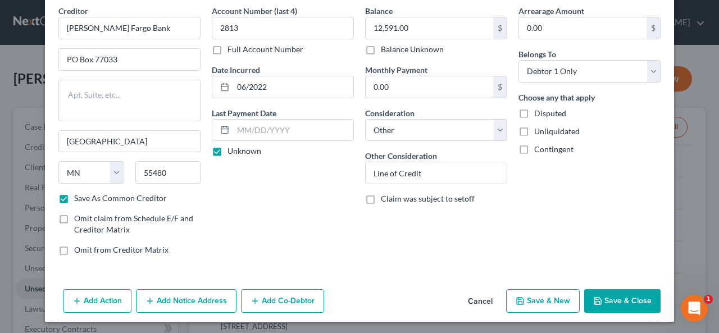
click at [615, 297] on button "Save & Close" at bounding box center [622, 301] width 76 height 24
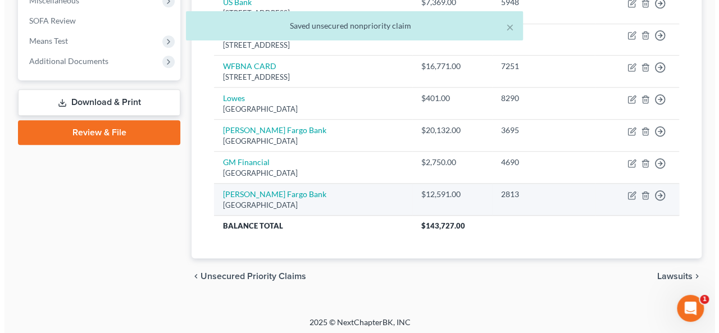
scroll to position [410, 0]
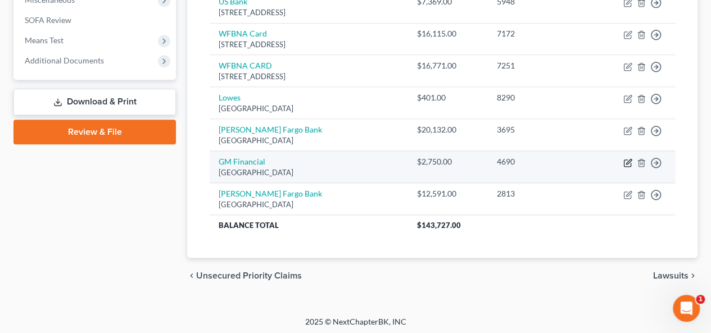
click at [624, 158] on icon "button" at bounding box center [627, 162] width 9 height 9
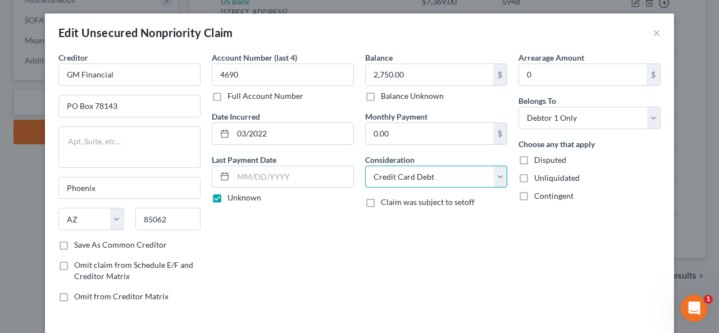
click at [494, 177] on select "Select Cable / Satellite Services Collection Agency Credit Card Debt Debt Couns…" at bounding box center [436, 177] width 142 height 22
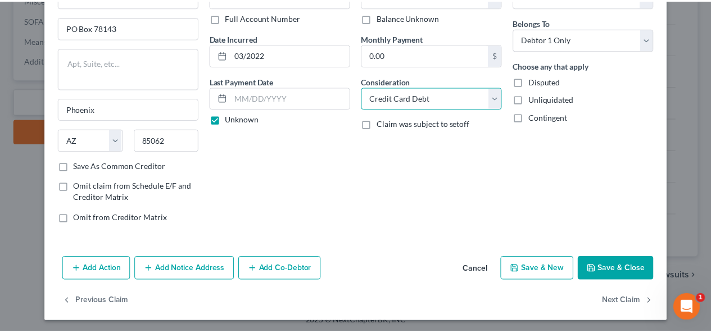
scroll to position [79, 0]
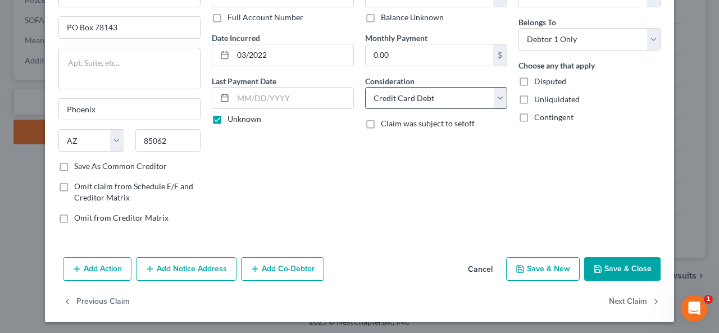
drag, startPoint x: 504, startPoint y: 92, endPoint x: 491, endPoint y: 93, distance: 12.9
click at [489, 93] on div "Balance 2,750.00 $ Balance Unknown Balance Undetermined 2,750.00 $ Balance Unkn…" at bounding box center [436, 103] width 153 height 260
click at [494, 94] on select "Select Cable / Satellite Services Collection Agency Credit Card Debt Debt Couns…" at bounding box center [436, 98] width 142 height 22
click at [365, 87] on select "Select Cable / Satellite Services Collection Agency Credit Card Debt Debt Couns…" at bounding box center [436, 98] width 142 height 22
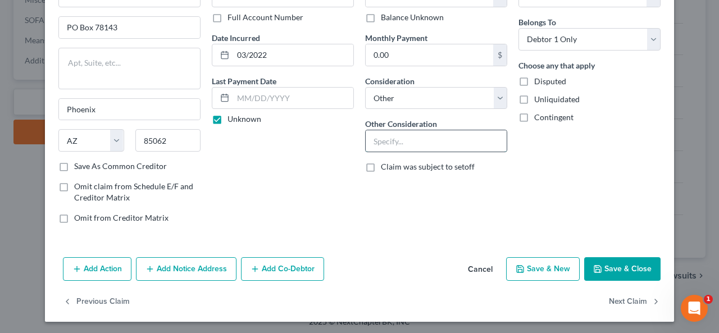
drag, startPoint x: 366, startPoint y: 138, endPoint x: 412, endPoint y: 128, distance: 47.2
click at [366, 138] on input "text" at bounding box center [436, 140] width 141 height 21
click at [610, 258] on button "Save & Close" at bounding box center [622, 269] width 76 height 24
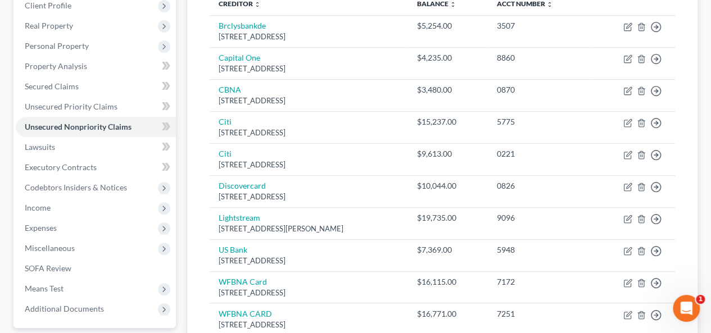
scroll to position [73, 0]
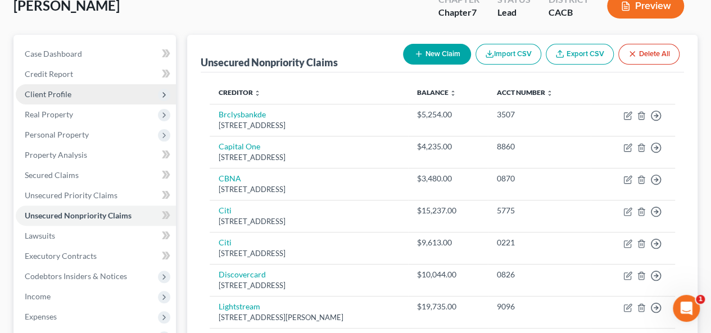
drag, startPoint x: 74, startPoint y: 95, endPoint x: 87, endPoint y: 92, distance: 13.8
click at [72, 94] on span "Client Profile" at bounding box center [96, 94] width 160 height 20
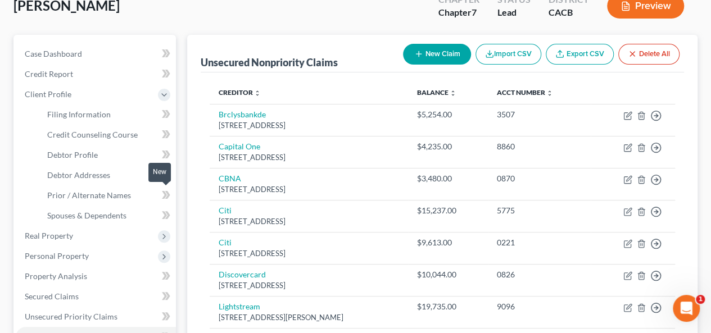
click at [164, 195] on icon at bounding box center [166, 195] width 8 height 14
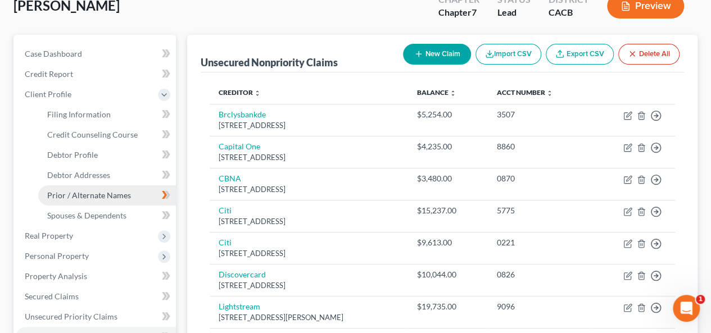
click at [72, 197] on span "Prior / Alternate Names" at bounding box center [89, 195] width 84 height 10
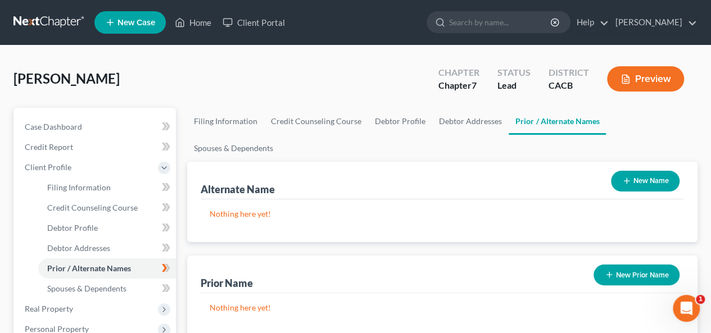
click at [626, 176] on icon "button" at bounding box center [626, 180] width 9 height 9
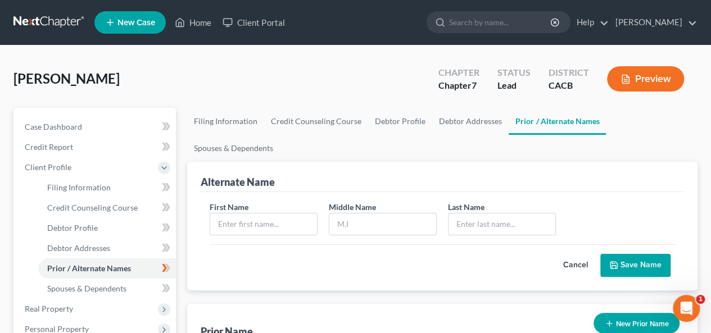
click at [571, 254] on button "Cancel" at bounding box center [575, 265] width 49 height 22
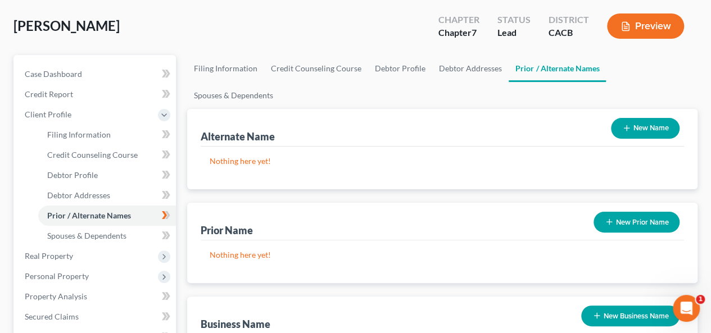
scroll to position [169, 0]
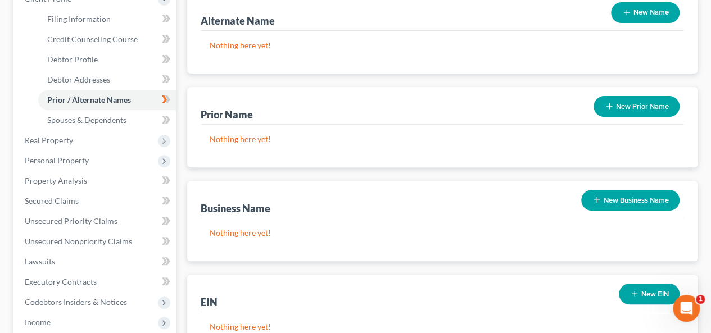
click at [622, 190] on button "New Business Name" at bounding box center [630, 200] width 98 height 21
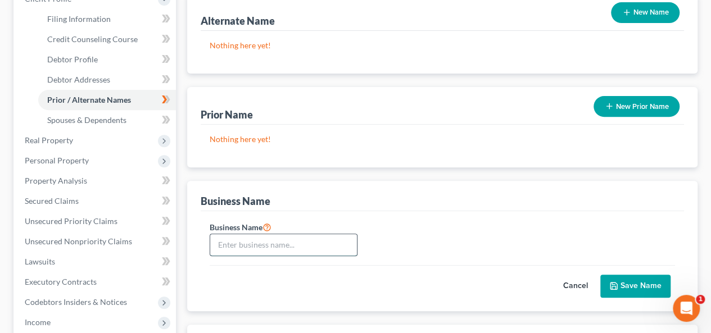
drag, startPoint x: 211, startPoint y: 222, endPoint x: 221, endPoint y: 208, distance: 16.9
click at [212, 234] on input "text" at bounding box center [283, 244] width 147 height 21
click at [634, 275] on button "Save Name" at bounding box center [635, 287] width 70 height 24
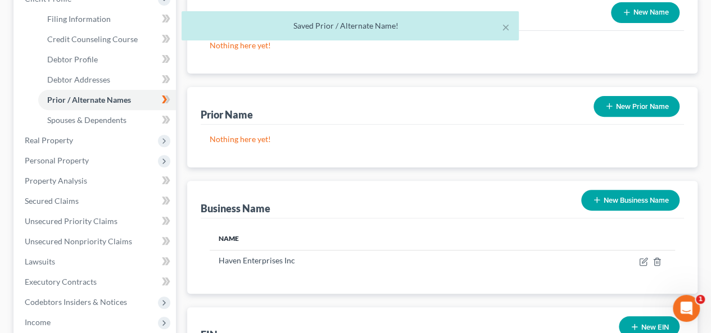
scroll to position [225, 0]
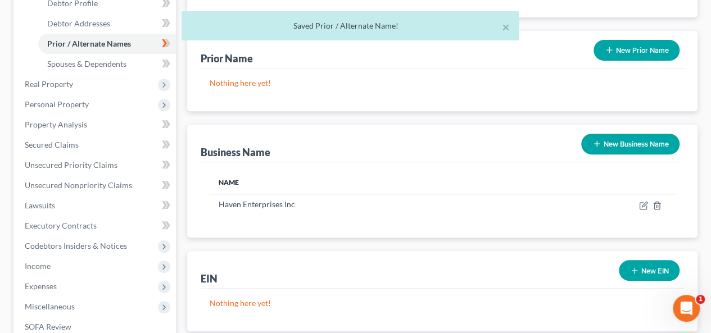
click at [653, 260] on button "New EIN" at bounding box center [648, 270] width 61 height 21
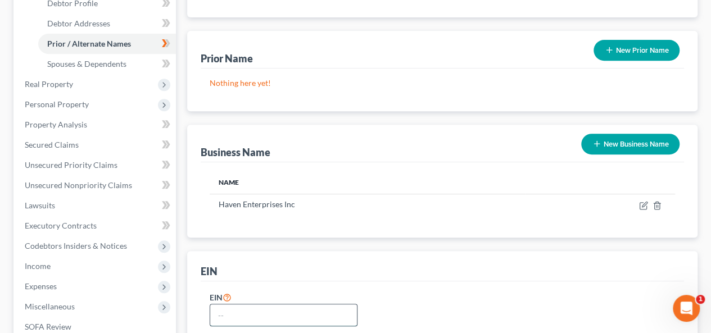
click at [220, 304] on input "text" at bounding box center [283, 314] width 147 height 21
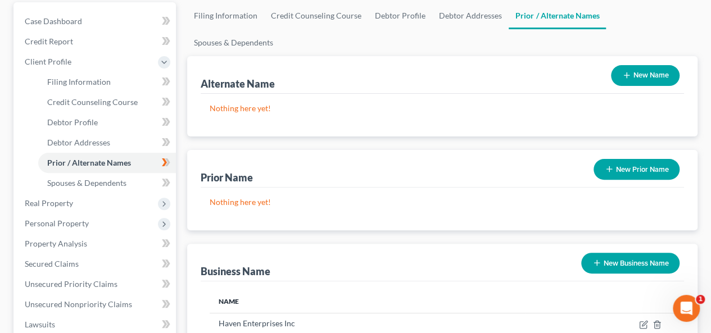
scroll to position [103, 0]
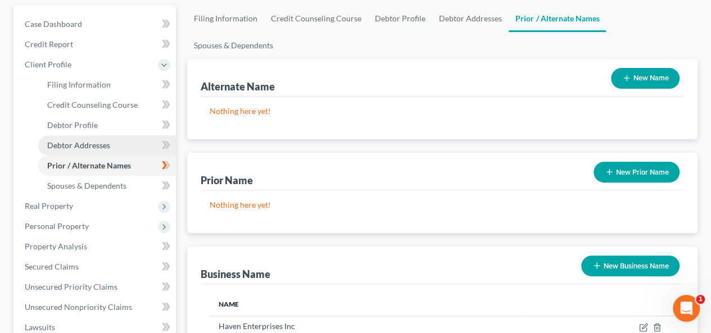
click at [108, 150] on link "Debtor Addresses" at bounding box center [107, 145] width 138 height 20
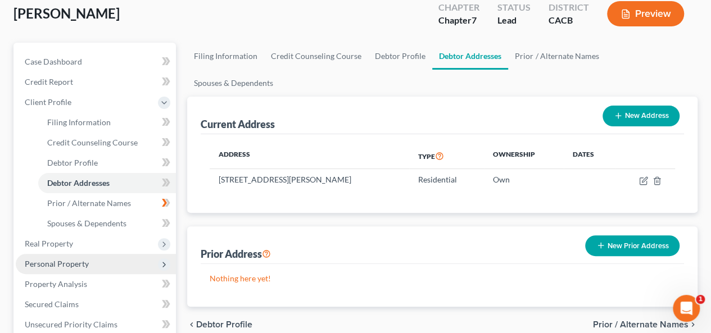
scroll to position [112, 0]
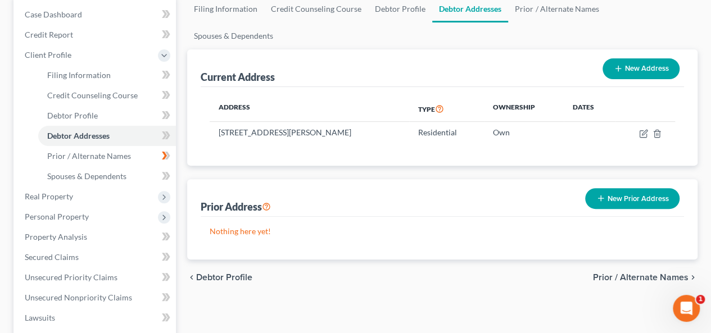
click at [681, 306] on icon "Open Intercom Messenger" at bounding box center [686, 308] width 19 height 19
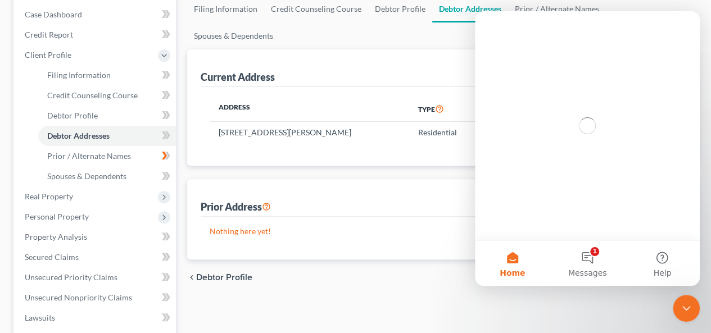
scroll to position [0, 0]
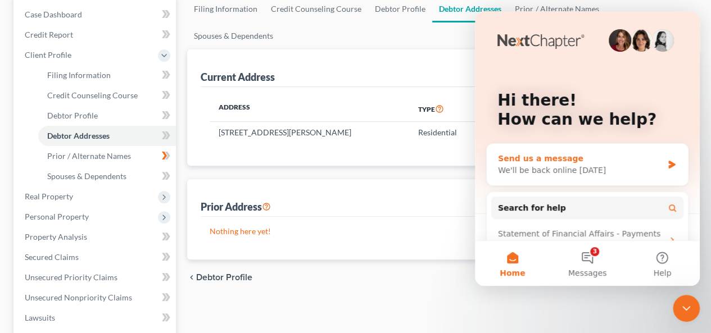
click at [654, 157] on div "Send us a message" at bounding box center [580, 159] width 165 height 12
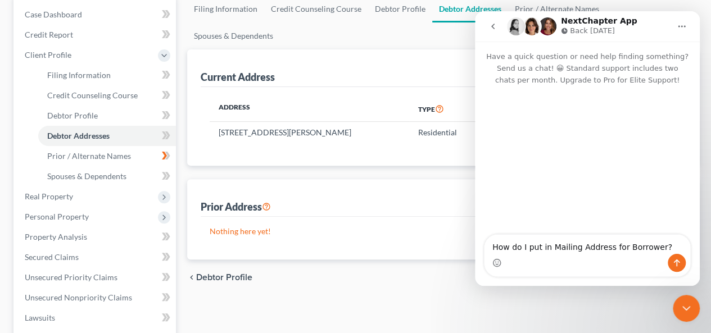
click at [584, 180] on div "Intercom messenger" at bounding box center [587, 161] width 225 height 150
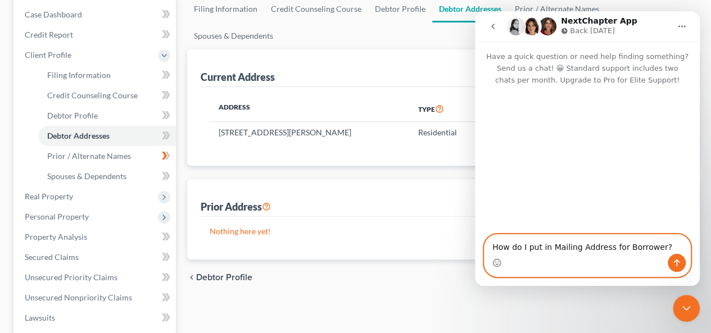
drag, startPoint x: 663, startPoint y: 250, endPoint x: 317, endPoint y: 240, distance: 346.2
click html "NextChapter App Back [DATE] Have a quick question or need help finding somethin…"
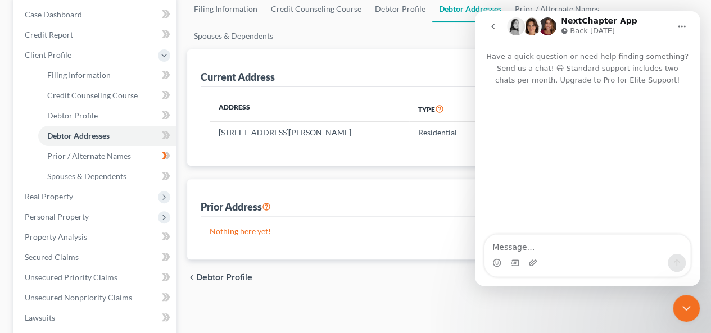
click at [682, 303] on icon "Close Intercom Messenger" at bounding box center [685, 308] width 13 height 13
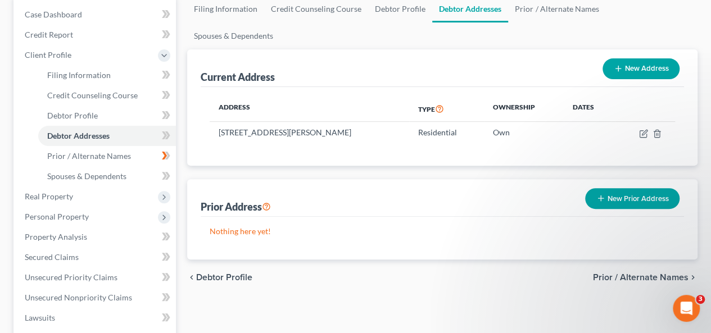
click at [681, 302] on icon "Open Intercom Messenger" at bounding box center [686, 308] width 19 height 19
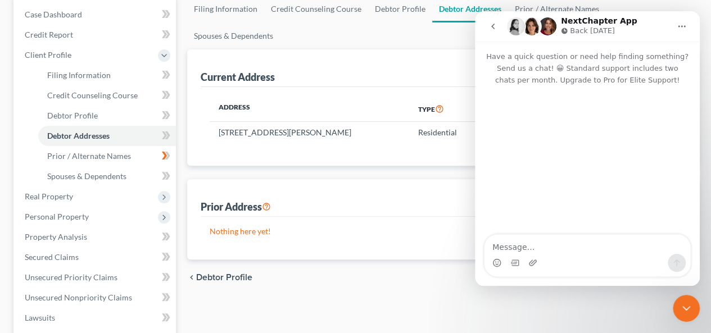
click at [489, 24] on icon "go back" at bounding box center [492, 26] width 9 height 9
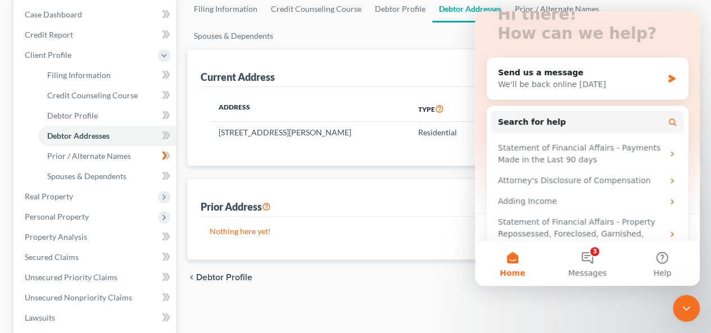
scroll to position [111, 0]
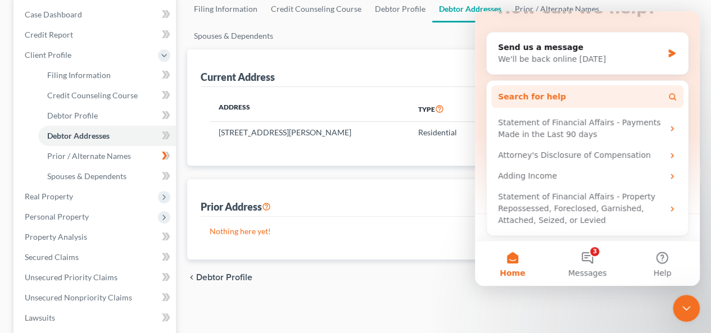
click at [635, 94] on button "Search for help" at bounding box center [587, 96] width 192 height 22
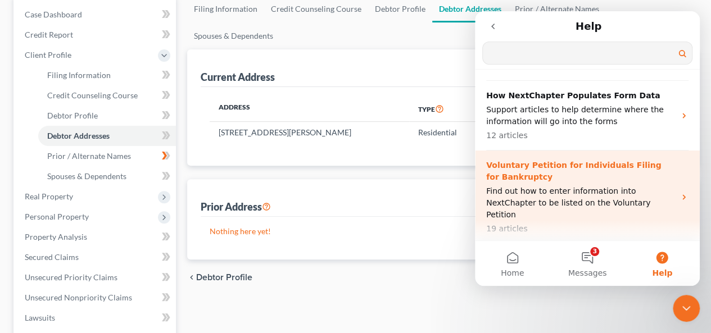
scroll to position [618, 0]
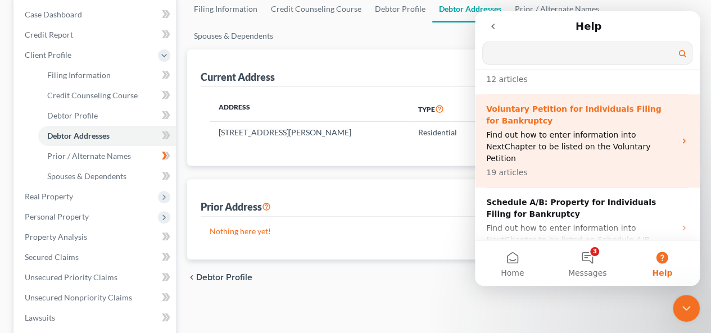
click at [682, 138] on icon "Intercom messenger" at bounding box center [683, 140] width 3 height 5
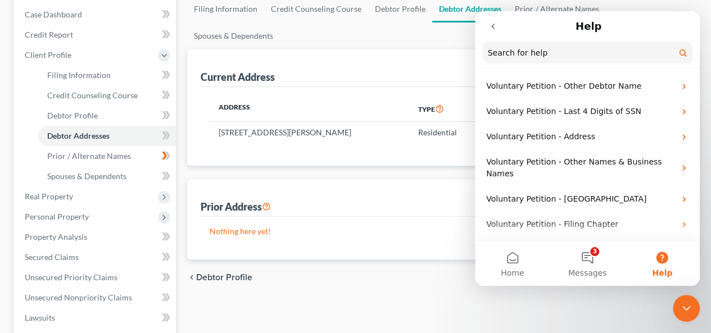
scroll to position [169, 0]
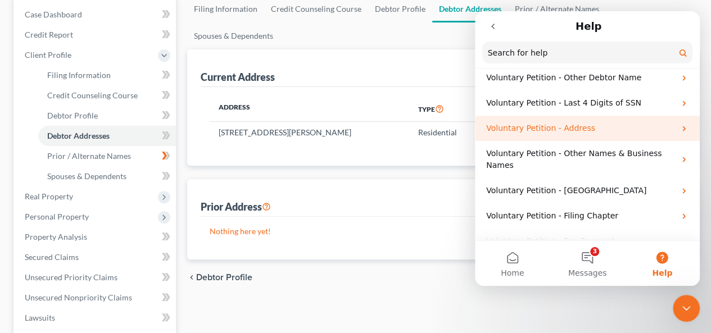
click at [593, 127] on p "Voluntary Petition - Address" at bounding box center [580, 128] width 189 height 12
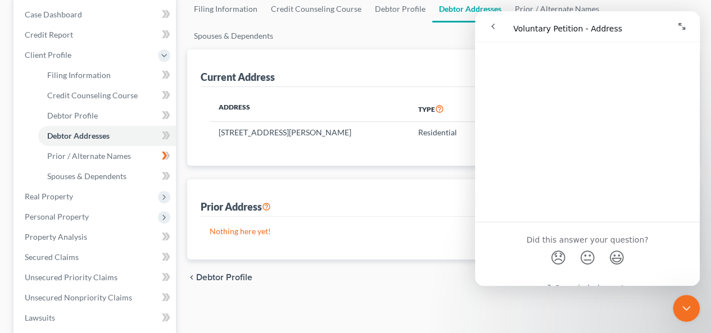
scroll to position [84, 0]
click at [687, 305] on icon "Close Intercom Messenger" at bounding box center [685, 308] width 13 height 13
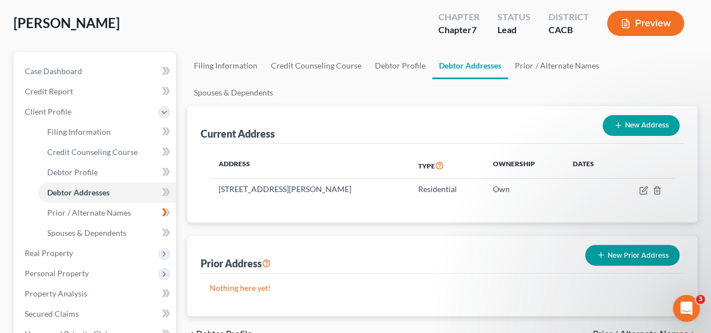
scroll to position [0, 0]
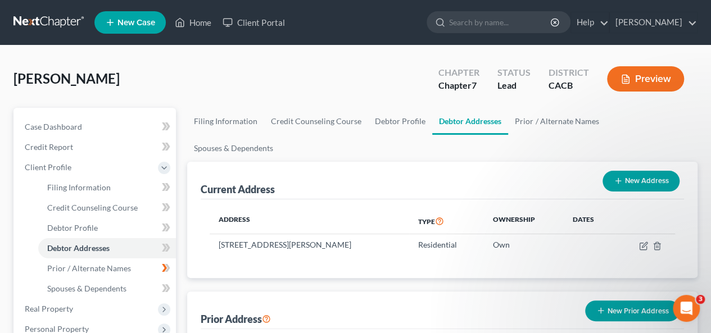
click at [639, 171] on button "New Address" at bounding box center [640, 181] width 77 height 21
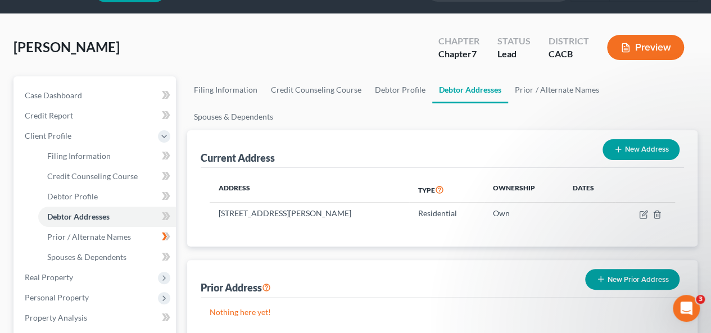
scroll to position [56, 0]
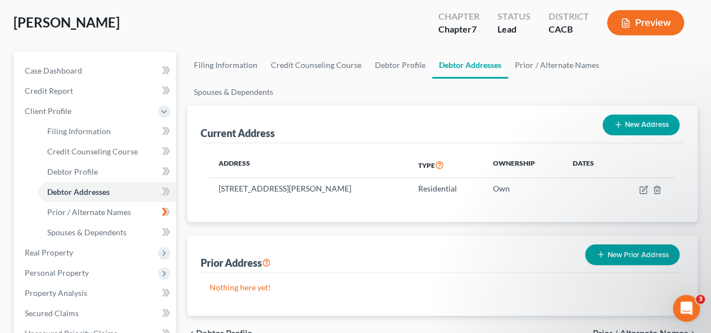
click at [627, 244] on button "New Prior Address" at bounding box center [632, 254] width 94 height 21
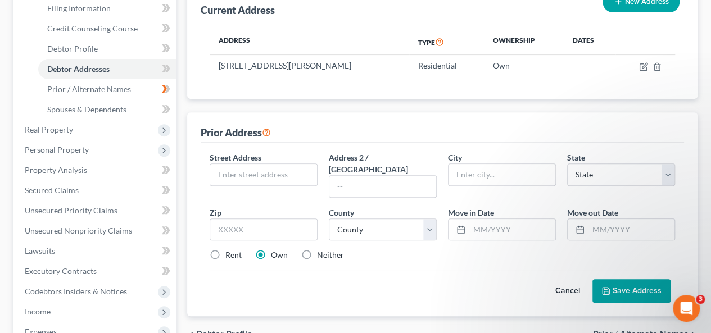
scroll to position [225, 0]
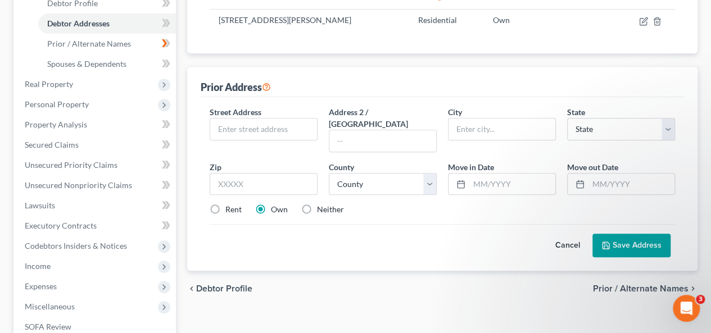
click at [564, 234] on button "Cancel" at bounding box center [567, 245] width 49 height 22
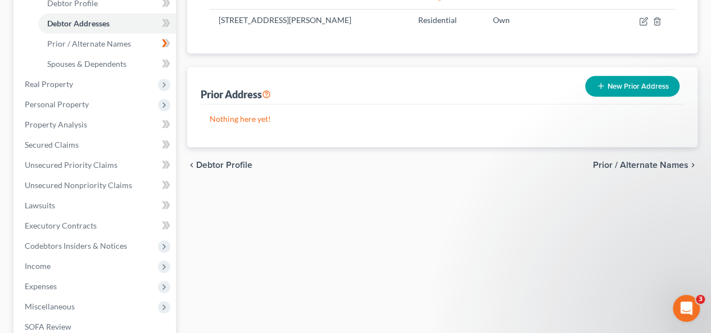
click at [683, 305] on icon "Open Intercom Messenger" at bounding box center [686, 308] width 19 height 19
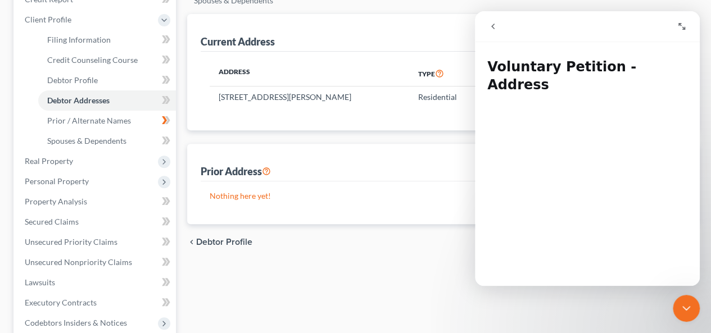
scroll to position [112, 0]
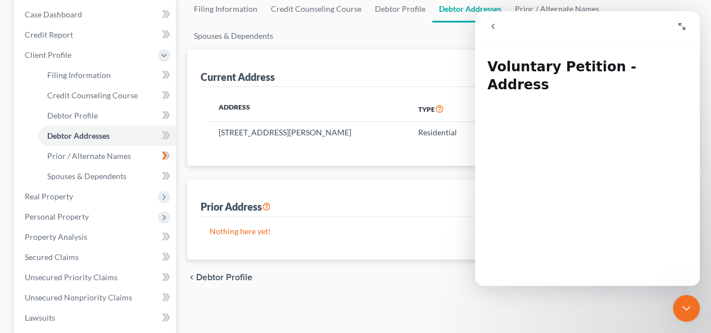
click at [690, 304] on icon "Close Intercom Messenger" at bounding box center [685, 308] width 13 height 13
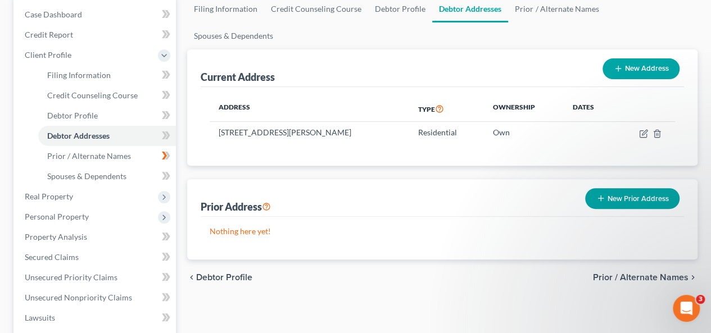
scroll to position [0, 0]
click at [484, 8] on link "Debtor Addresses" at bounding box center [470, 9] width 76 height 27
click at [634, 58] on button "New Address" at bounding box center [640, 68] width 77 height 21
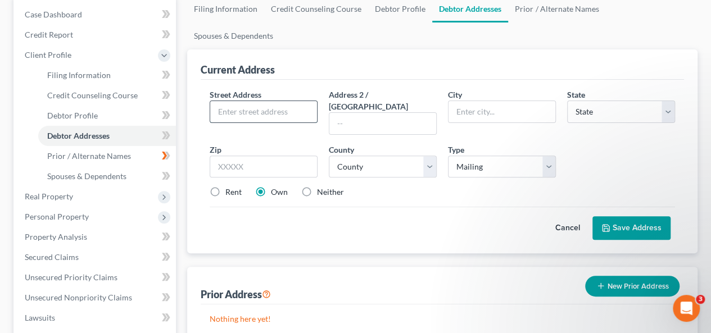
click at [219, 101] on input "text" at bounding box center [263, 111] width 107 height 21
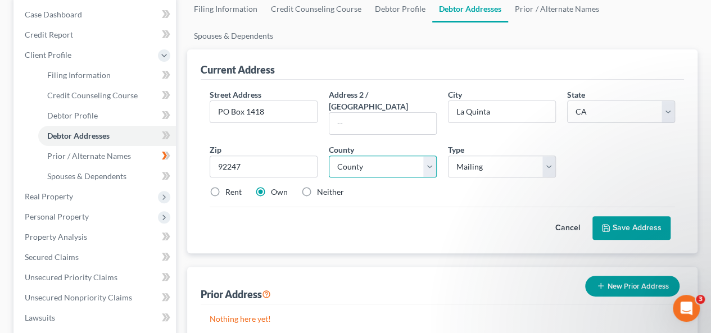
click at [431, 156] on select "County [GEOGRAPHIC_DATA] [GEOGRAPHIC_DATA] [GEOGRAPHIC_DATA] [GEOGRAPHIC_DATA] …" at bounding box center [383, 167] width 108 height 22
click at [329, 156] on select "County [GEOGRAPHIC_DATA] [GEOGRAPHIC_DATA] [GEOGRAPHIC_DATA] [GEOGRAPHIC_DATA] …" at bounding box center [383, 167] width 108 height 22
drag, startPoint x: 632, startPoint y: 180, endPoint x: 630, endPoint y: 187, distance: 6.9
click at [630, 216] on button "Save Address" at bounding box center [631, 228] width 78 height 24
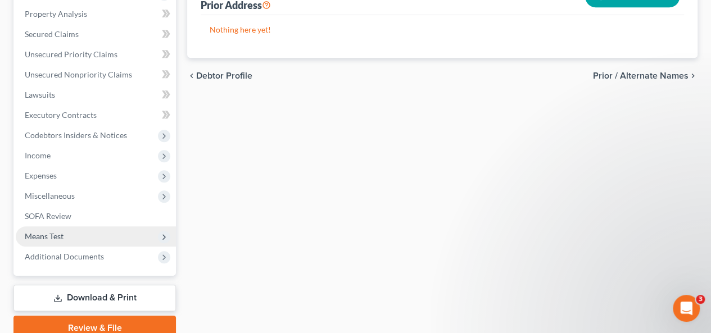
scroll to position [337, 0]
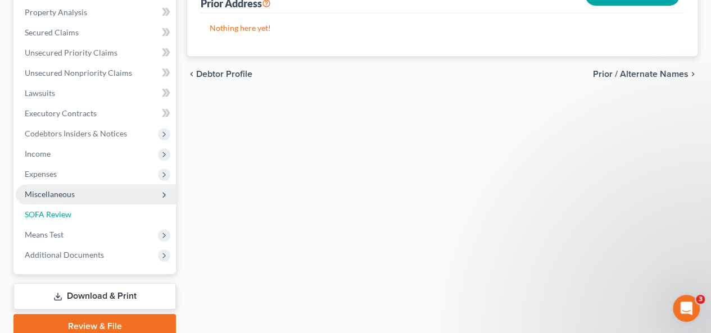
drag, startPoint x: 126, startPoint y: 214, endPoint x: 128, endPoint y: 202, distance: 12.5
click at [125, 214] on link "SOFA Review" at bounding box center [96, 214] width 160 height 20
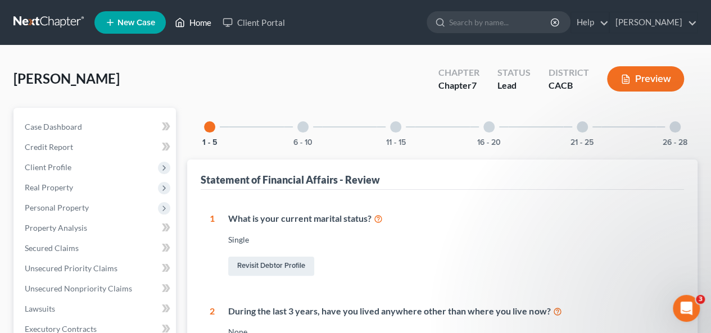
click at [202, 22] on link "Home" at bounding box center [193, 22] width 48 height 20
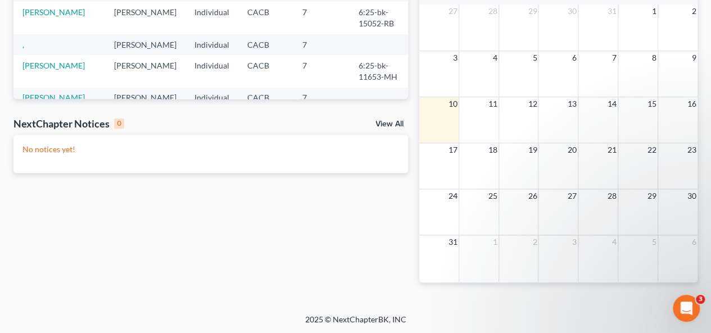
click at [49, 55] on td "," at bounding box center [59, 44] width 92 height 21
click at [21, 55] on td "," at bounding box center [59, 44] width 92 height 21
